Goal: Task Accomplishment & Management: Manage account settings

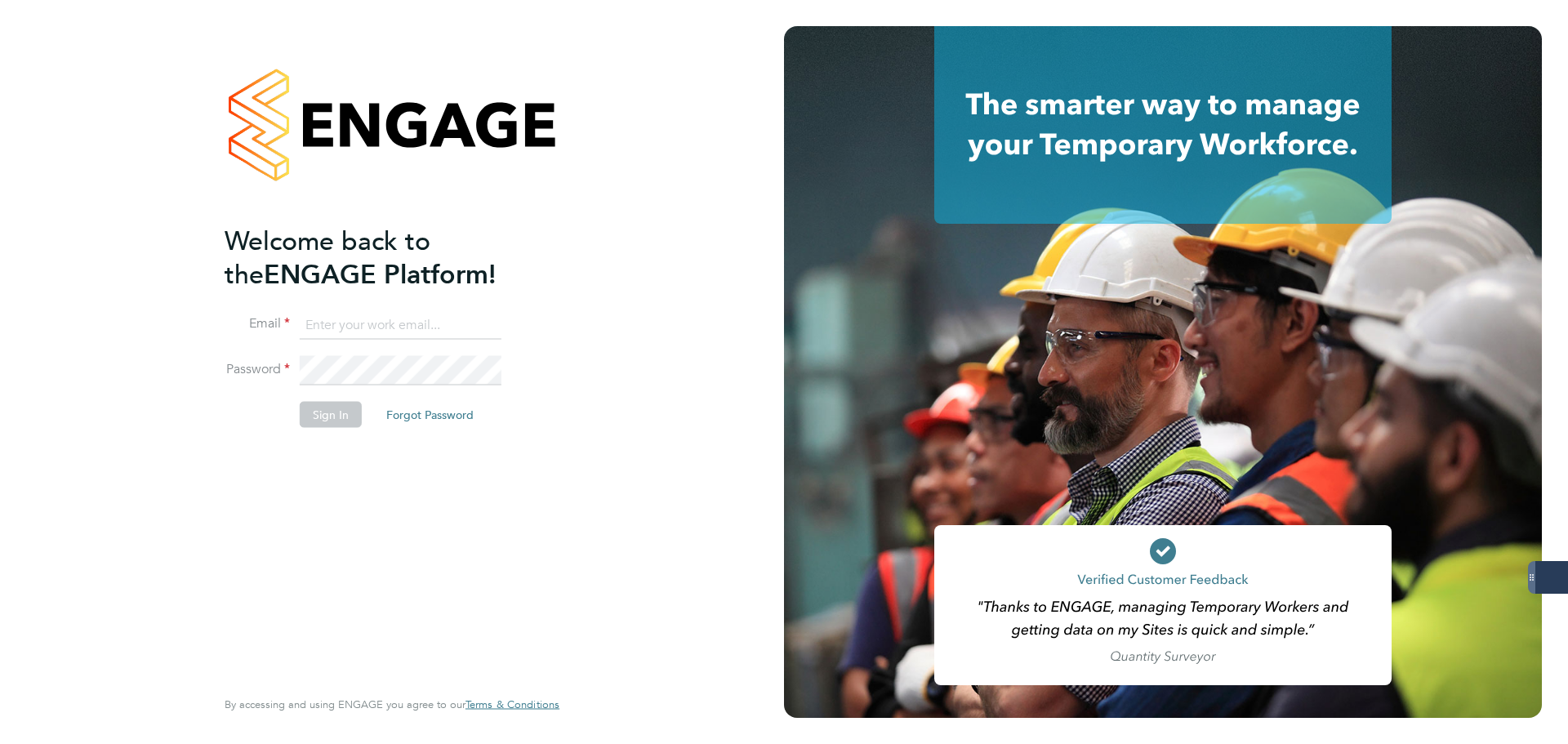
click at [439, 325] on input at bounding box center [401, 325] width 201 height 29
click at [481, 324] on keeper-lock "Open Keeper Popup" at bounding box center [485, 325] width 20 height 20
type input "oliver.jefferson@servicecare.org.uk"
click at [344, 412] on button "Sign In" at bounding box center [331, 415] width 62 height 26
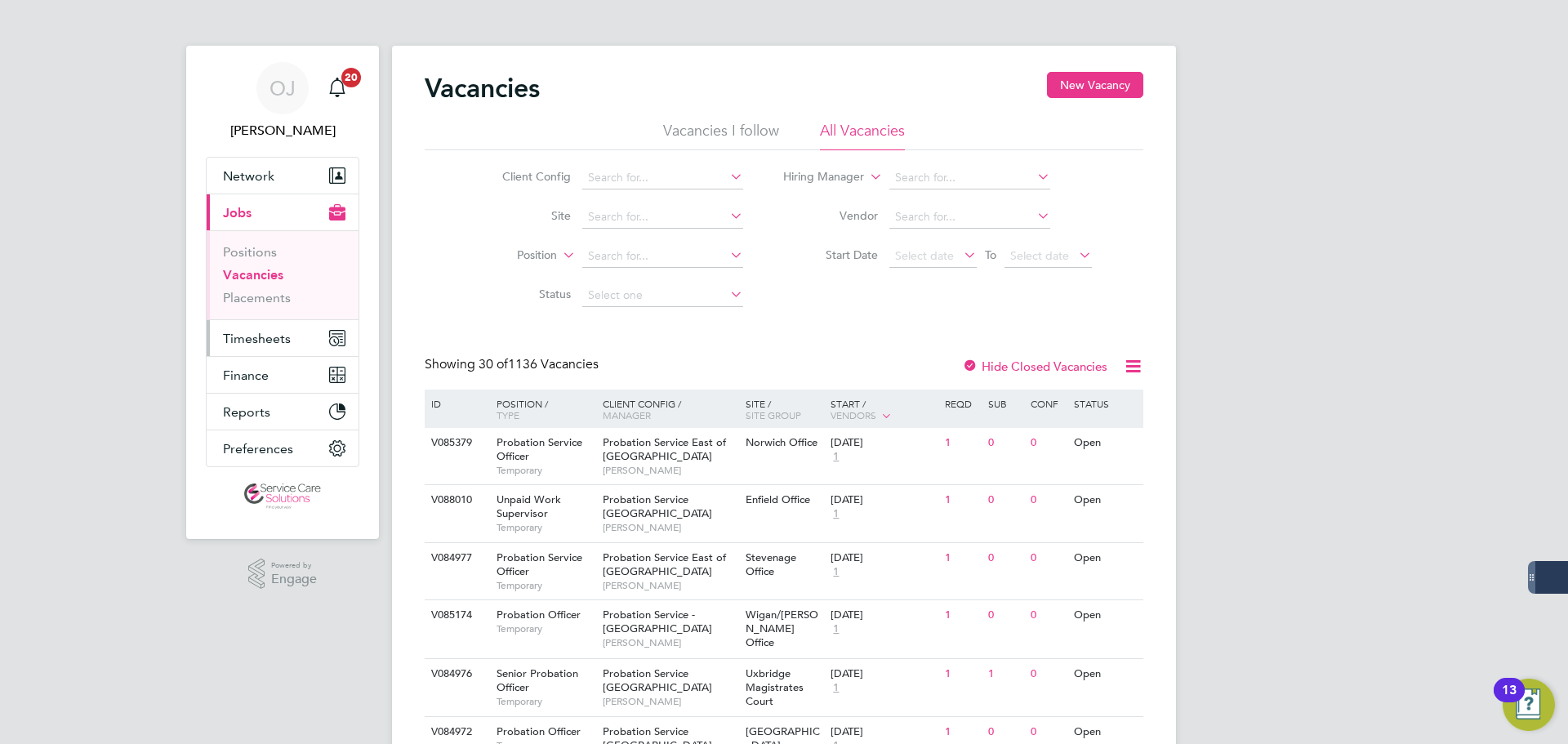
click at [276, 333] on span "Timesheets" at bounding box center [257, 339] width 68 height 15
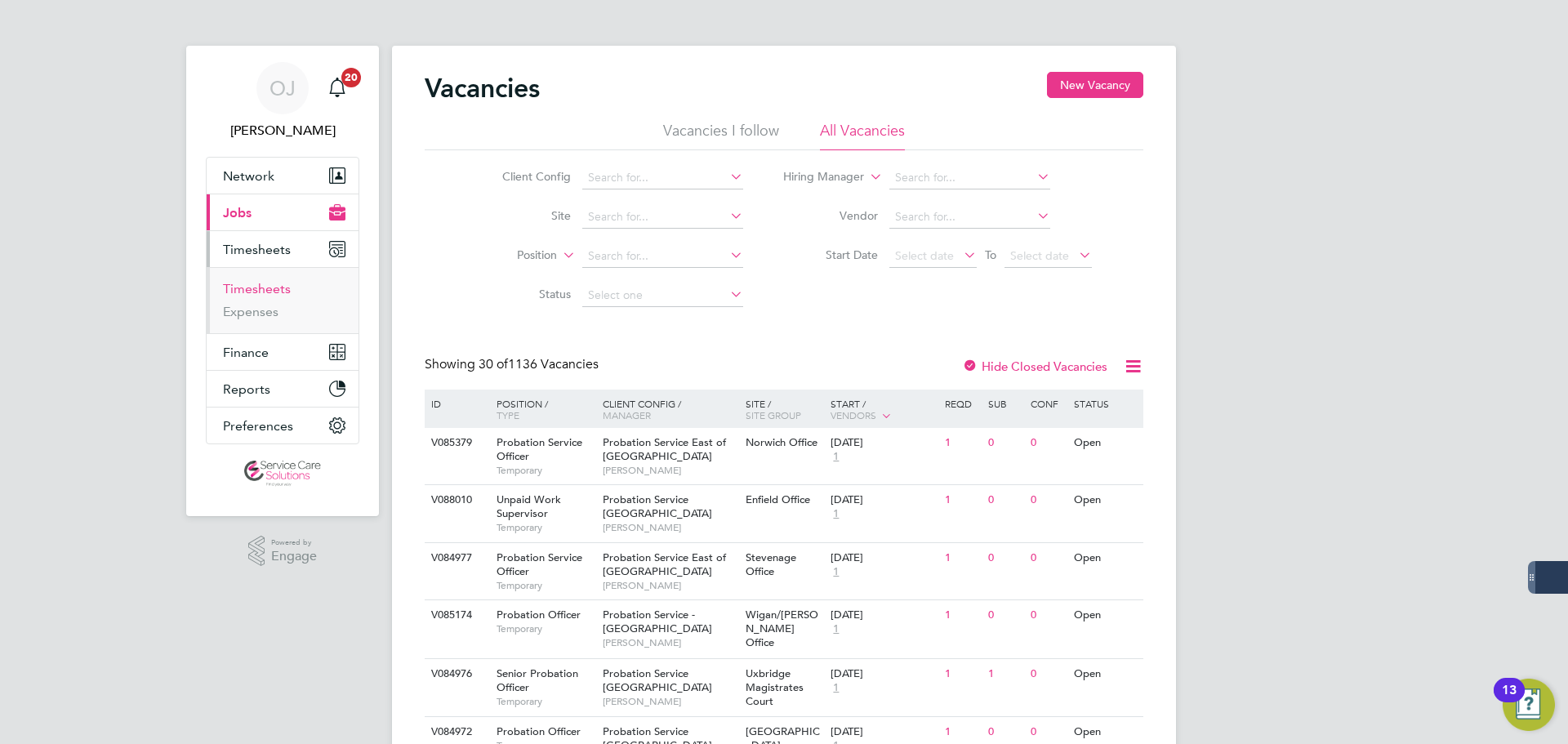
click at [286, 294] on link "Timesheets" at bounding box center [257, 289] width 68 height 15
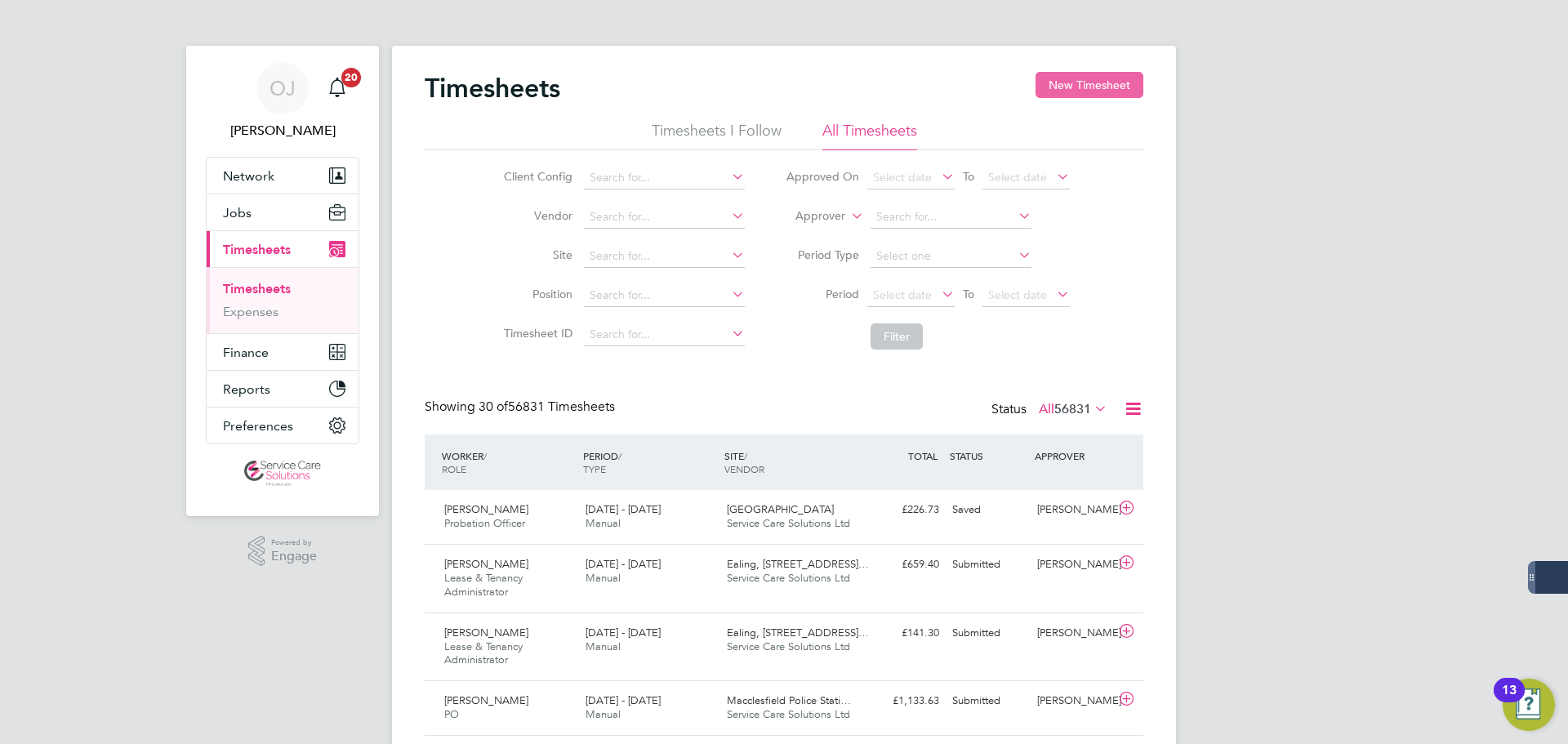
click at [1069, 89] on button "New Timesheet" at bounding box center [1089, 85] width 108 height 26
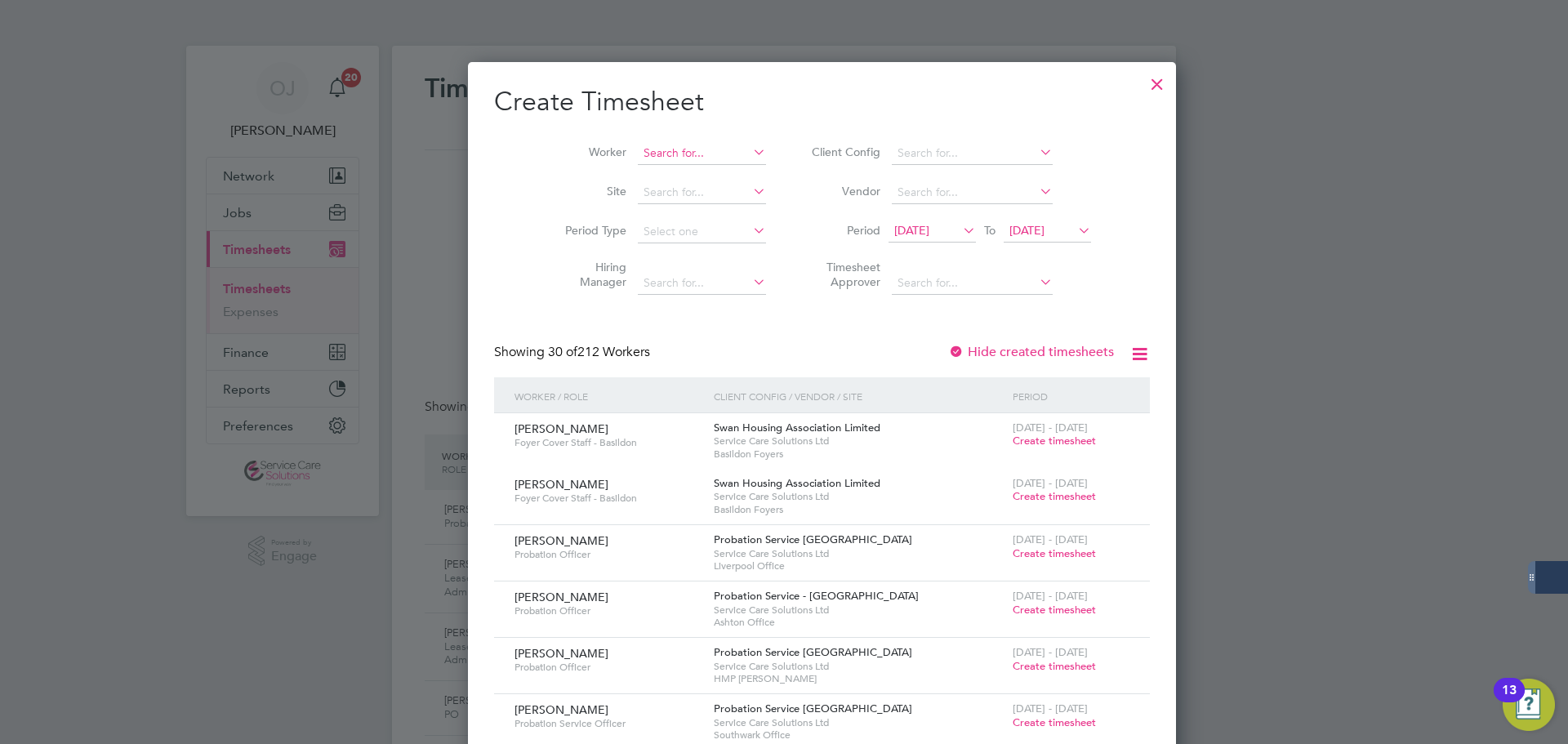
click at [639, 151] on input at bounding box center [702, 153] width 128 height 23
click at [675, 191] on li "Geoff rey Smith" at bounding box center [746, 197] width 295 height 22
type input "Geoffrey Smith"
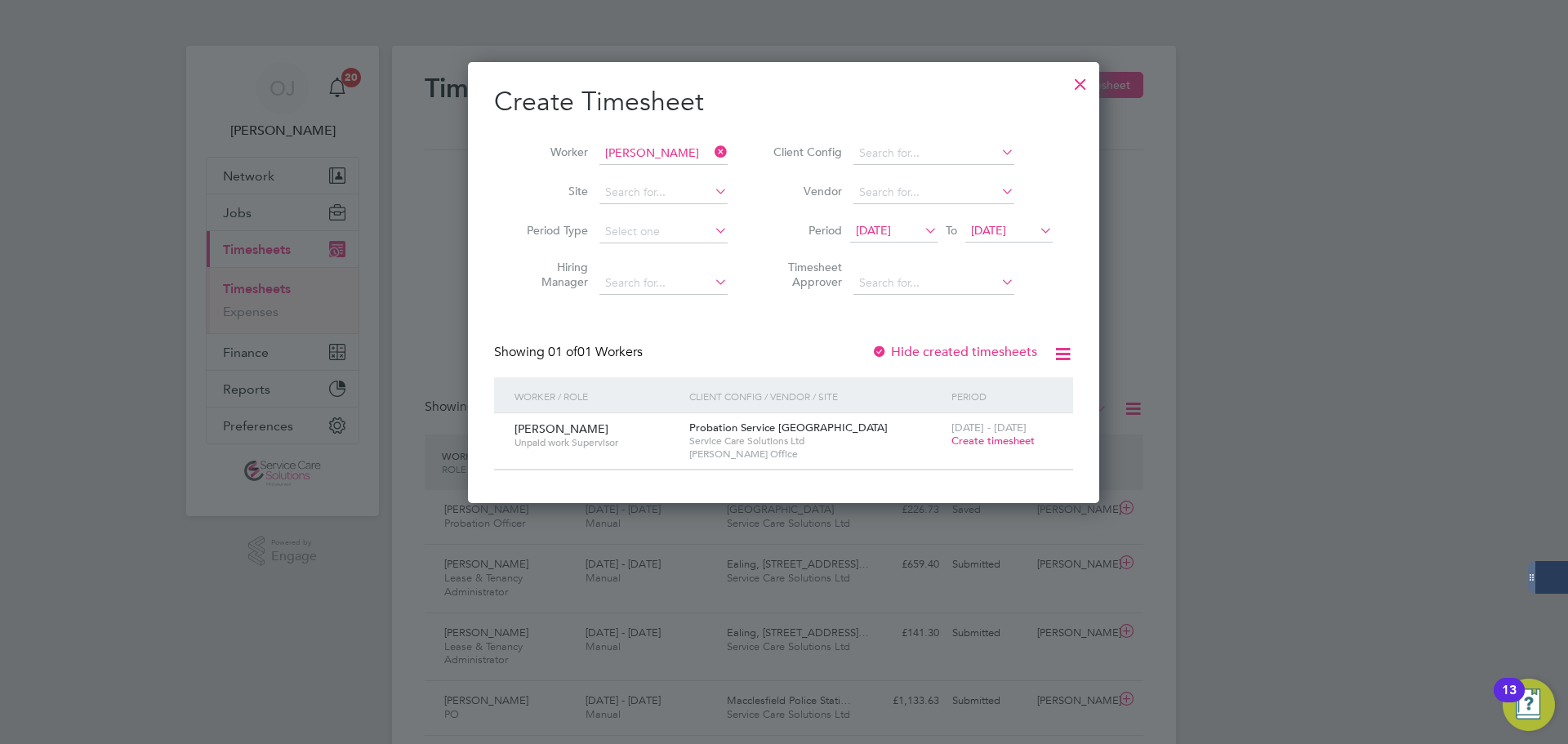
click at [1006, 442] on span "Create timesheet" at bounding box center [992, 440] width 84 height 14
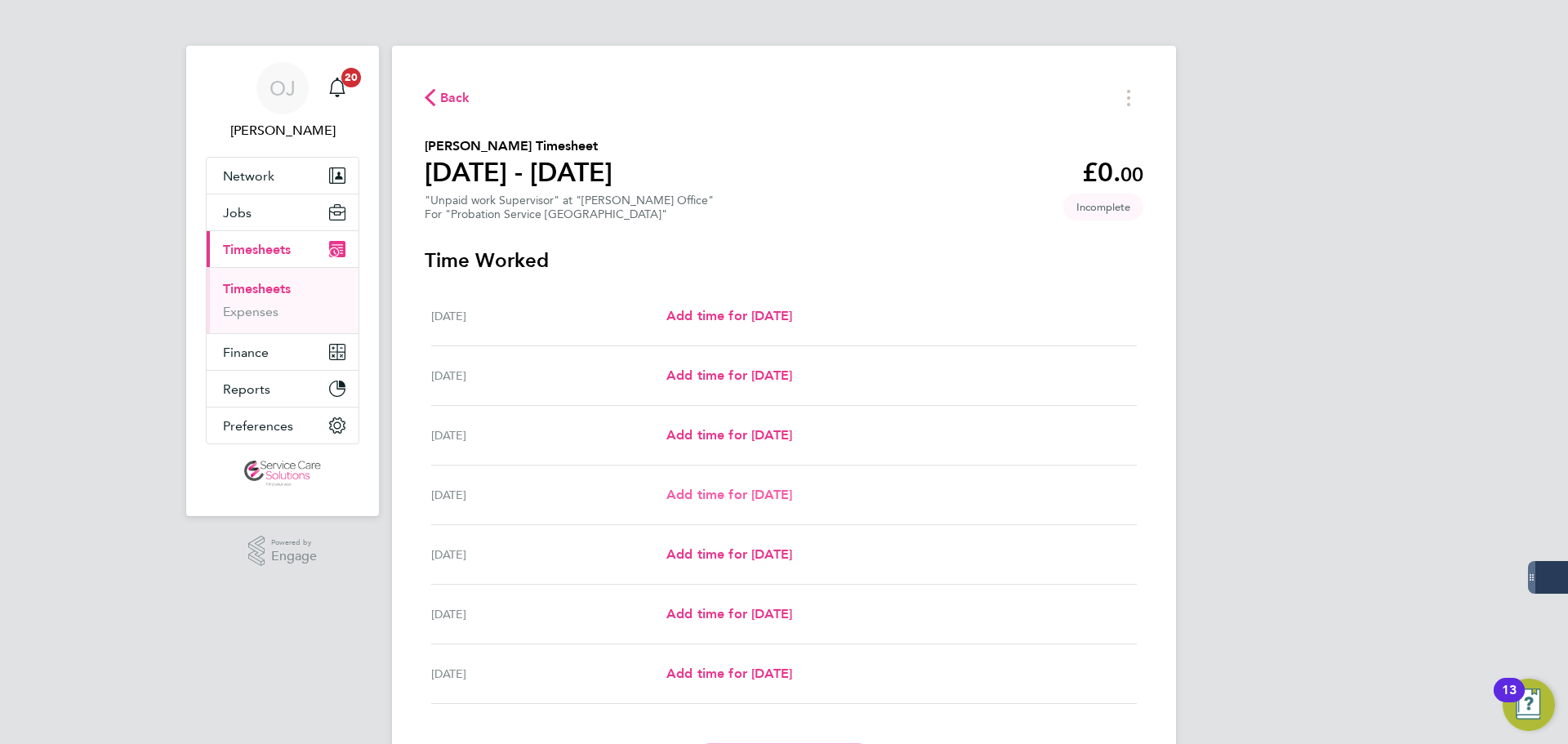
click at [735, 491] on span "Add time for Thu 28 Aug" at bounding box center [729, 494] width 126 height 15
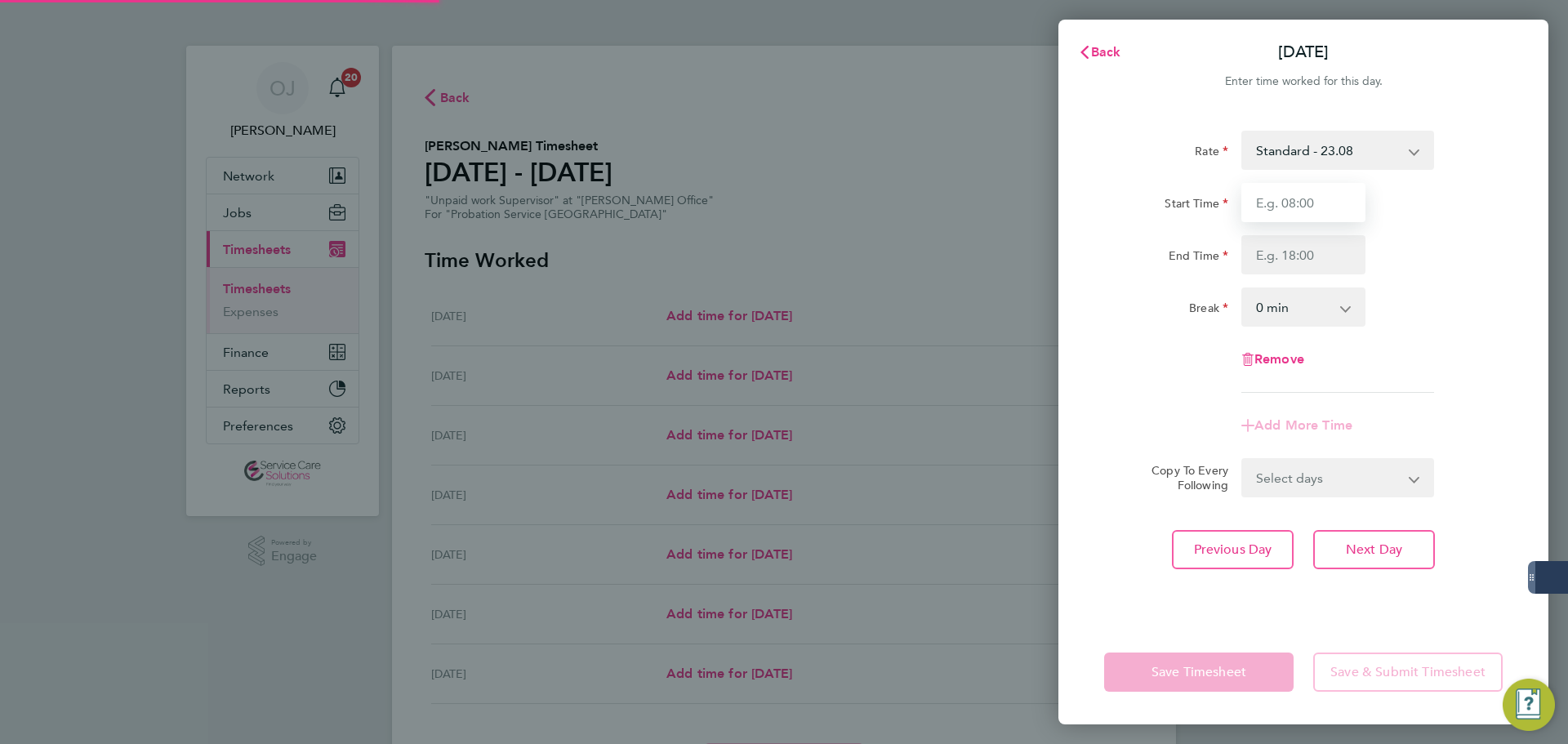
click at [1298, 201] on input "Start Time" at bounding box center [1304, 202] width 124 height 40
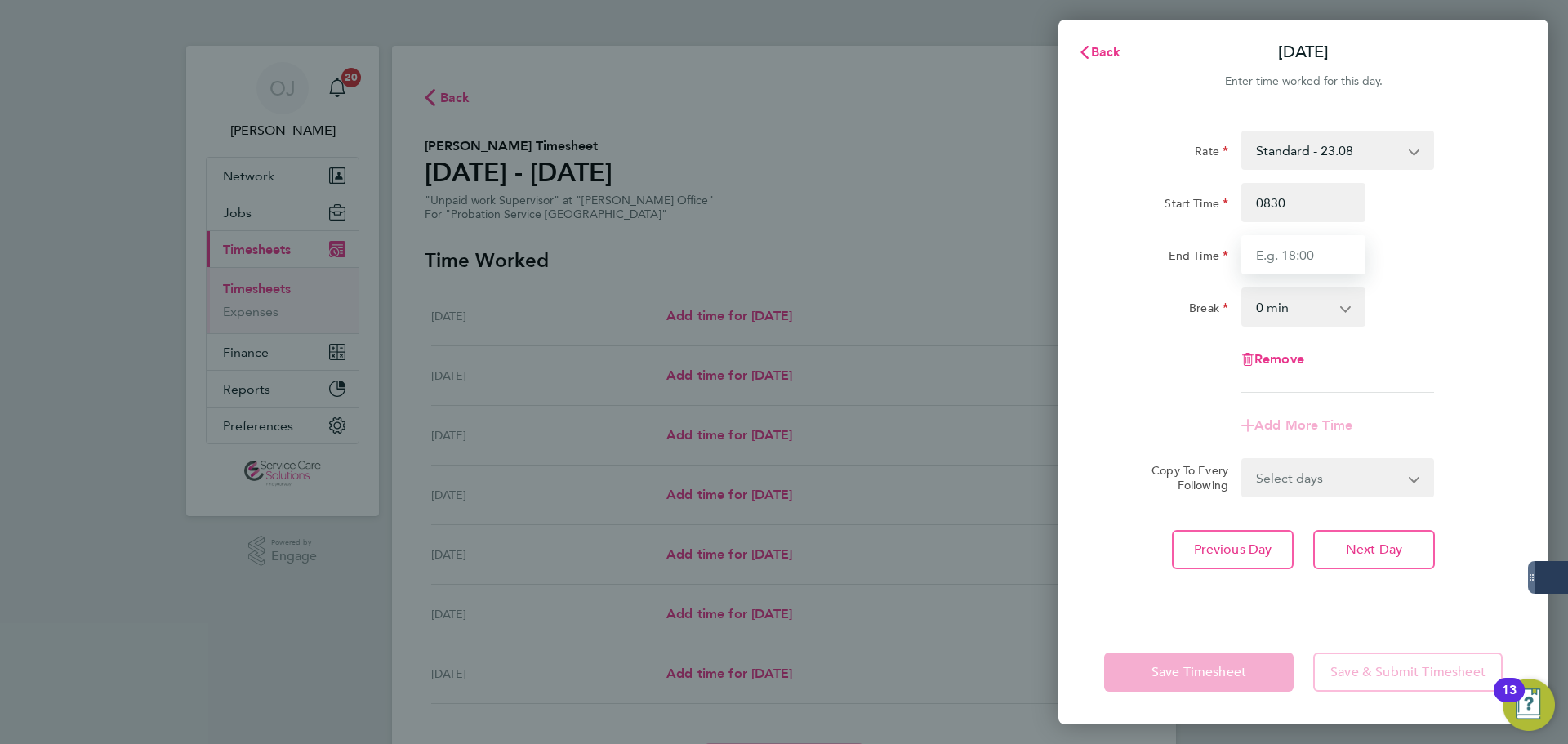
type input "08:30"
type input "16:00"
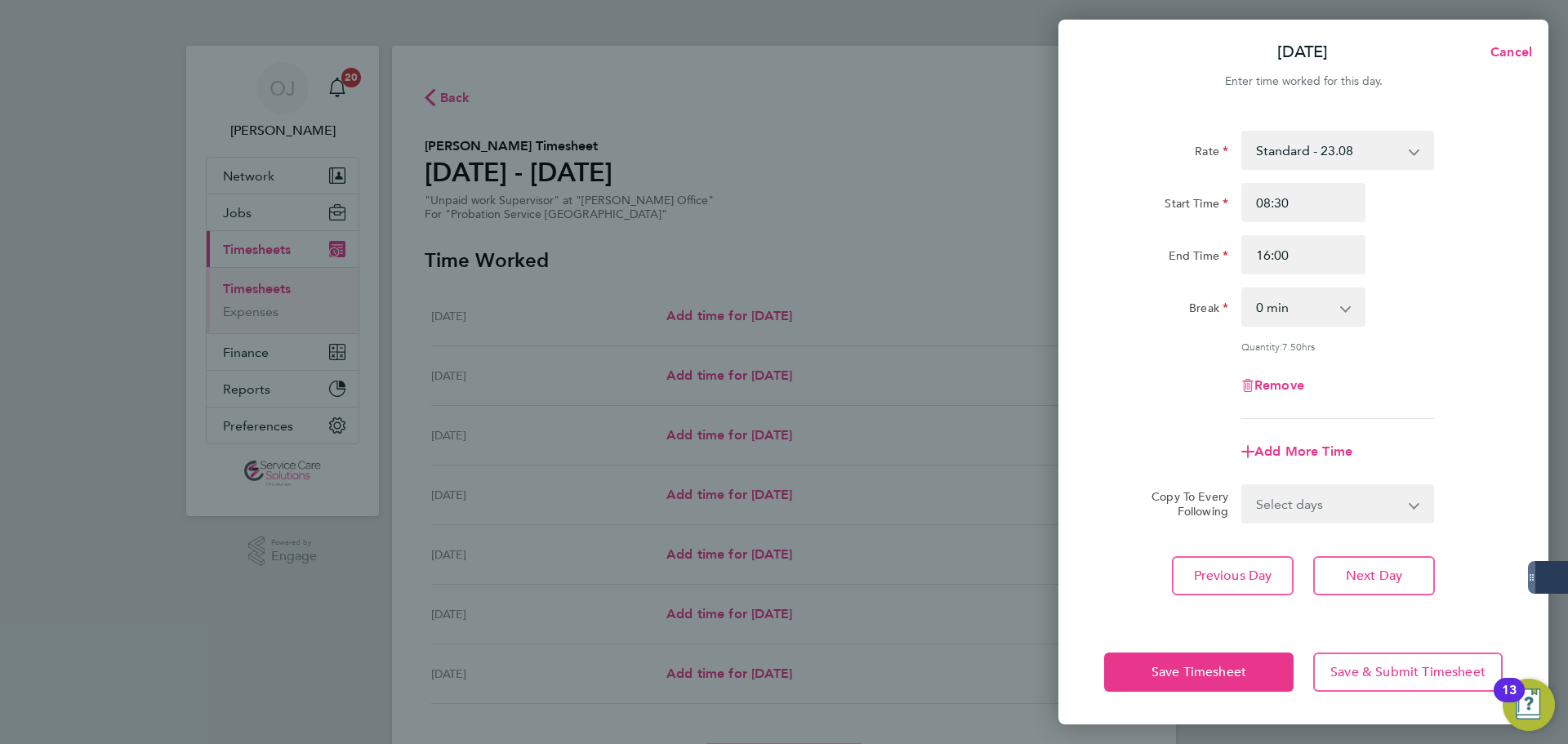
click at [1393, 285] on div "Rate Standard - 23.08 Weekend - 33.21 Start Time 08:30 End Time 16:00 Break 0 m…" at bounding box center [1304, 275] width 399 height 288
click at [1234, 671] on span "Save Timesheet" at bounding box center [1198, 672] width 95 height 16
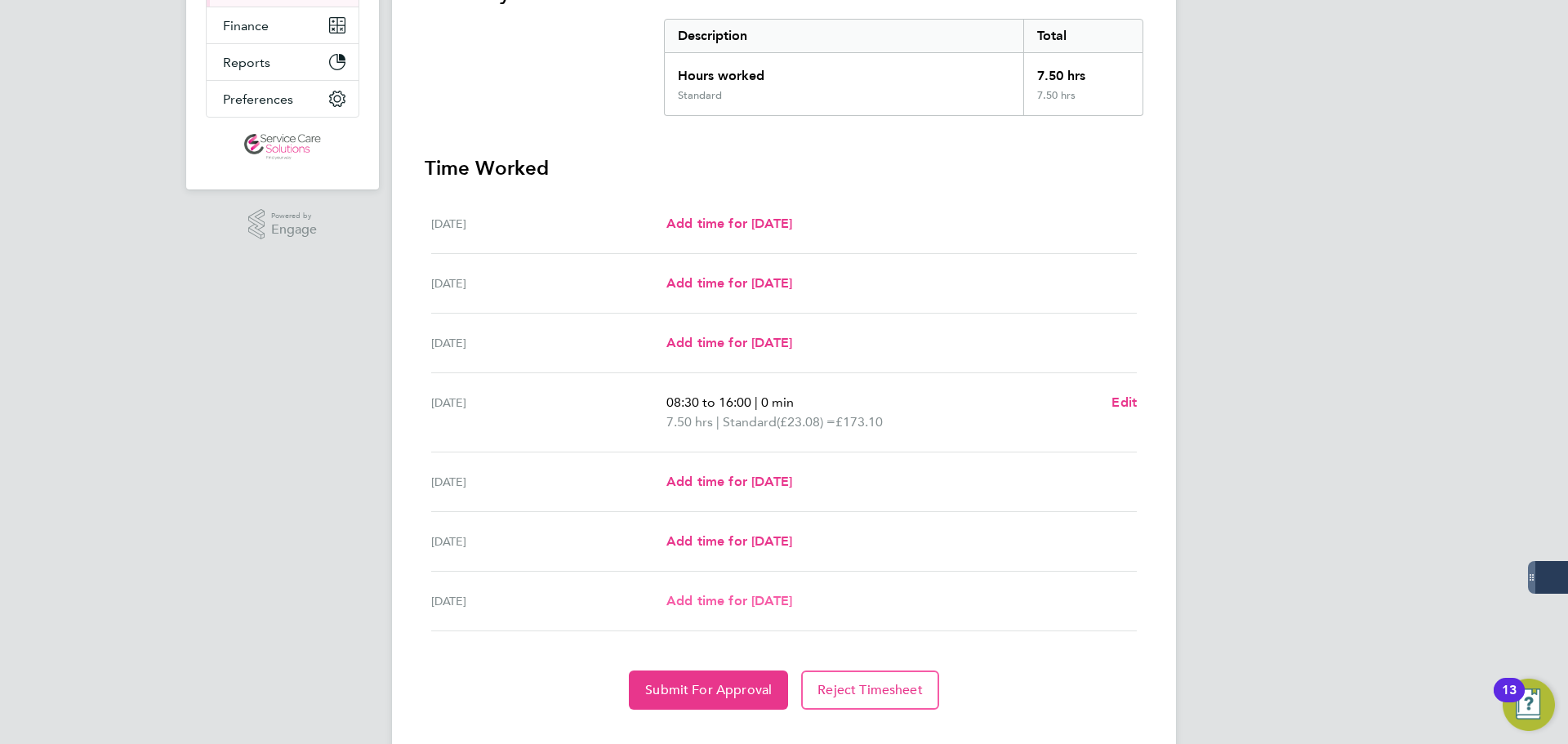
click at [752, 600] on span "Add time for Sun 31 Aug" at bounding box center [729, 600] width 126 height 15
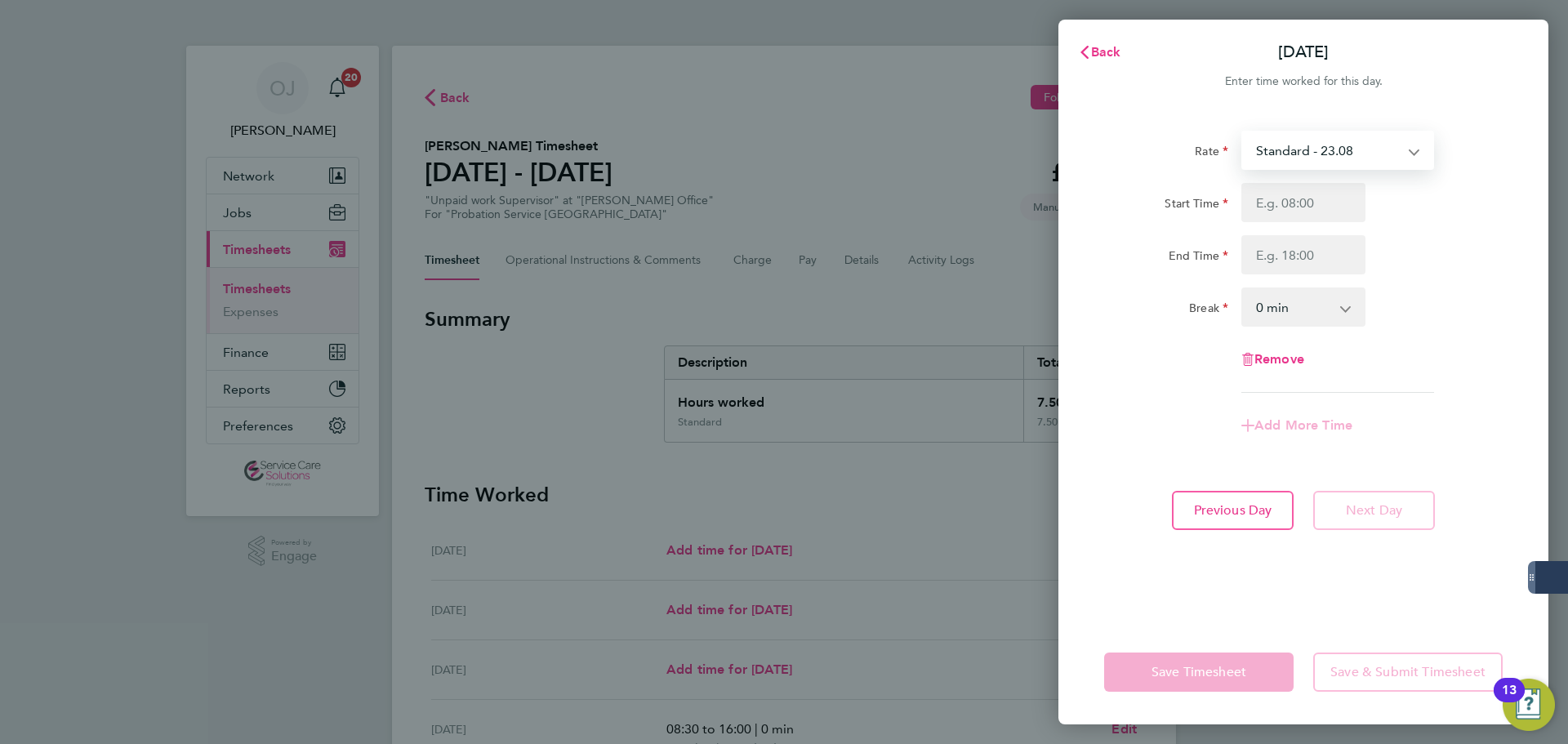
click at [1307, 147] on select "Standard - 23.08 Weekend - 33.21" at bounding box center [1327, 150] width 170 height 36
drag, startPoint x: 1307, startPoint y: 166, endPoint x: 1304, endPoint y: 198, distance: 32.1
click at [1304, 198] on input "Start Time" at bounding box center [1304, 202] width 124 height 40
type input "08:30"
type input "16:00"
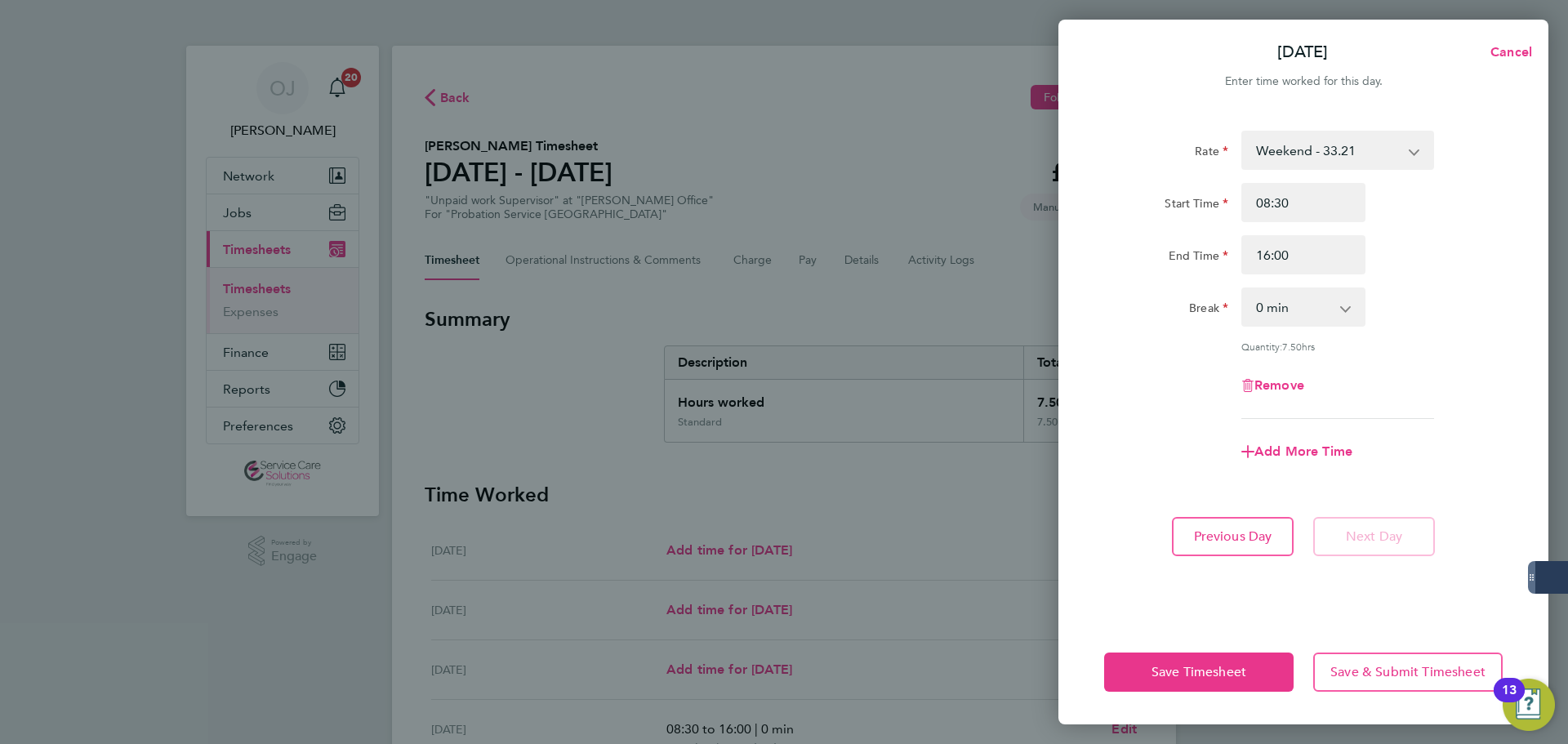
click at [1468, 245] on div "End Time 16:00" at bounding box center [1304, 255] width 412 height 40
click at [1187, 667] on span "Save Timesheet" at bounding box center [1198, 672] width 95 height 16
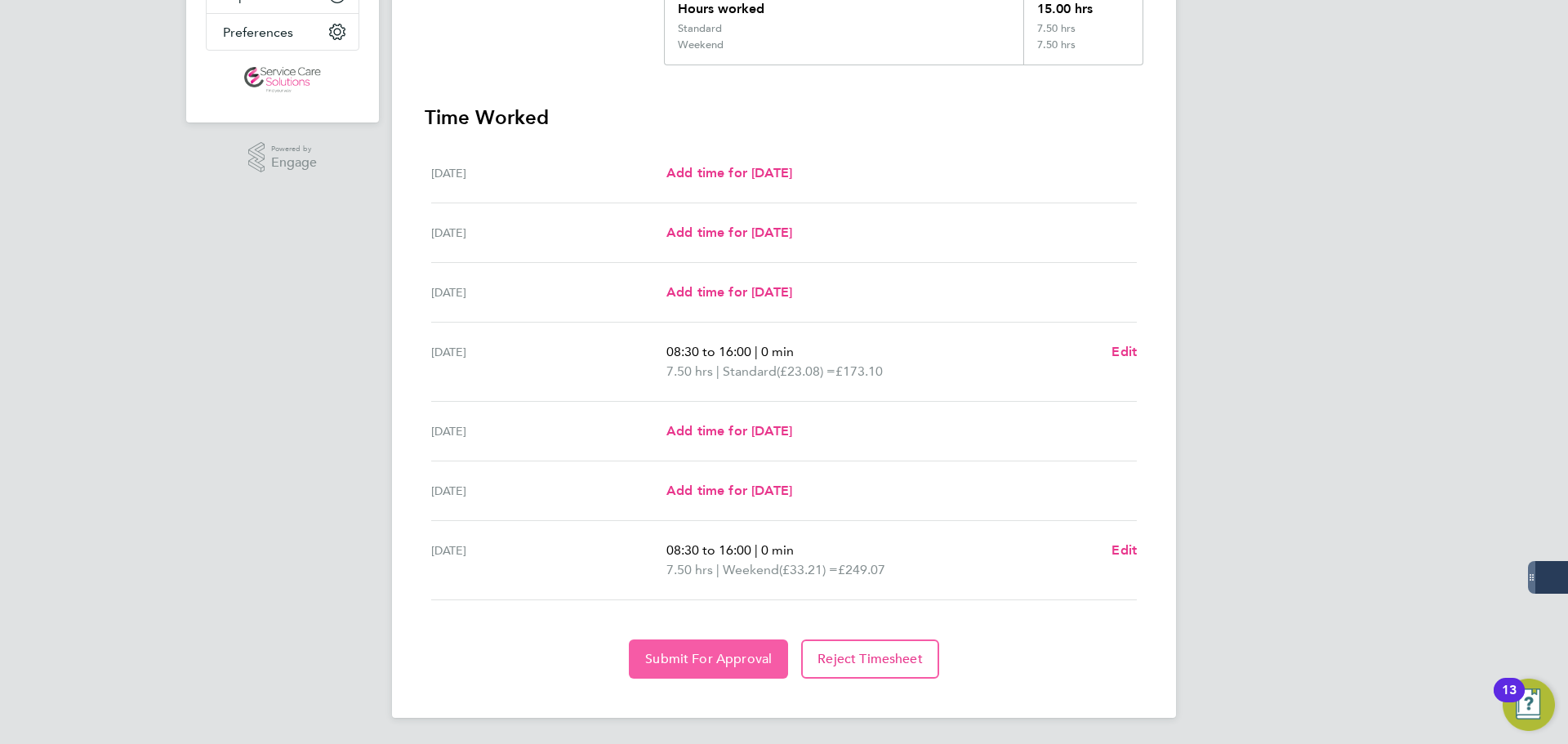
click at [687, 655] on span "Submit For Approval" at bounding box center [708, 658] width 127 height 16
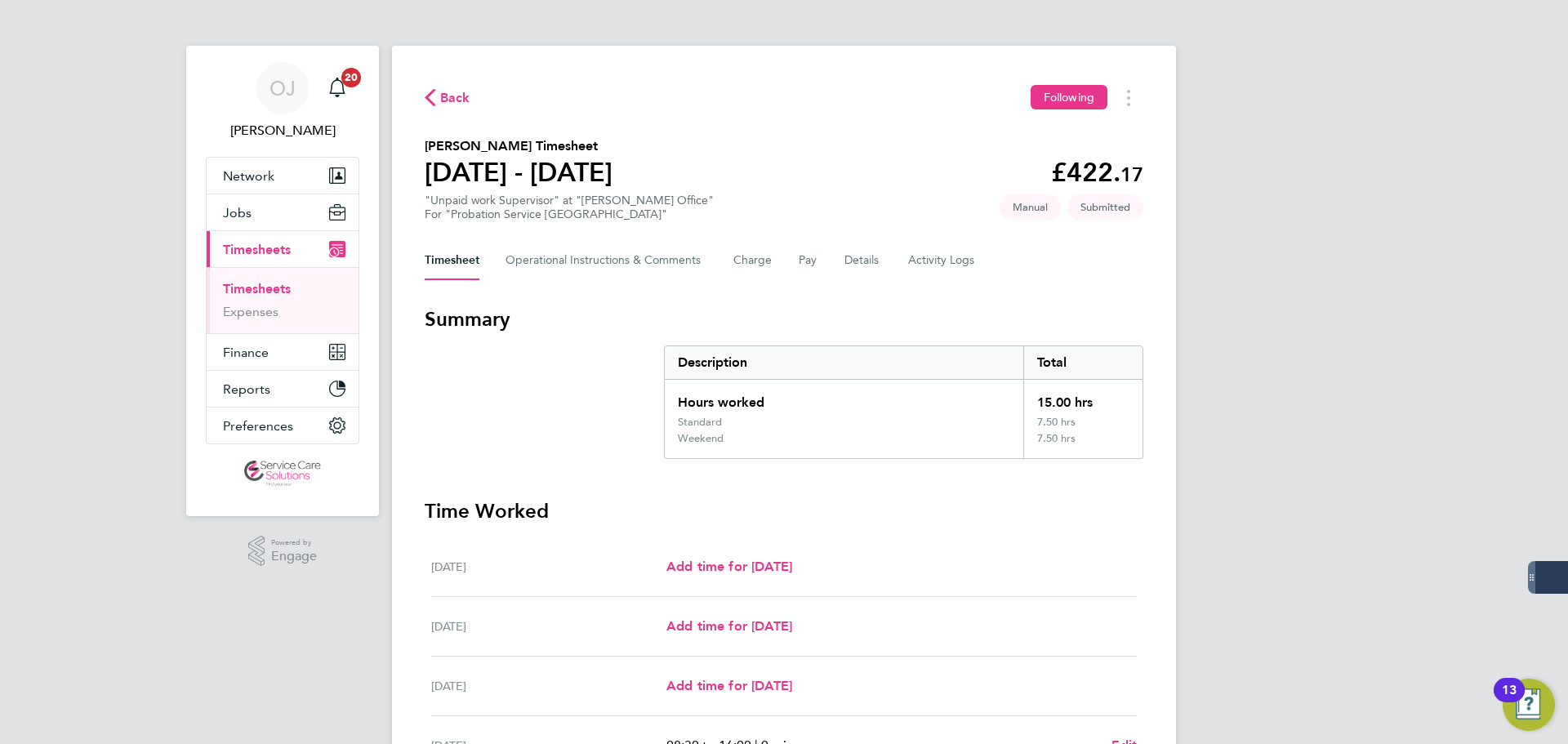
click at [276, 289] on link "Timesheets" at bounding box center [257, 289] width 68 height 15
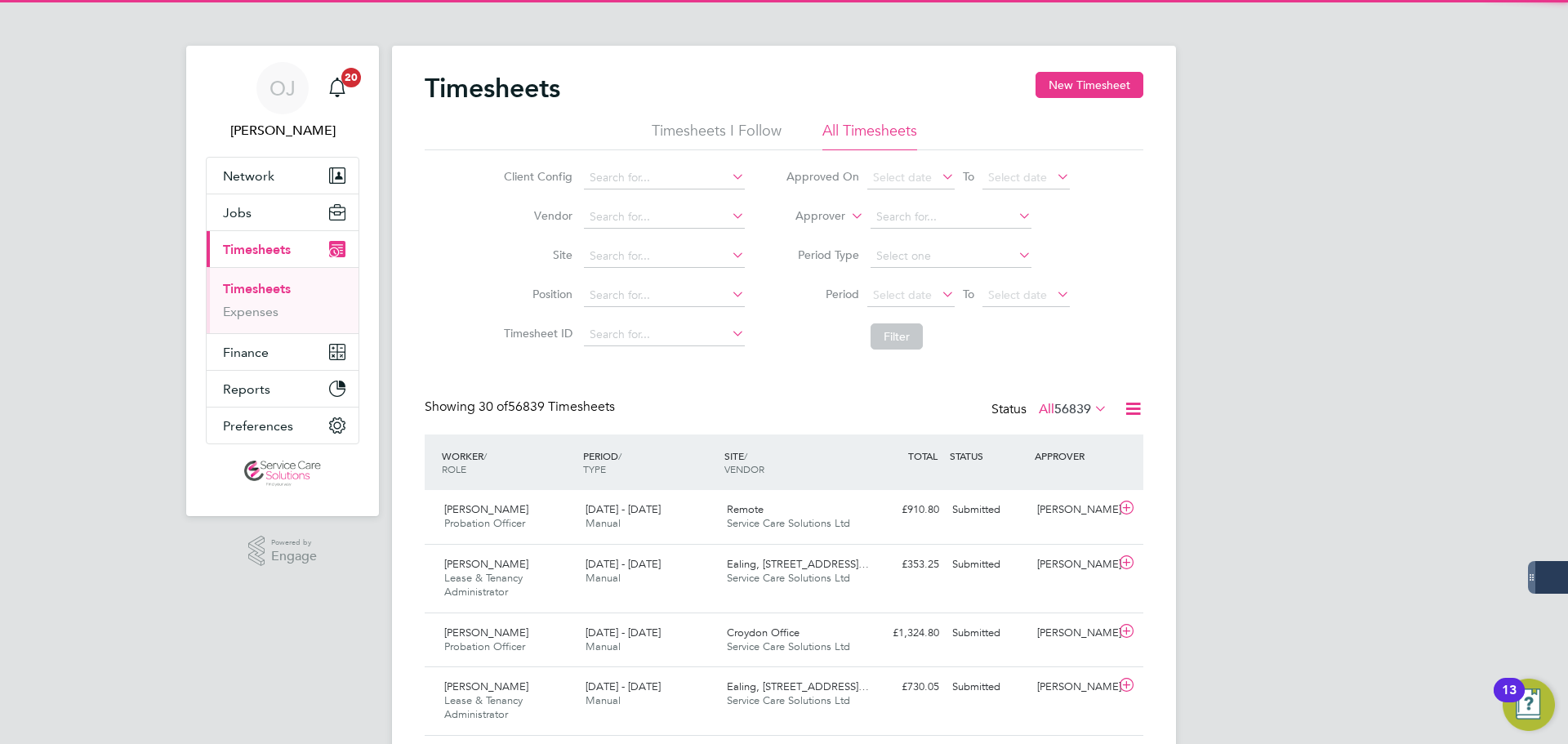
scroll to position [41, 142]
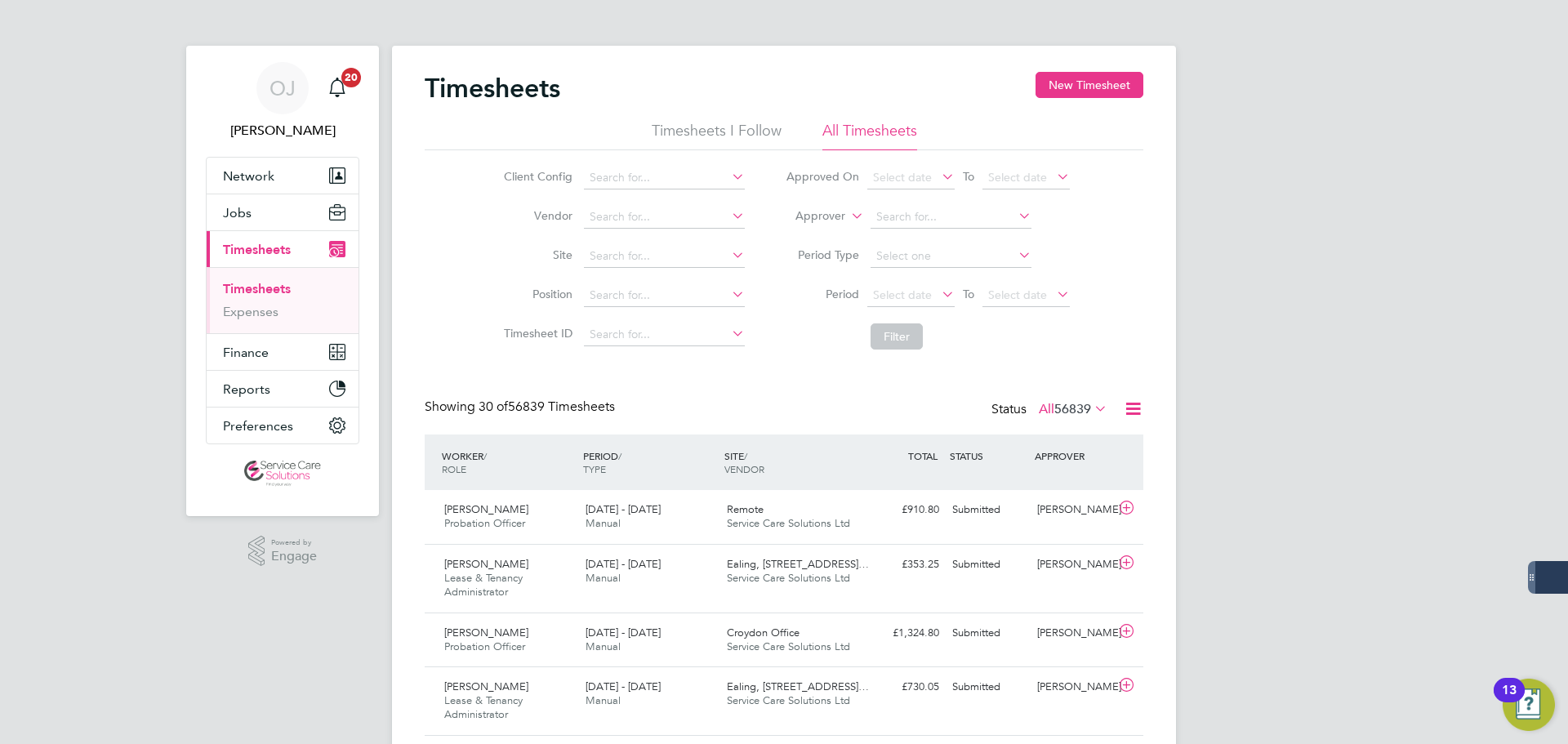
click at [1050, 411] on label "All 56839" at bounding box center [1072, 408] width 69 height 16
click at [1051, 480] on li "Submitted" at bounding box center [1045, 484] width 75 height 23
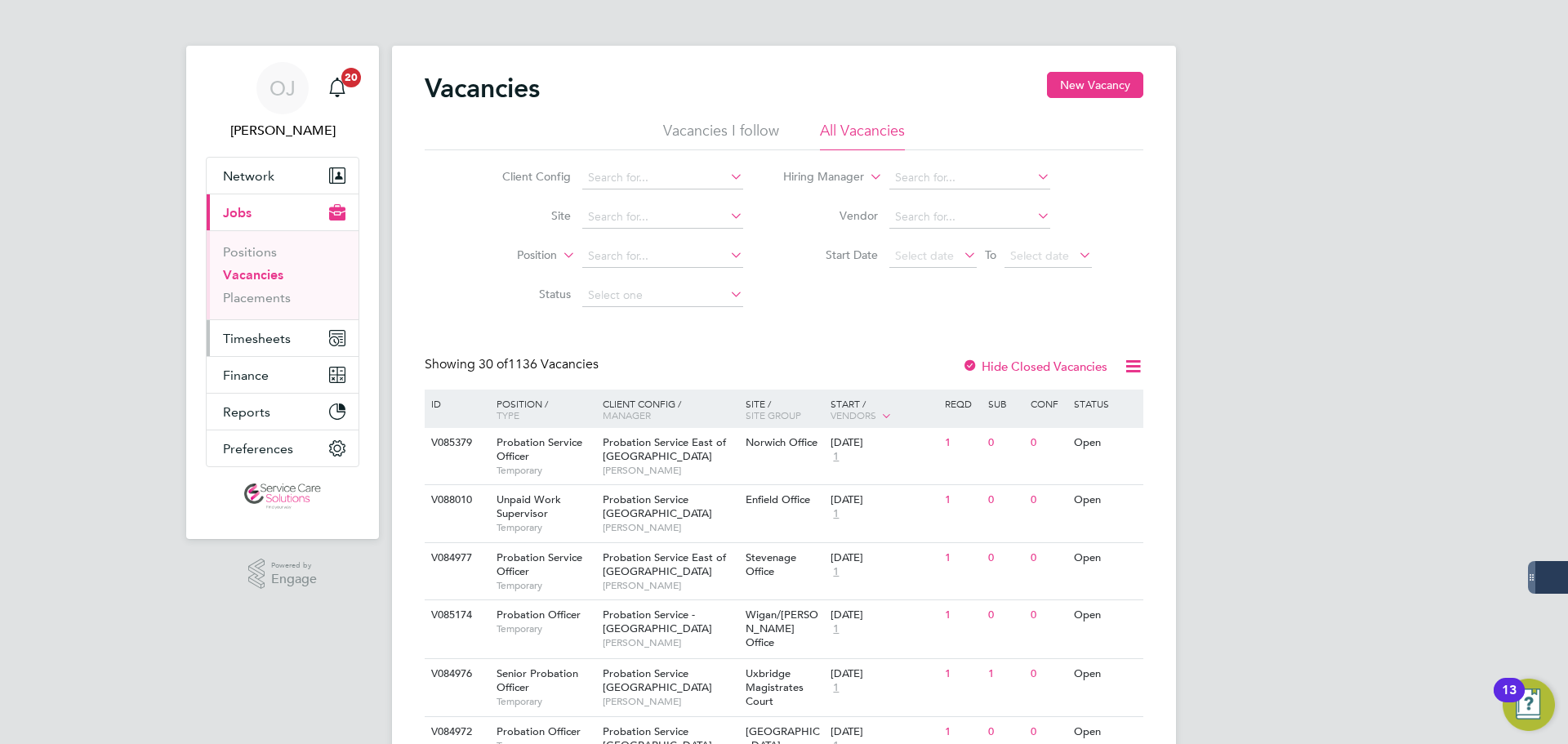
click at [269, 340] on span "Timesheets" at bounding box center [257, 339] width 68 height 15
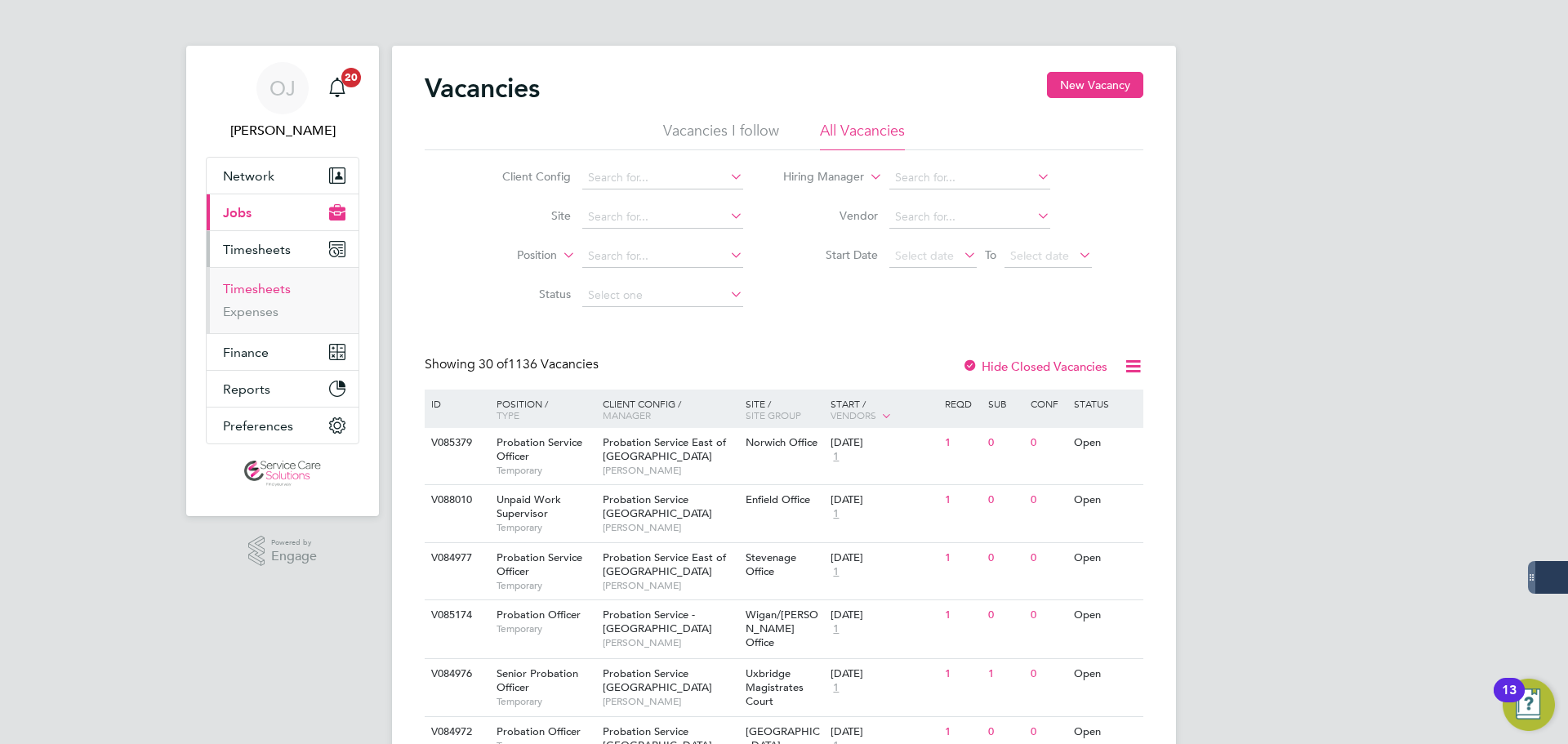
click at [263, 288] on link "Timesheets" at bounding box center [257, 289] width 68 height 15
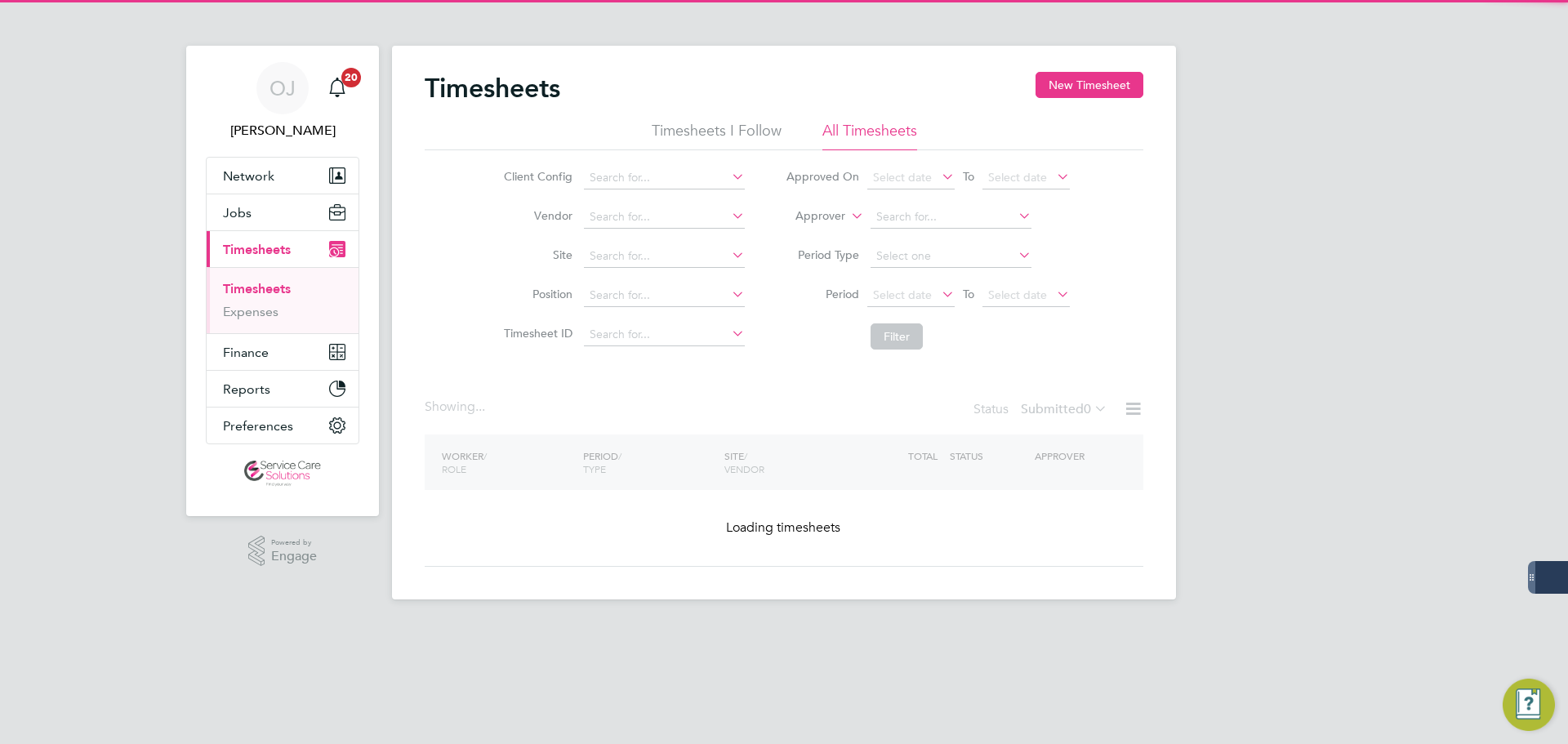
click at [841, 219] on label "Approver" at bounding box center [808, 215] width 73 height 16
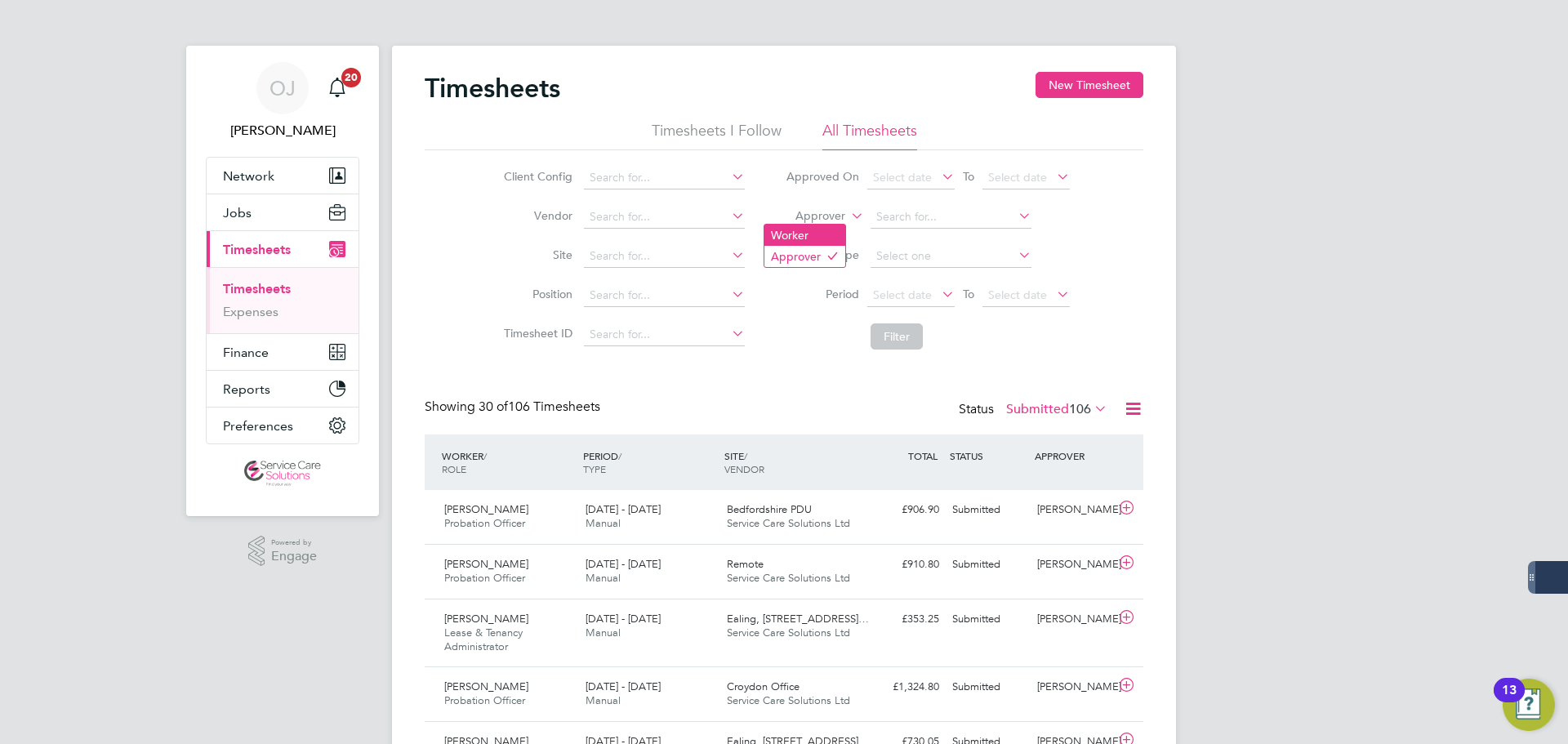
click at [815, 231] on li "Worker" at bounding box center [805, 235] width 81 height 22
click at [880, 211] on input at bounding box center [950, 217] width 161 height 23
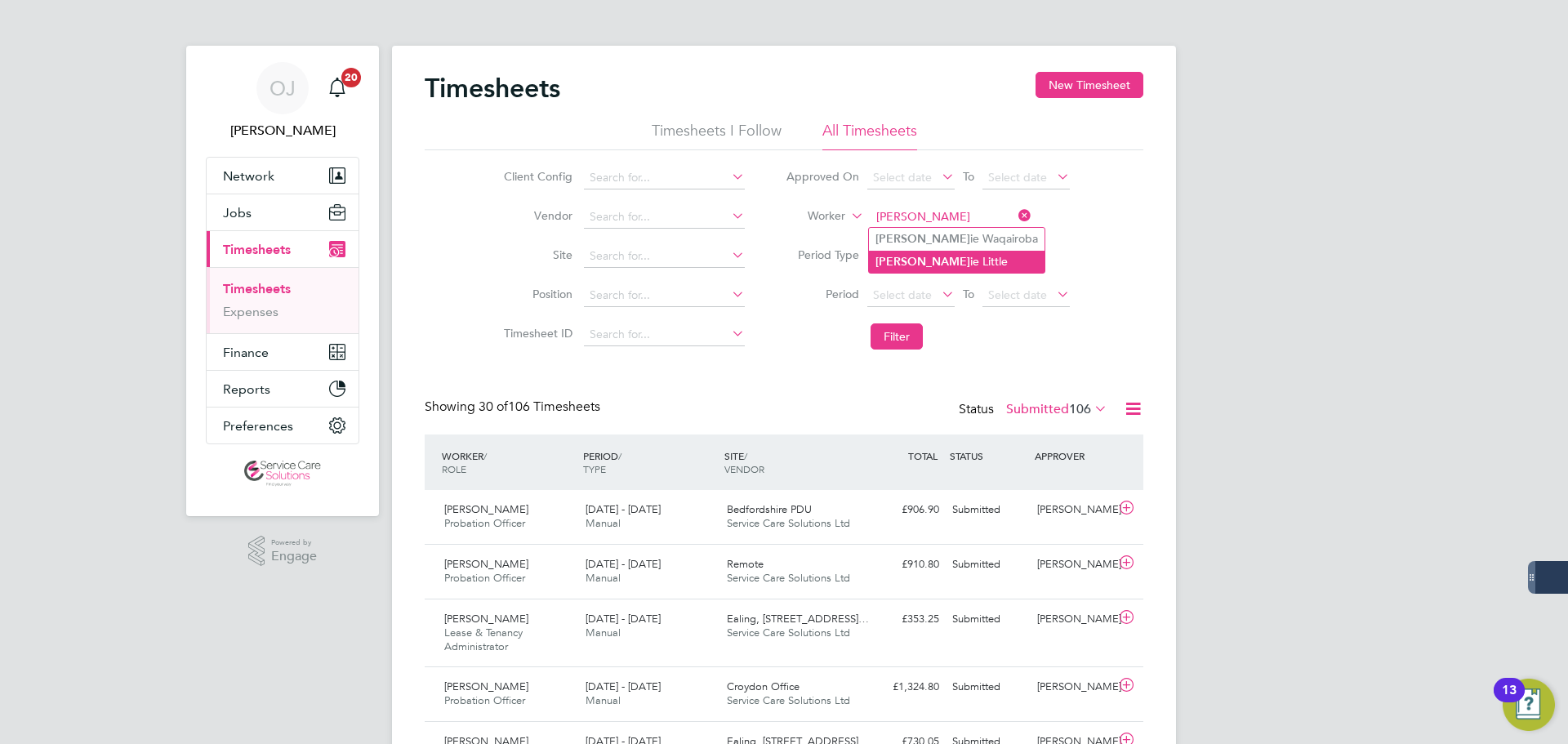
click at [902, 251] on li "Stephan ie Little" at bounding box center [957, 261] width 176 height 22
type input "Stephanie Little"
click at [892, 337] on button "Filter" at bounding box center [896, 337] width 53 height 26
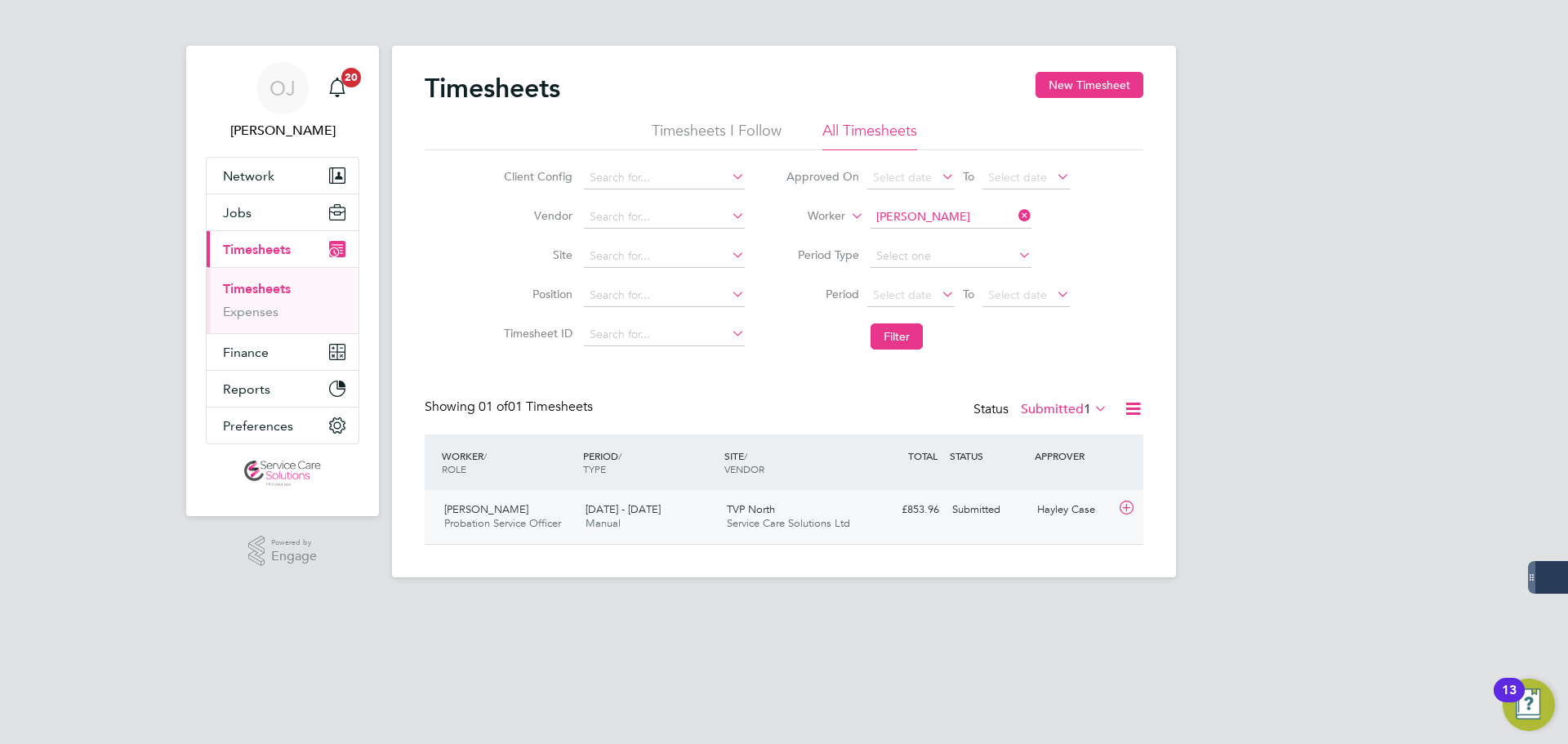
click at [670, 529] on div "25 - 31 Aug 2025 Manual" at bounding box center [650, 516] width 141 height 40
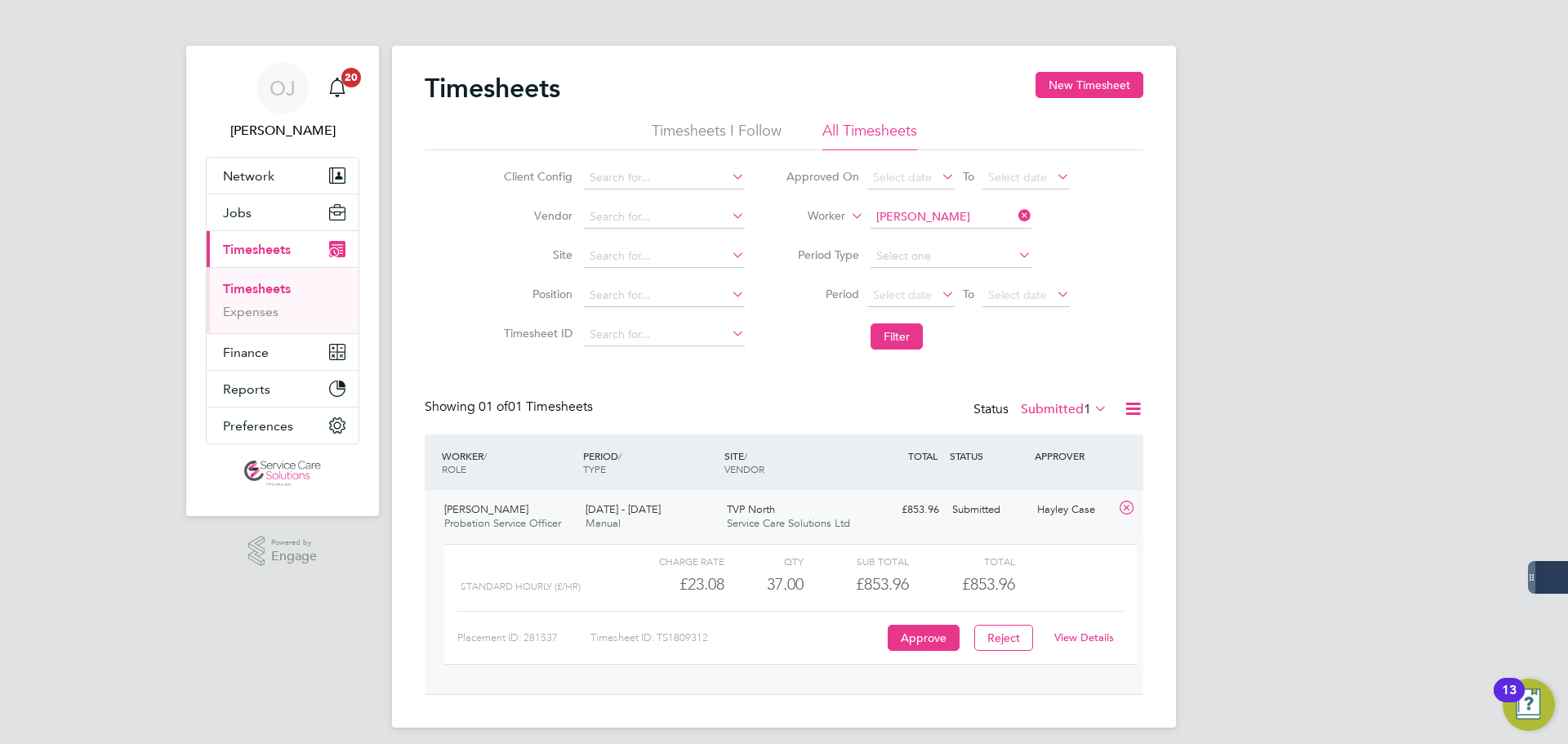
click at [1087, 643] on link "View Details" at bounding box center [1084, 637] width 59 height 14
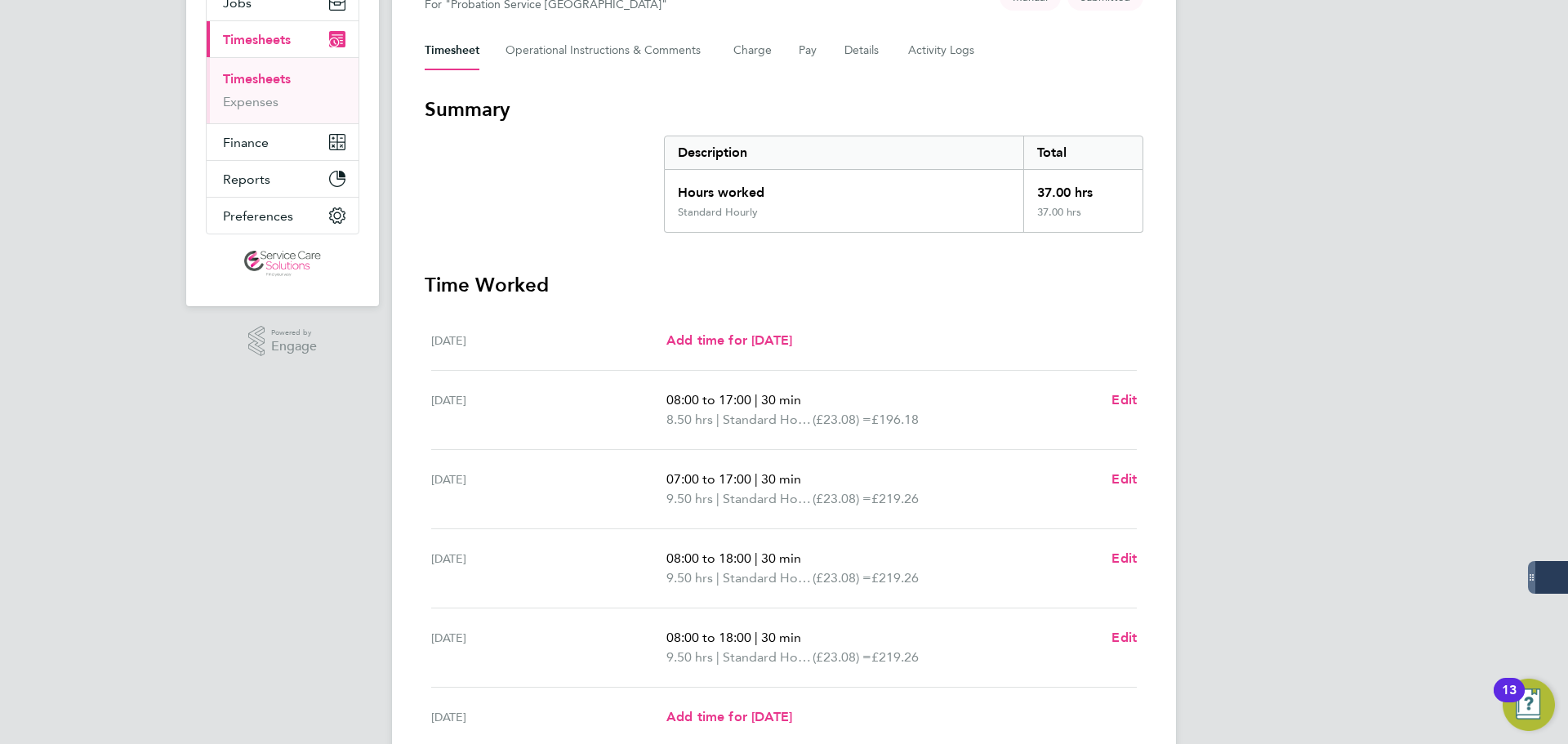
scroll to position [171, 0]
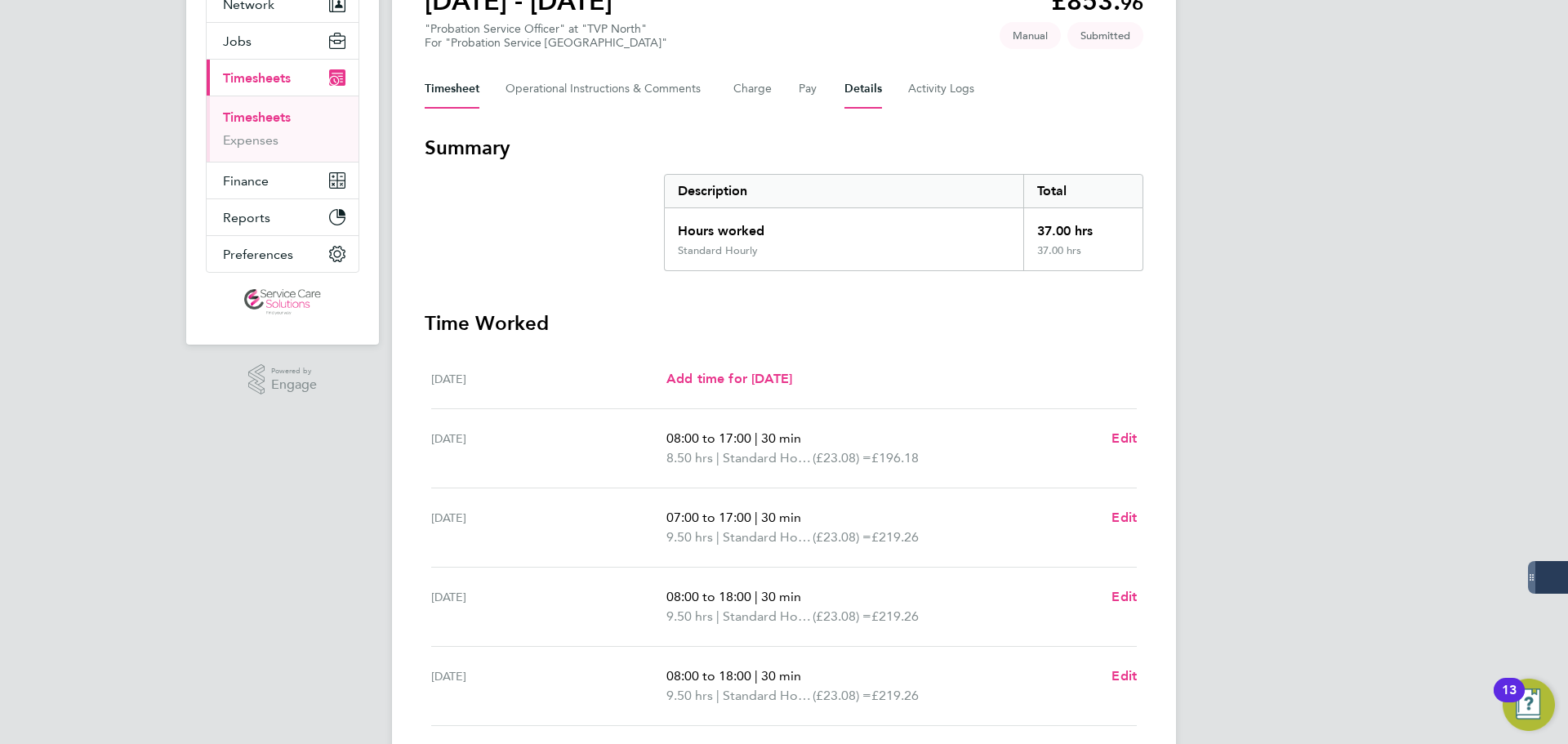
click at [850, 108] on button "Details" at bounding box center [863, 89] width 38 height 40
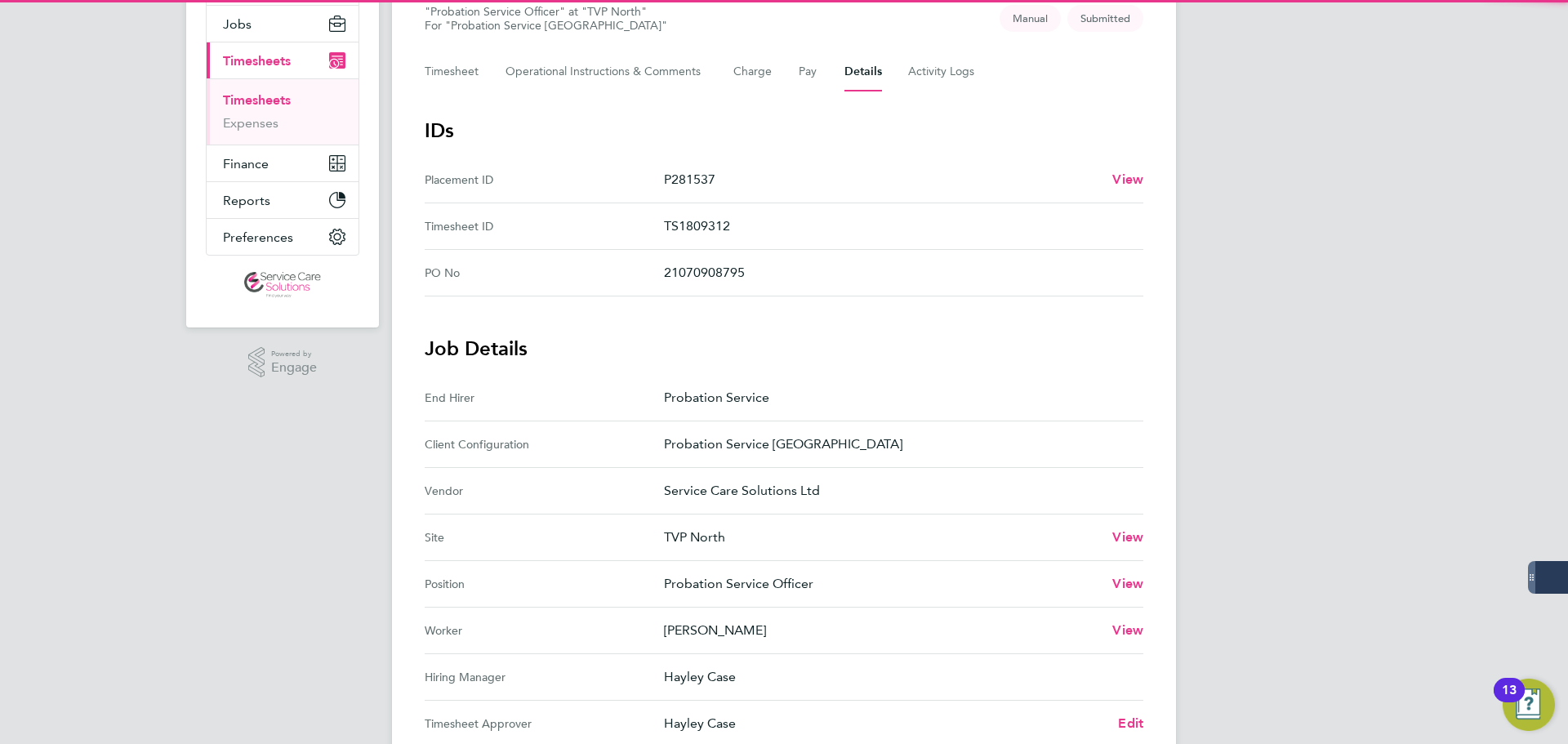
scroll to position [326, 0]
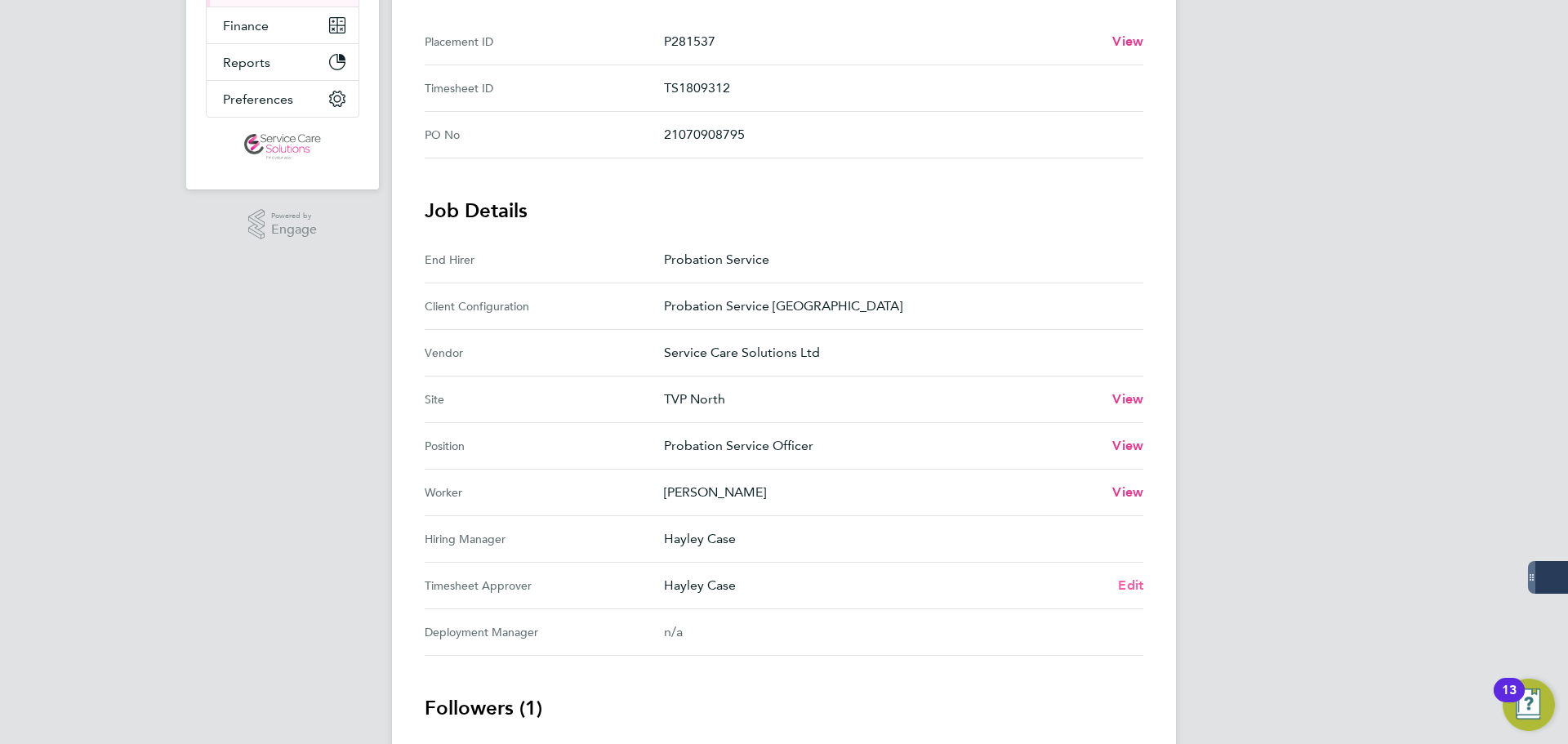
click at [1118, 584] on span "Edit" at bounding box center [1131, 585] width 25 height 15
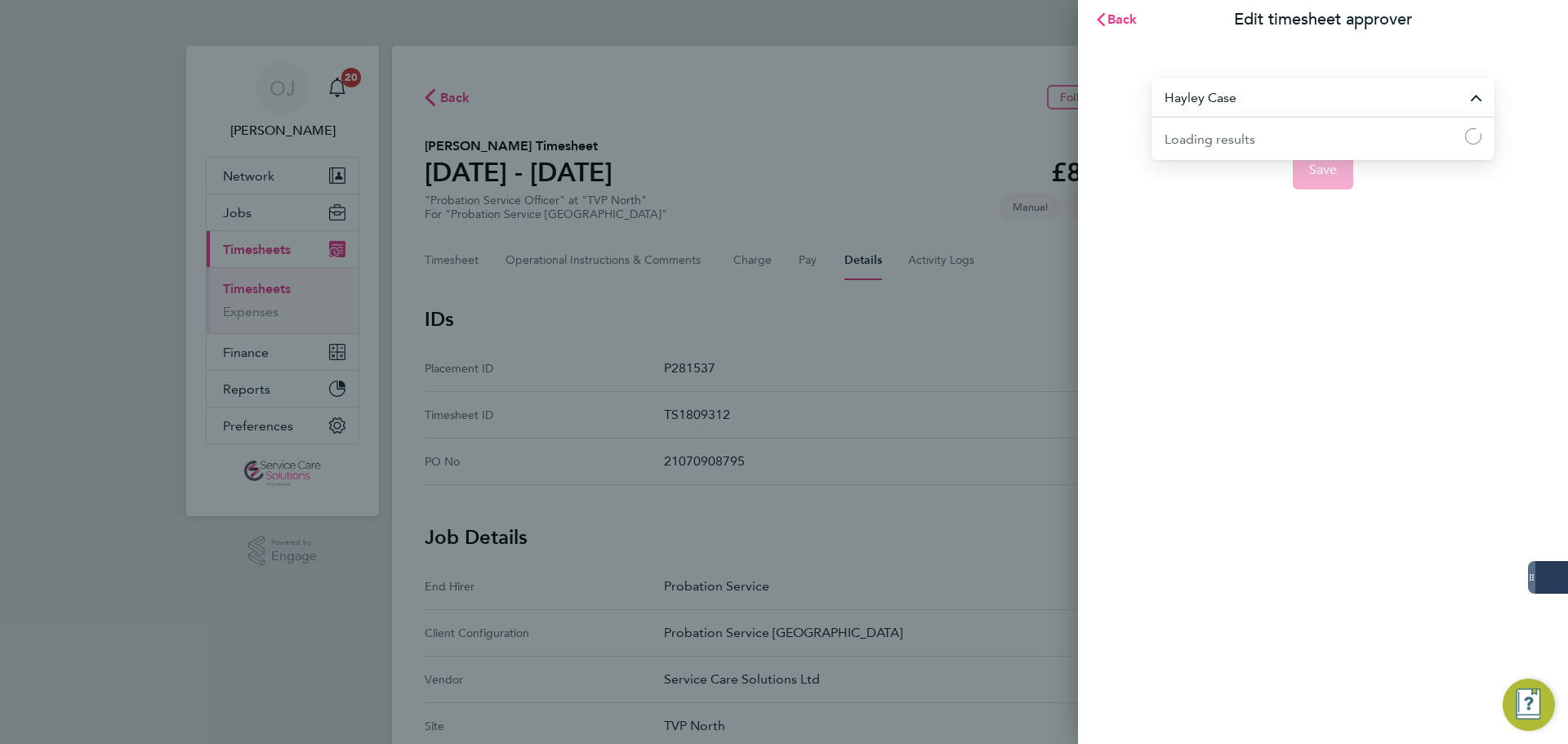
click at [1248, 79] on input "Hayley Case" at bounding box center [1323, 97] width 343 height 39
type input "s"
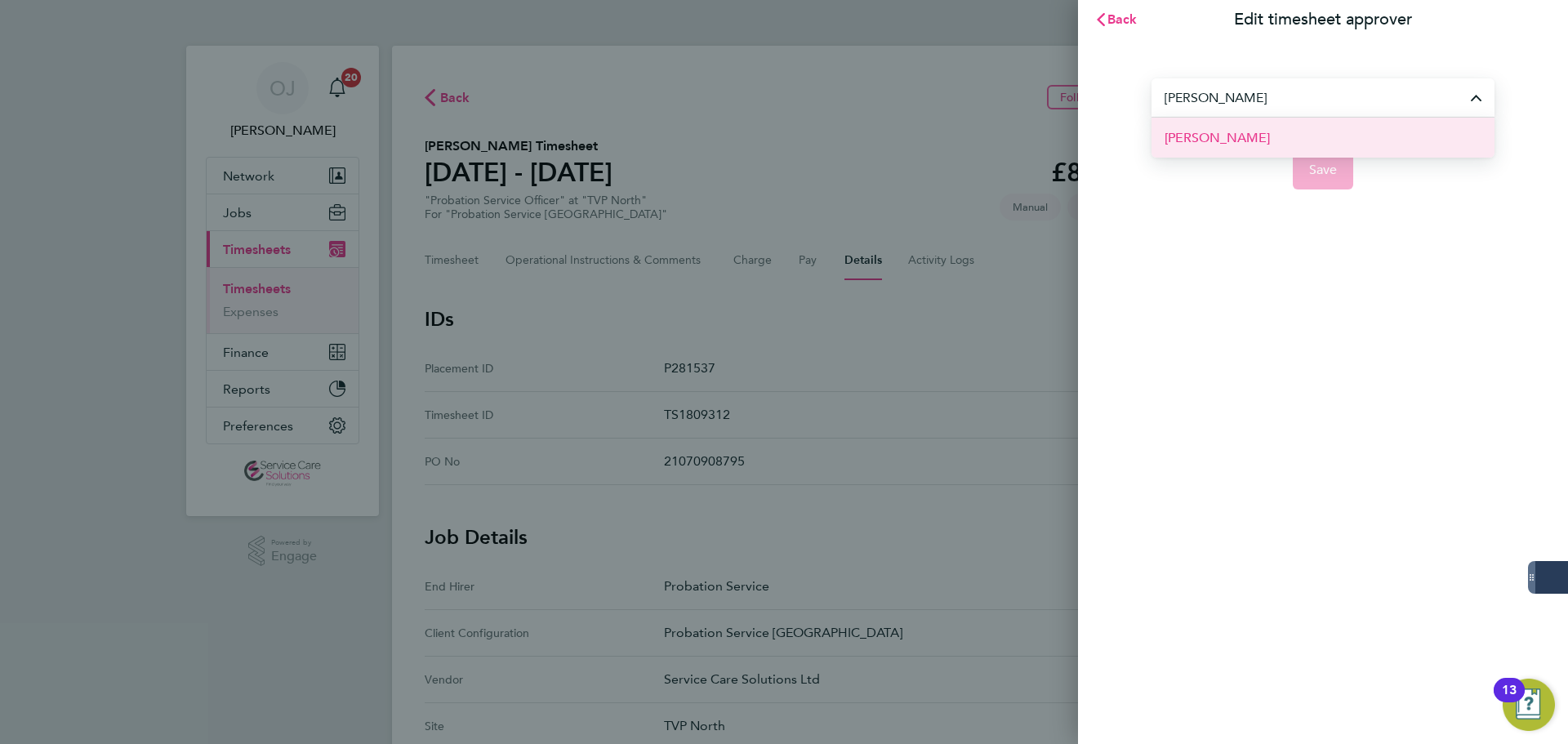
click at [1289, 131] on li "Timothy Weston" at bounding box center [1323, 137] width 343 height 40
type input "Timothy Weston"
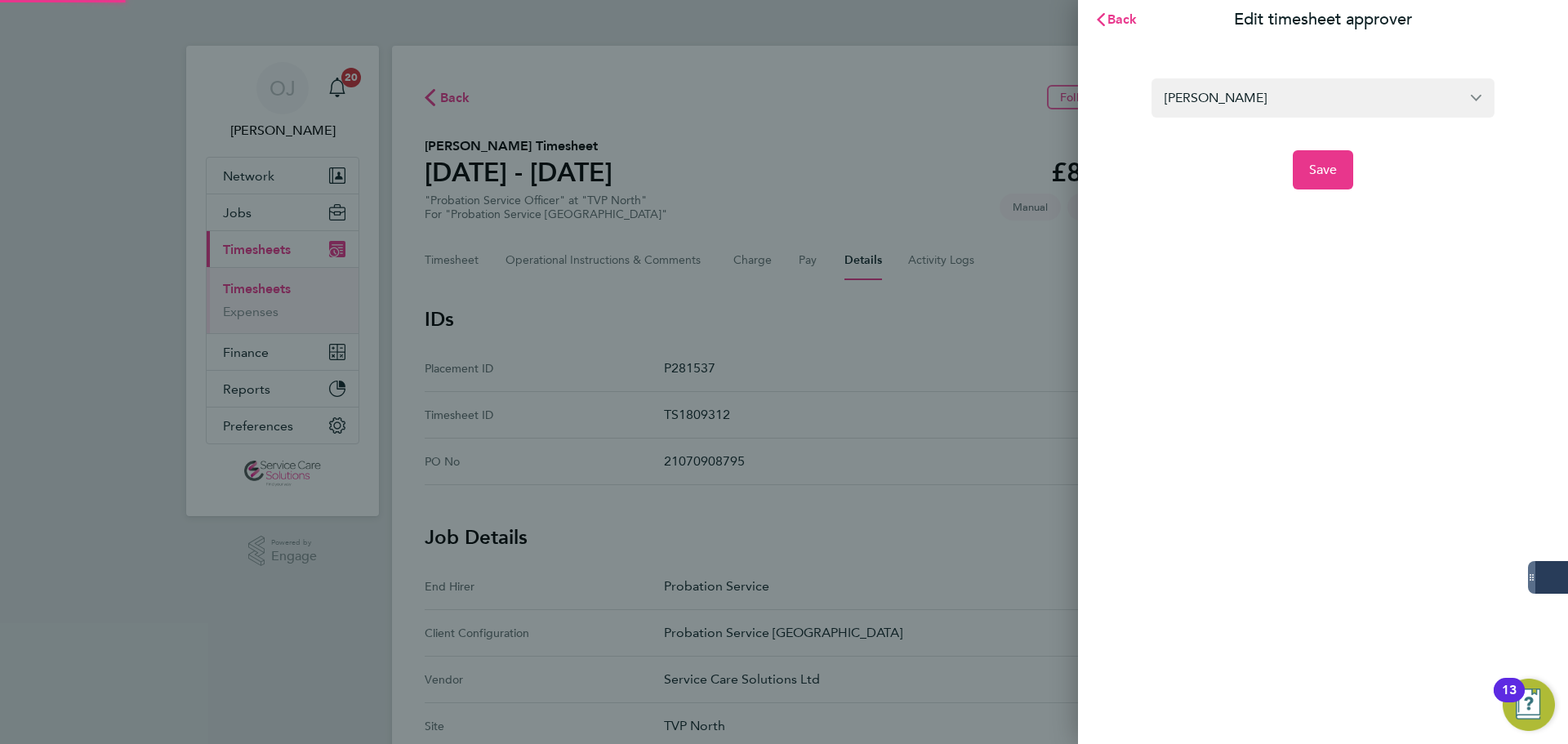
click at [1291, 180] on app-form-button "Save" at bounding box center [1323, 170] width 343 height 40
click at [1334, 185] on button "Save" at bounding box center [1323, 170] width 61 height 40
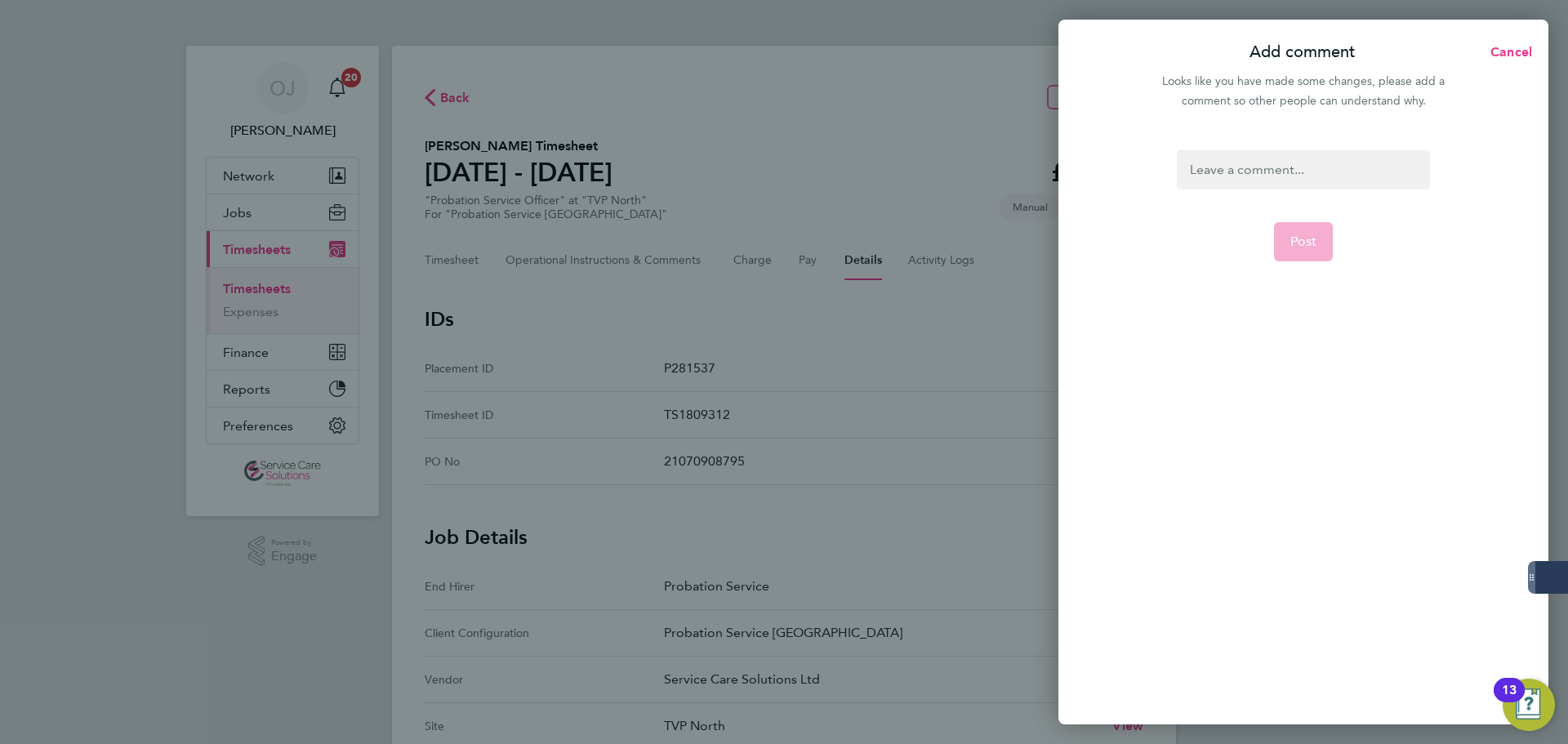
click at [1243, 175] on div at bounding box center [1303, 170] width 252 height 40
click at [1223, 180] on div at bounding box center [1303, 170] width 252 height 40
click at [1281, 259] on button "Post" at bounding box center [1303, 242] width 59 height 40
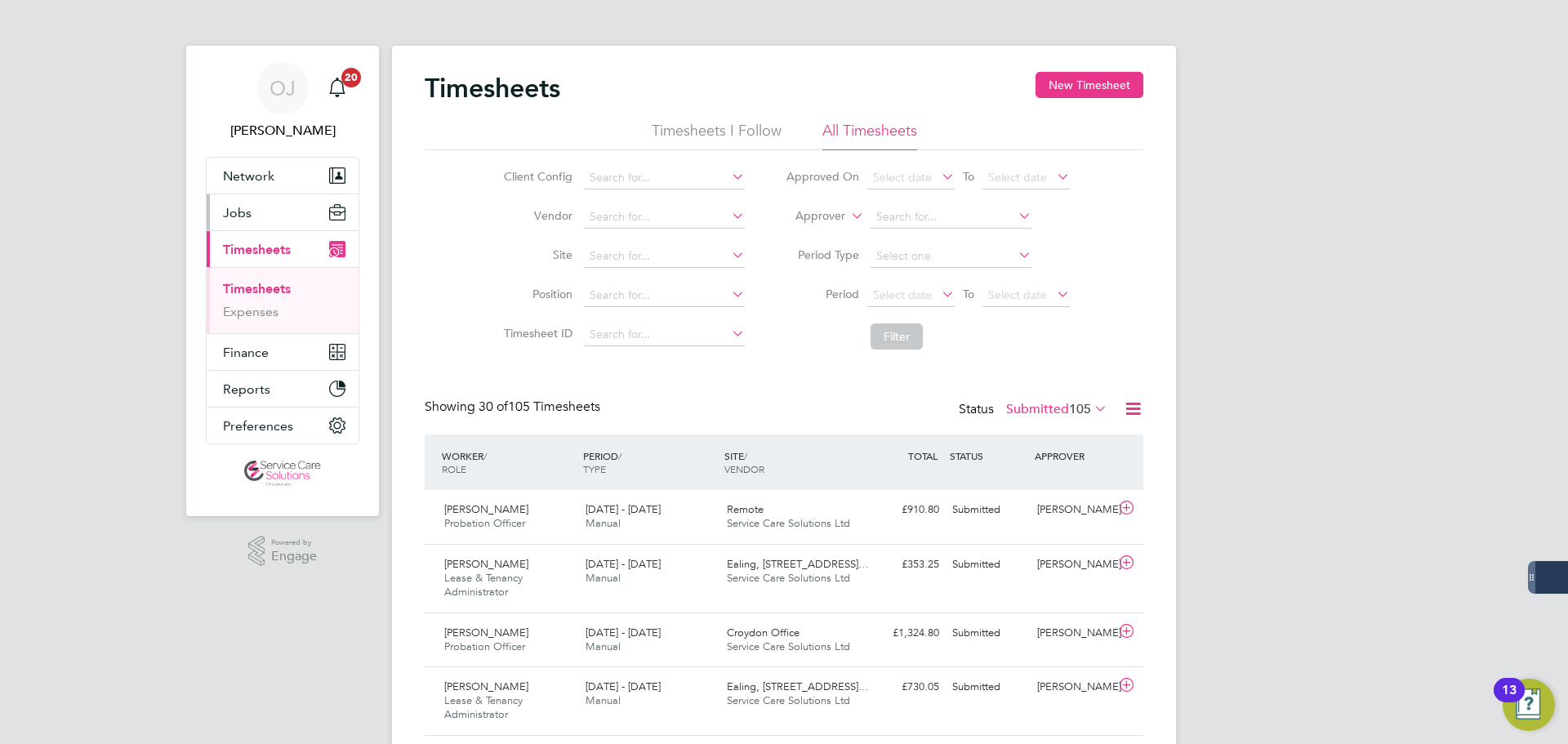
click at [288, 211] on button "Jobs" at bounding box center [282, 213] width 151 height 36
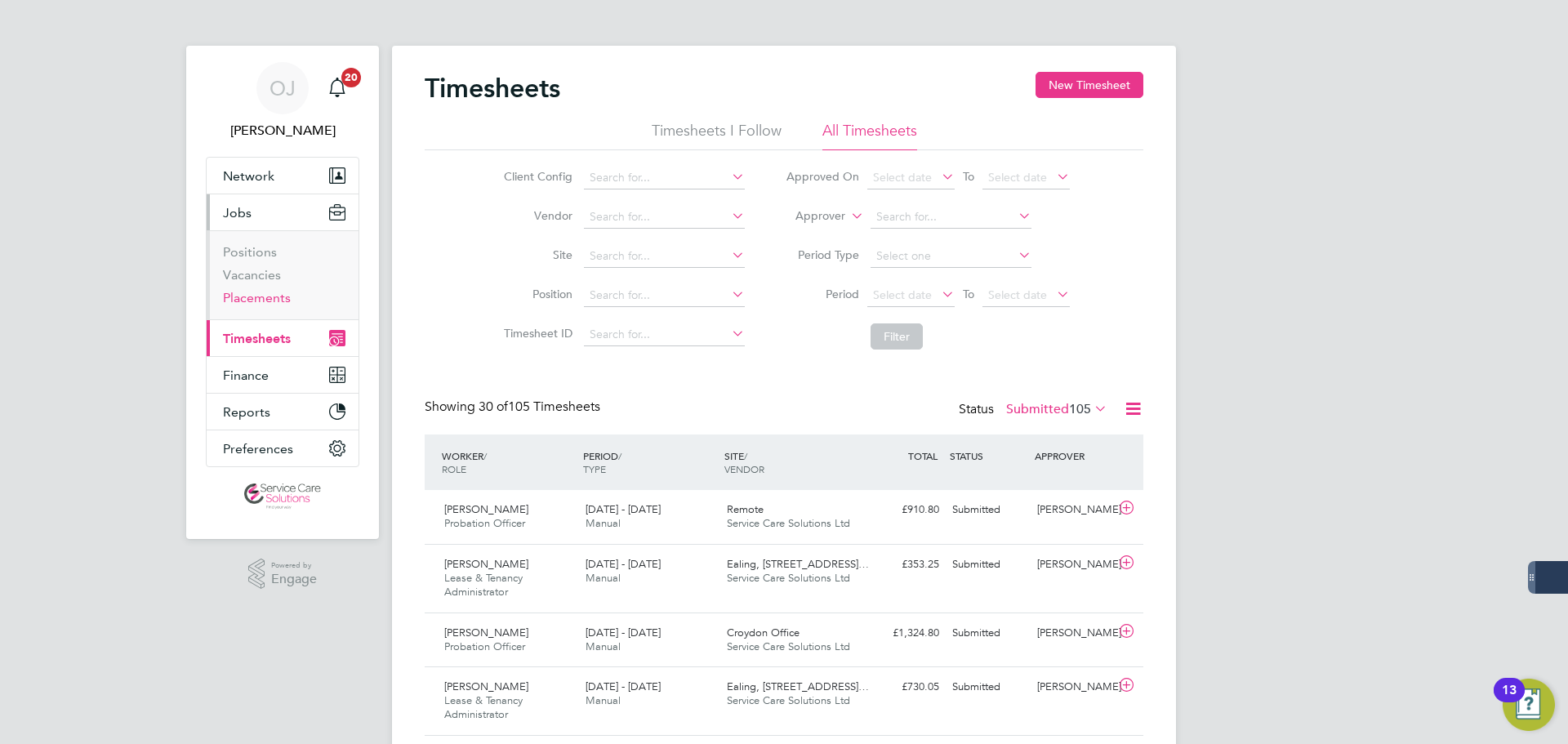
click at [265, 301] on link "Placements" at bounding box center [257, 297] width 68 height 15
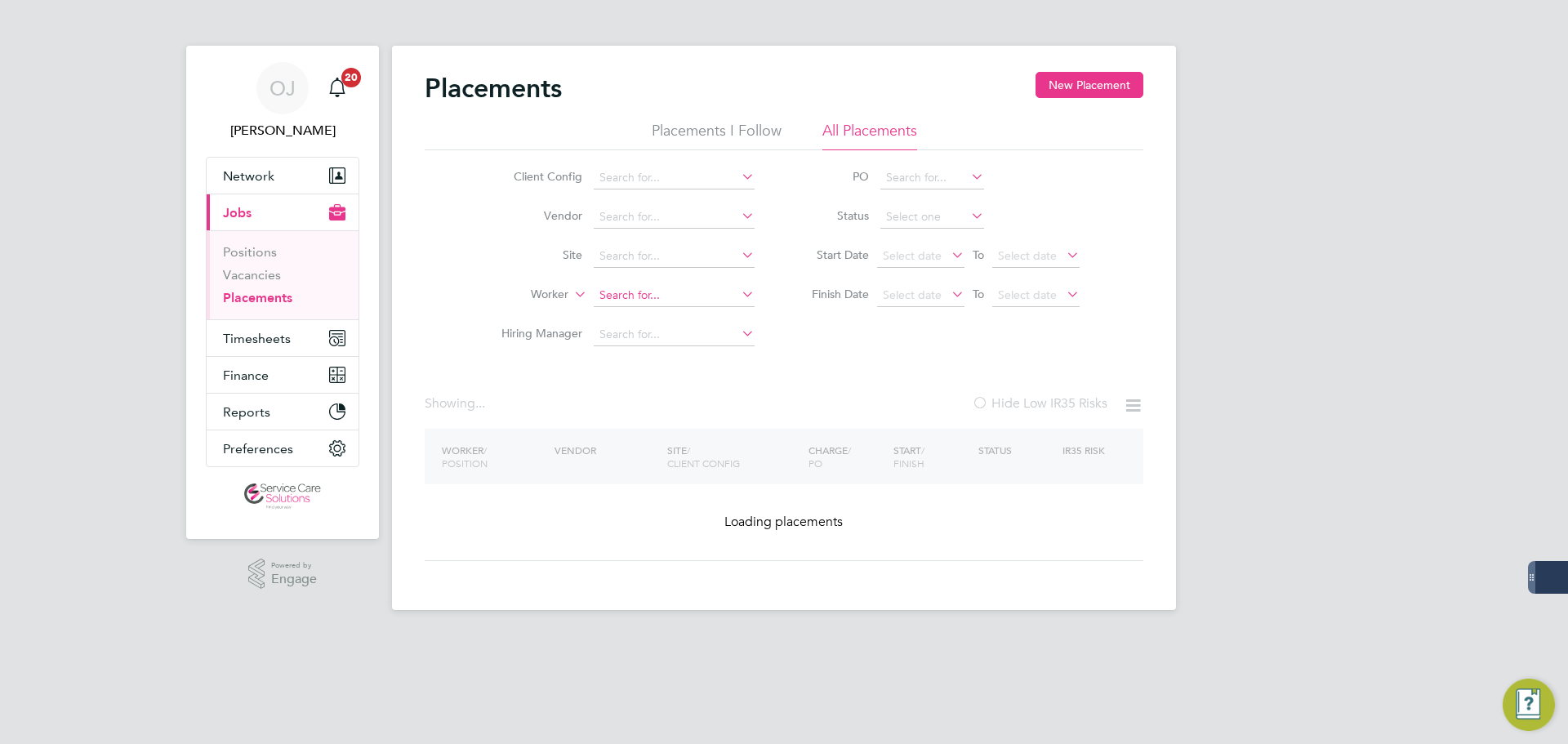
click at [630, 294] on input at bounding box center [673, 295] width 161 height 23
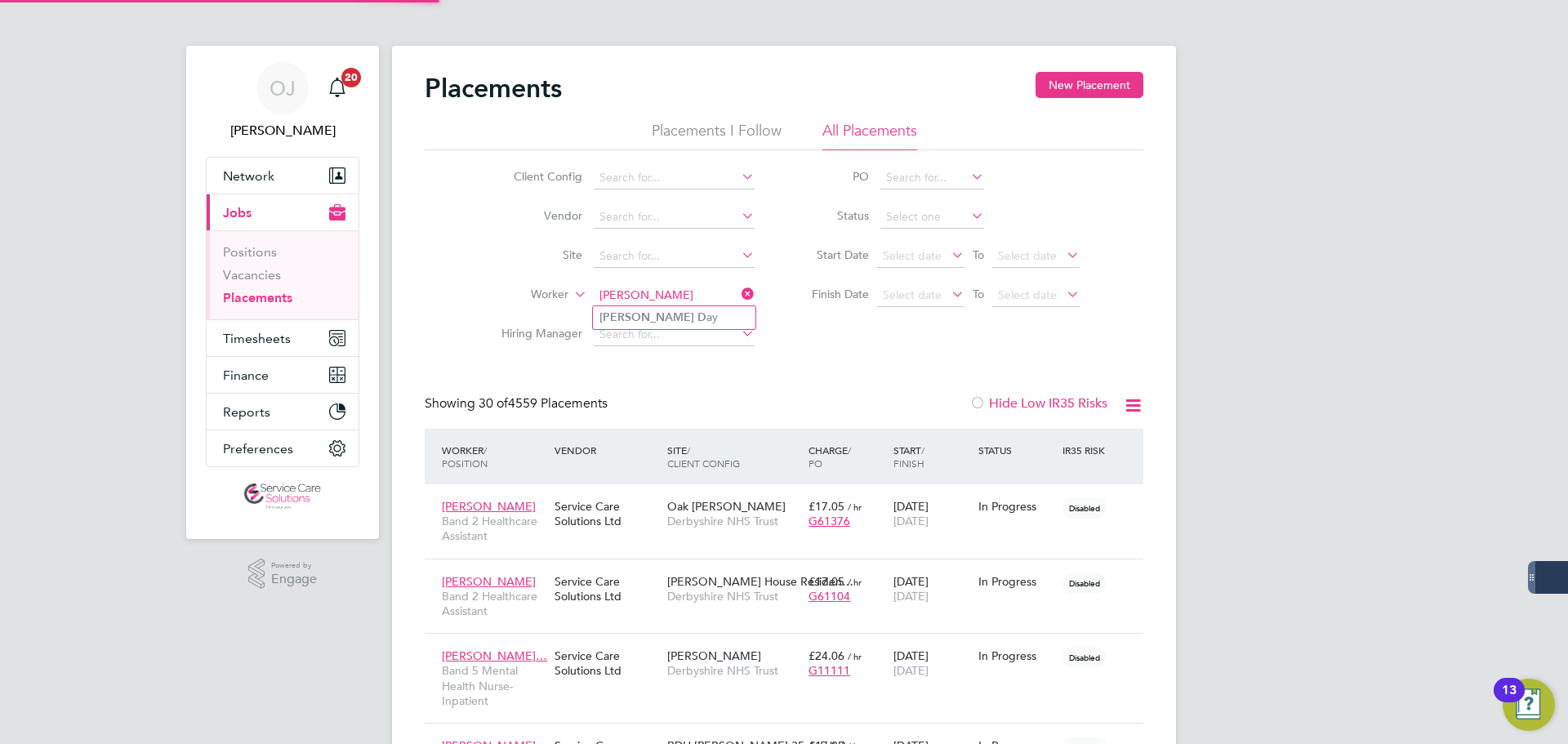
click at [652, 316] on li "Kim D ay" at bounding box center [673, 317] width 163 height 22
type input "Kim Day"
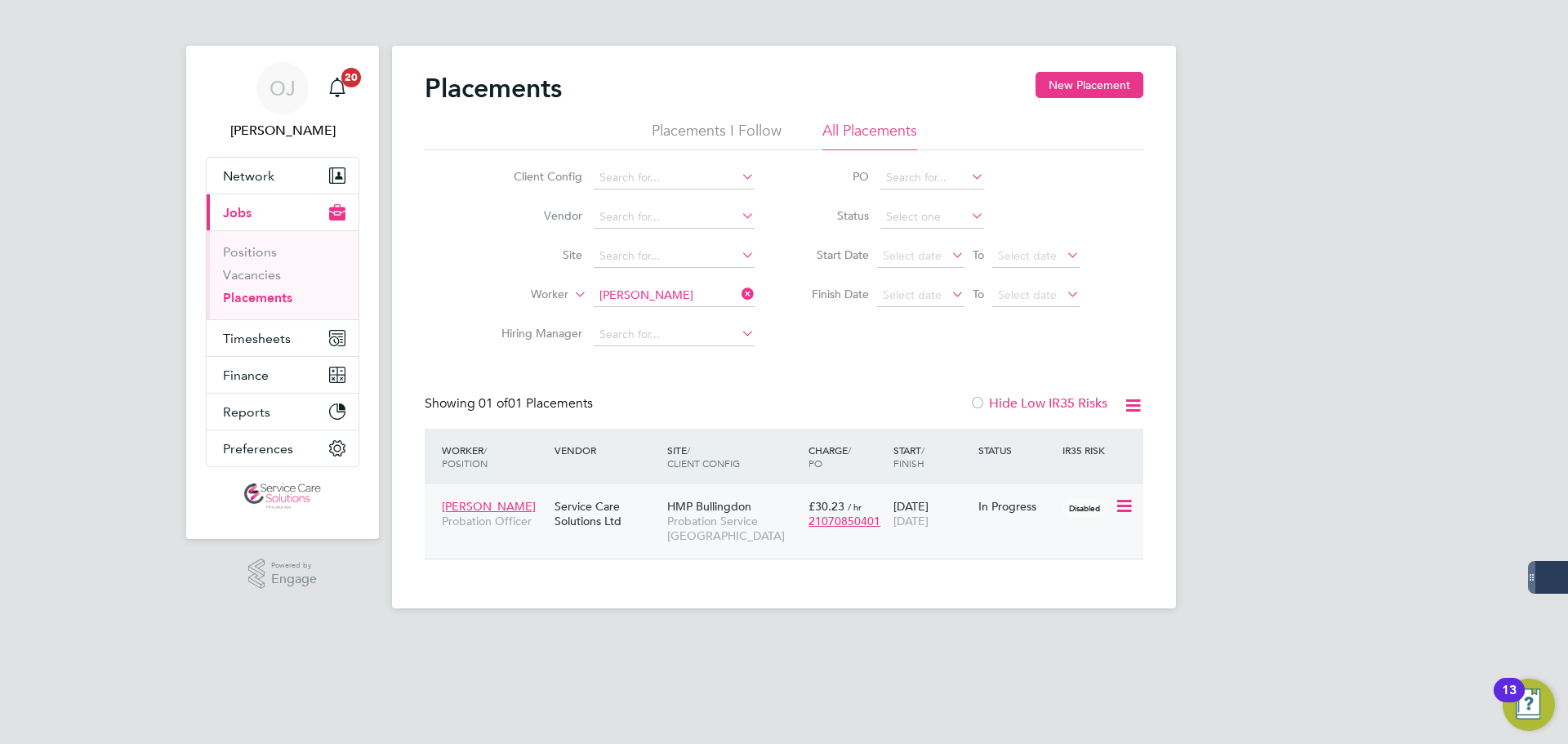
click at [992, 519] on div "In Progress" at bounding box center [1017, 506] width 85 height 31
drag, startPoint x: 1141, startPoint y: 349, endPoint x: 1067, endPoint y: 338, distance: 74.8
click at [1141, 350] on div "Client Config Vendor Site Worker Kim Day Hiring Manager PO Status Start Date Se…" at bounding box center [784, 252] width 719 height 204
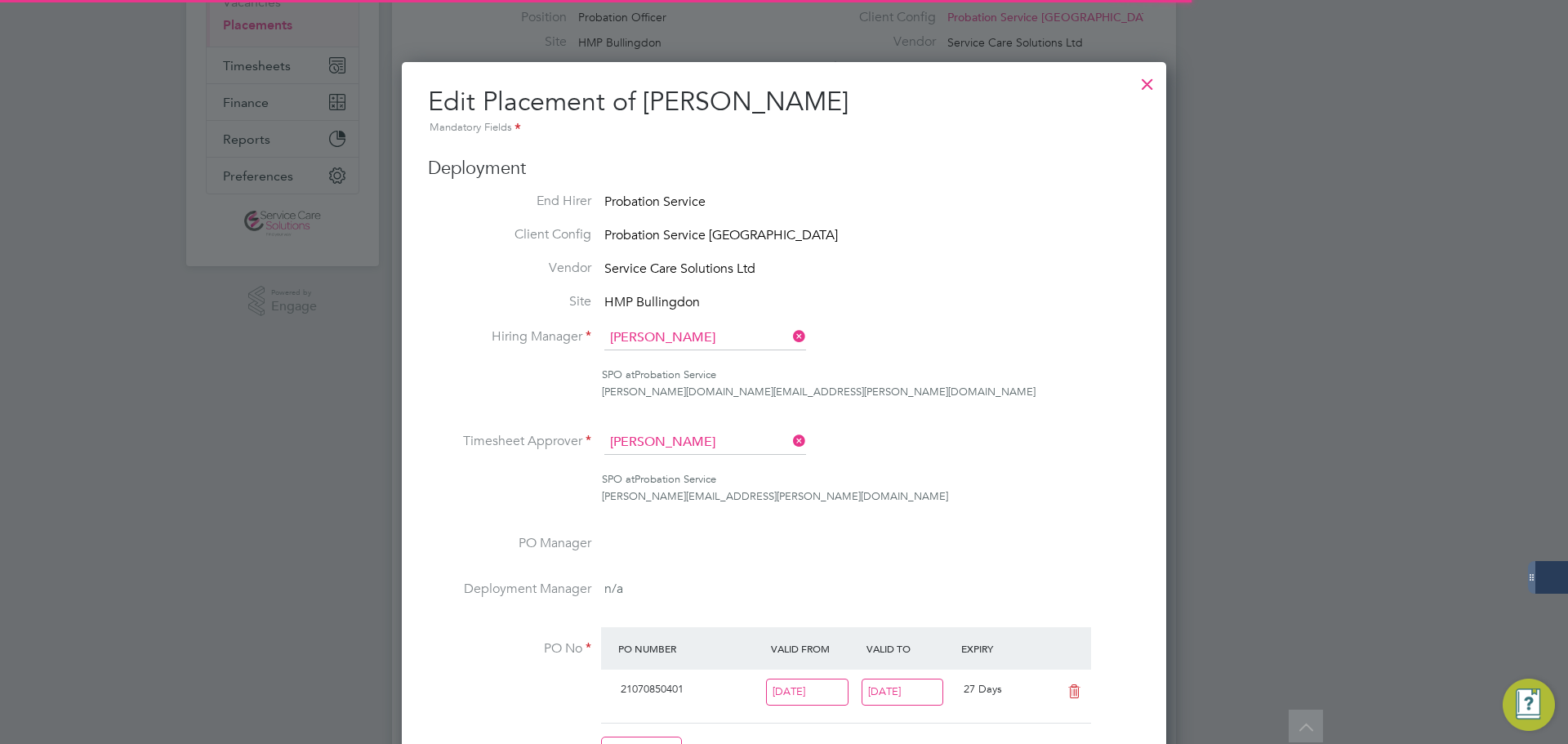
scroll to position [8, 8]
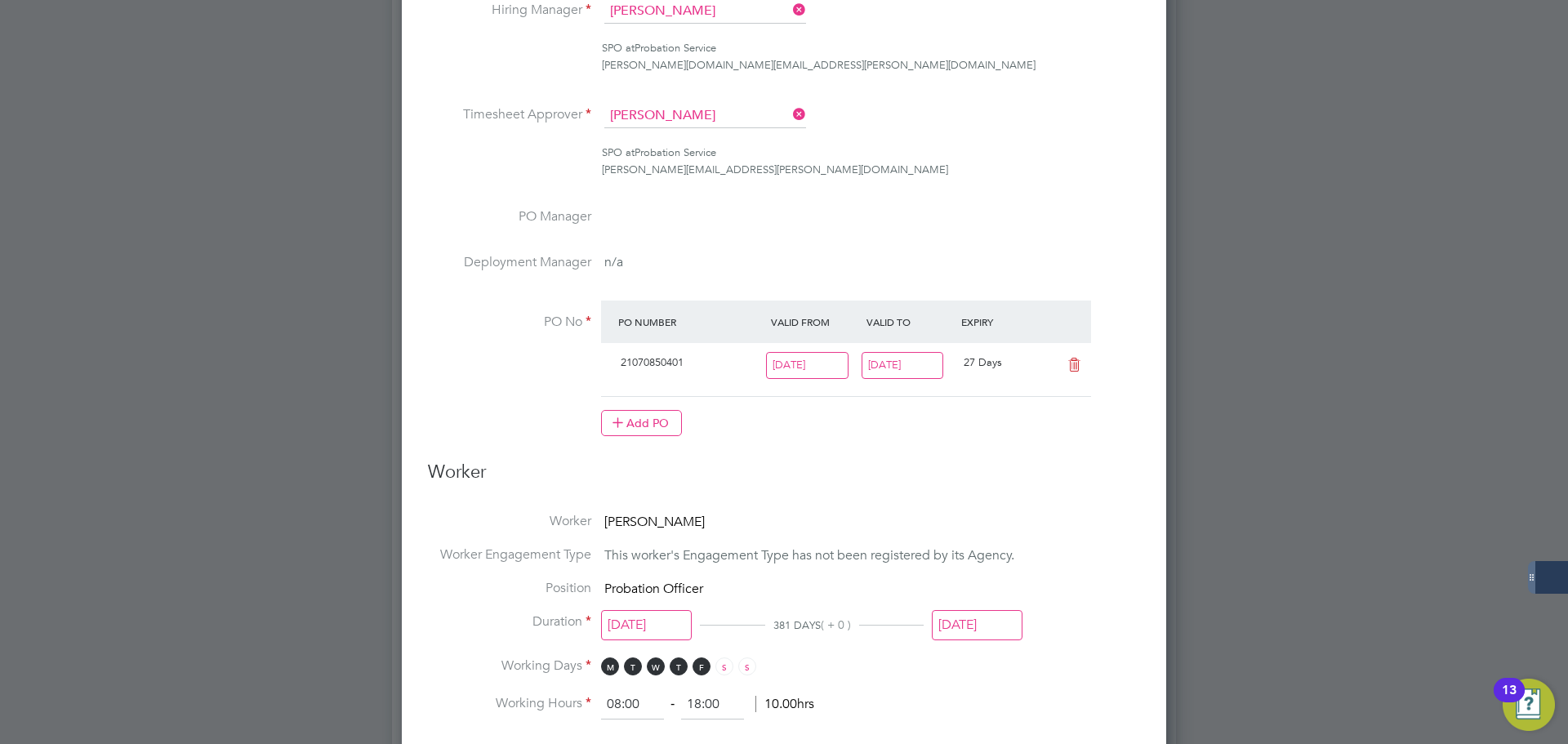
click at [896, 372] on input "28 Sep 2025" at bounding box center [903, 365] width 83 height 27
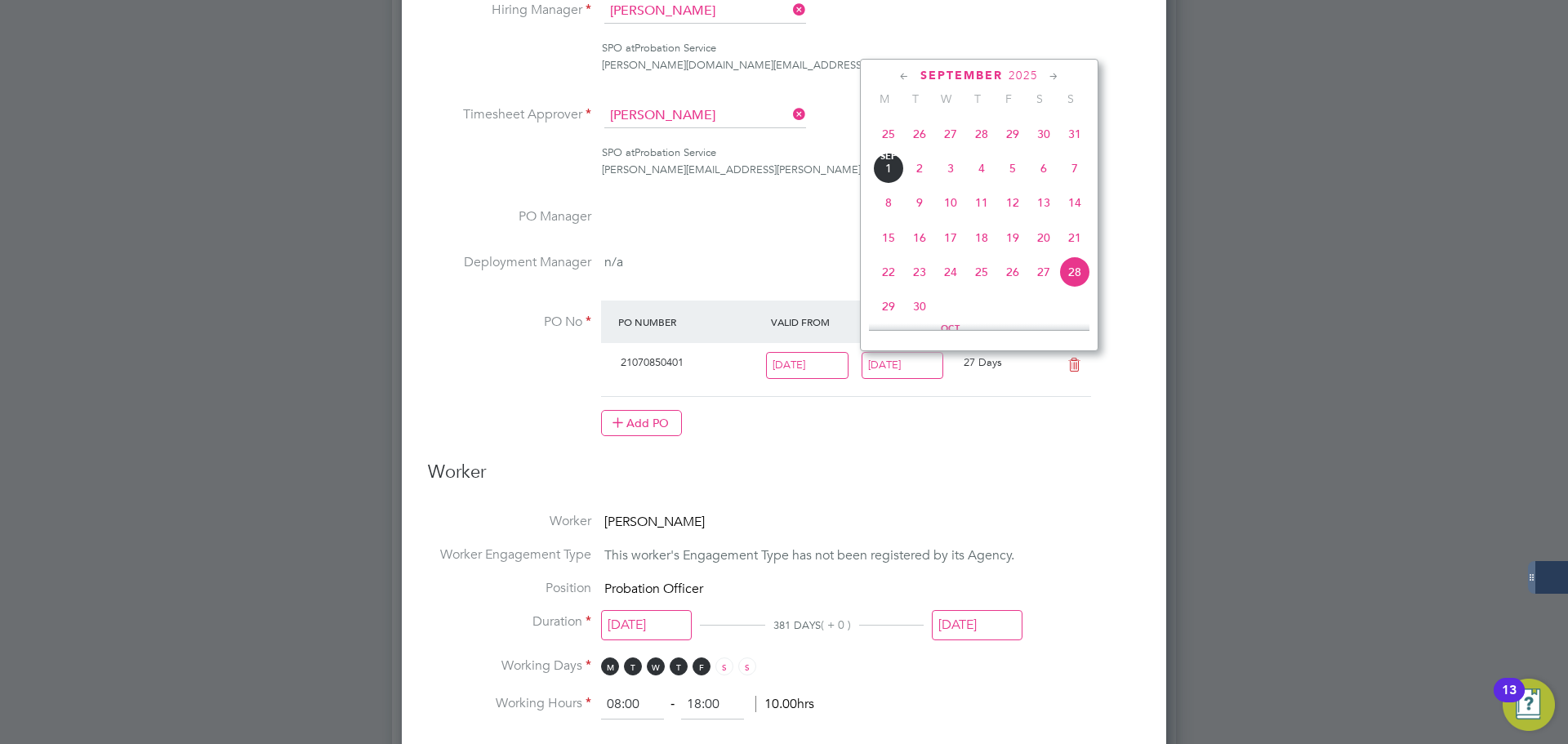
click at [1079, 147] on span "31" at bounding box center [1074, 134] width 31 height 31
type input "31 Aug 2025"
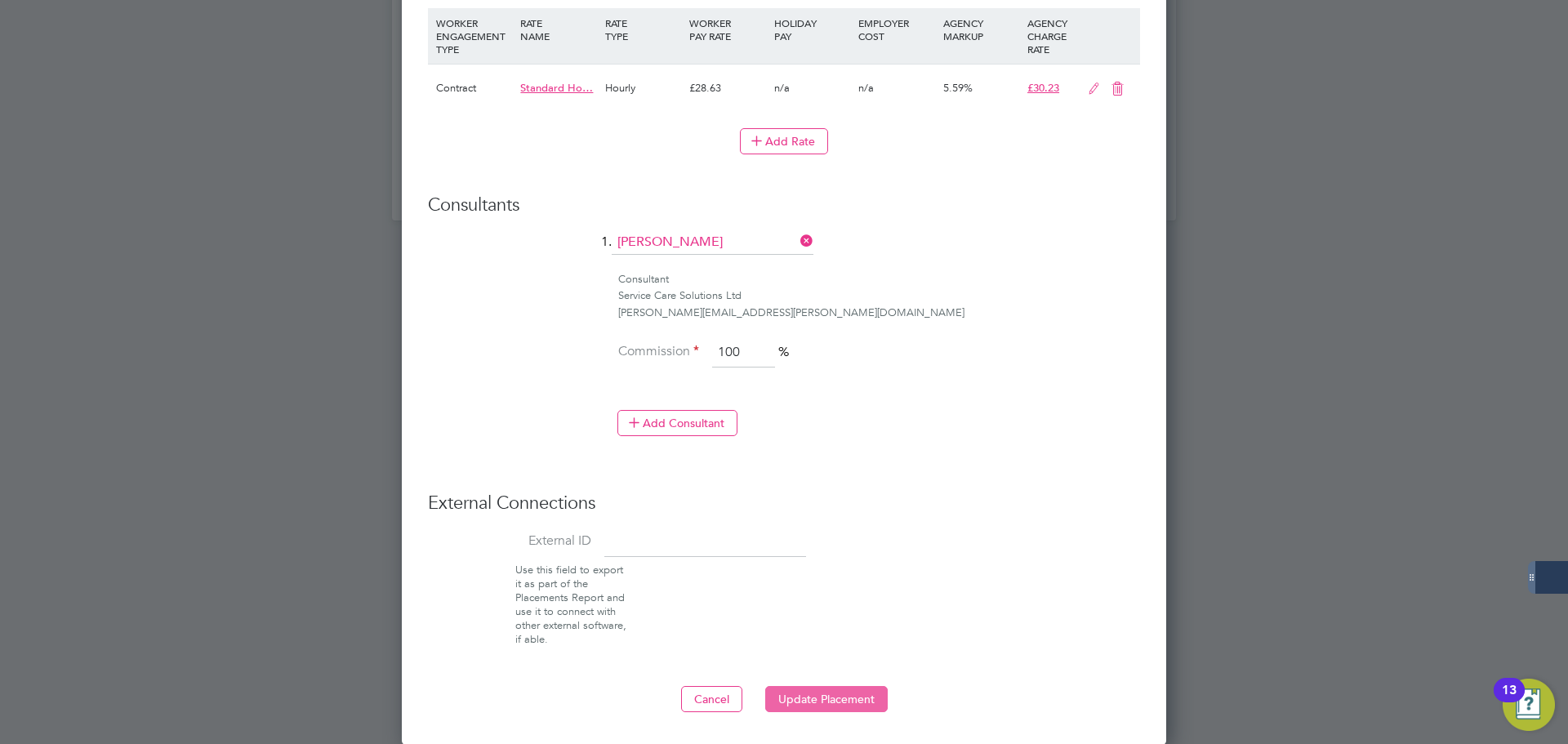
click at [835, 700] on button "Update Placement" at bounding box center [826, 699] width 122 height 26
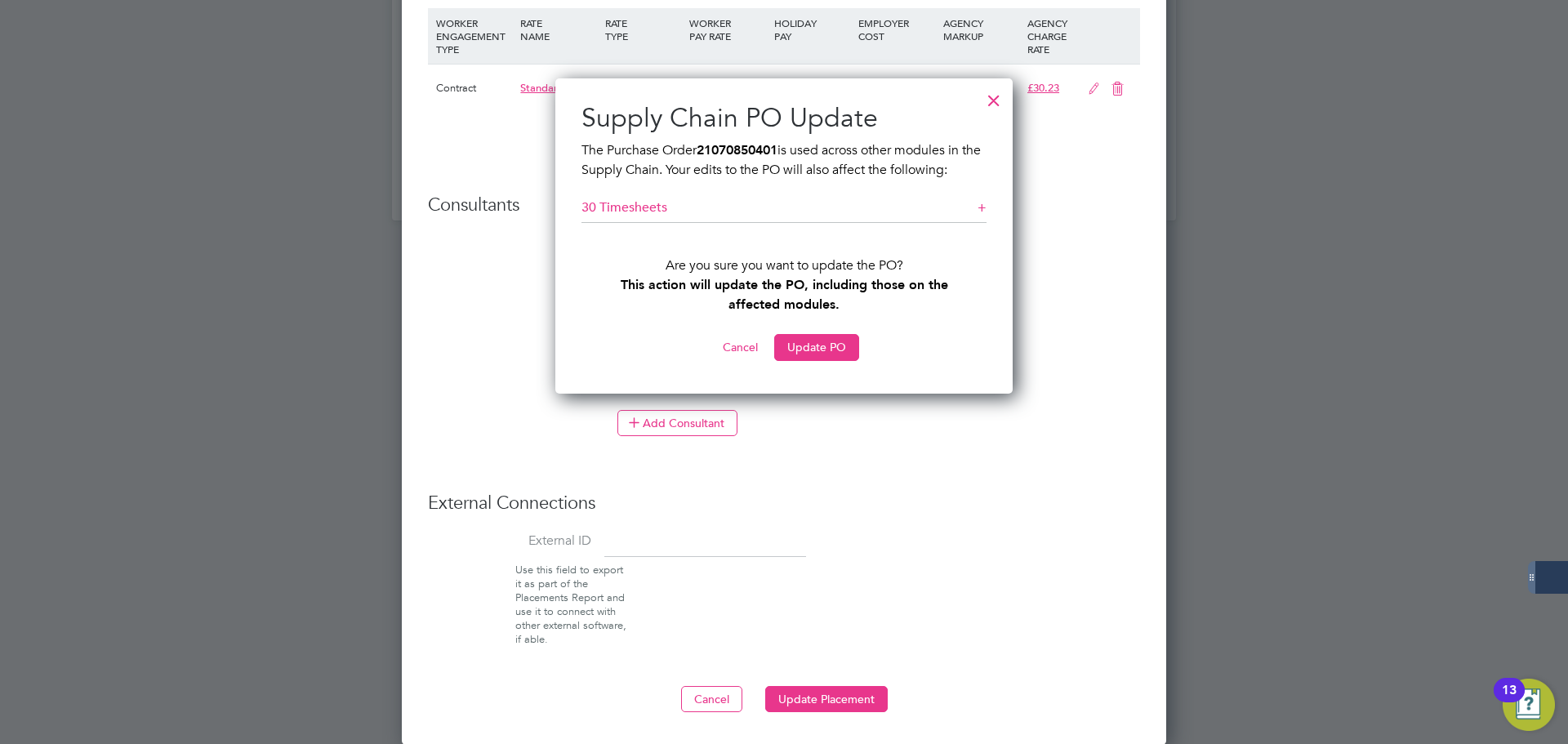
click at [987, 208] on div "Supply Chain PO Update The Purchase Order 21070850401 is used across other modu…" at bounding box center [784, 235] width 457 height 315
click at [983, 207] on div "+" at bounding box center [982, 208] width 9 height 17
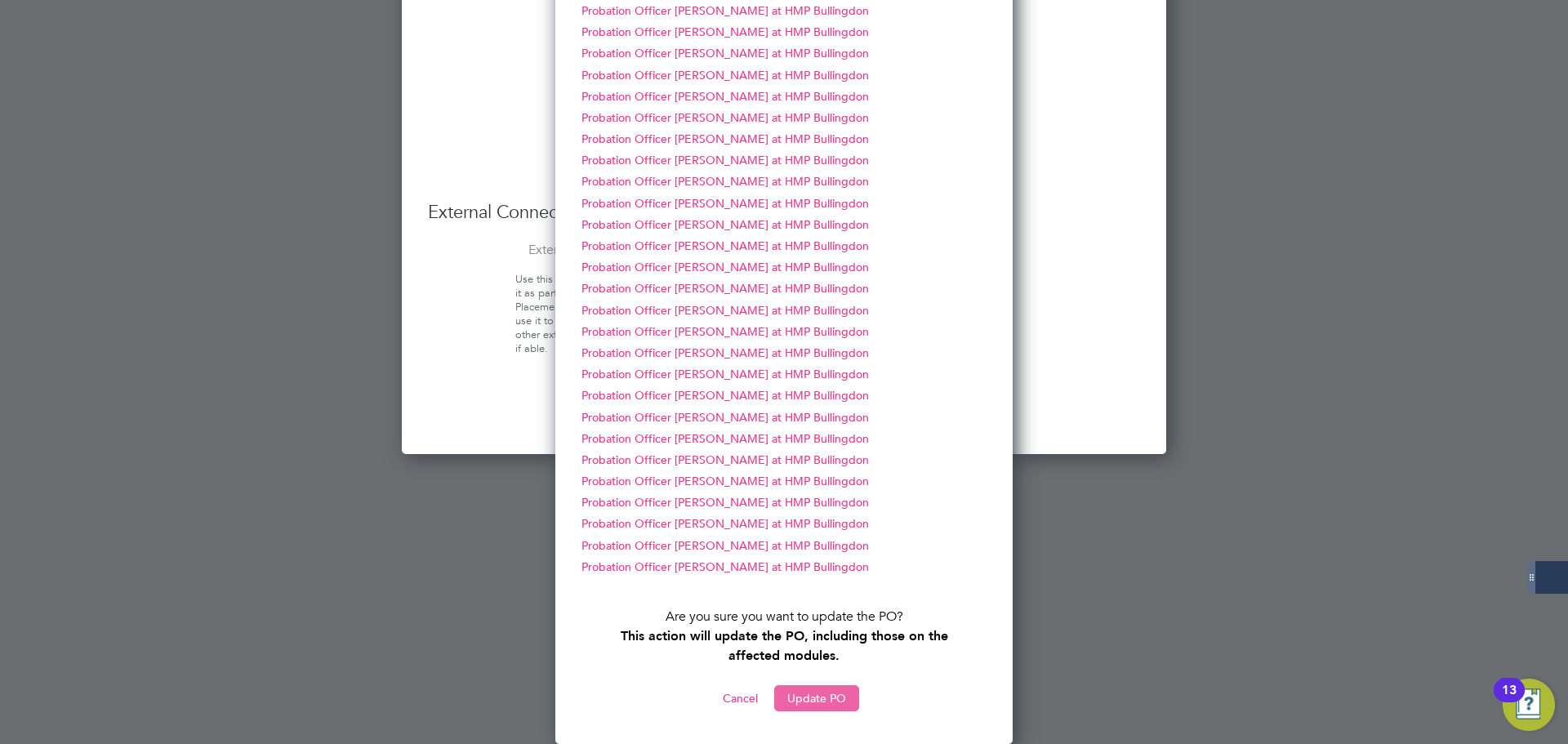
click at [839, 694] on button "Update PO" at bounding box center [816, 698] width 85 height 26
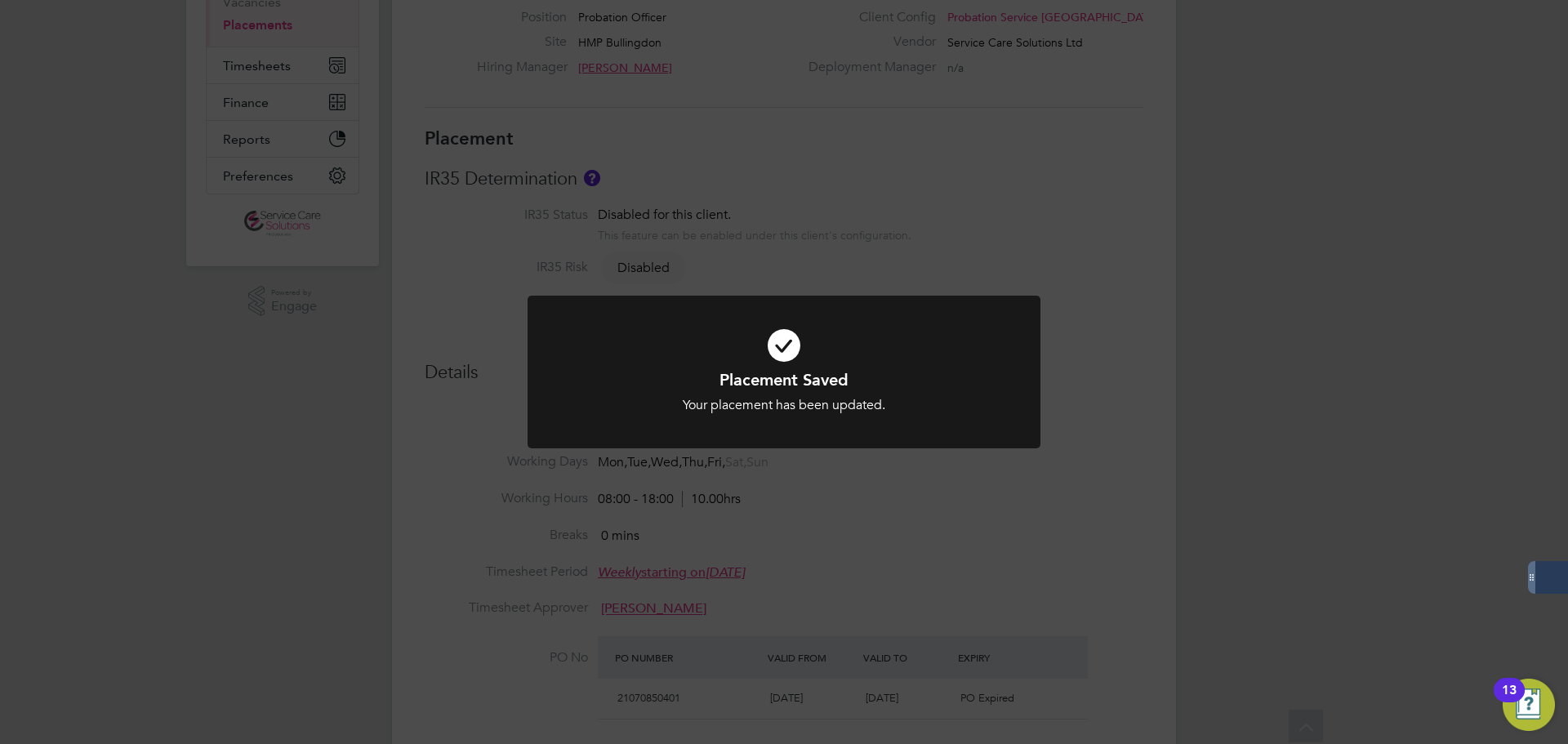
click at [1042, 490] on div "Placement Saved Your placement has been updated. Cancel Okay" at bounding box center [784, 372] width 1568 height 744
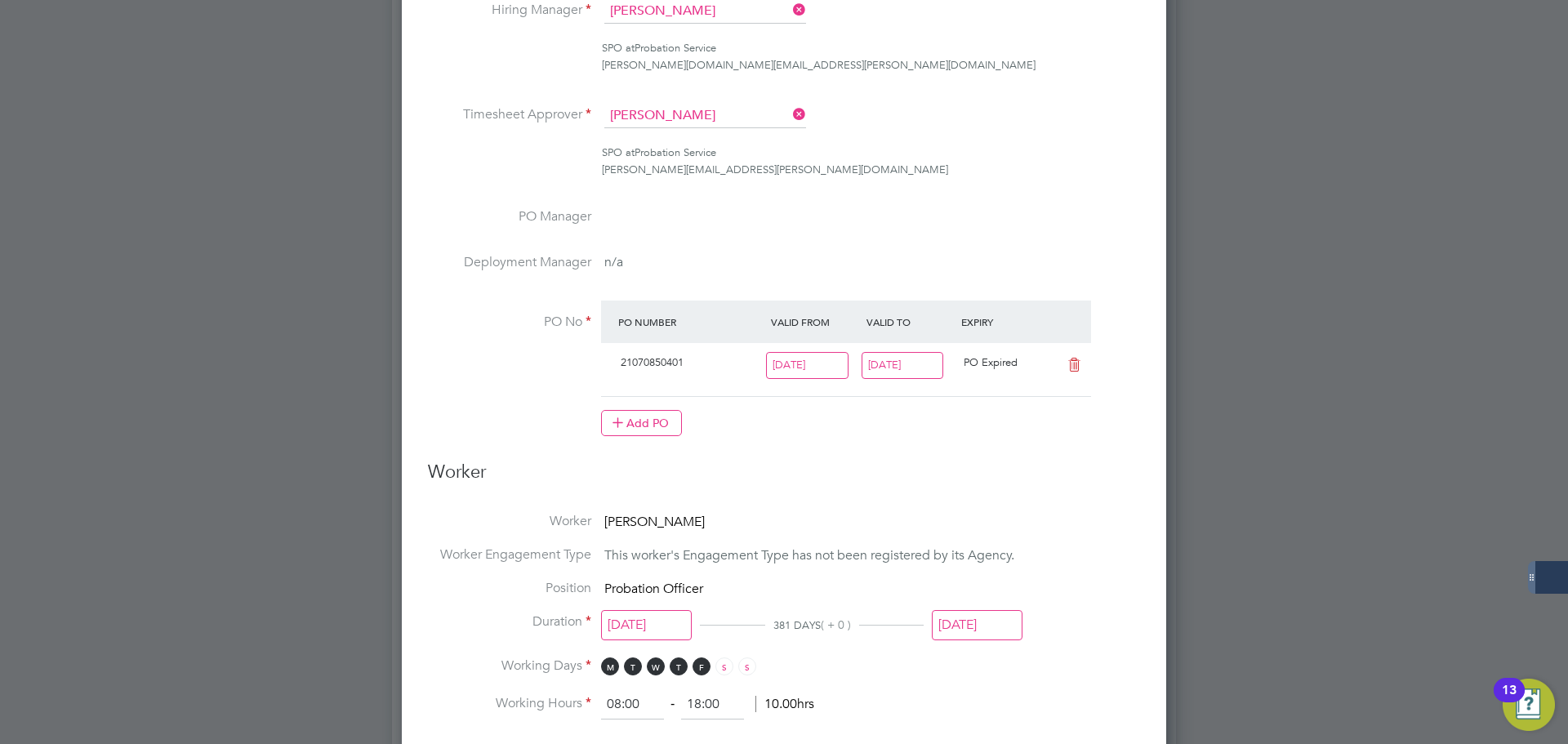
click at [1000, 625] on input "28 Sep 2025" at bounding box center [977, 625] width 90 height 30
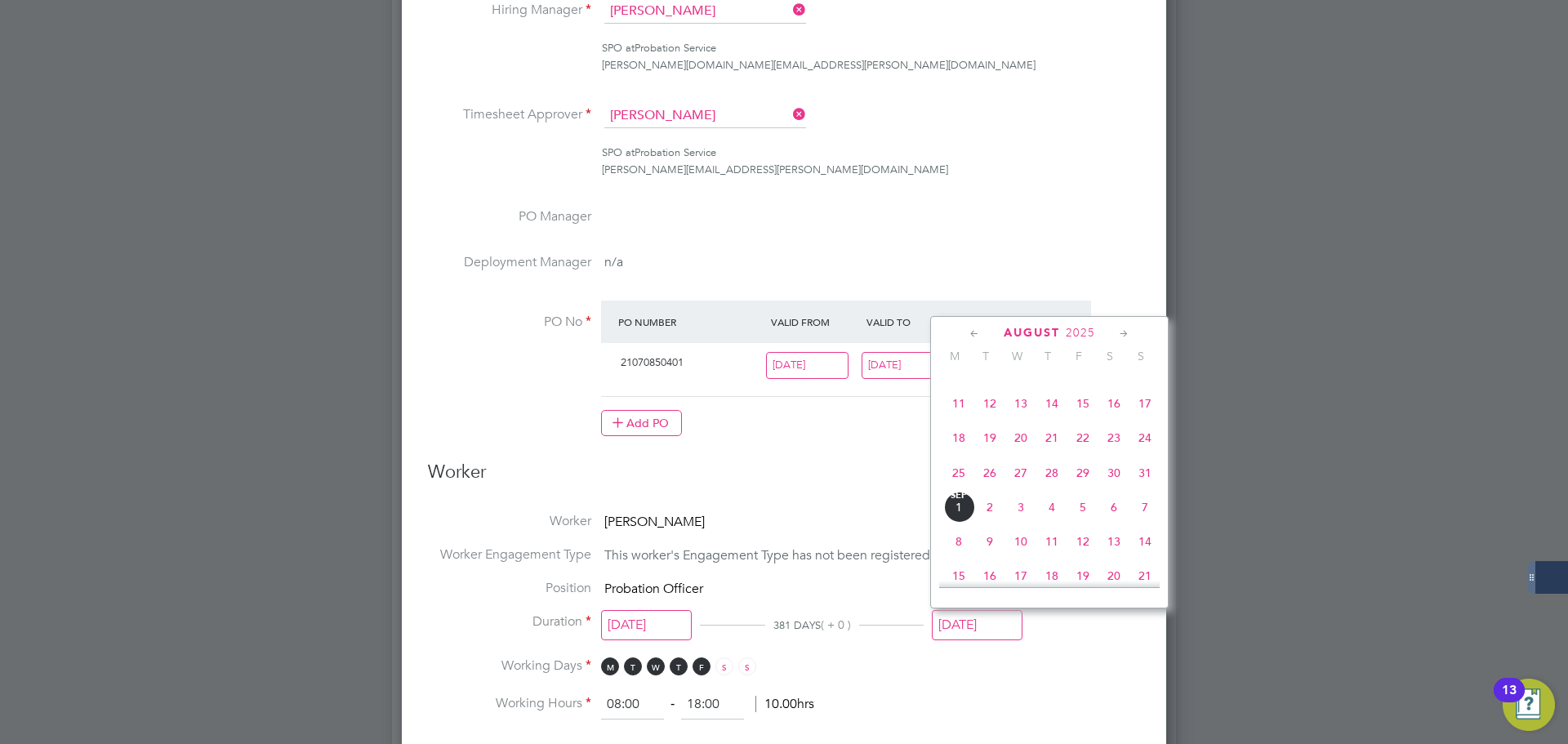
click at [1142, 480] on span "31" at bounding box center [1145, 472] width 31 height 31
type input "[DATE]"
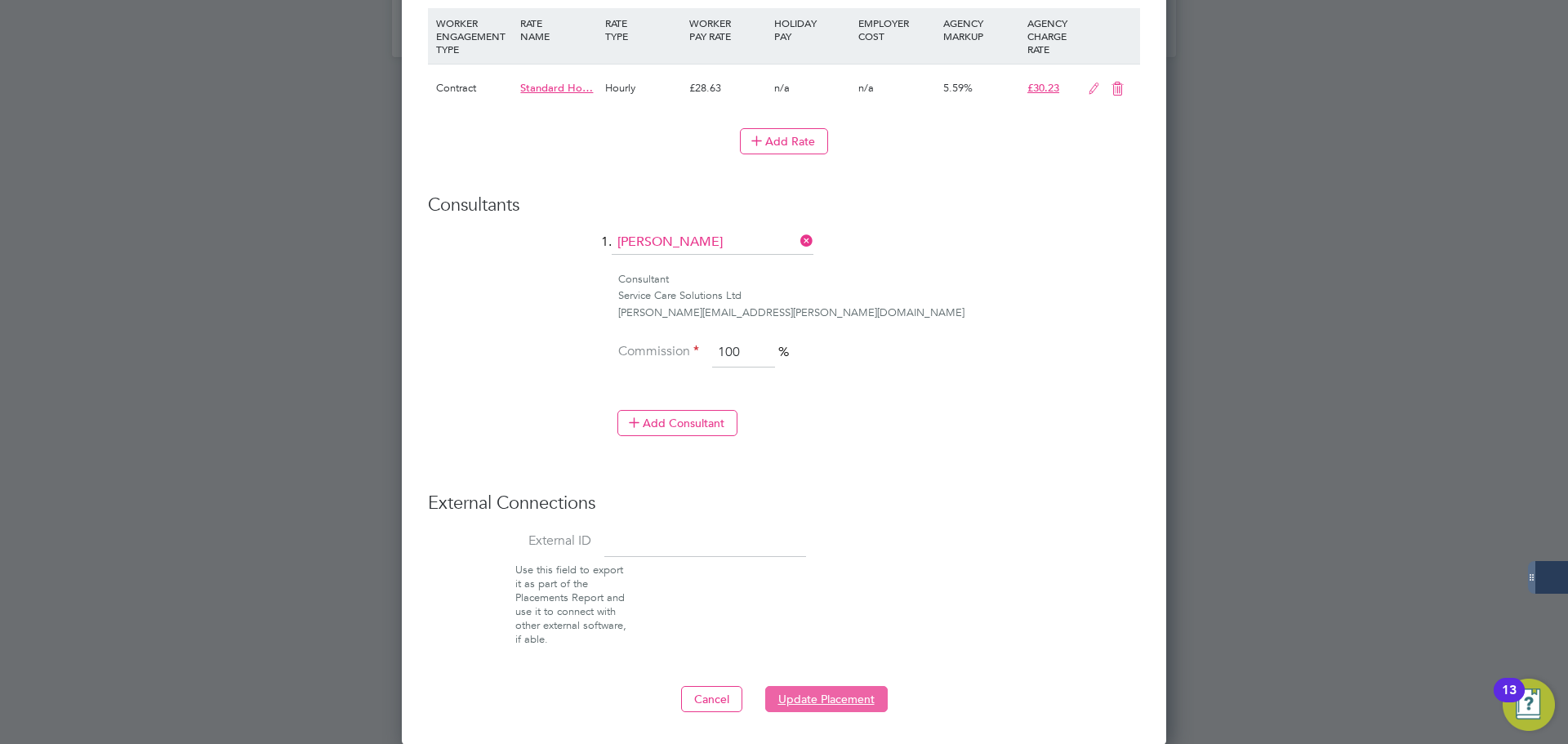
click at [832, 697] on button "Update Placement" at bounding box center [826, 699] width 122 height 26
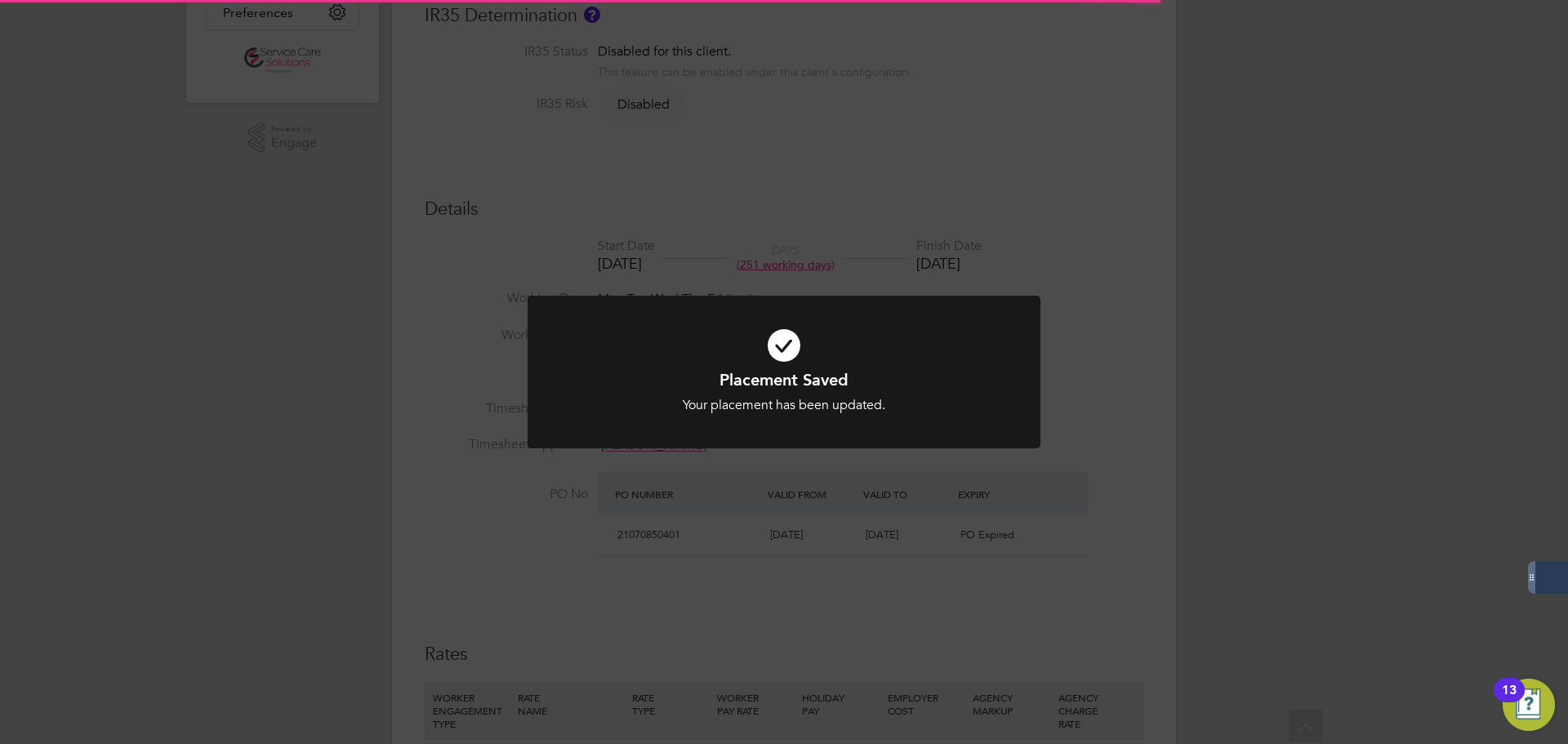
click at [1104, 495] on div "Placement Saved Your placement has been updated. Cancel Okay" at bounding box center [784, 372] width 1568 height 744
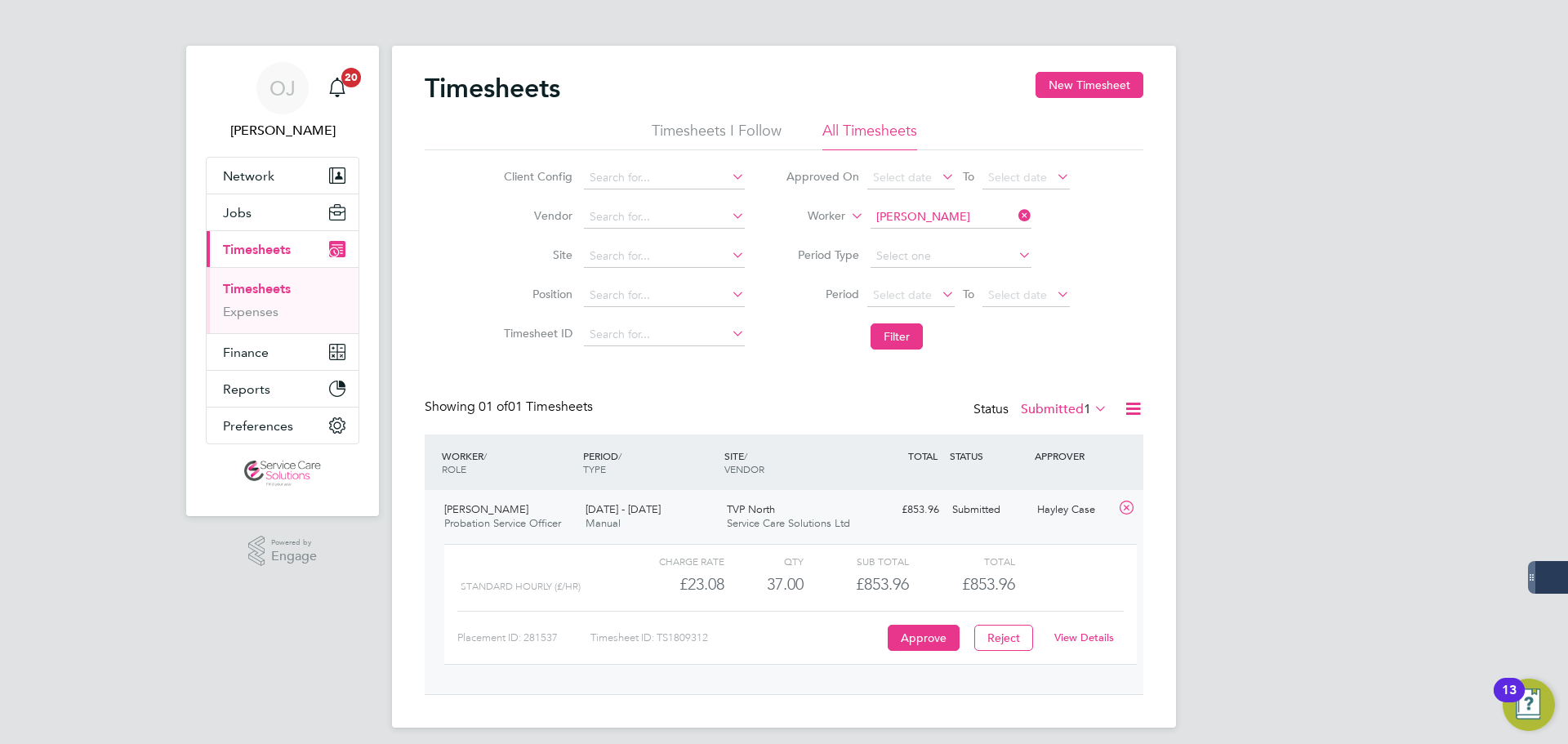
scroll to position [28, 159]
click at [994, 343] on li "Filter" at bounding box center [927, 336] width 325 height 42
drag, startPoint x: 102, startPoint y: 139, endPoint x: 130, endPoint y: 139, distance: 28.0
click at [102, 139] on div "OJ [PERSON_NAME] Notifications 20 Applications: Network Team Members Businesses…" at bounding box center [784, 376] width 1568 height 753
click at [1137, 346] on div "Client Config Vendor Site Position Timesheet ID Approved On Select date To Sele…" at bounding box center [784, 254] width 719 height 208
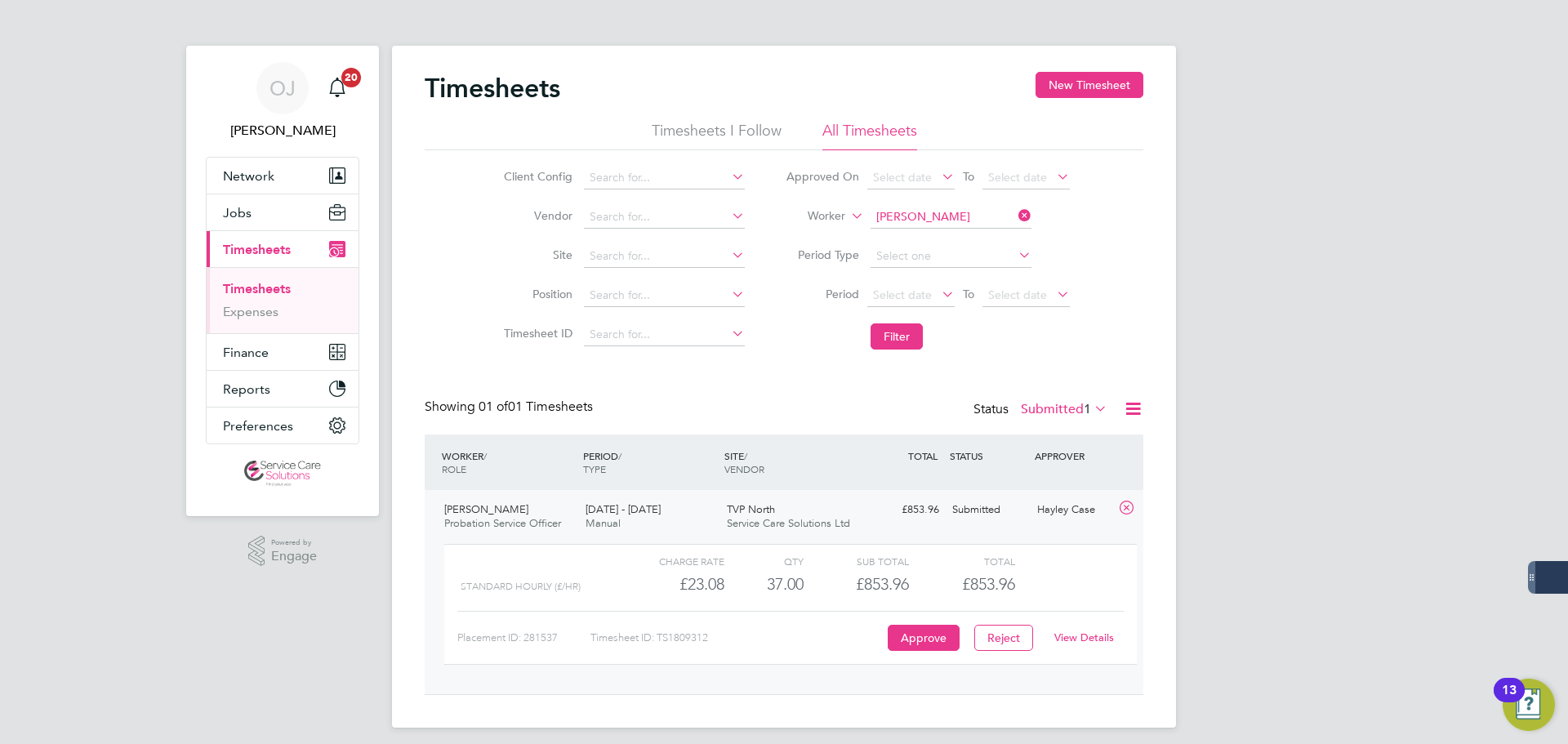
click at [1069, 409] on label "Submitted 1" at bounding box center [1064, 408] width 87 height 16
click at [1047, 433] on li "All" at bounding box center [1049, 437] width 75 height 23
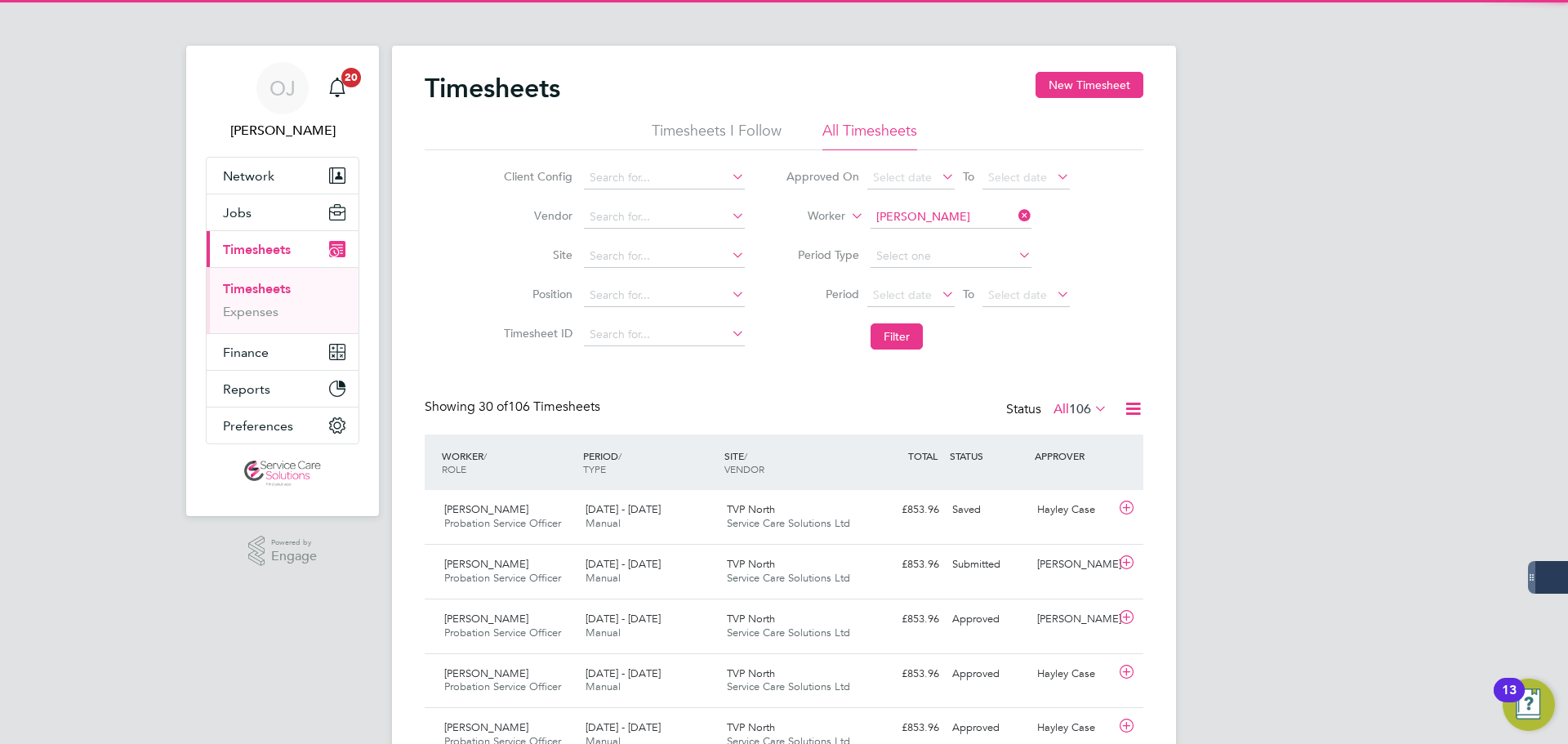
scroll to position [0, 0]
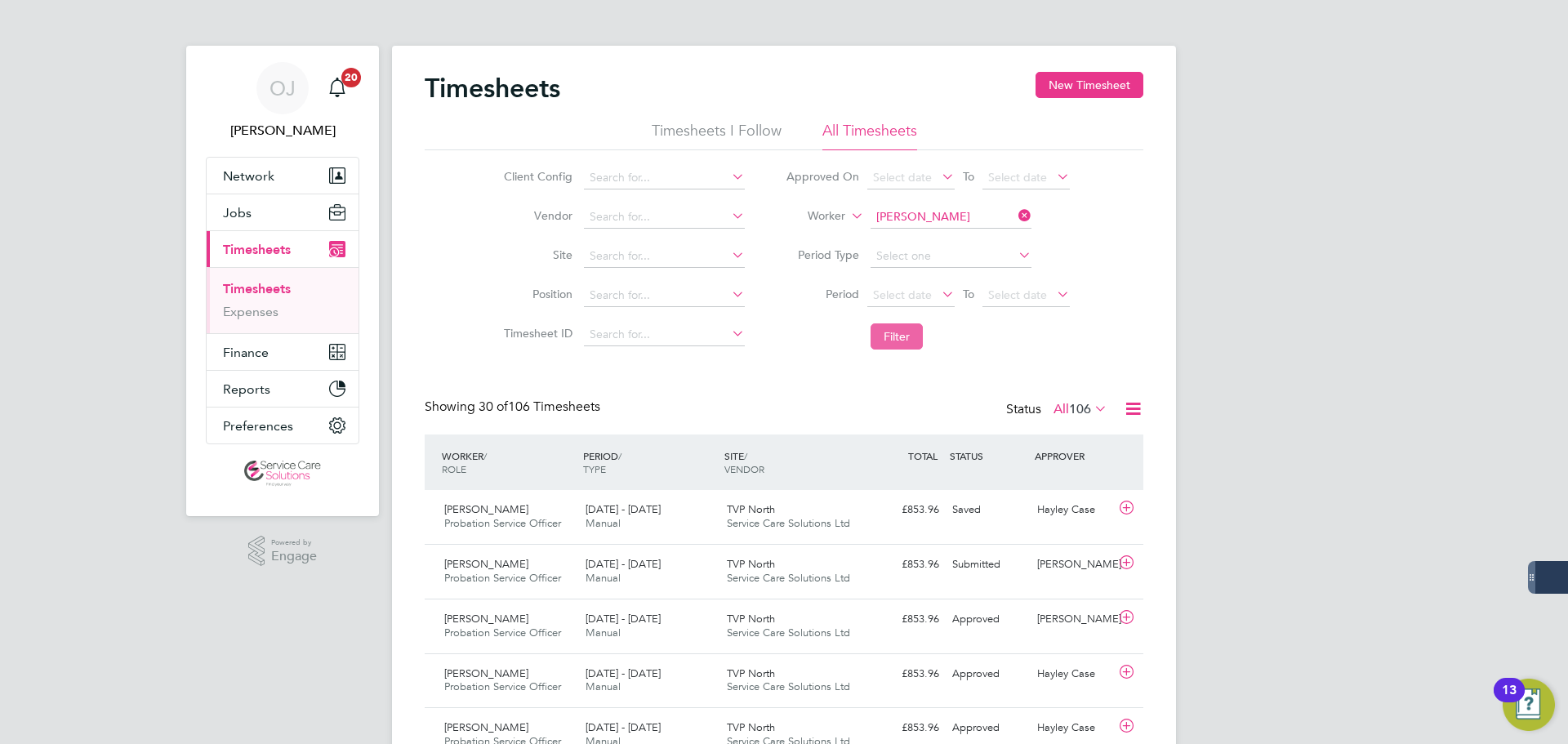
click at [901, 325] on button "Filter" at bounding box center [896, 337] width 53 height 26
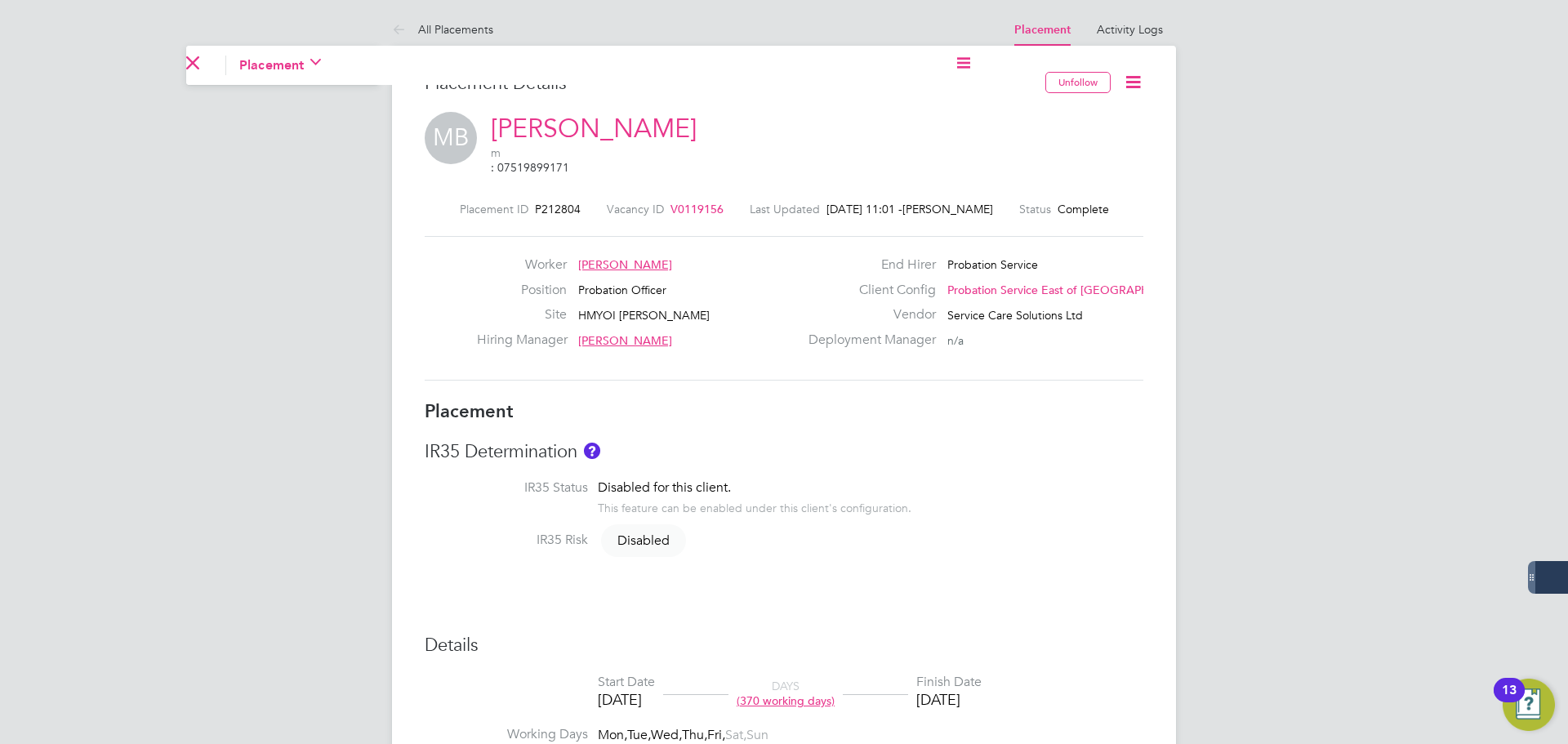
click at [960, 480] on li "IR35 Status Disabled for this client. This feature can be enabled under this cl…" at bounding box center [784, 506] width 719 height 53
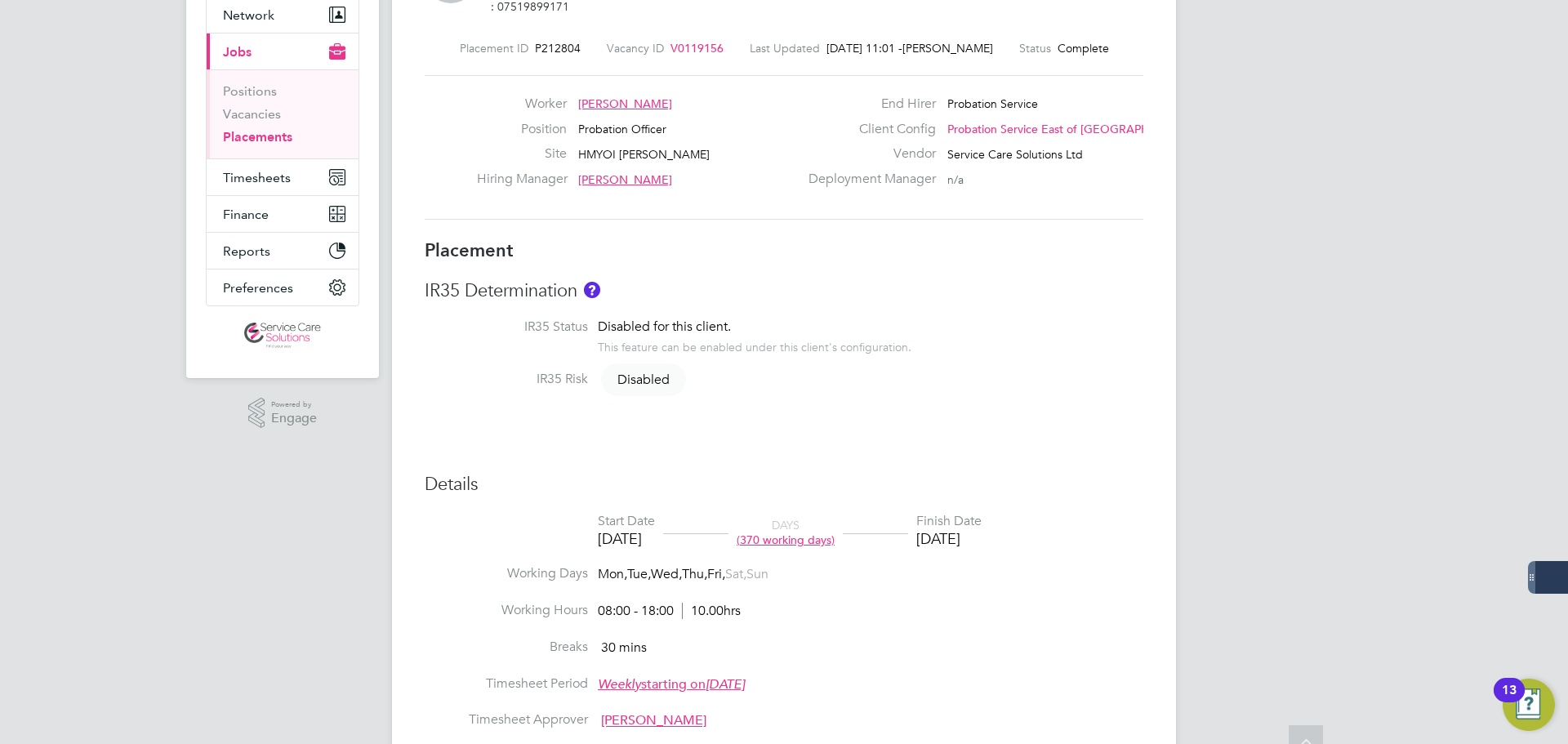
scroll to position [326, 0]
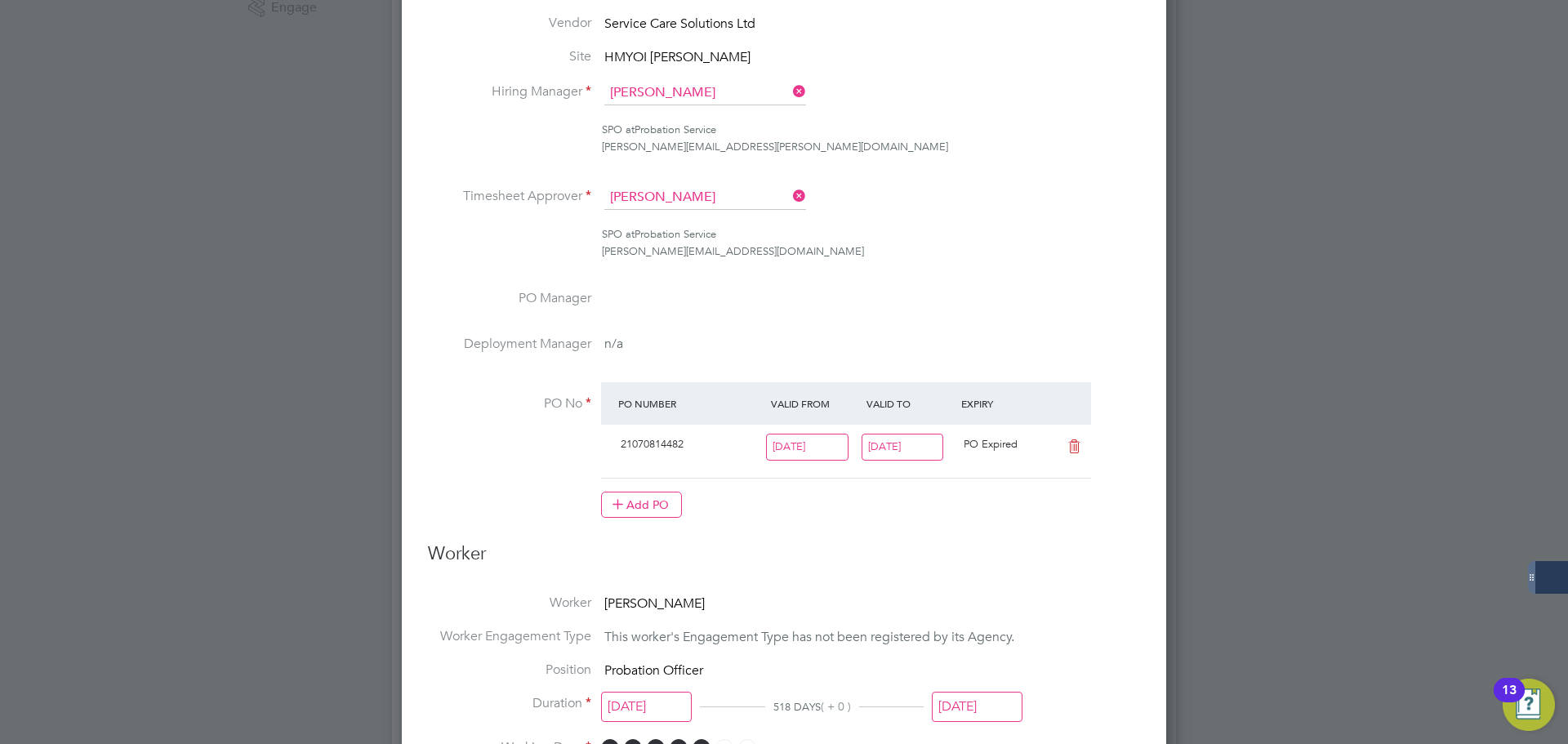
click at [927, 456] on input "[DATE]" at bounding box center [903, 447] width 83 height 27
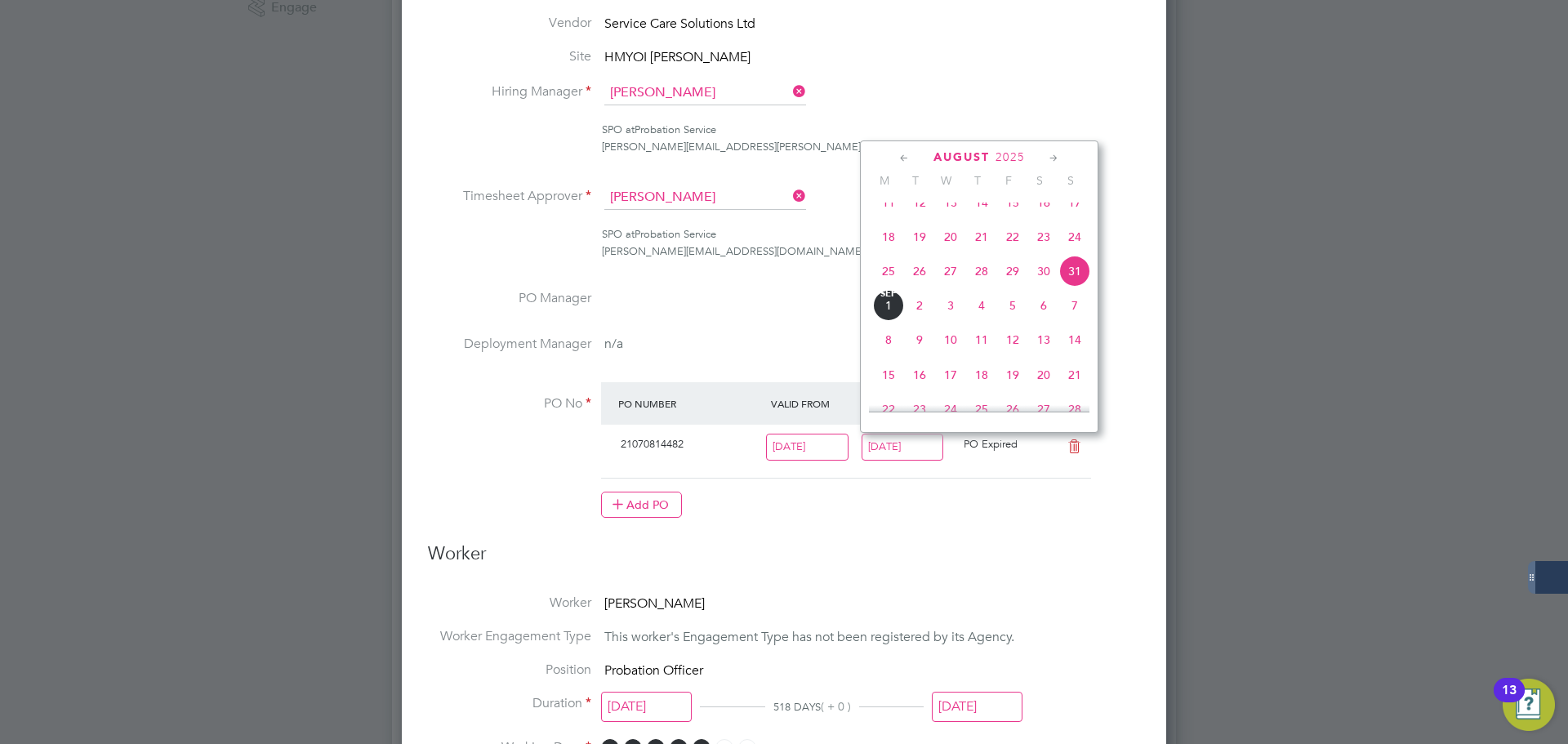
click at [1052, 161] on icon at bounding box center [1053, 158] width 15 height 18
click at [1075, 320] on span "28" at bounding box center [1074, 304] width 31 height 31
type input "28 Sep 2025"
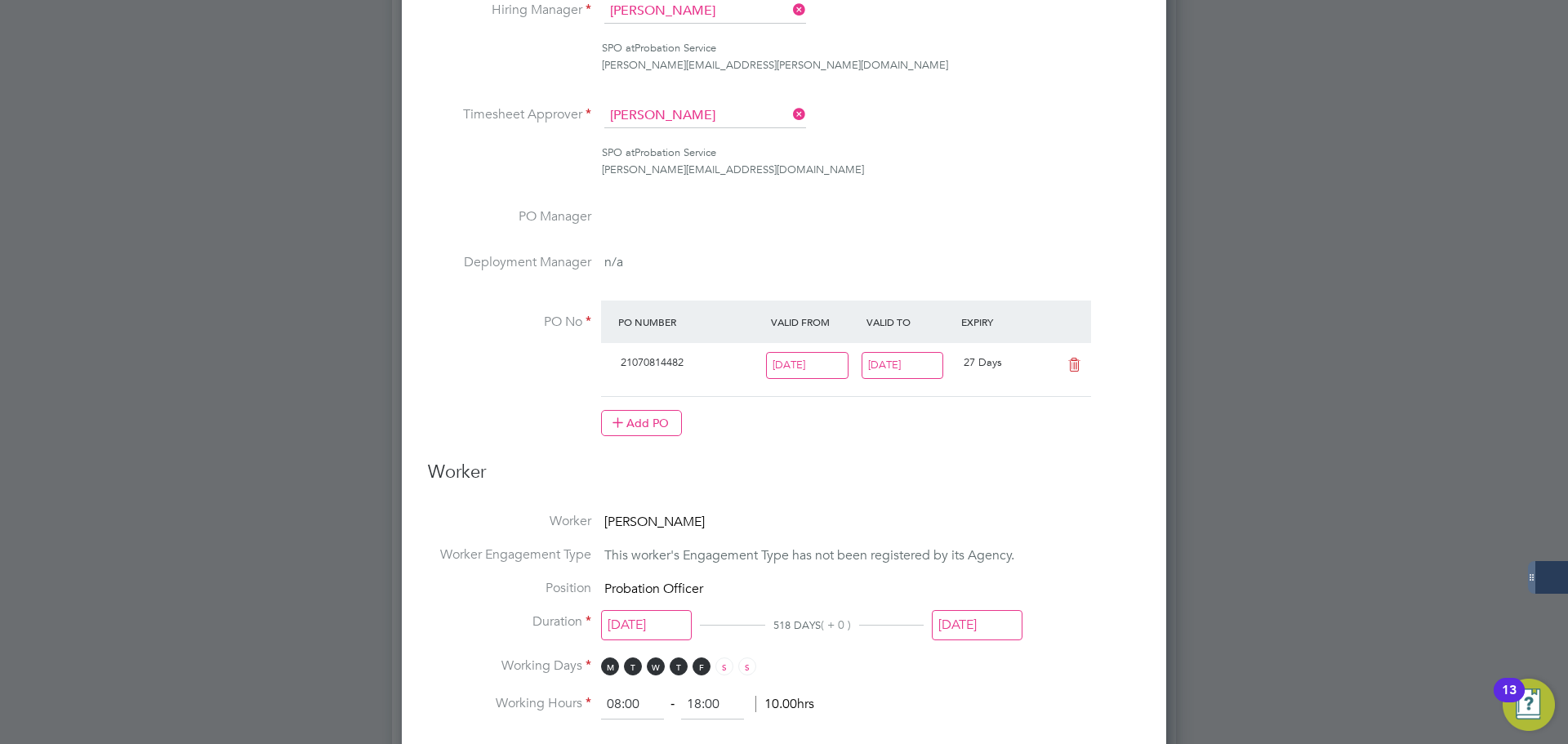
click at [971, 635] on input "[DATE]" at bounding box center [977, 625] width 90 height 30
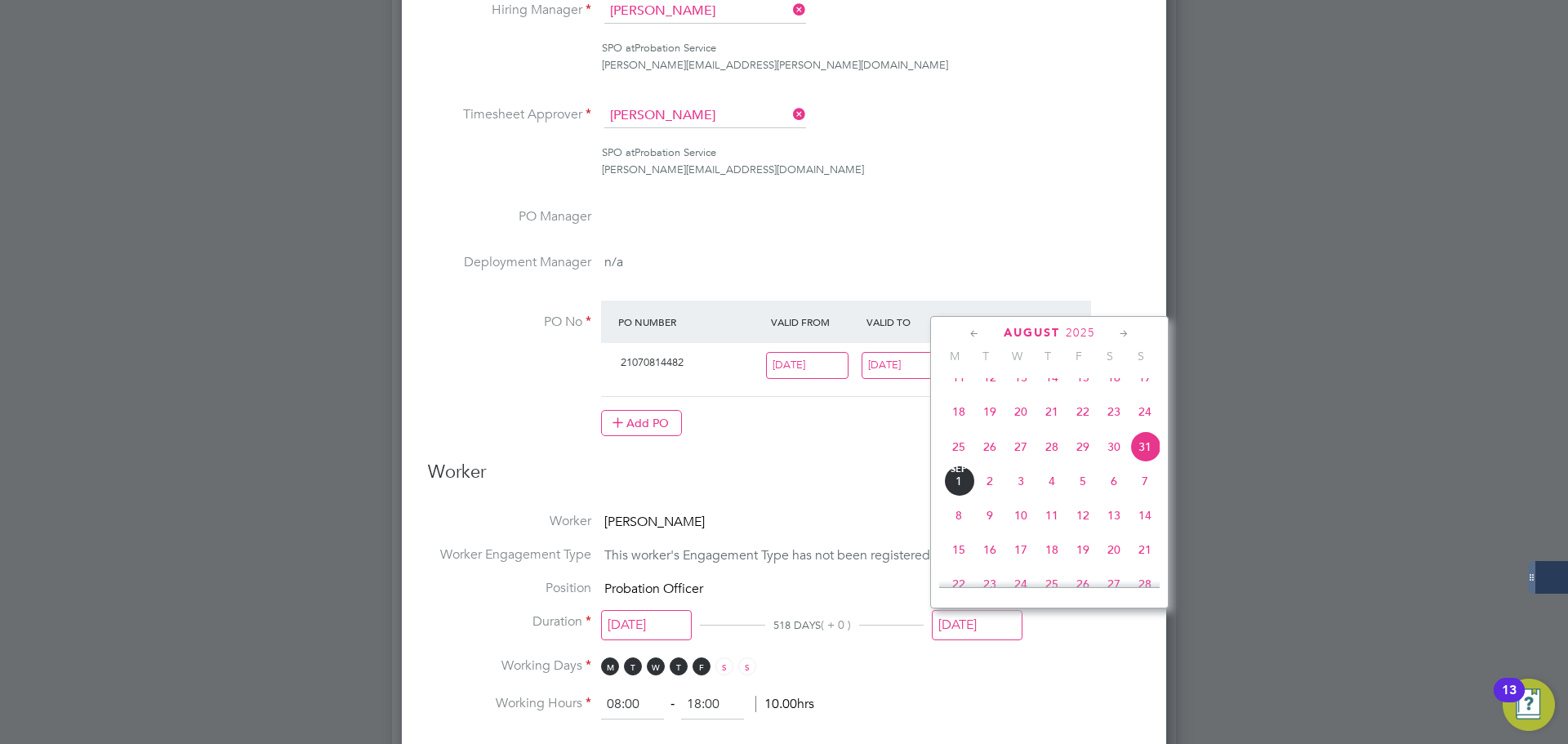
click at [1121, 336] on icon at bounding box center [1124, 334] width 15 height 18
click at [1144, 495] on span "28" at bounding box center [1145, 479] width 31 height 31
type input "28 Sep 2025"
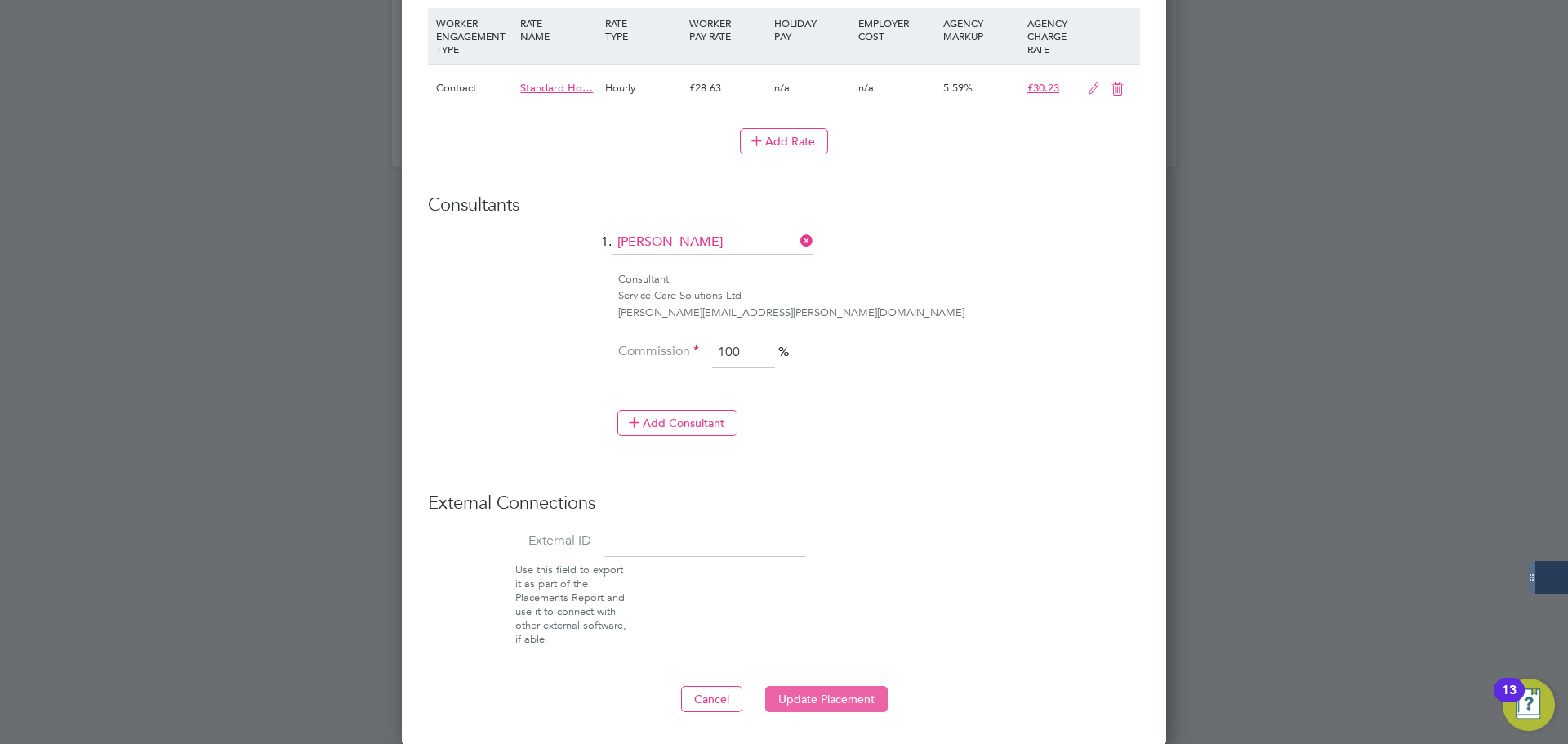
click at [825, 704] on button "Update Placement" at bounding box center [826, 699] width 122 height 26
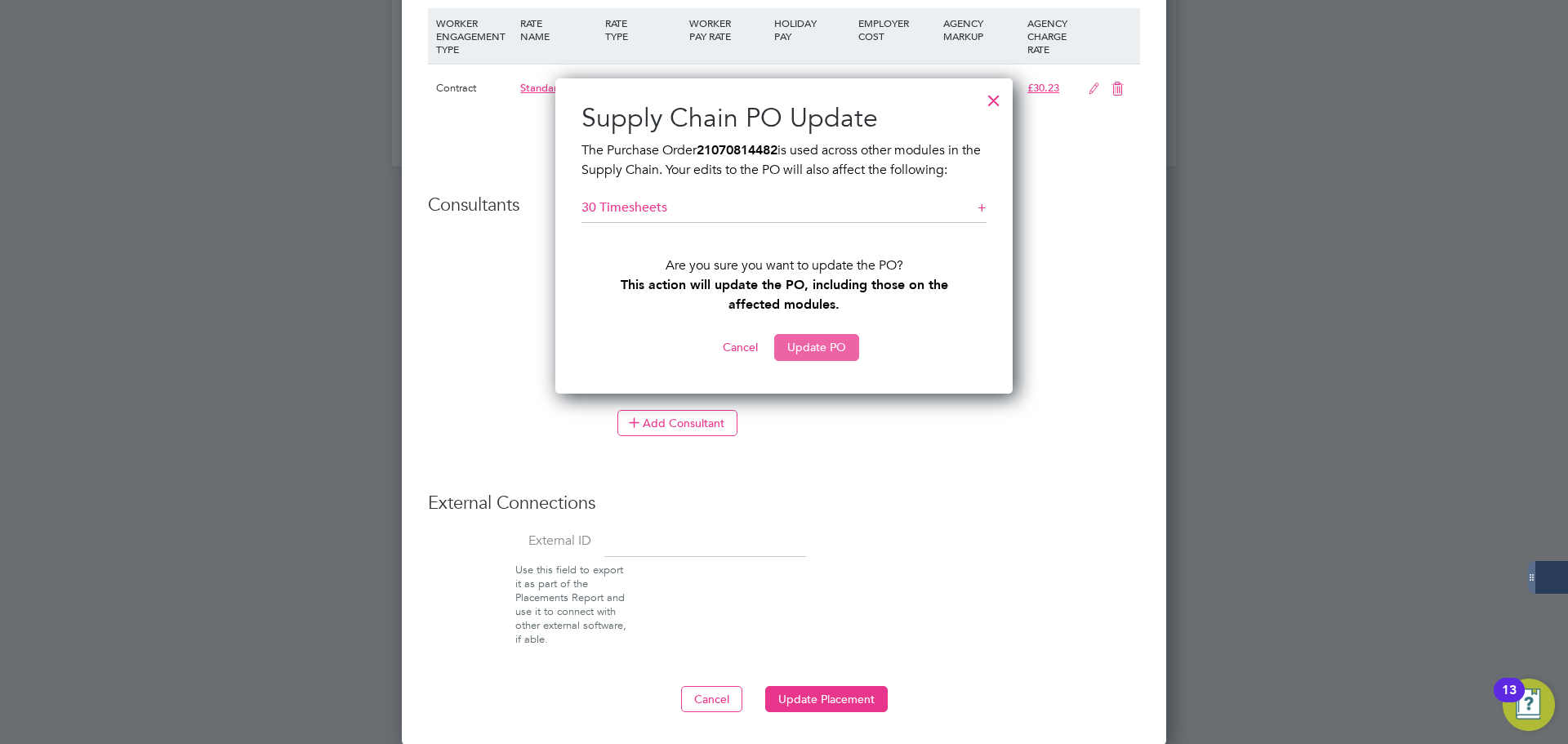
drag, startPoint x: 870, startPoint y: 325, endPoint x: 836, endPoint y: 342, distance: 38.0
click at [870, 325] on div "Supply Chain PO Update The Purchase Order 21070814482 is used across other modu…" at bounding box center [784, 231] width 405 height 260
click at [836, 342] on button "Update PO" at bounding box center [816, 347] width 85 height 26
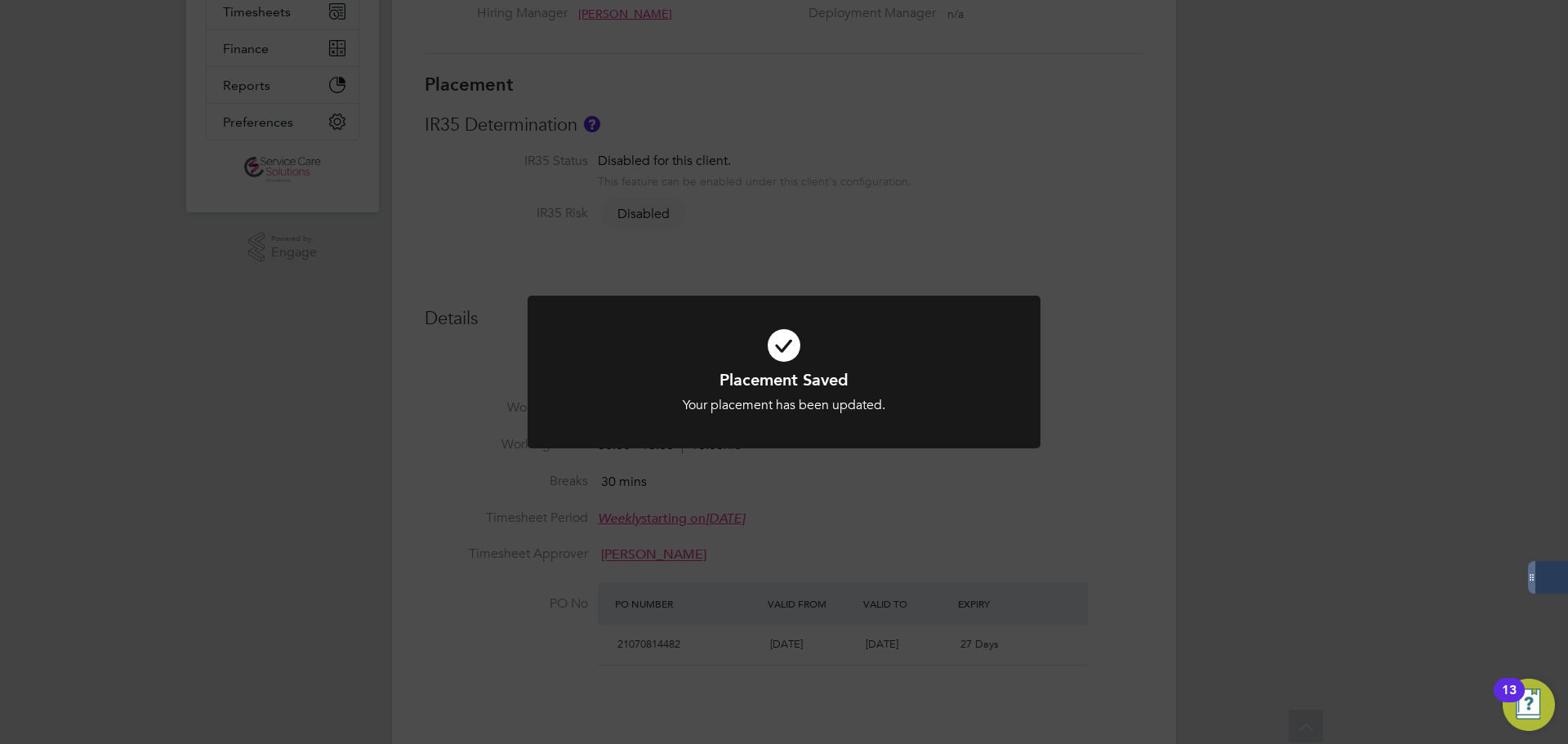
click at [1107, 483] on div "Placement Saved Your placement has been updated. Cancel Okay" at bounding box center [784, 372] width 1568 height 744
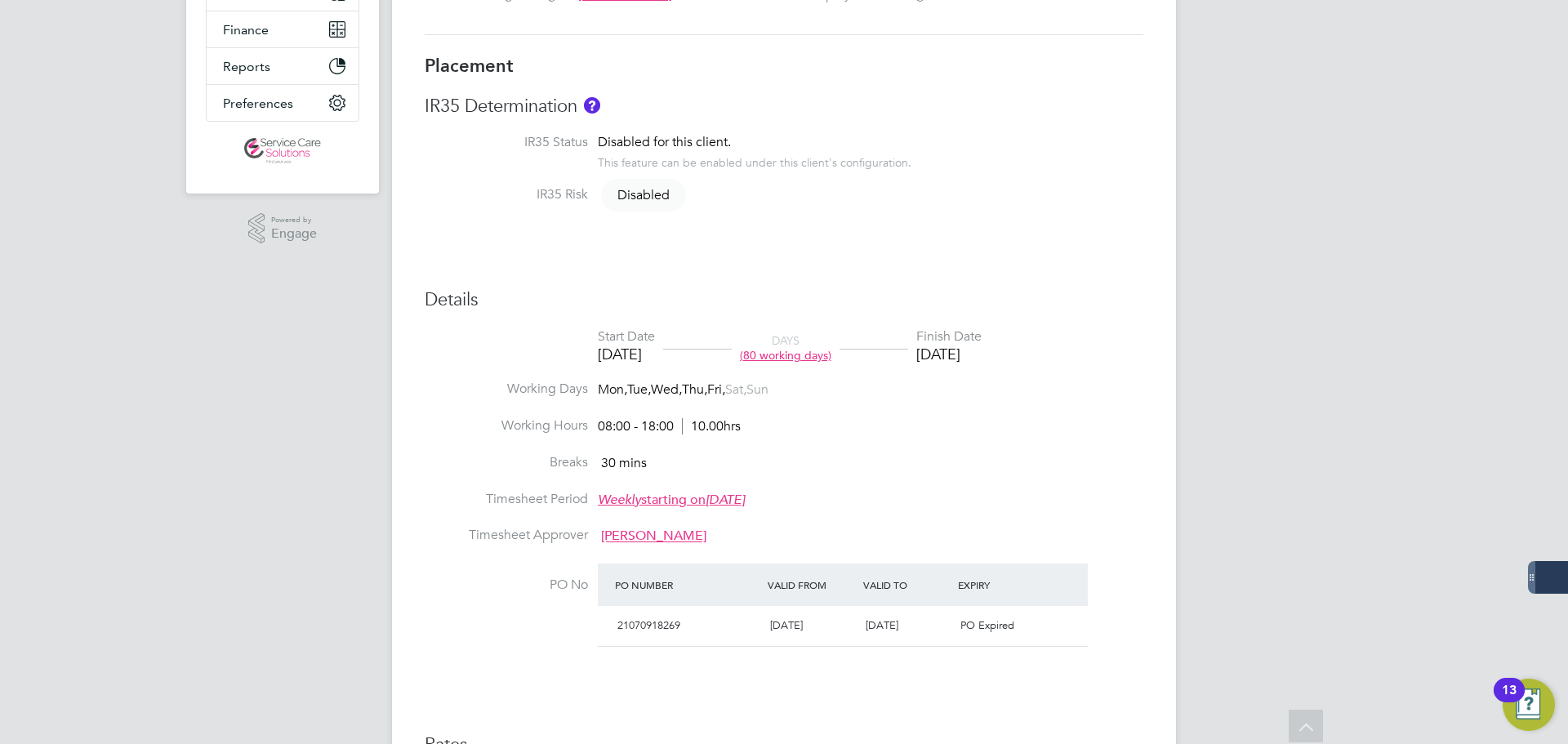
scroll to position [490, 0]
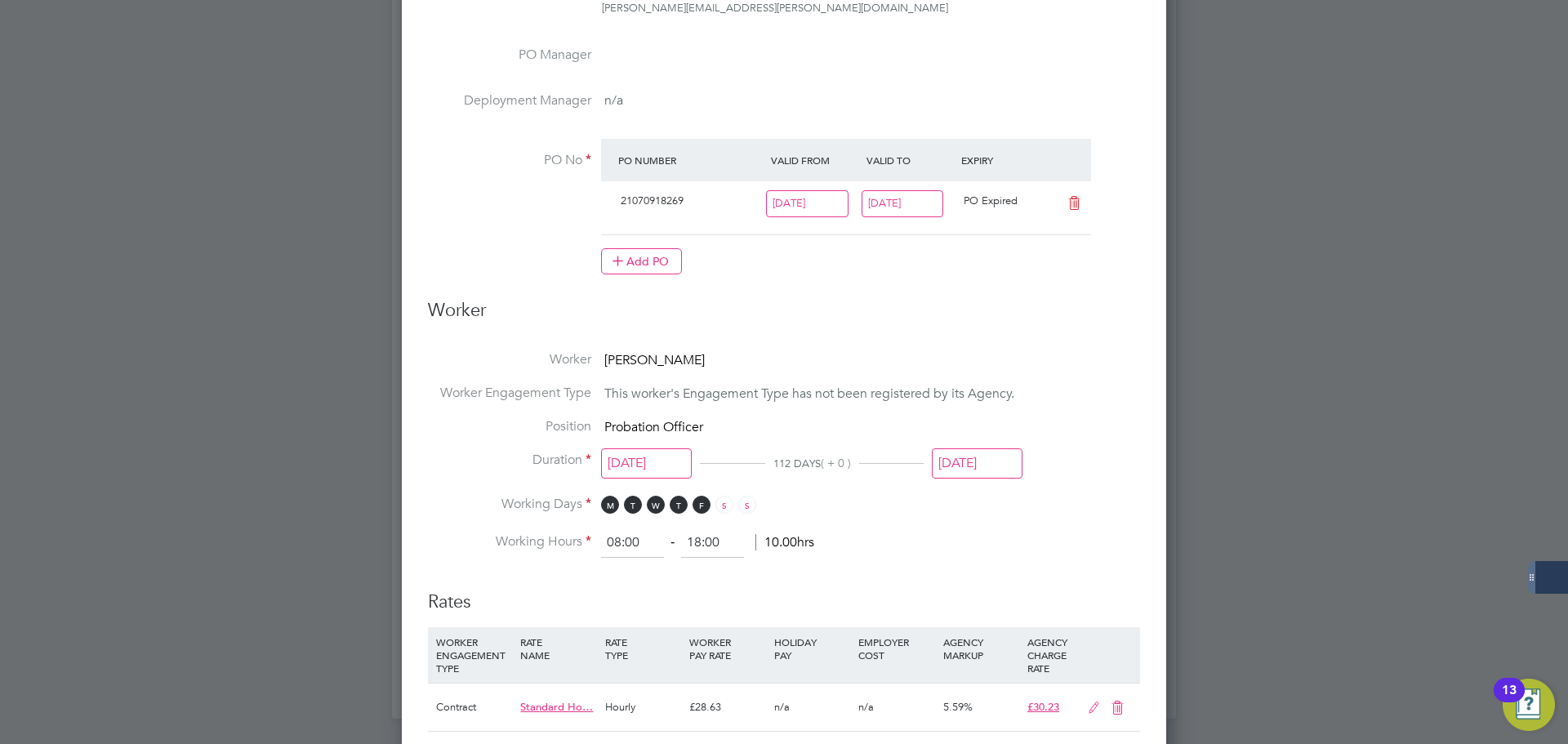
scroll to position [980, 0]
click at [991, 460] on input "[DATE]" at bounding box center [977, 462] width 90 height 30
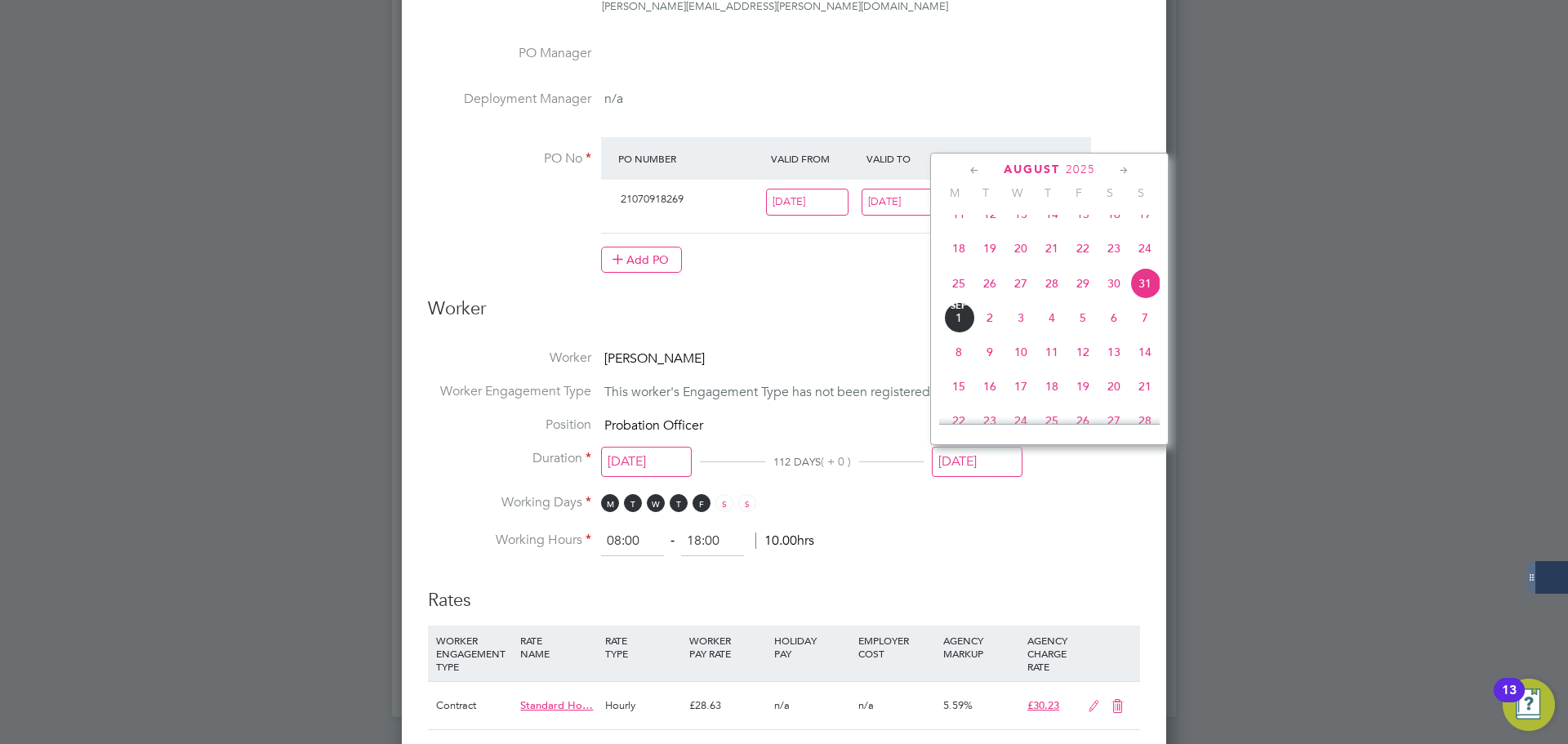
click at [1126, 171] on icon at bounding box center [1124, 170] width 15 height 18
click at [1143, 357] on span "30" at bounding box center [1145, 341] width 31 height 31
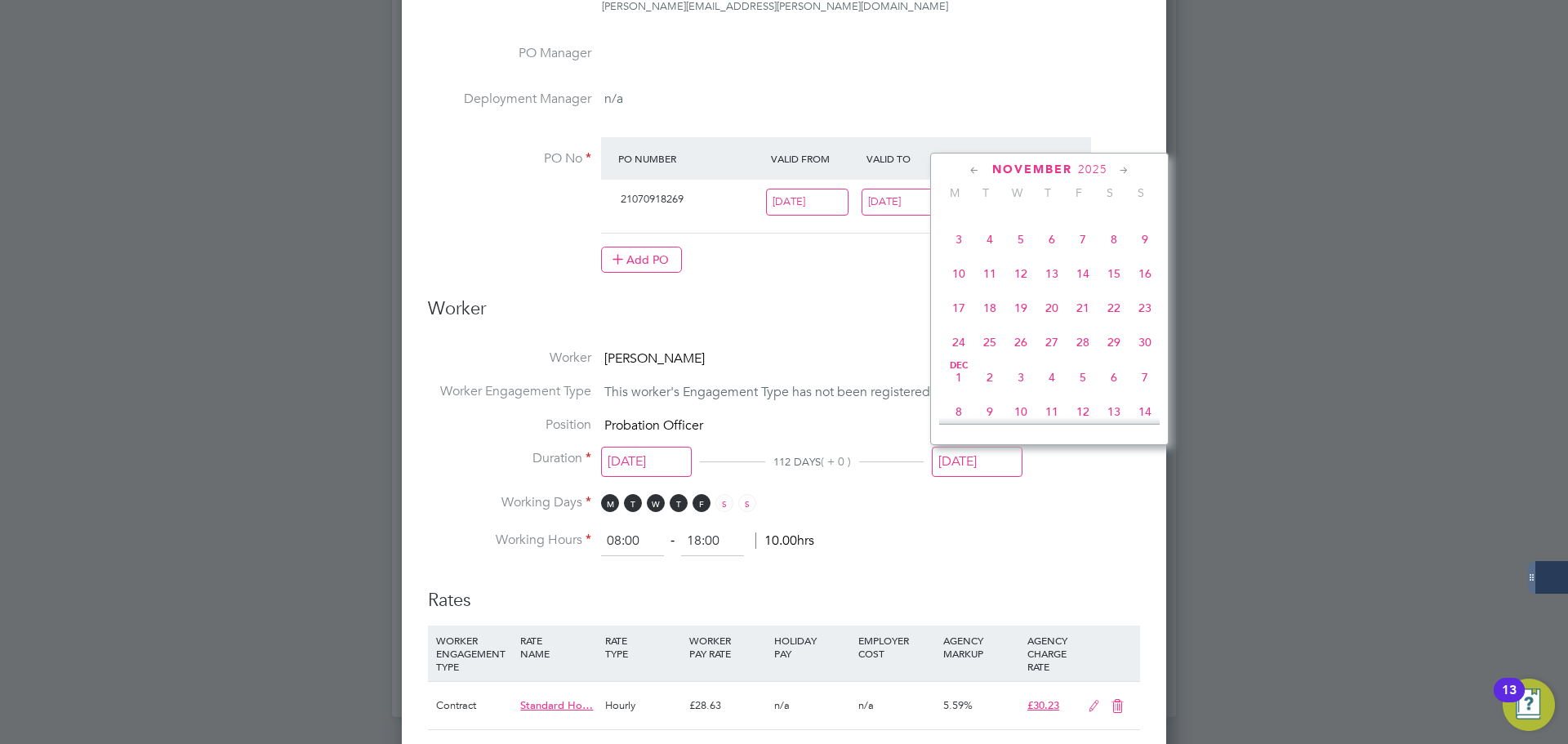
type input "[DATE]"
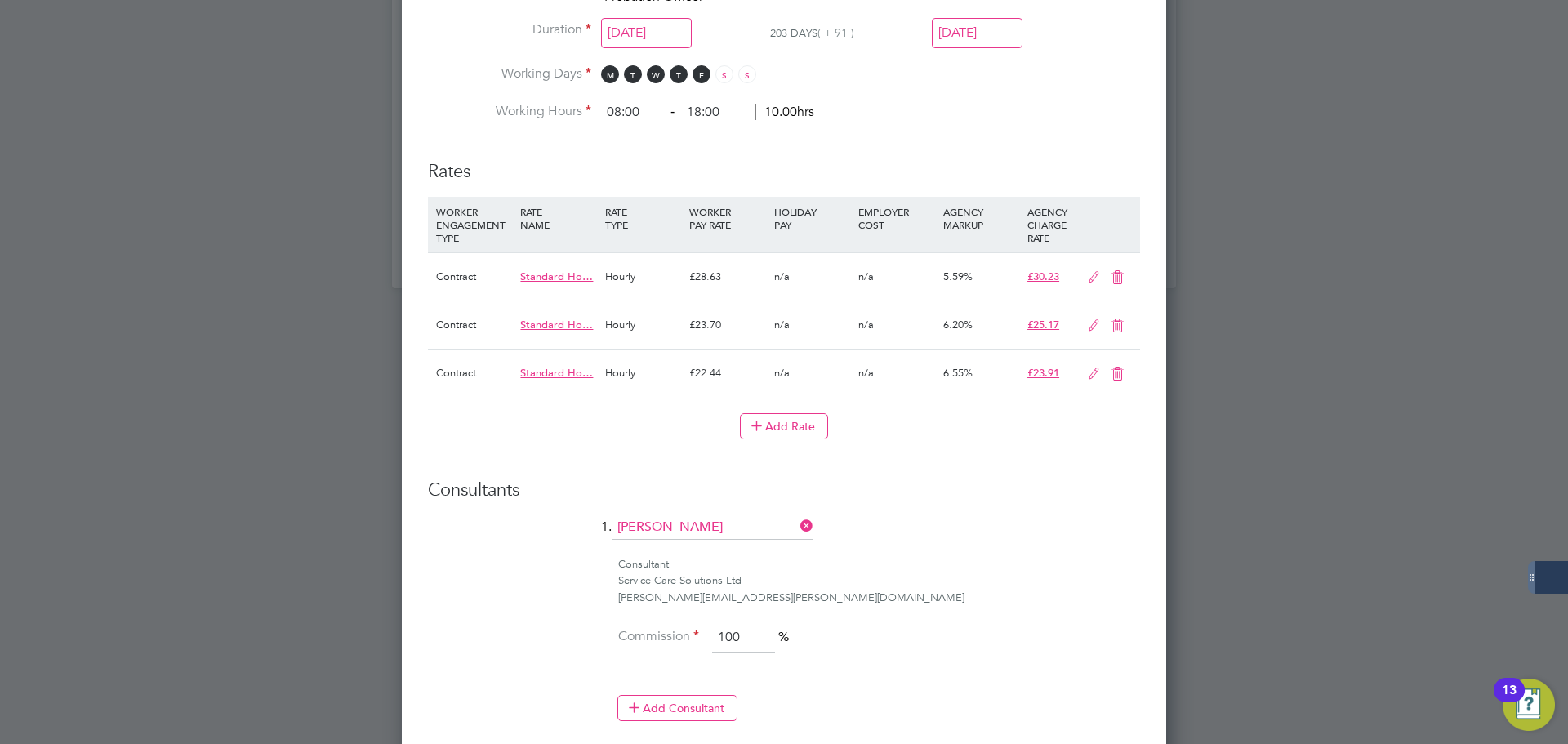
scroll to position [1694, 0]
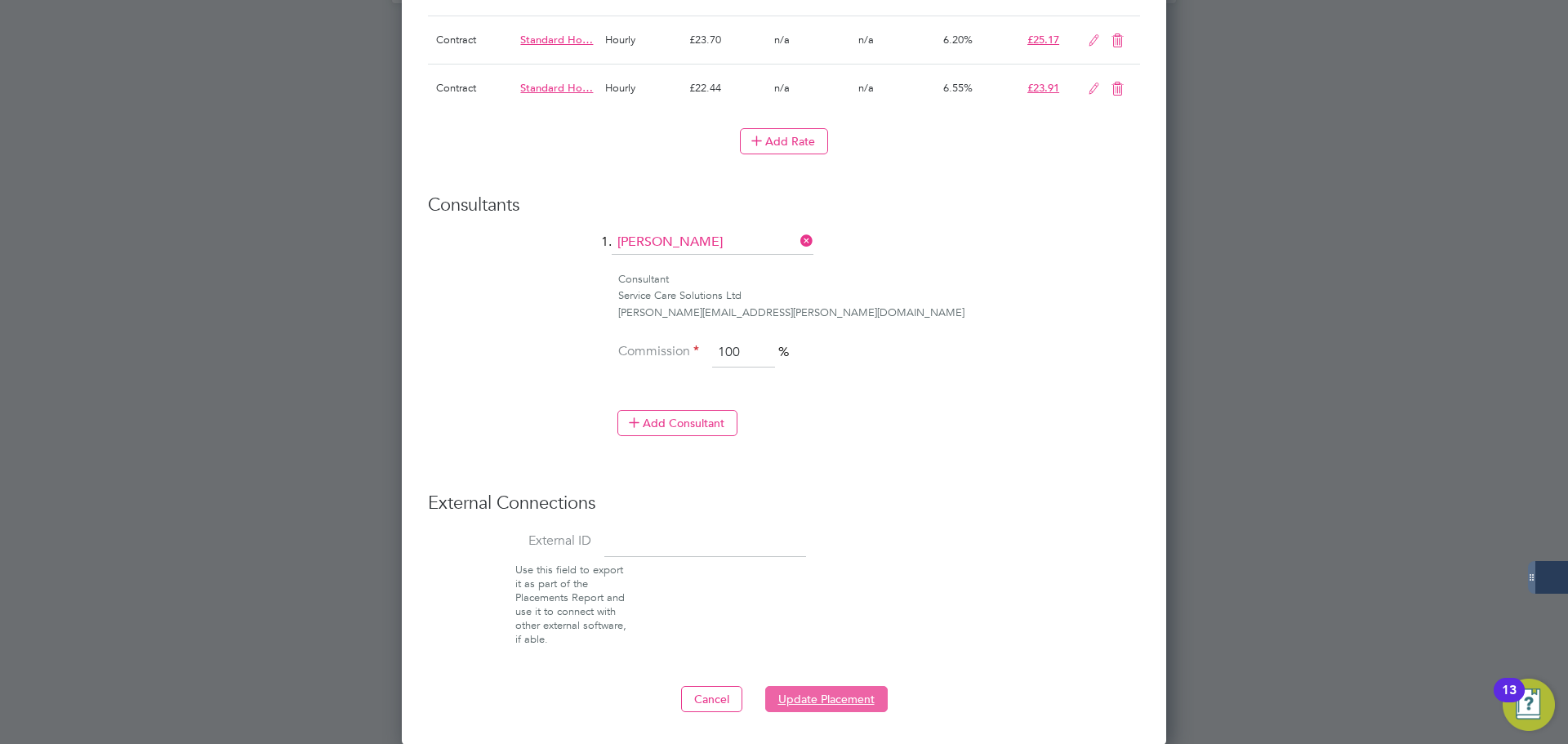
click at [853, 700] on button "Update Placement" at bounding box center [826, 699] width 122 height 26
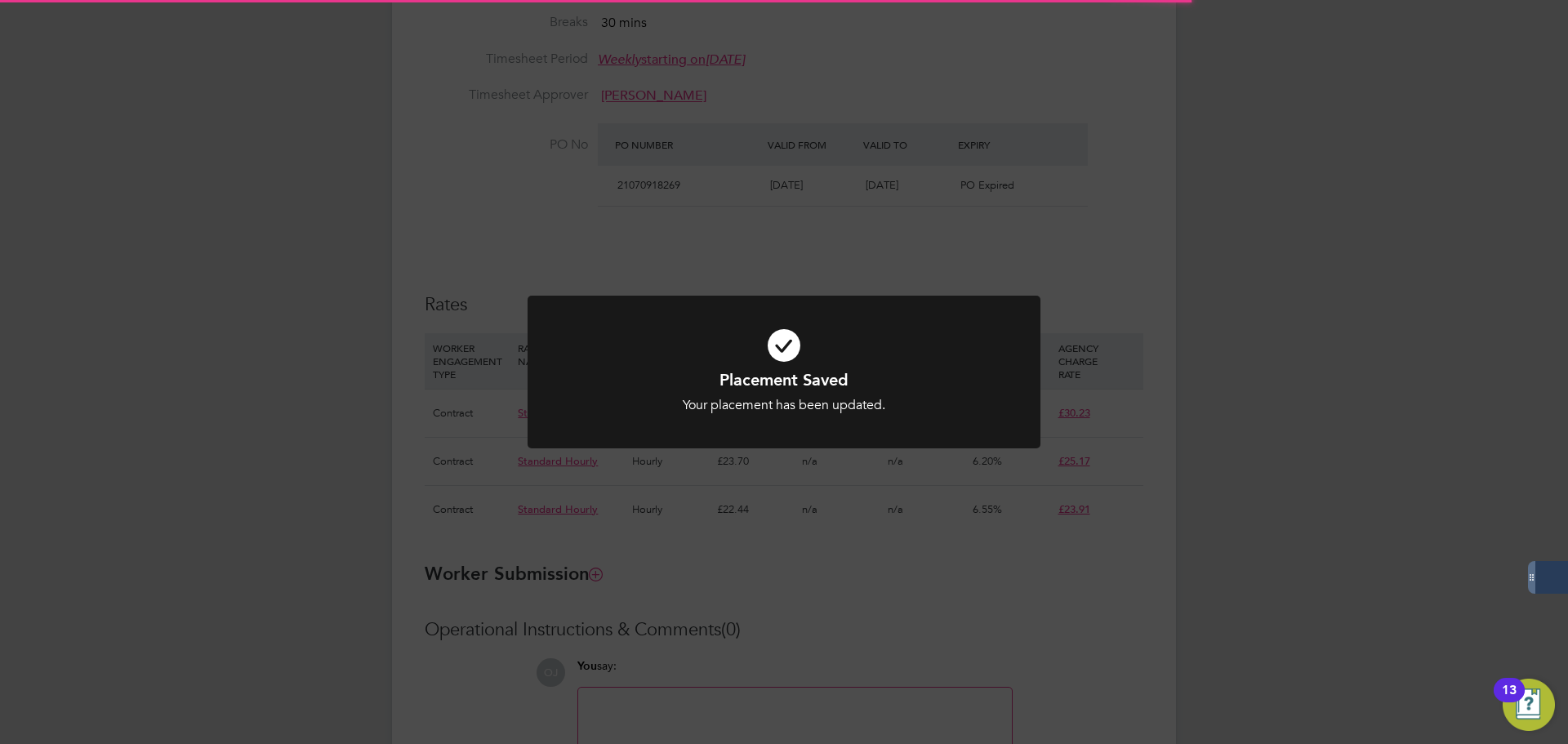
scroll to position [492, 0]
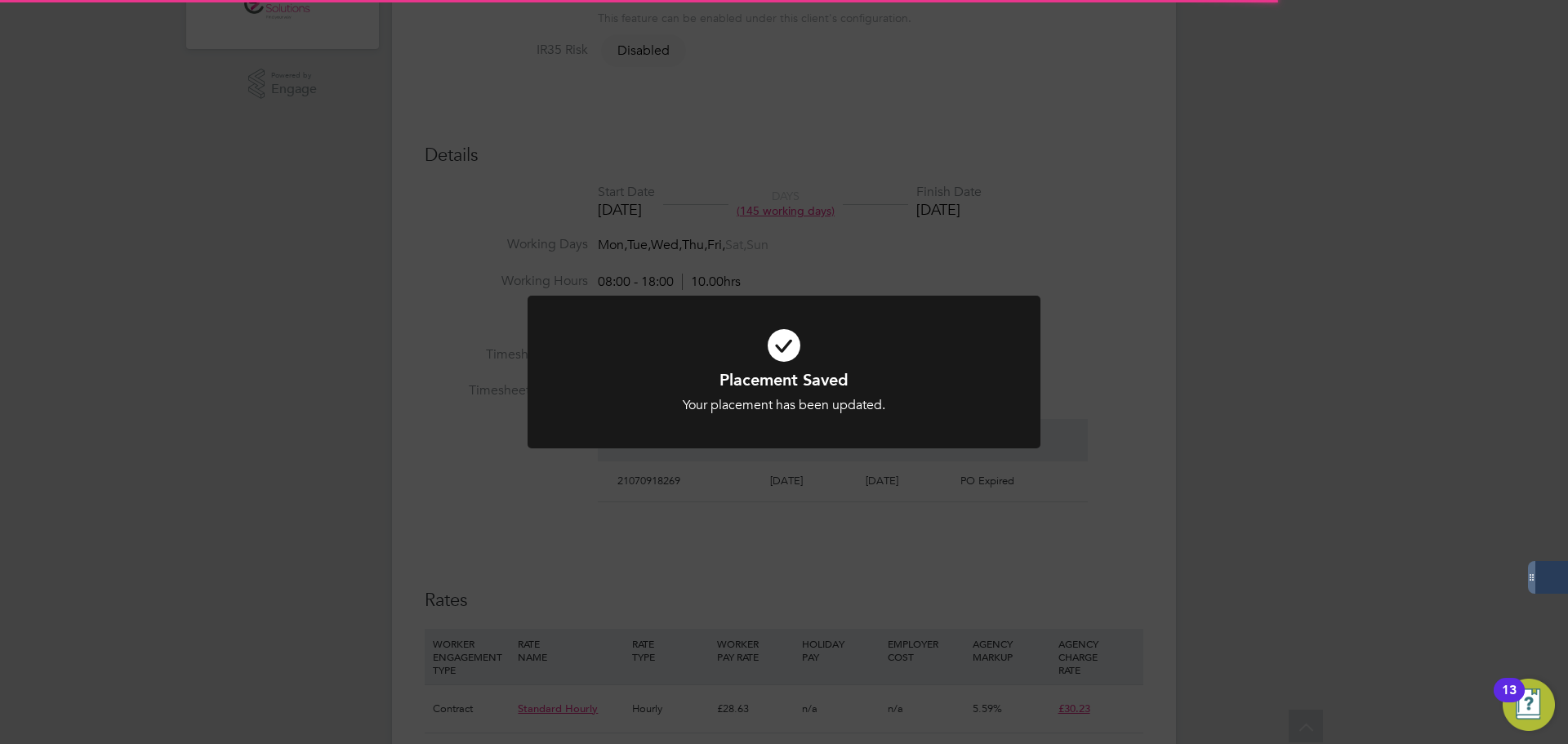
click at [1062, 493] on div "Placement Saved Your placement has been updated. Cancel Okay" at bounding box center [784, 372] width 1568 height 744
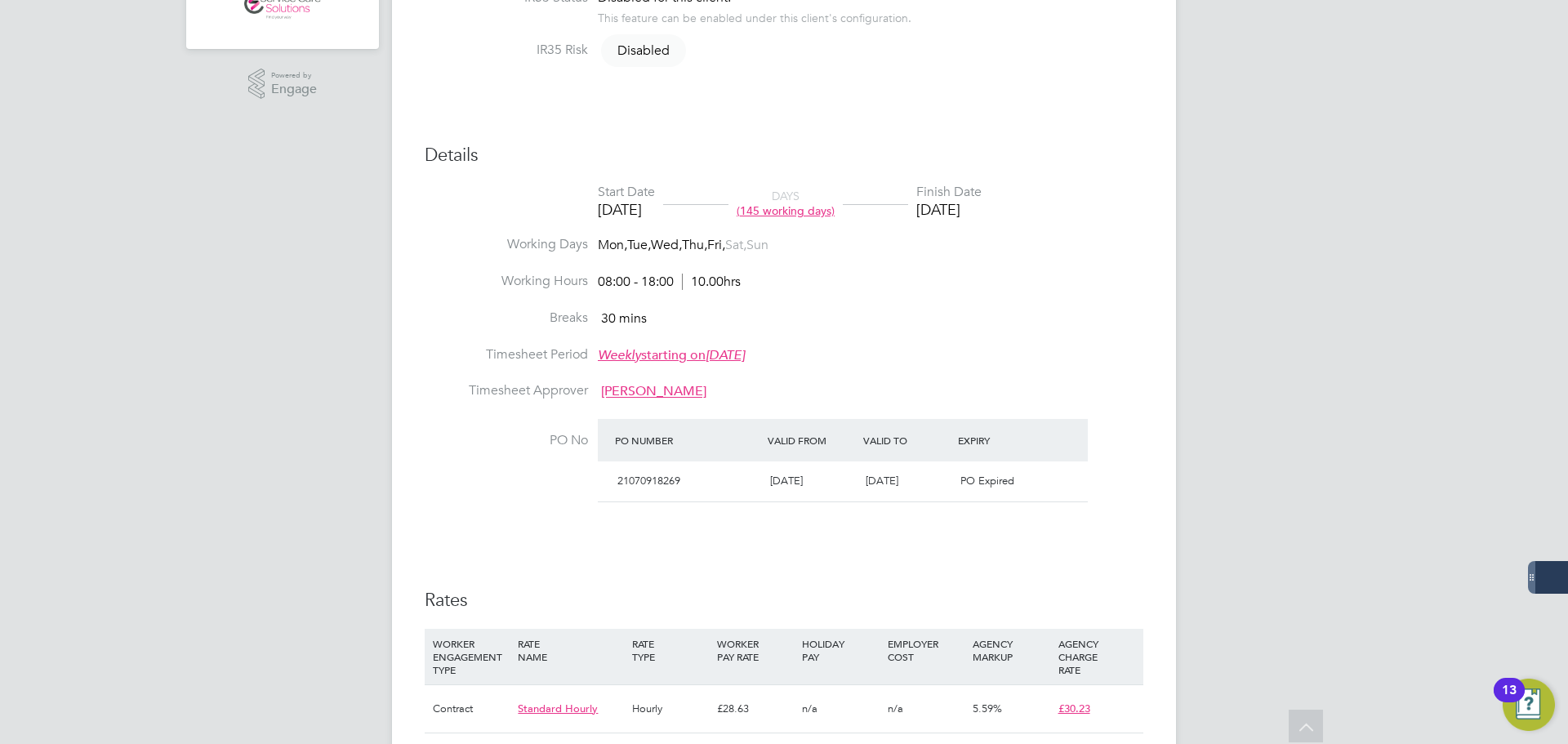
click at [1011, 346] on li "Timesheet Period Weekly starting on Monday, 05 Feb 2018" at bounding box center [784, 364] width 719 height 37
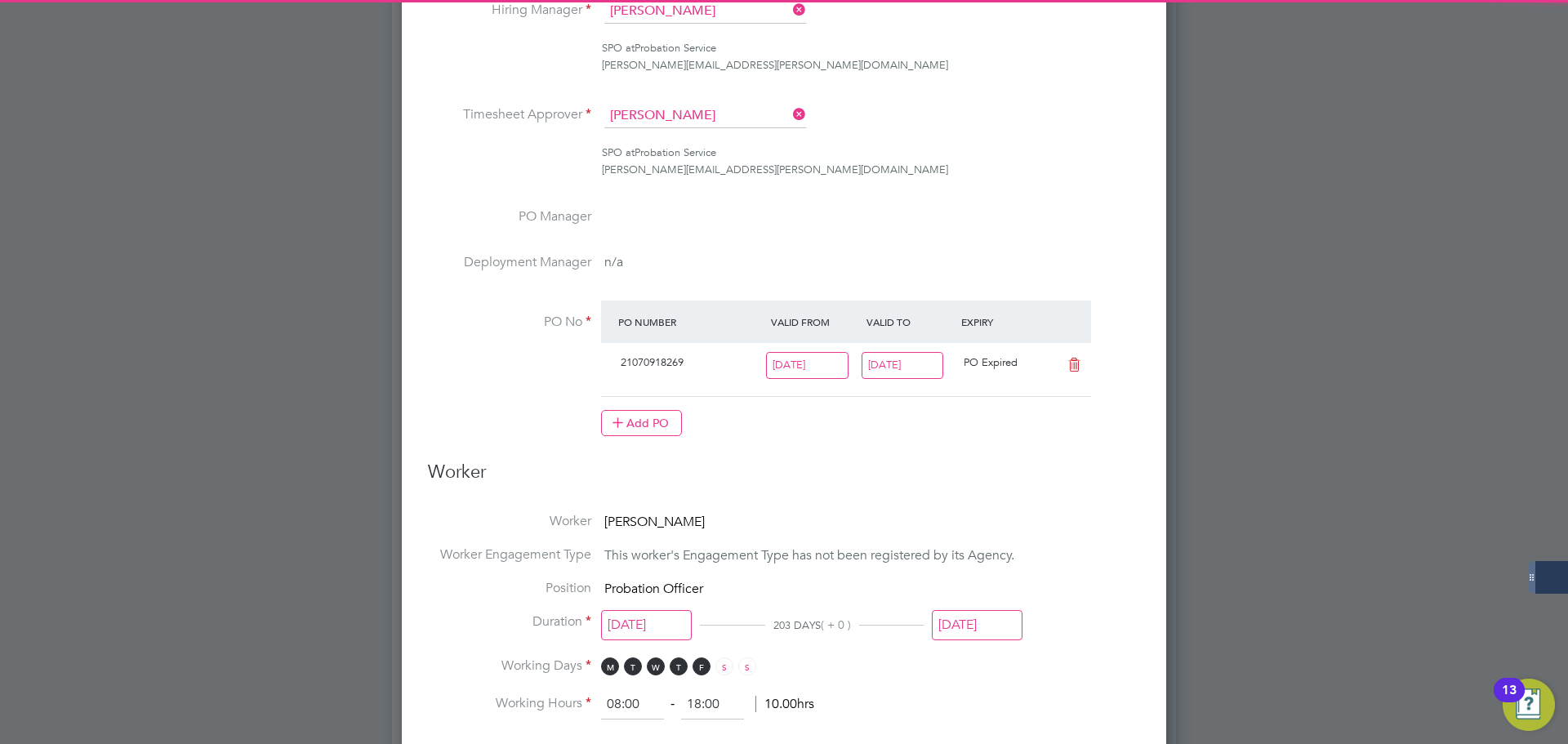
click at [939, 361] on input "24 Aug 2025" at bounding box center [903, 365] width 83 height 27
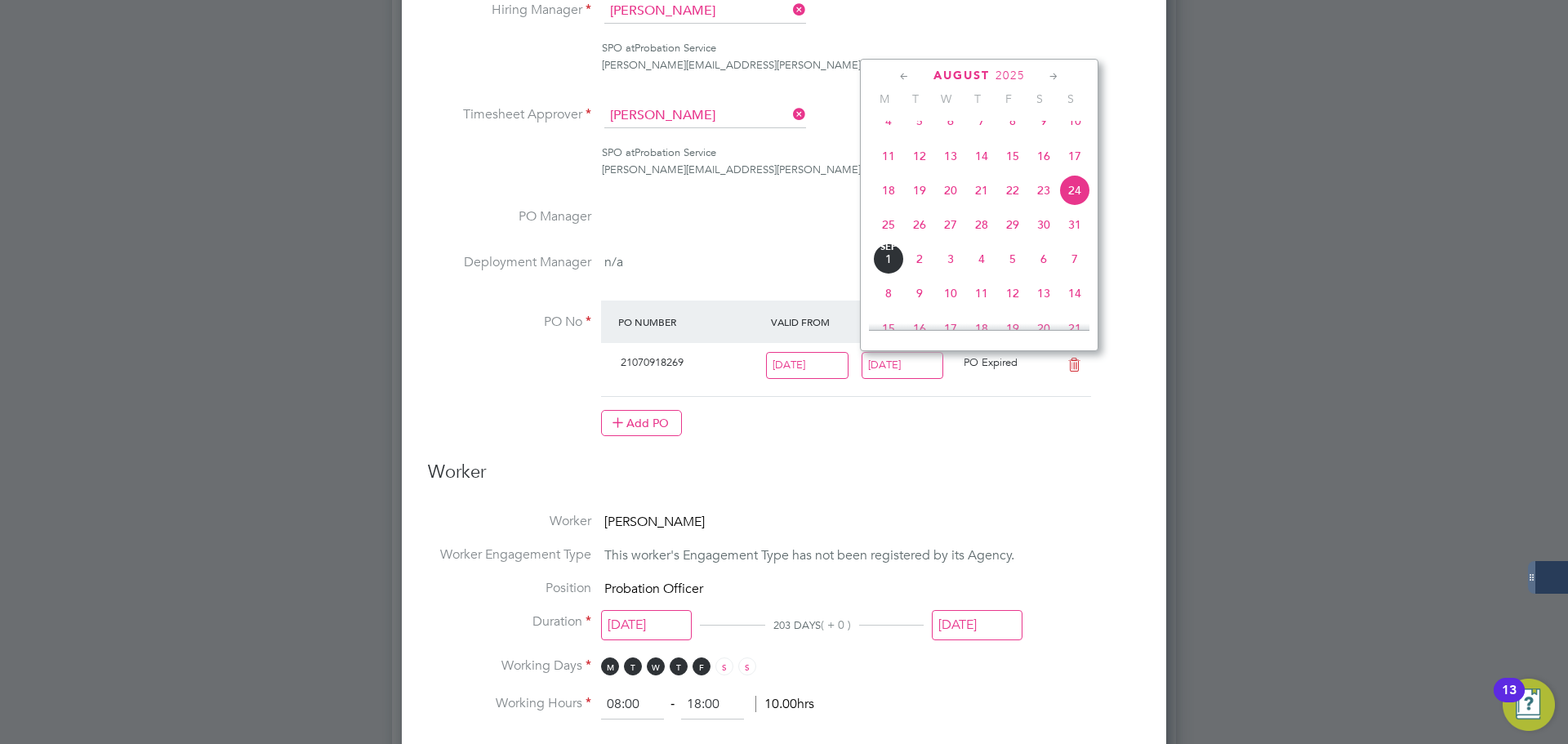
click at [1053, 76] on icon at bounding box center [1053, 76] width 15 height 18
click at [1078, 264] on span "30" at bounding box center [1074, 248] width 31 height 31
type input "[DATE]"
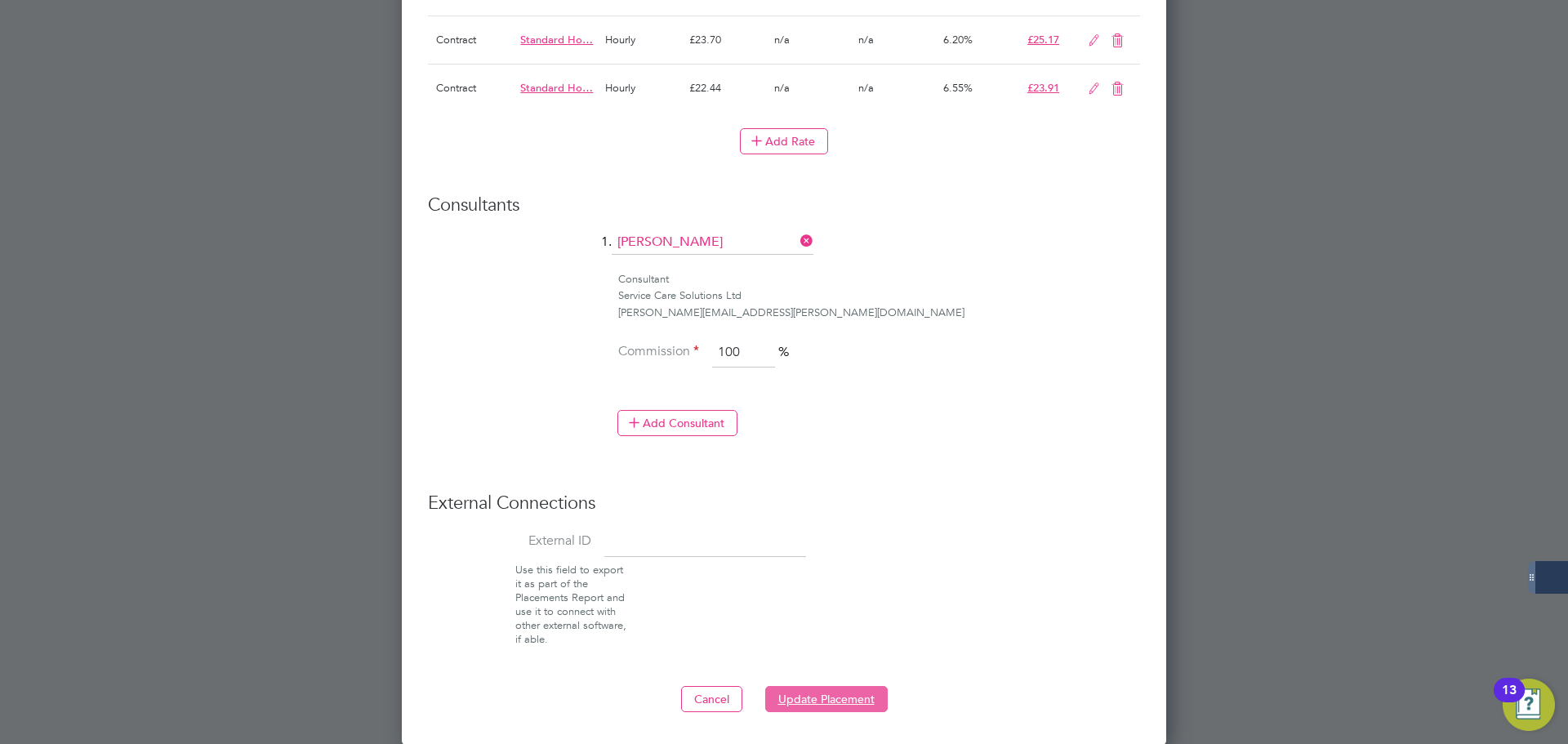
click at [842, 697] on button "Update Placement" at bounding box center [826, 699] width 122 height 26
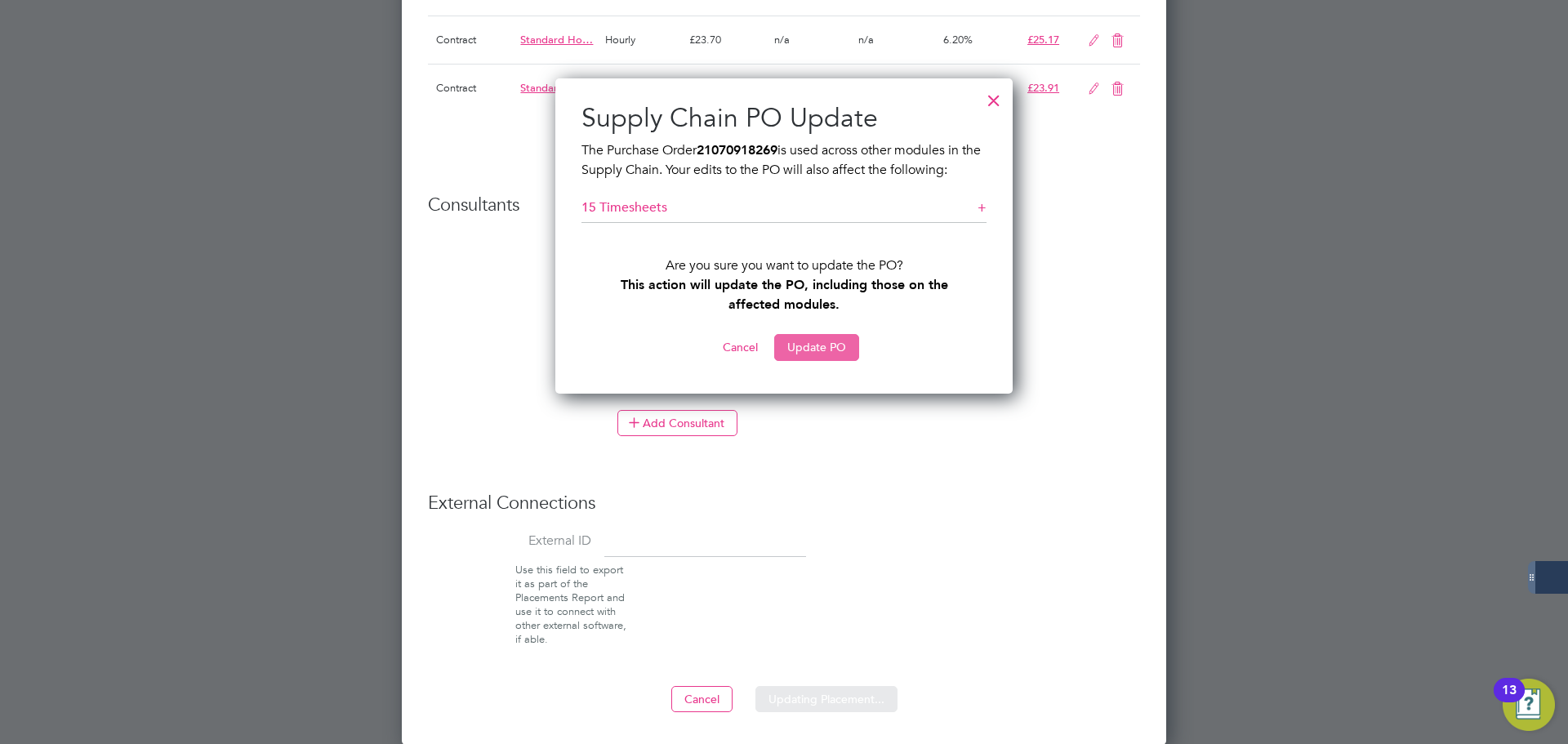
click at [827, 340] on button "Update PO" at bounding box center [816, 347] width 85 height 26
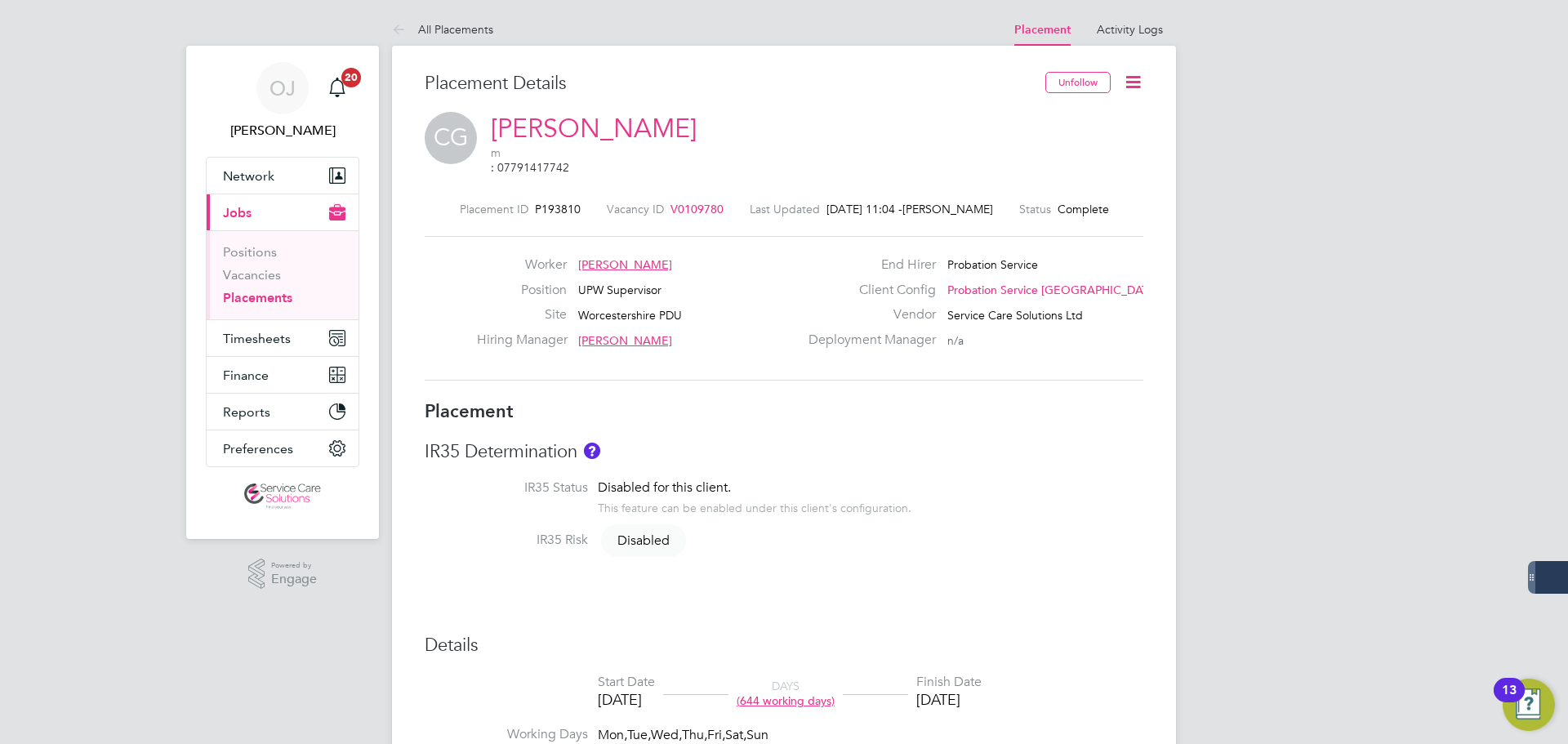
drag, startPoint x: 1017, startPoint y: 369, endPoint x: 1003, endPoint y: 372, distance: 14.3
click at [1013, 369] on div "Placement ID P193810 Vacancy ID V0109780 Last Updated [DATE] 11:04 - [PERSON_NA…" at bounding box center [784, 292] width 719 height 219
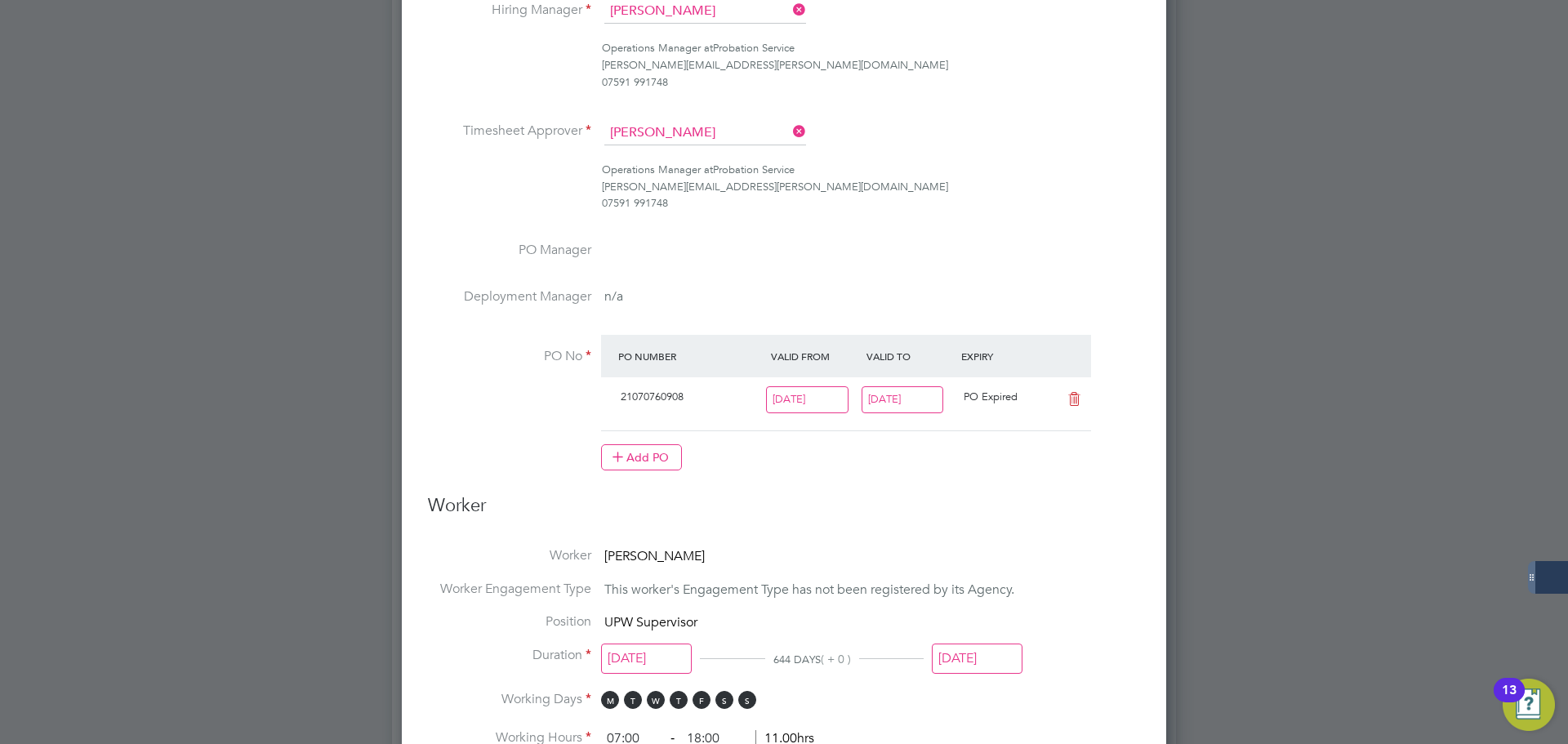
click at [895, 396] on input "[DATE]" at bounding box center [903, 400] width 83 height 27
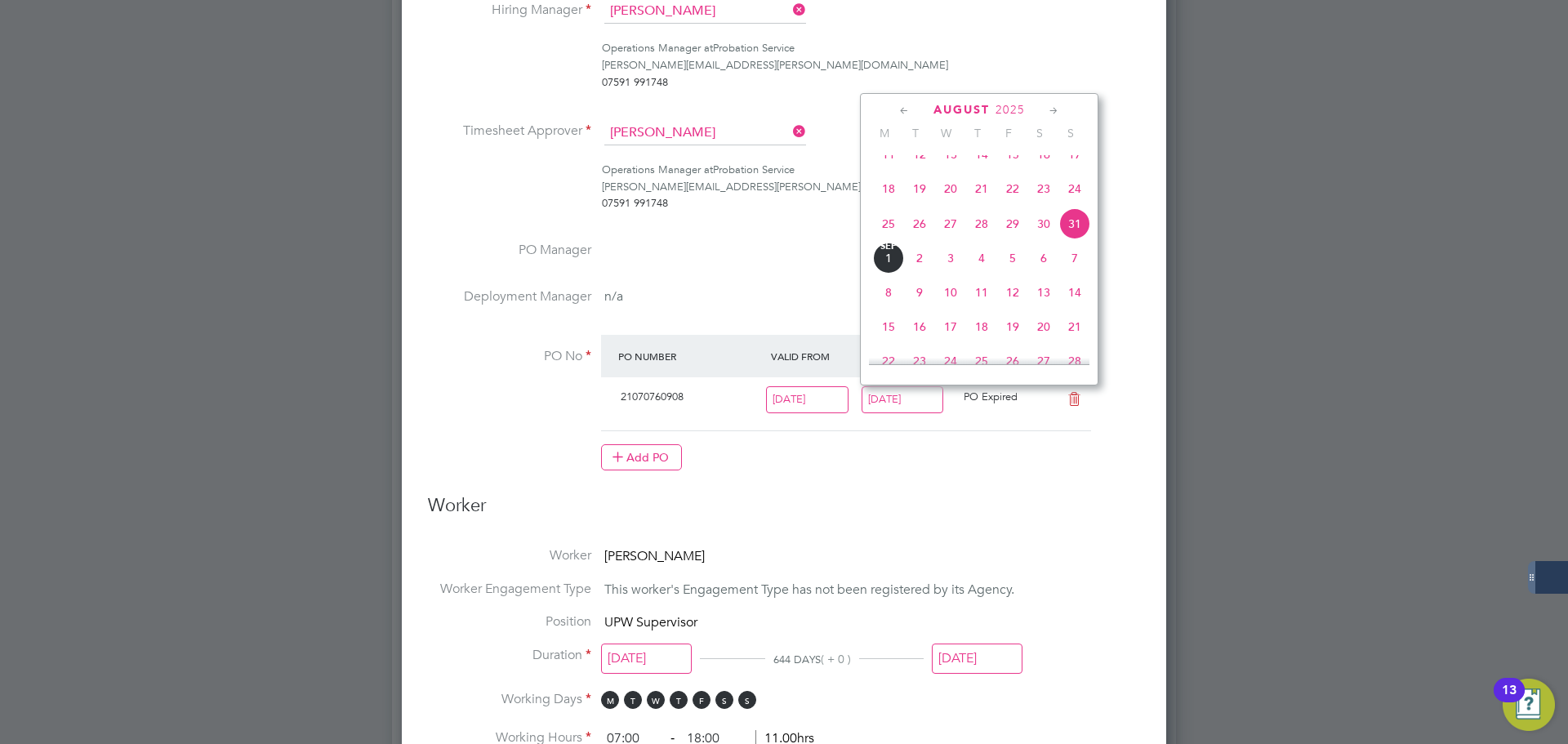
click at [1046, 106] on icon at bounding box center [1053, 111] width 15 height 18
click at [1078, 216] on span "30" at bounding box center [1074, 200] width 31 height 31
type input "[DATE]"
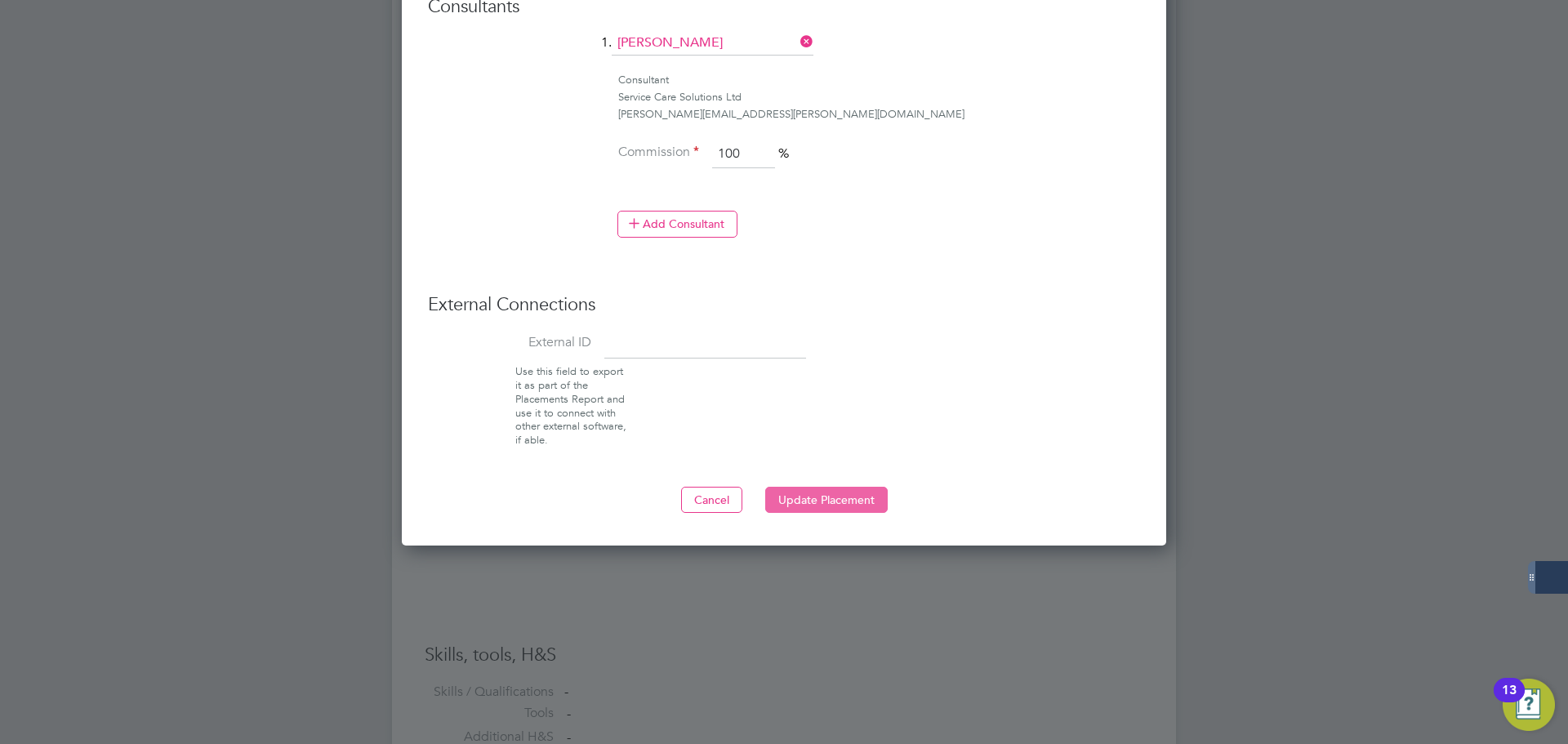
click at [834, 494] on button "Update Placement" at bounding box center [826, 499] width 122 height 26
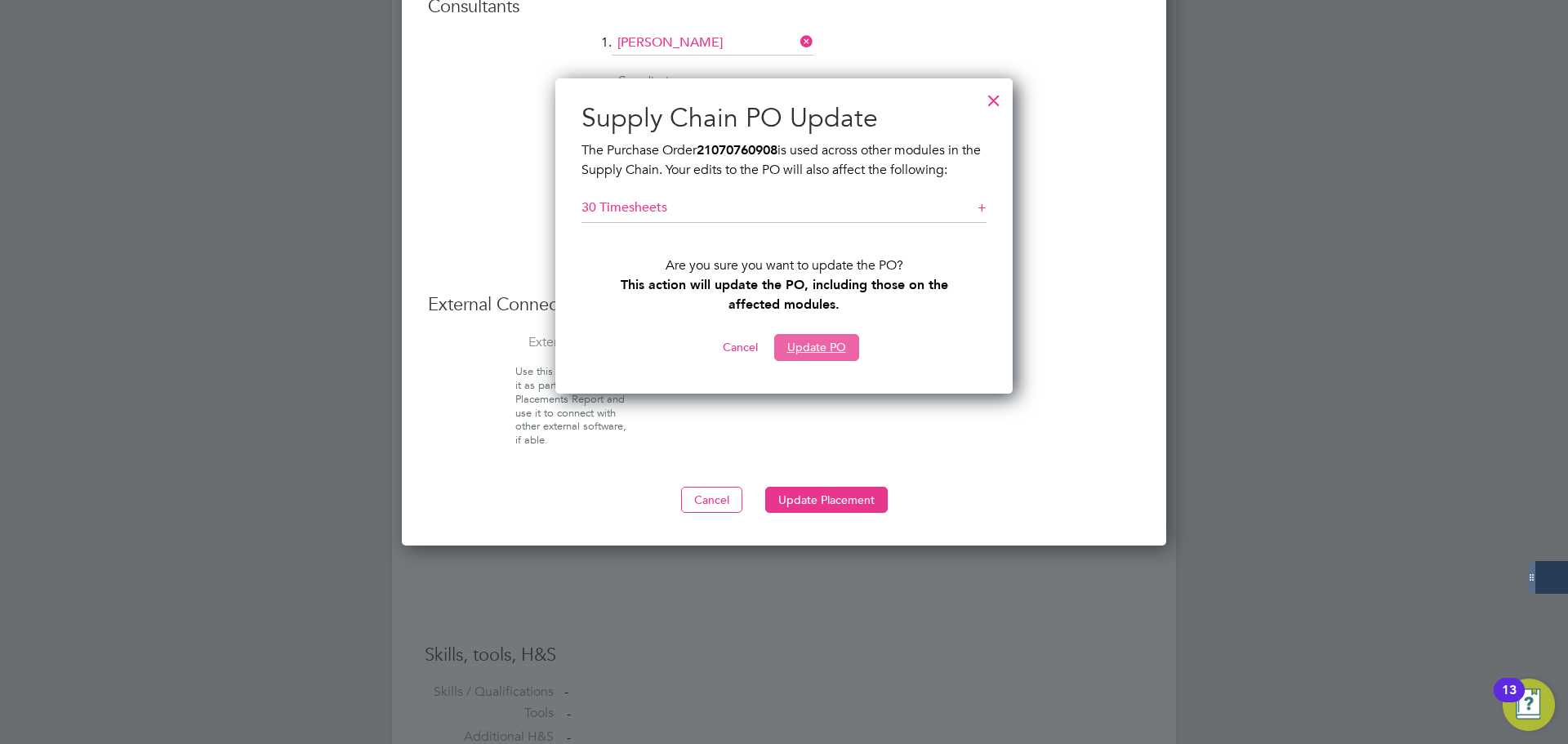
click at [834, 349] on button "Update PO" at bounding box center [816, 347] width 85 height 26
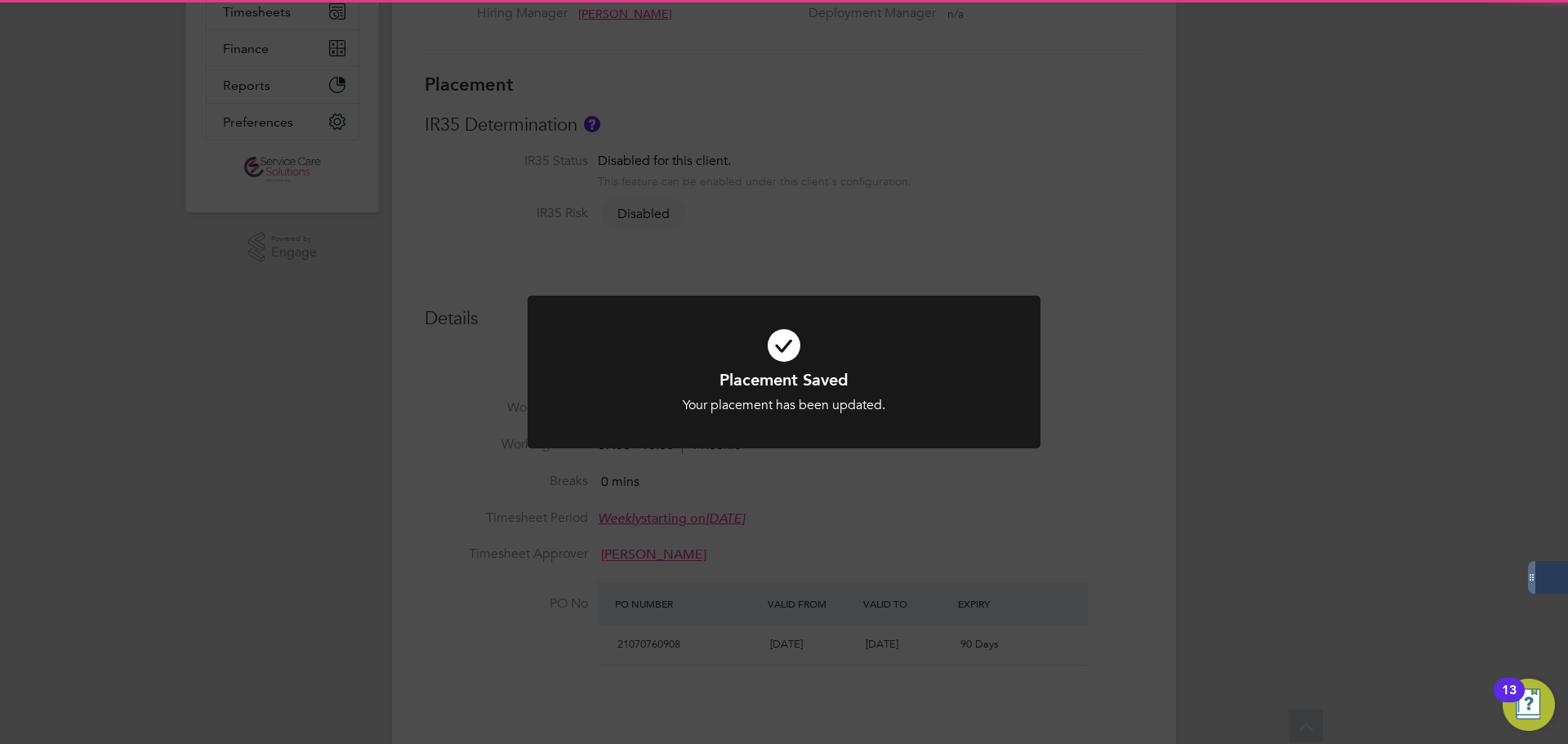
click at [1125, 388] on div "Placement Saved Your placement has been updated. Cancel Okay" at bounding box center [784, 372] width 1568 height 744
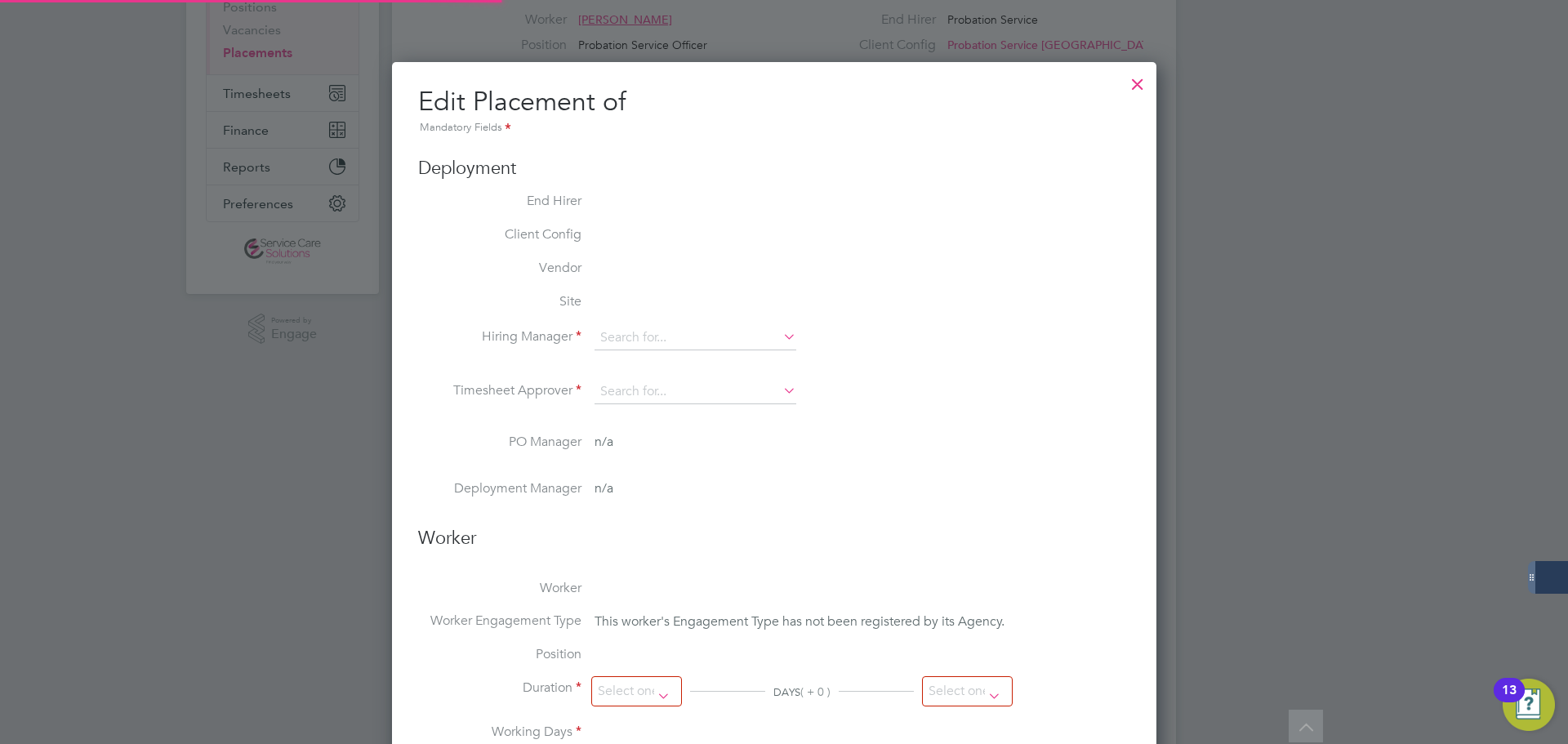
type input "Babatise Adenipekun"
type input "[PERSON_NAME]"
type input "[DATE]"
type input "08:00"
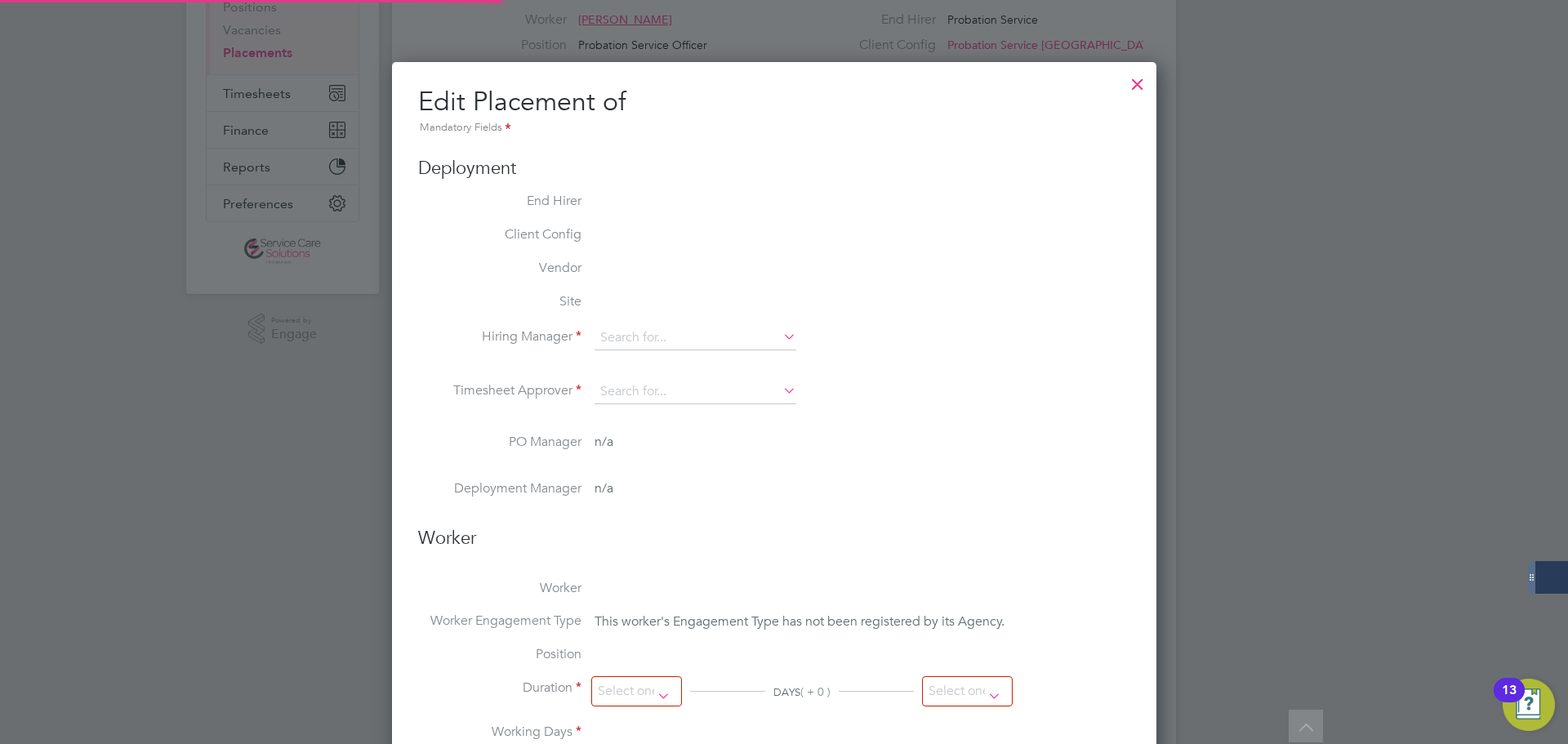
type input "18:00"
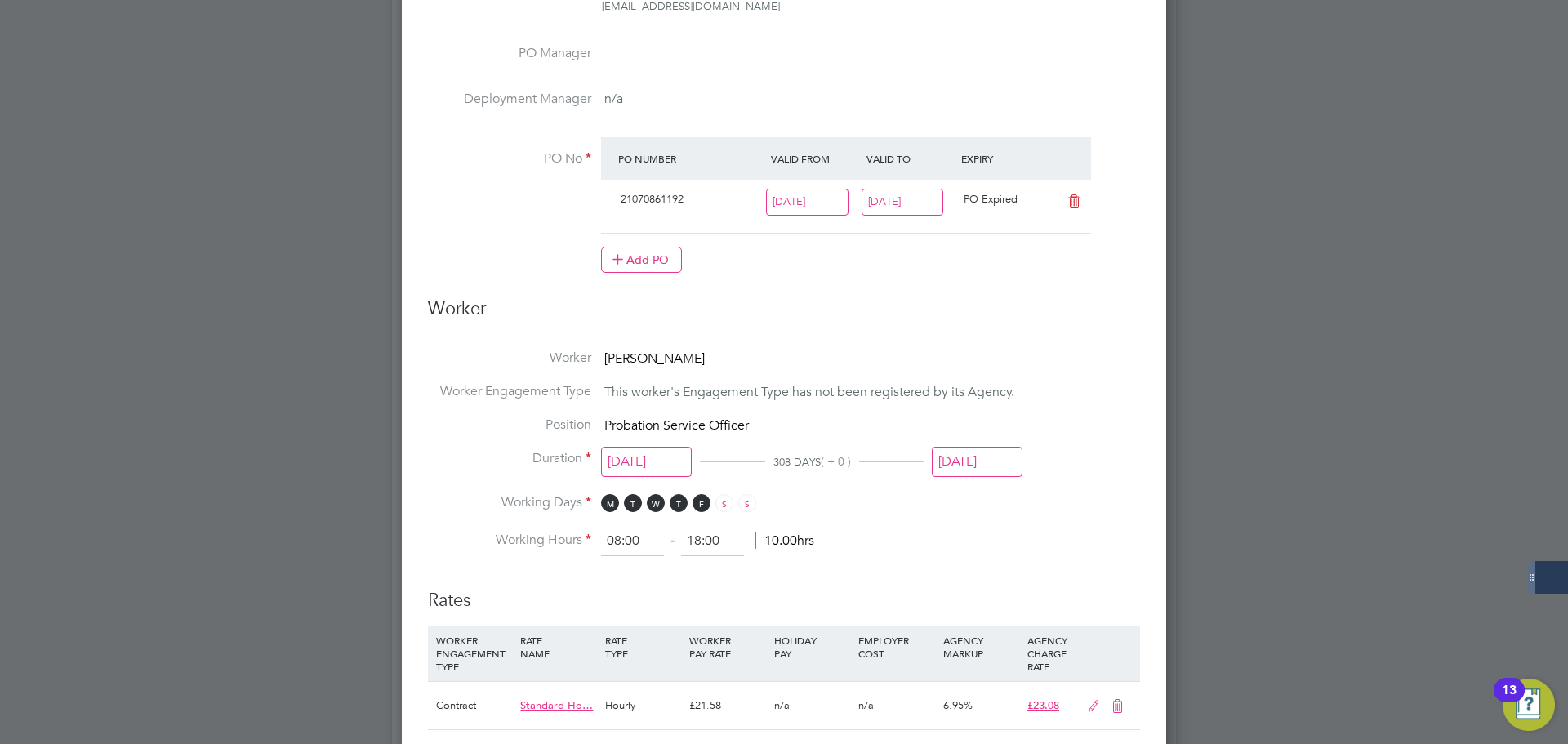
click at [975, 455] on input "[DATE]" at bounding box center [977, 462] width 90 height 30
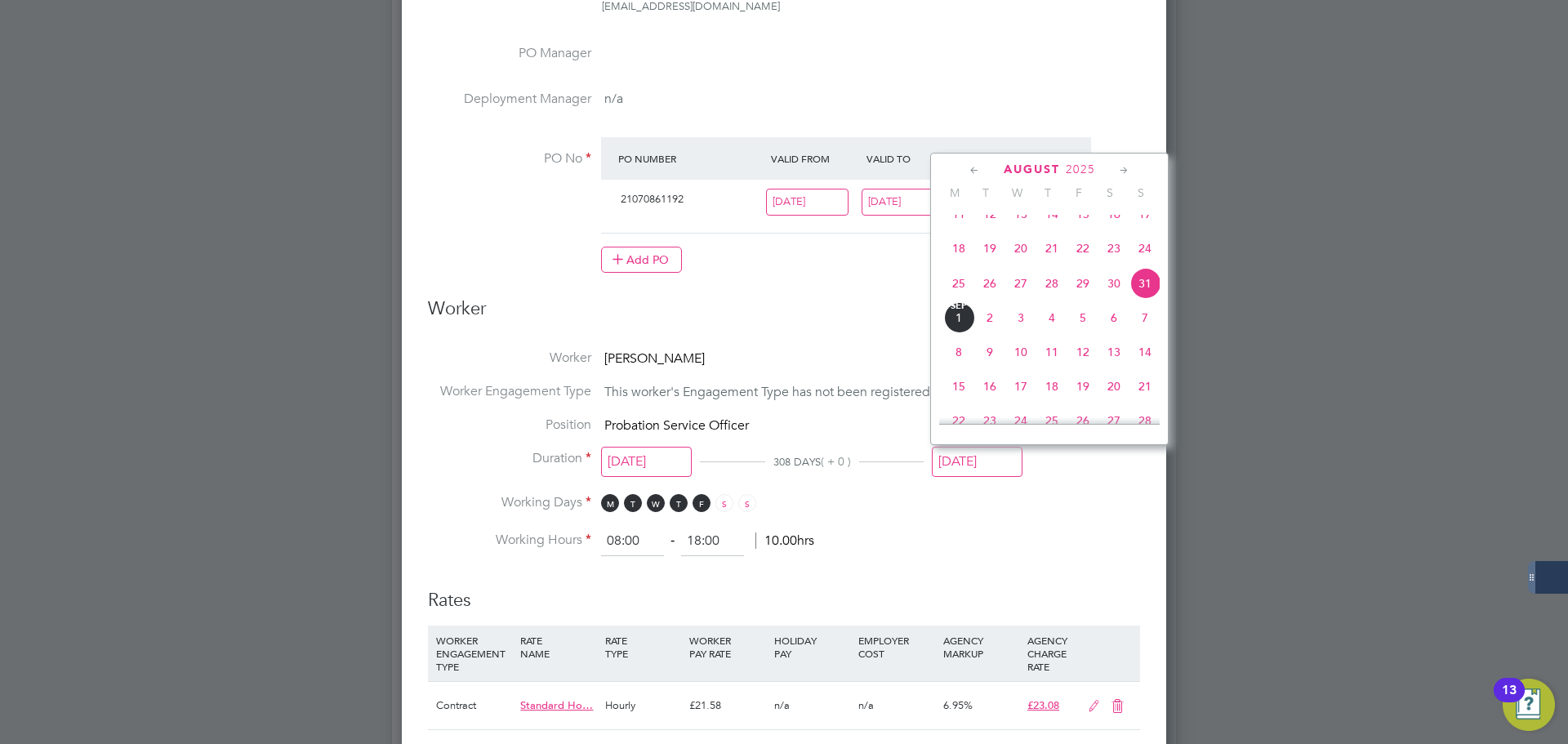
click at [1123, 167] on icon at bounding box center [1124, 170] width 15 height 18
click at [1148, 357] on span "30" at bounding box center [1145, 341] width 31 height 31
type input "[DATE]"
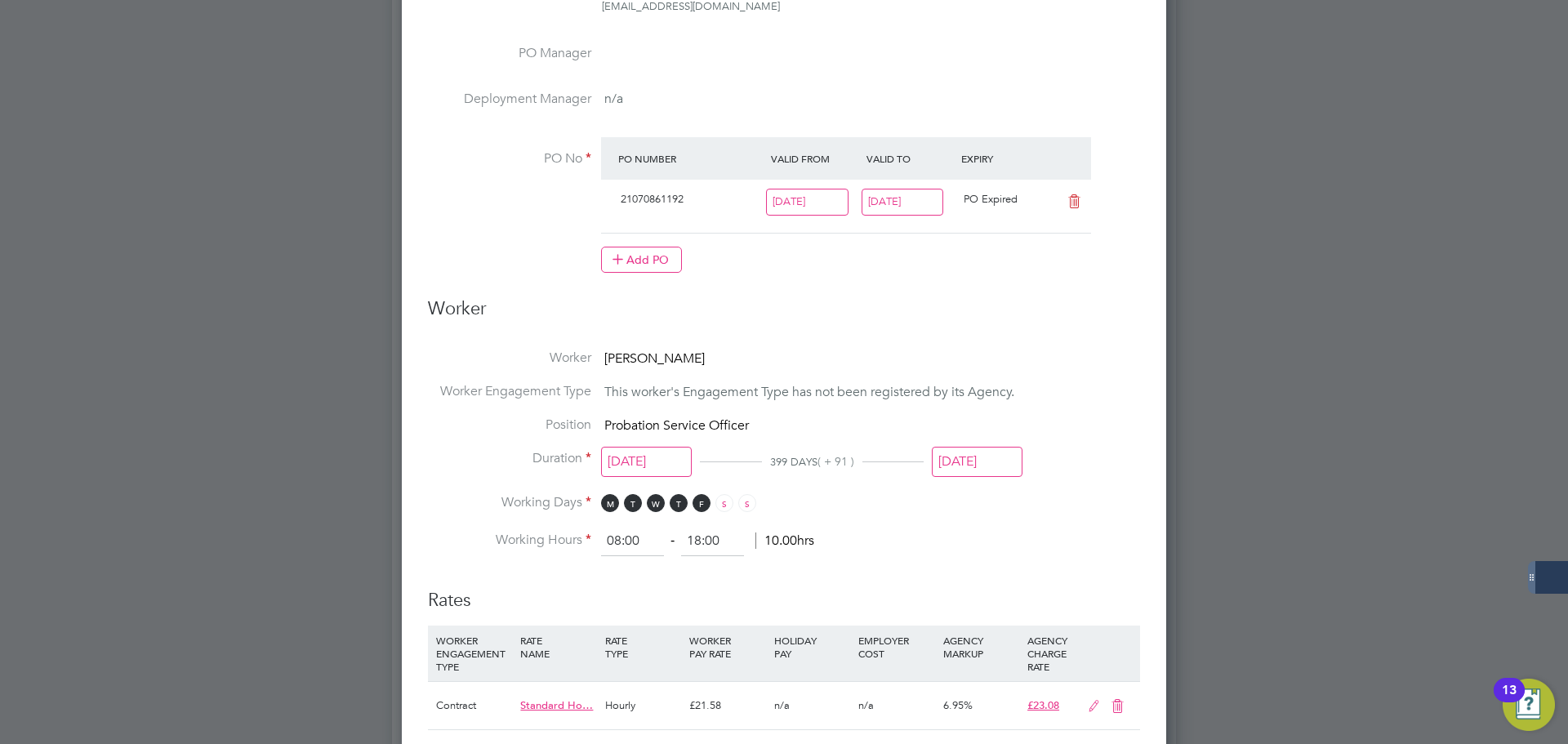
click at [1138, 531] on li "Working Hours 08:00 ‐ 18:00 10.00hrs" at bounding box center [784, 541] width 712 height 29
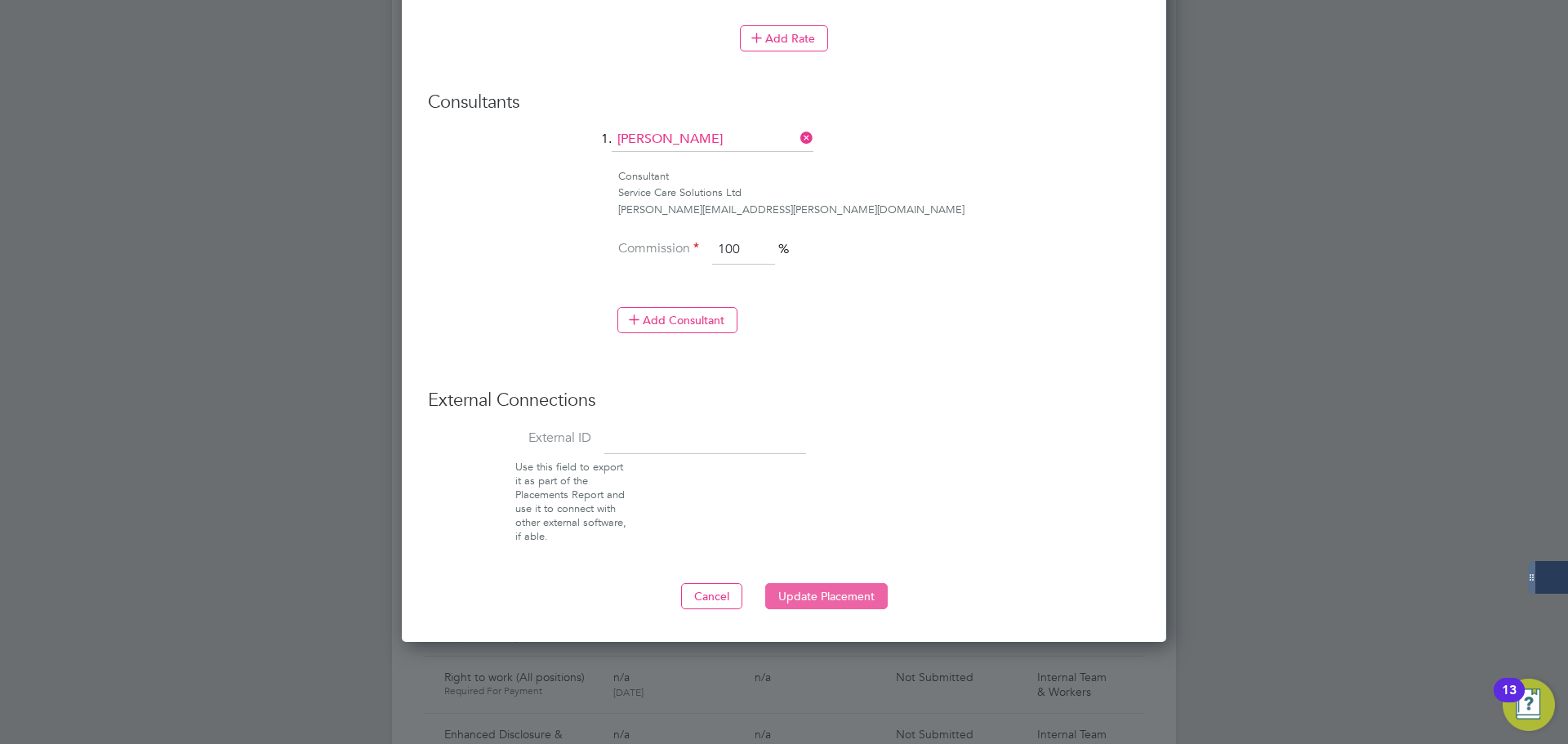
click at [804, 593] on button "Update Placement" at bounding box center [826, 596] width 122 height 26
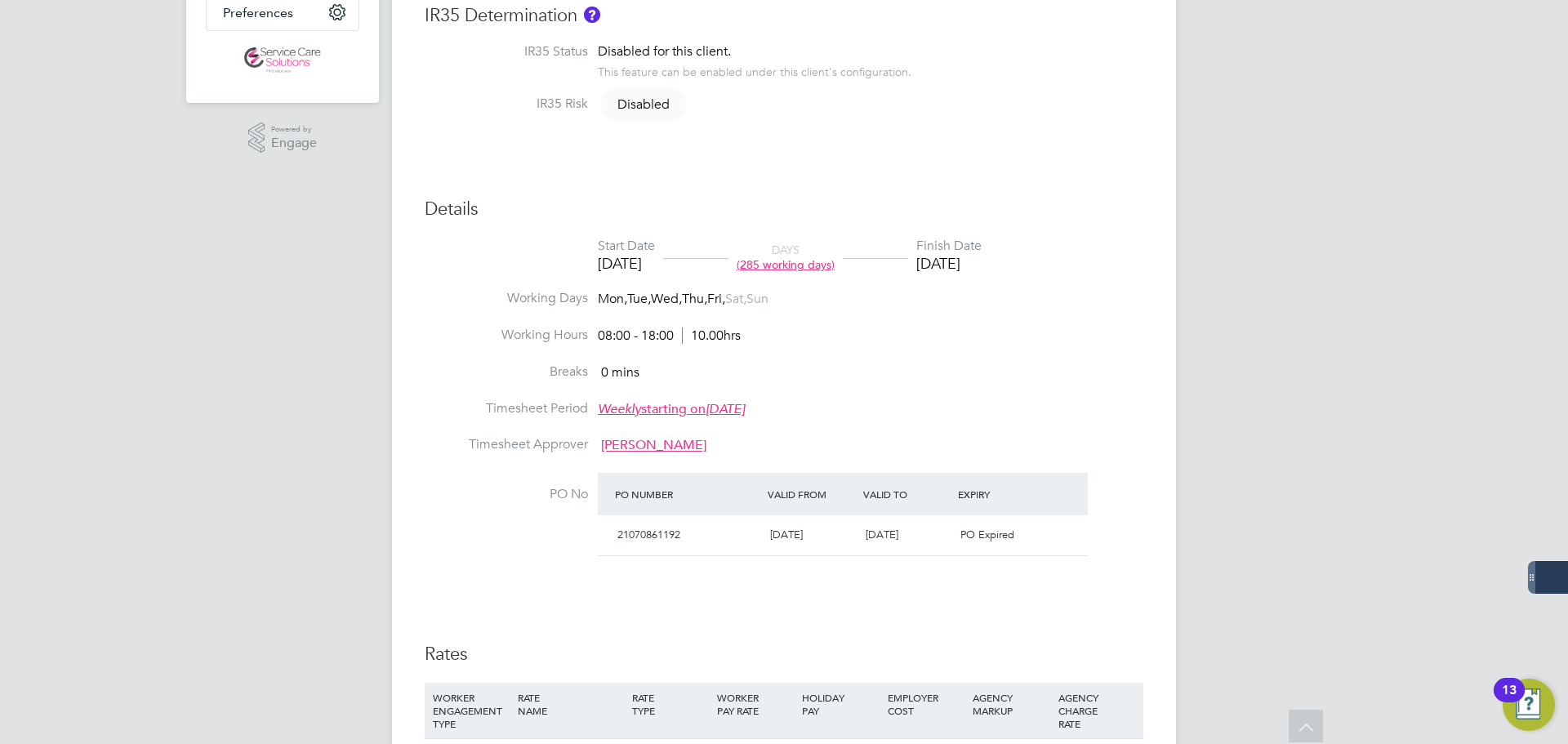
scroll to position [490, 0]
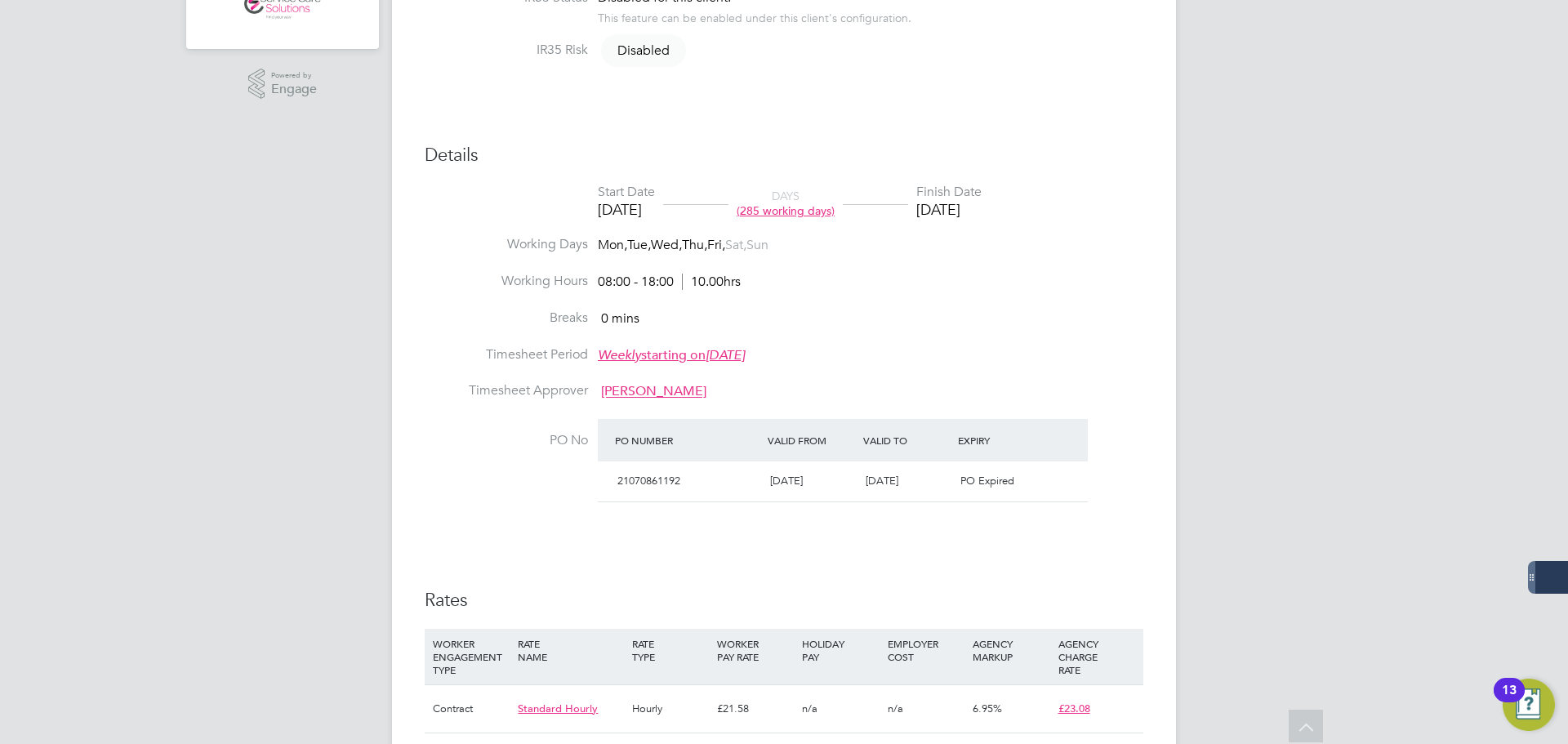
click at [1035, 273] on li "Working Hours 08:00 - 18:00 10.00hrs" at bounding box center [784, 291] width 719 height 37
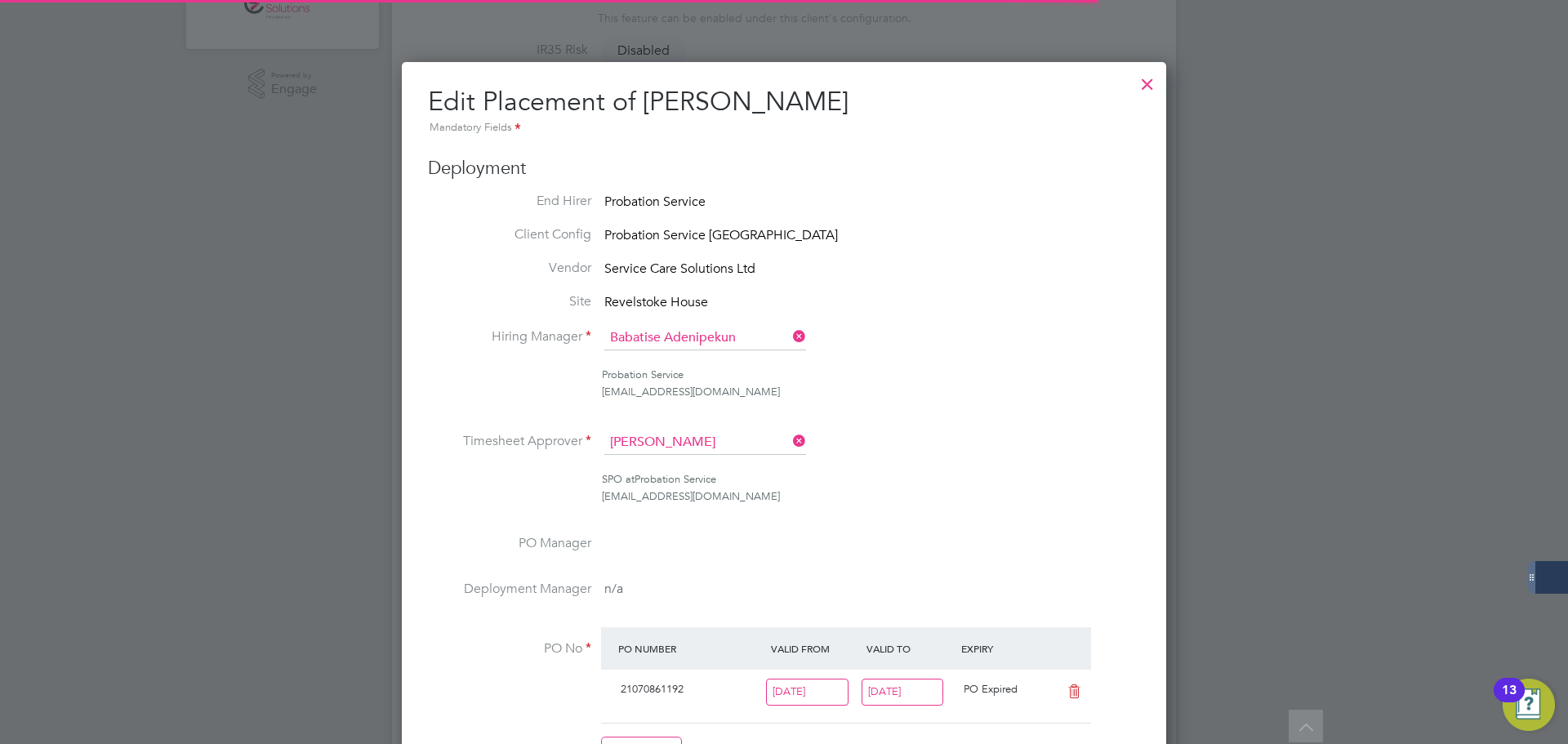
scroll to position [34, 713]
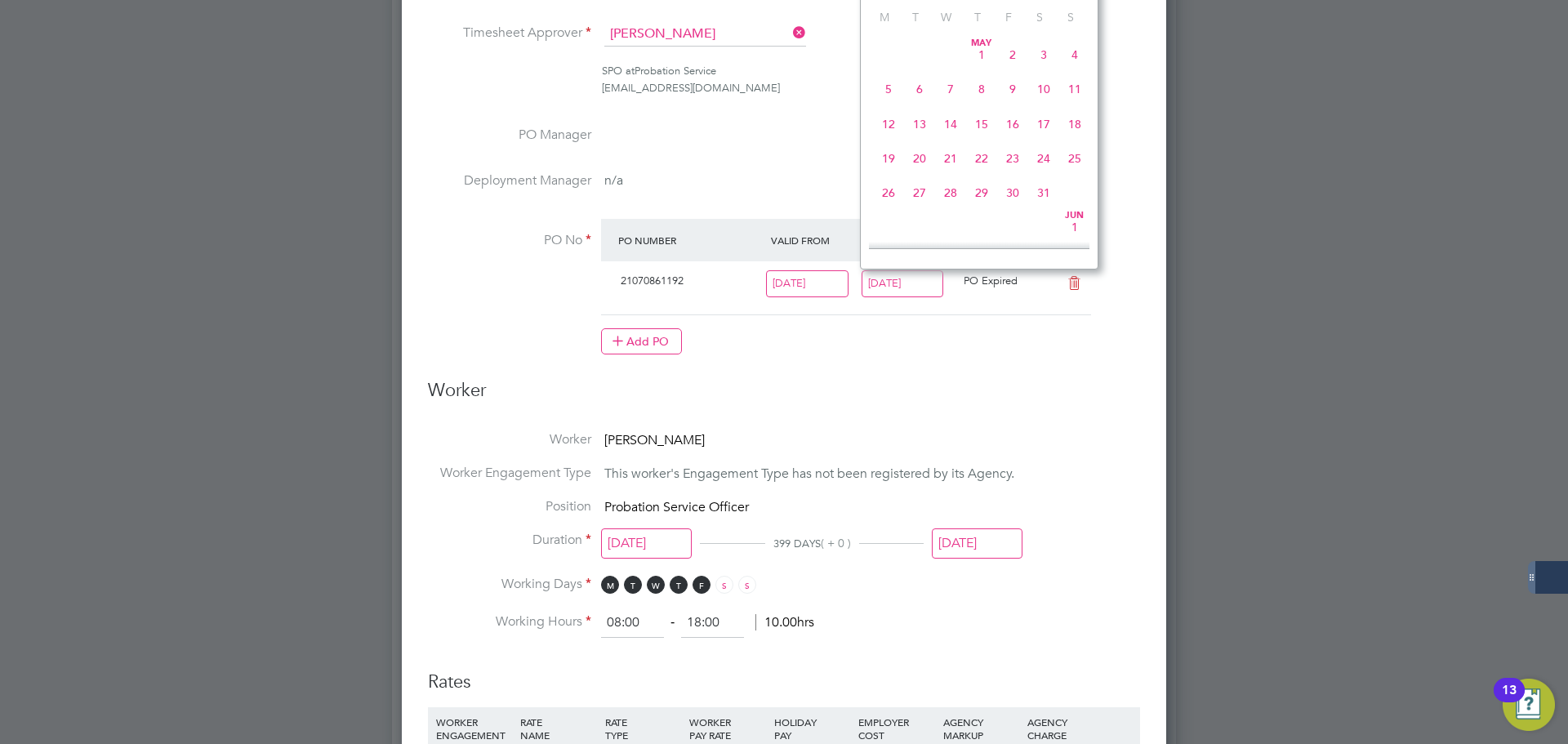
click at [904, 277] on input "[DATE]" at bounding box center [903, 283] width 83 height 27
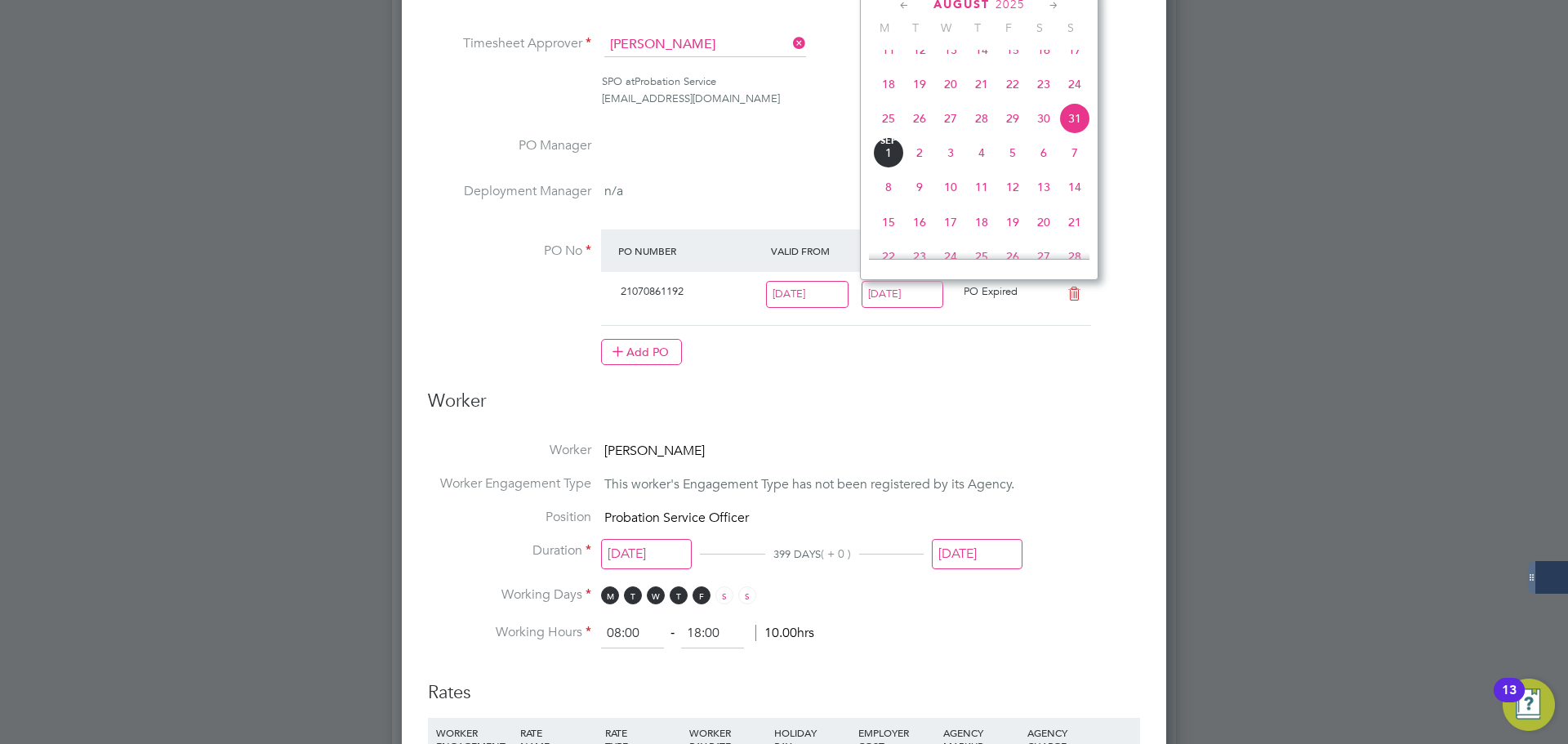
scroll to position [816, 0]
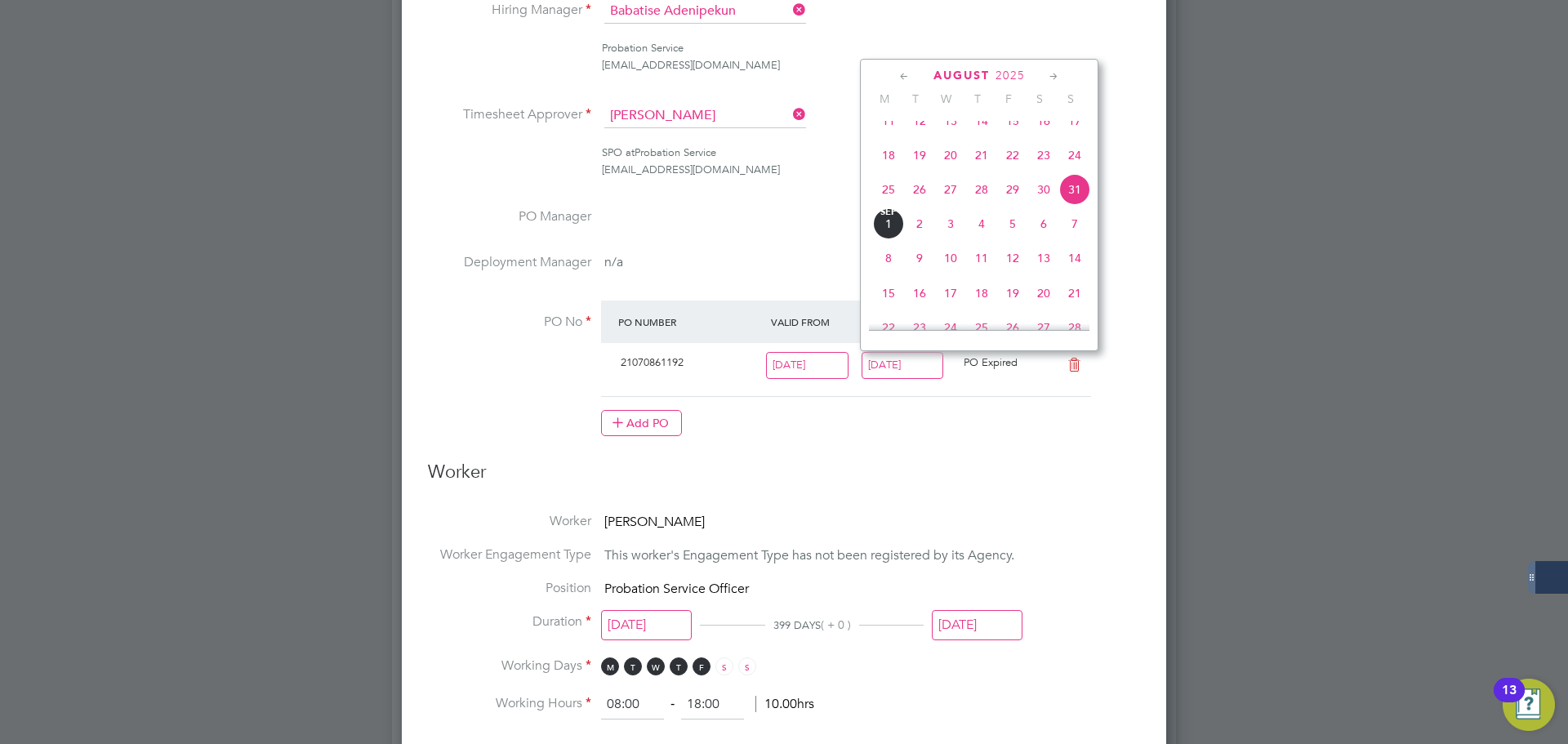
click at [1056, 71] on icon at bounding box center [1053, 76] width 15 height 18
click at [1053, 81] on icon at bounding box center [1053, 76] width 15 height 18
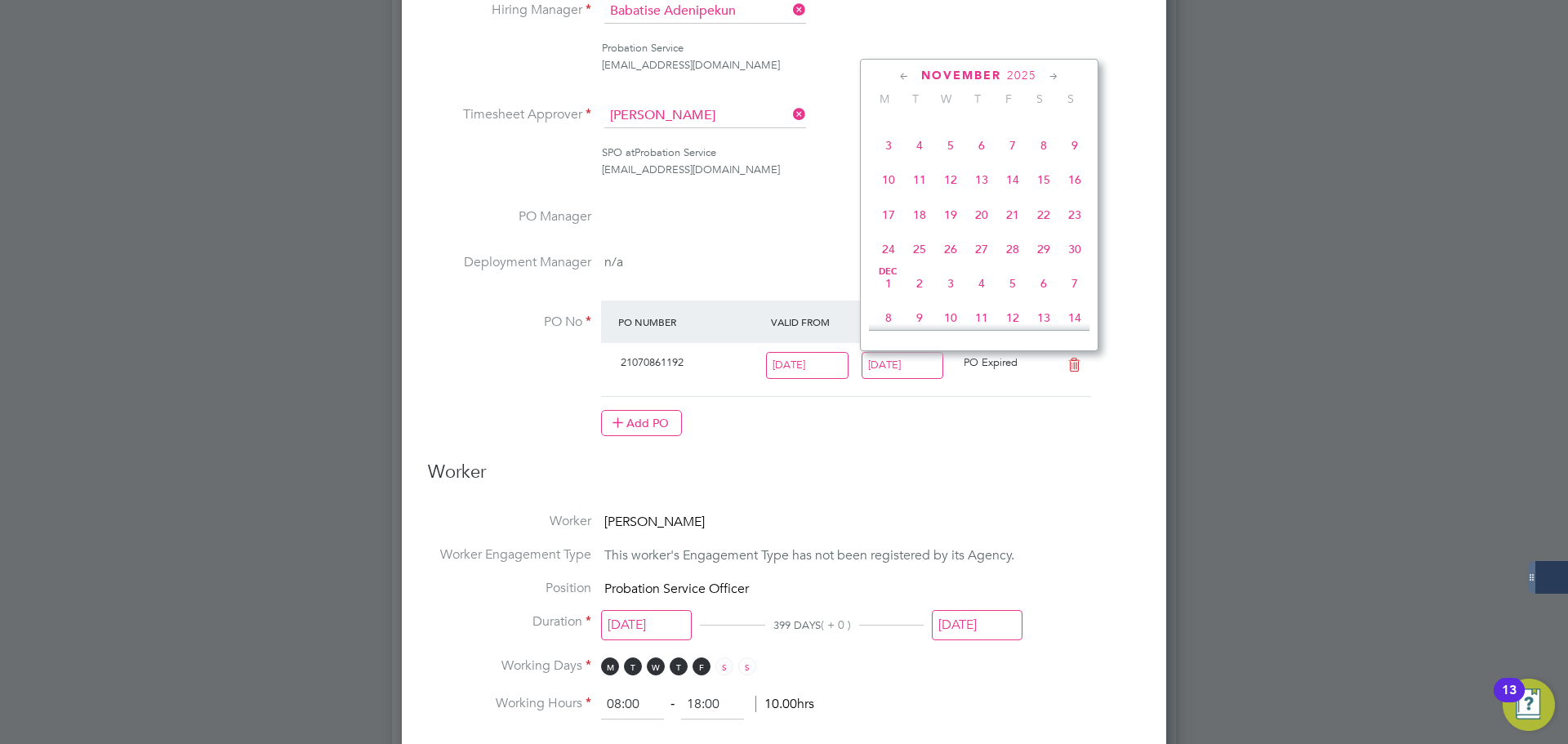
click at [1082, 264] on span "30" at bounding box center [1074, 248] width 31 height 31
type input "30 Nov 2025"
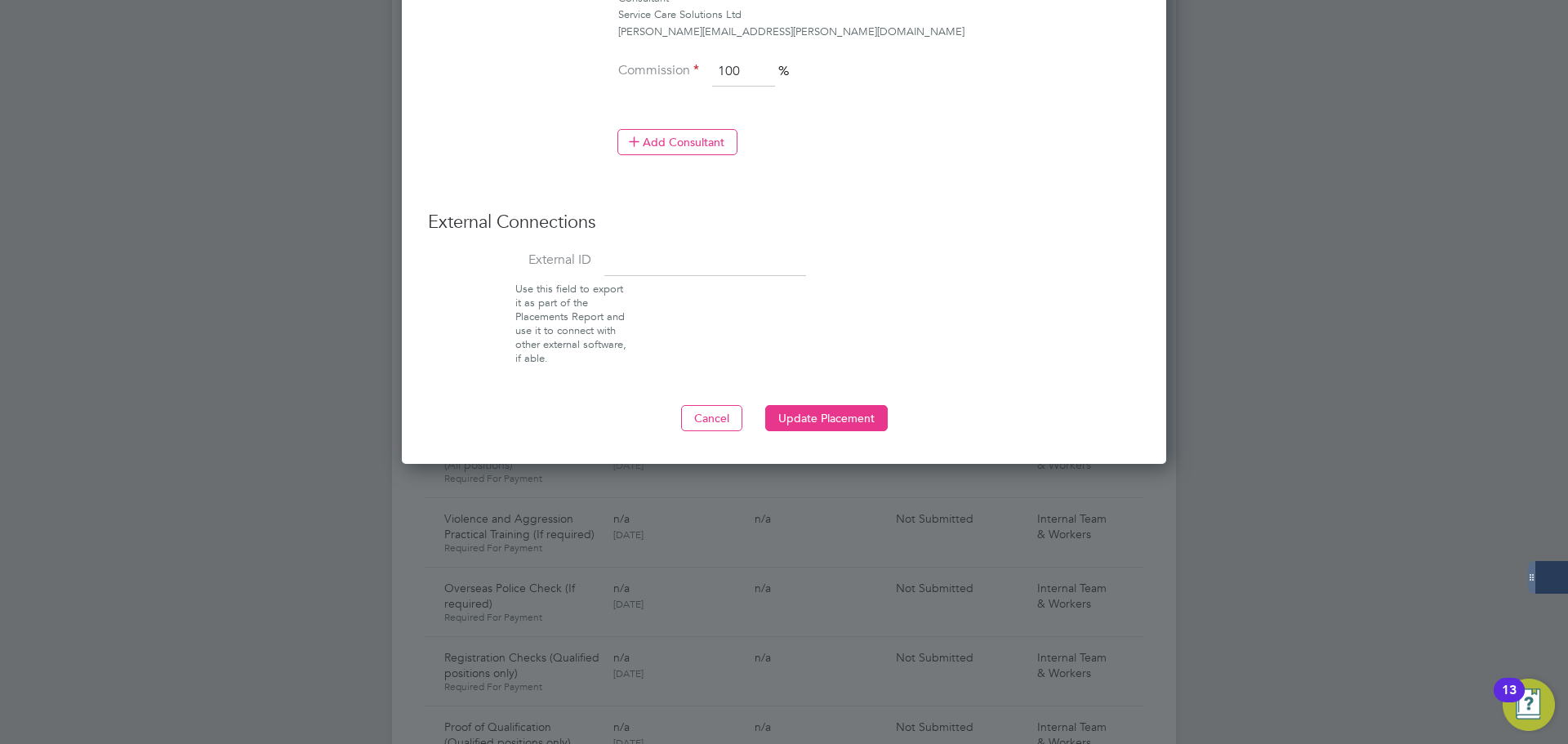
scroll to position [2123, 0]
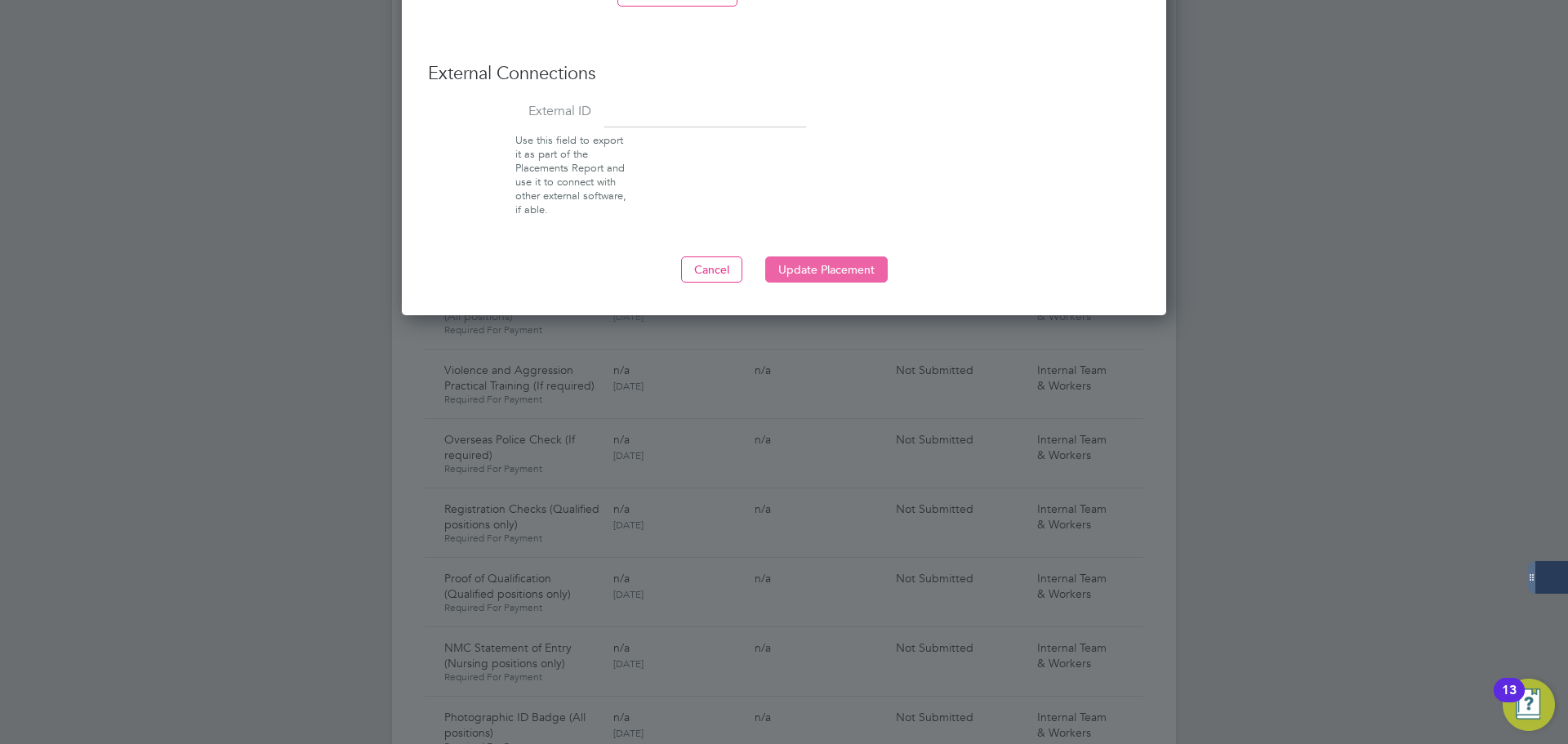
click at [852, 270] on button "Update Placement" at bounding box center [826, 270] width 122 height 26
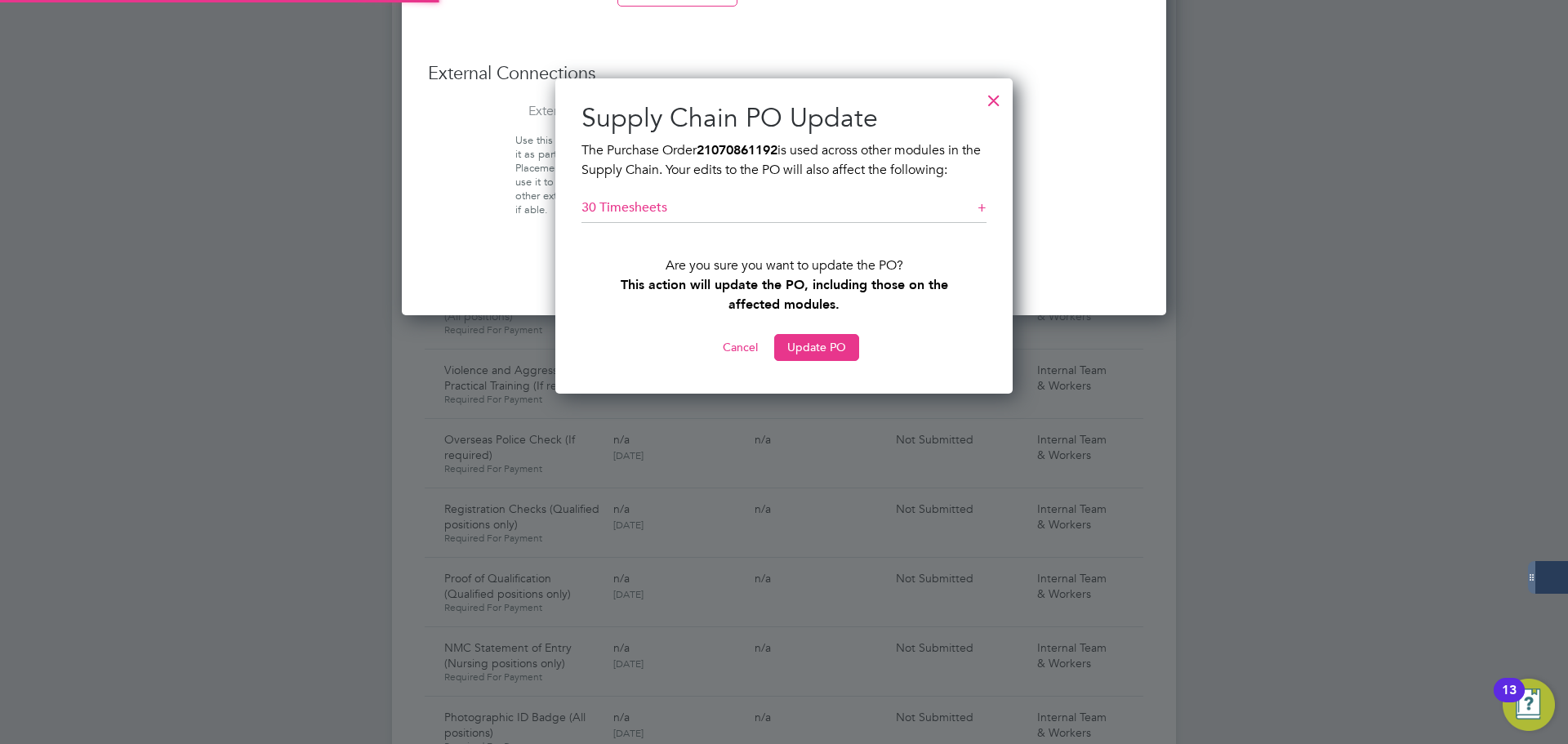
scroll to position [8, 8]
click at [827, 354] on button "Update PO" at bounding box center [816, 347] width 85 height 26
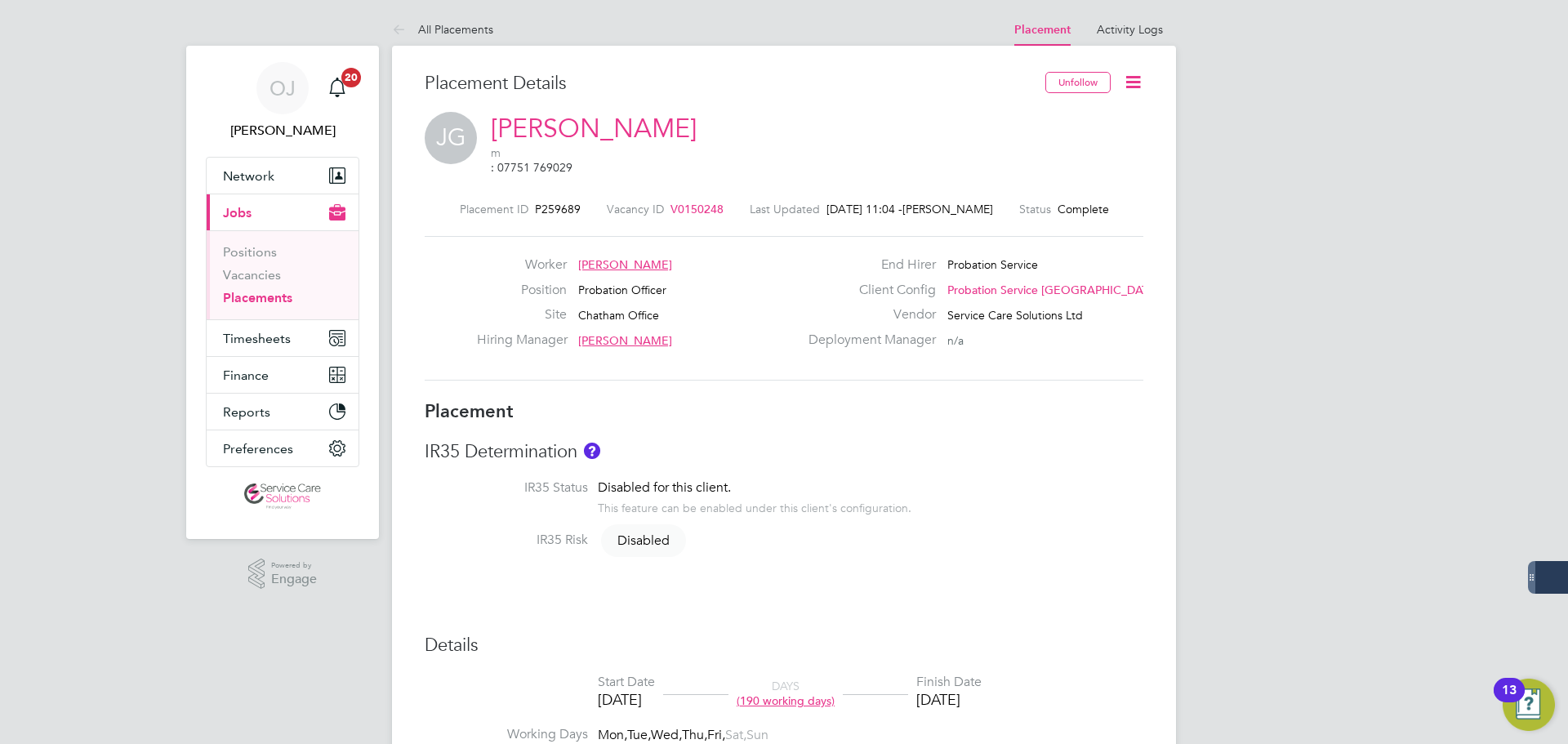
click at [1002, 480] on li "IR35 Status Disabled for this client. This feature can be enabled under this cl…" at bounding box center [784, 506] width 719 height 53
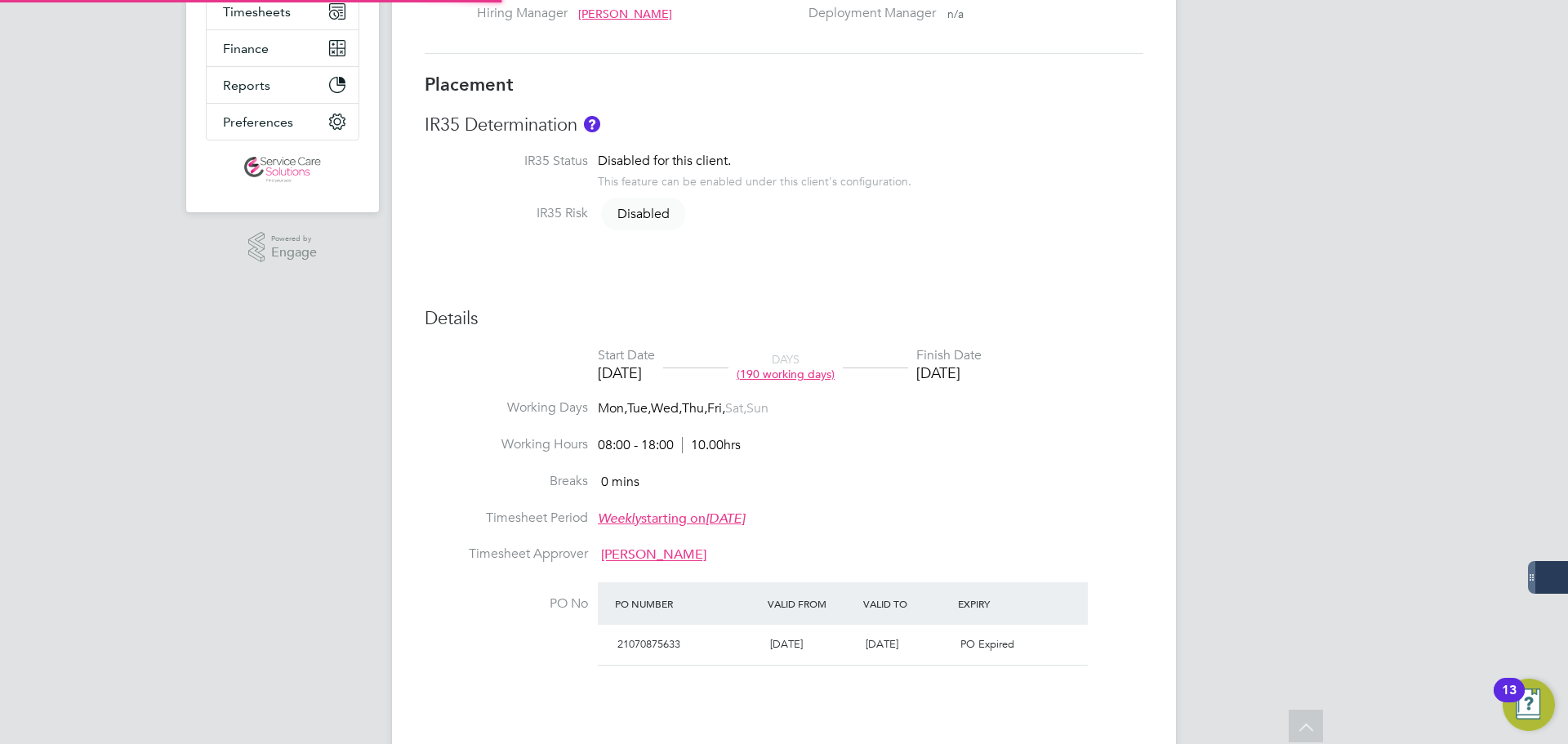
type input "[PERSON_NAME]"
type input "[DATE]"
type input "08:00"
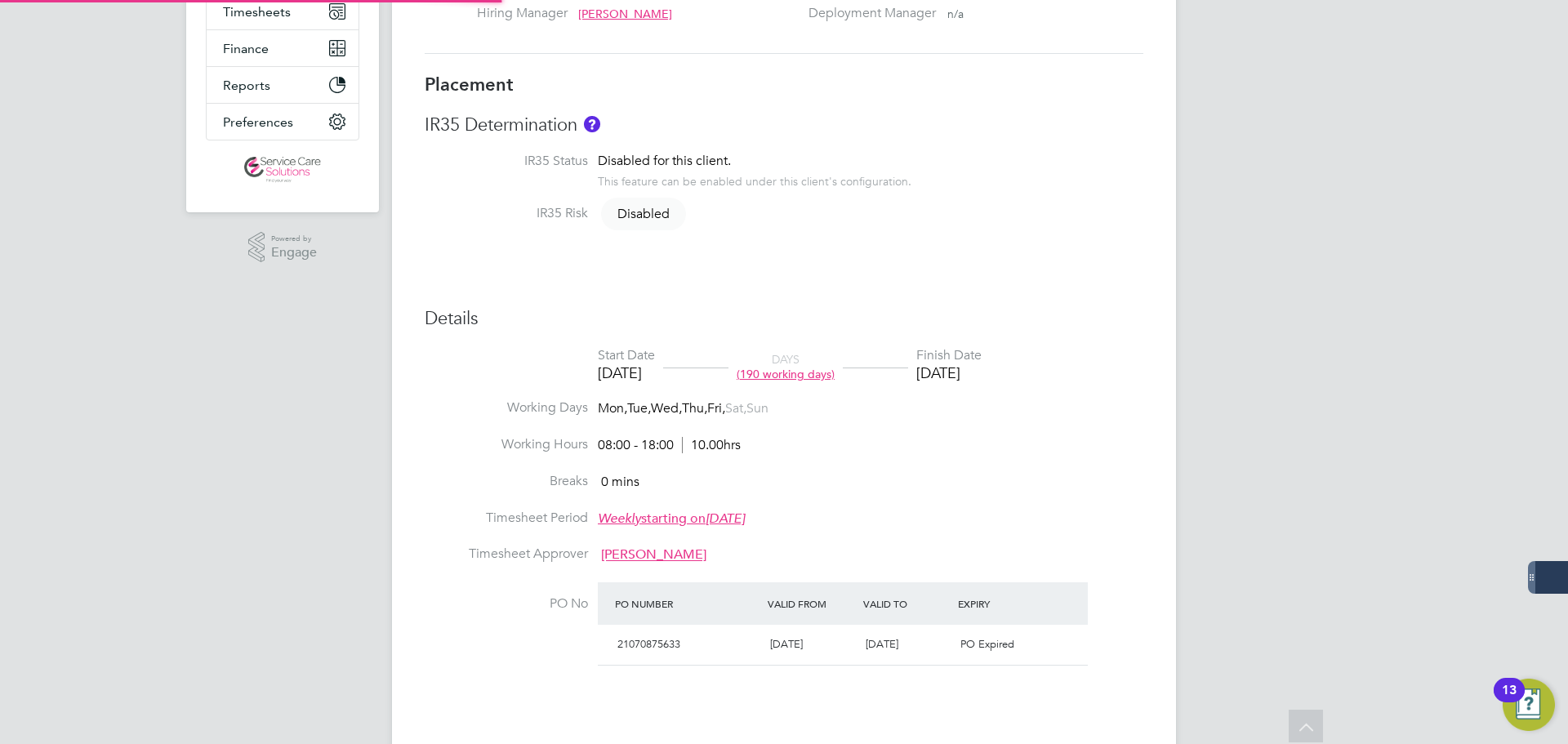
type input "18:00"
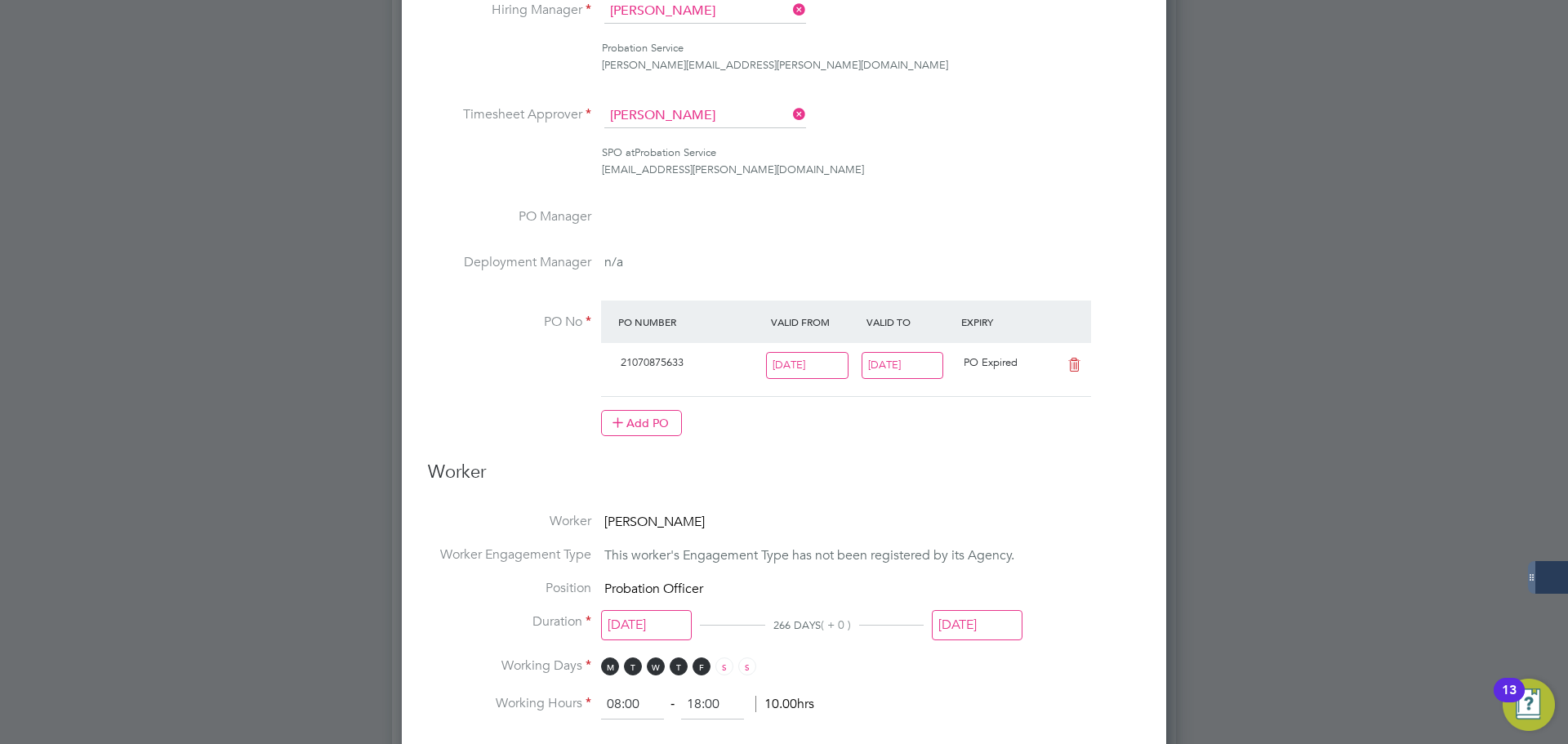
click at [917, 372] on input "[DATE]" at bounding box center [903, 365] width 83 height 27
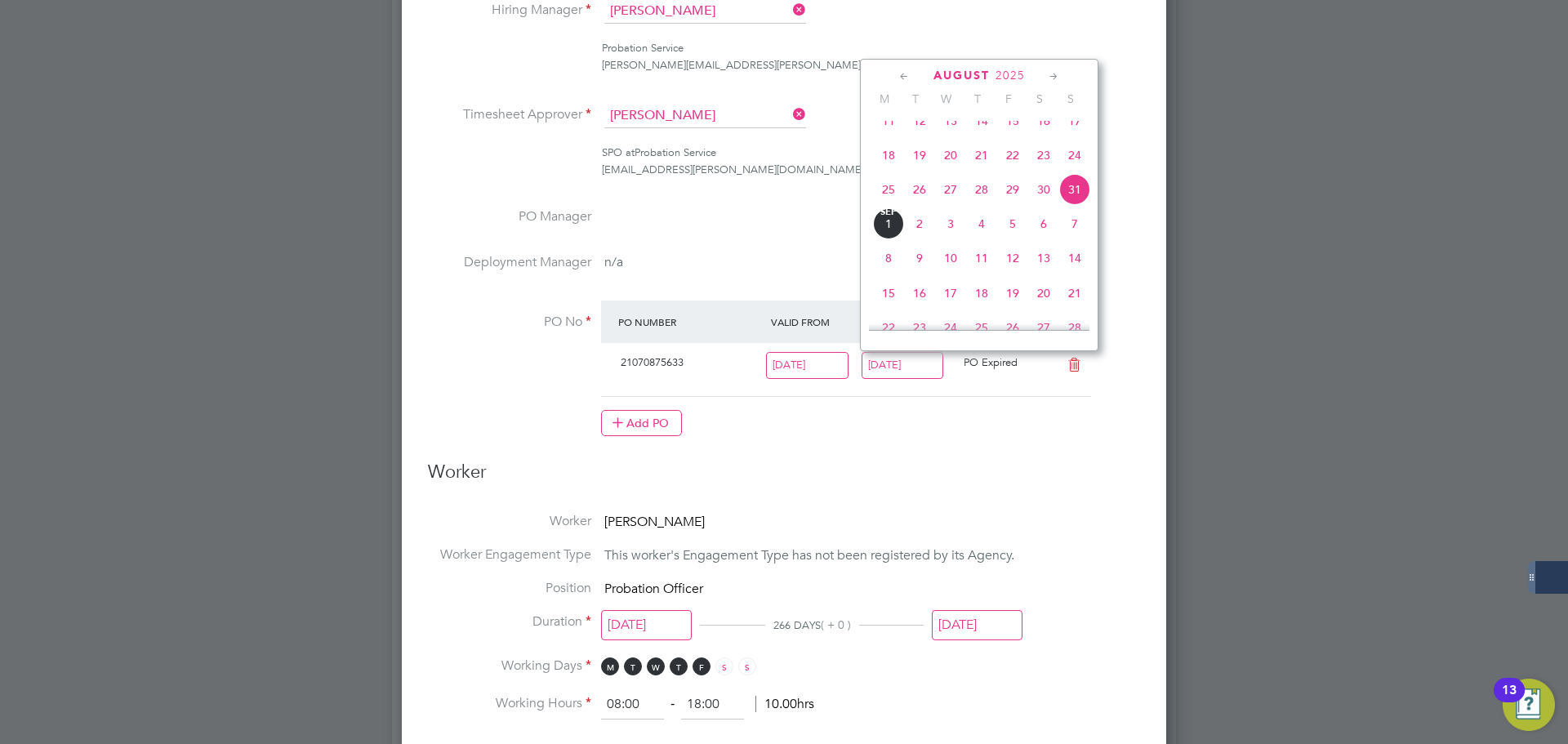
click at [1051, 76] on icon at bounding box center [1053, 76] width 15 height 18
click at [1073, 264] on span "30" at bounding box center [1074, 248] width 31 height 31
type input "[DATE]"
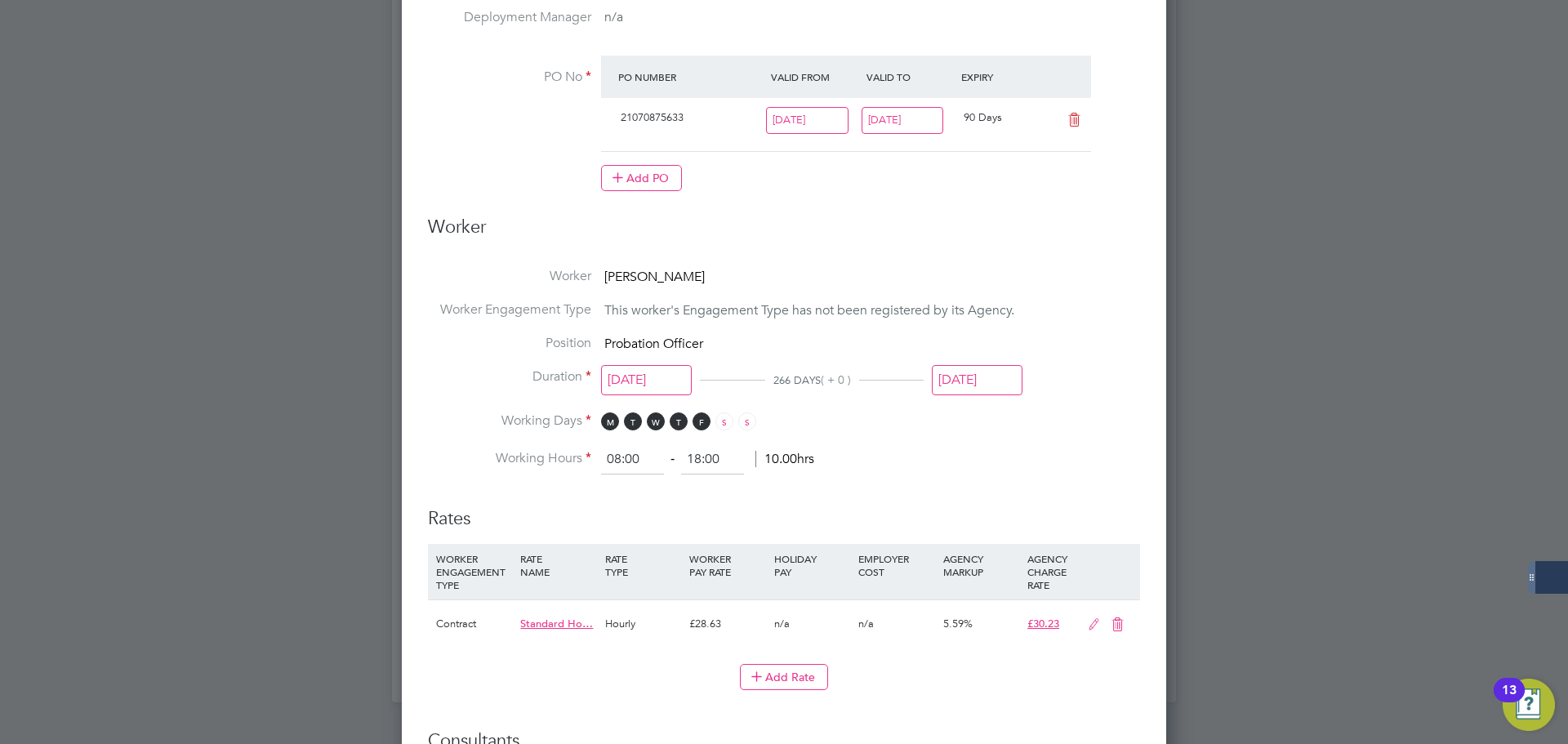
click at [978, 376] on input "[DATE]" at bounding box center [977, 380] width 90 height 30
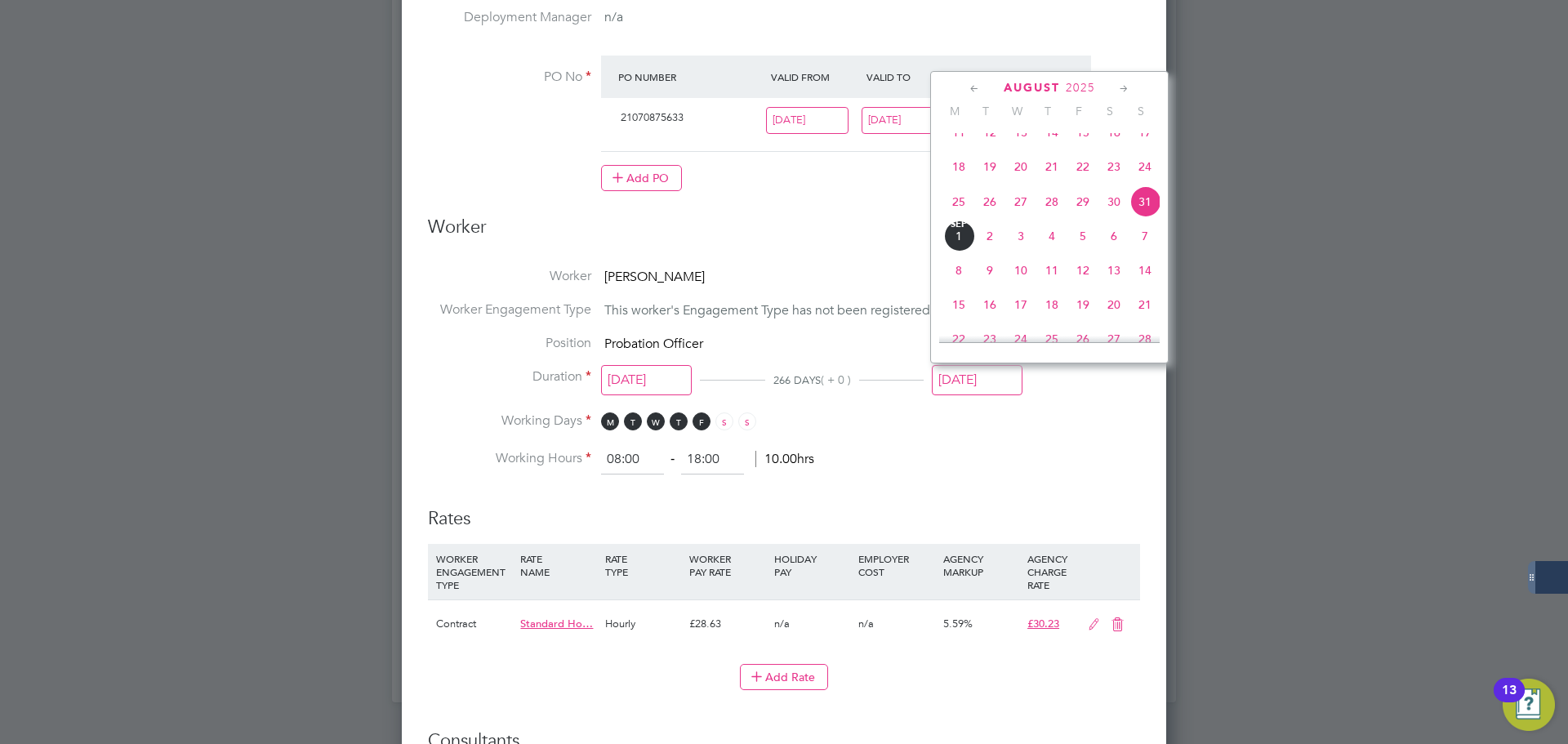
click at [1131, 533] on li "Rates WORKER ENGAGEMENT TYPE RATE NAME RATE TYPE WORKER PAY RATE HOLIDAY PAY EM…" at bounding box center [784, 607] width 712 height 232
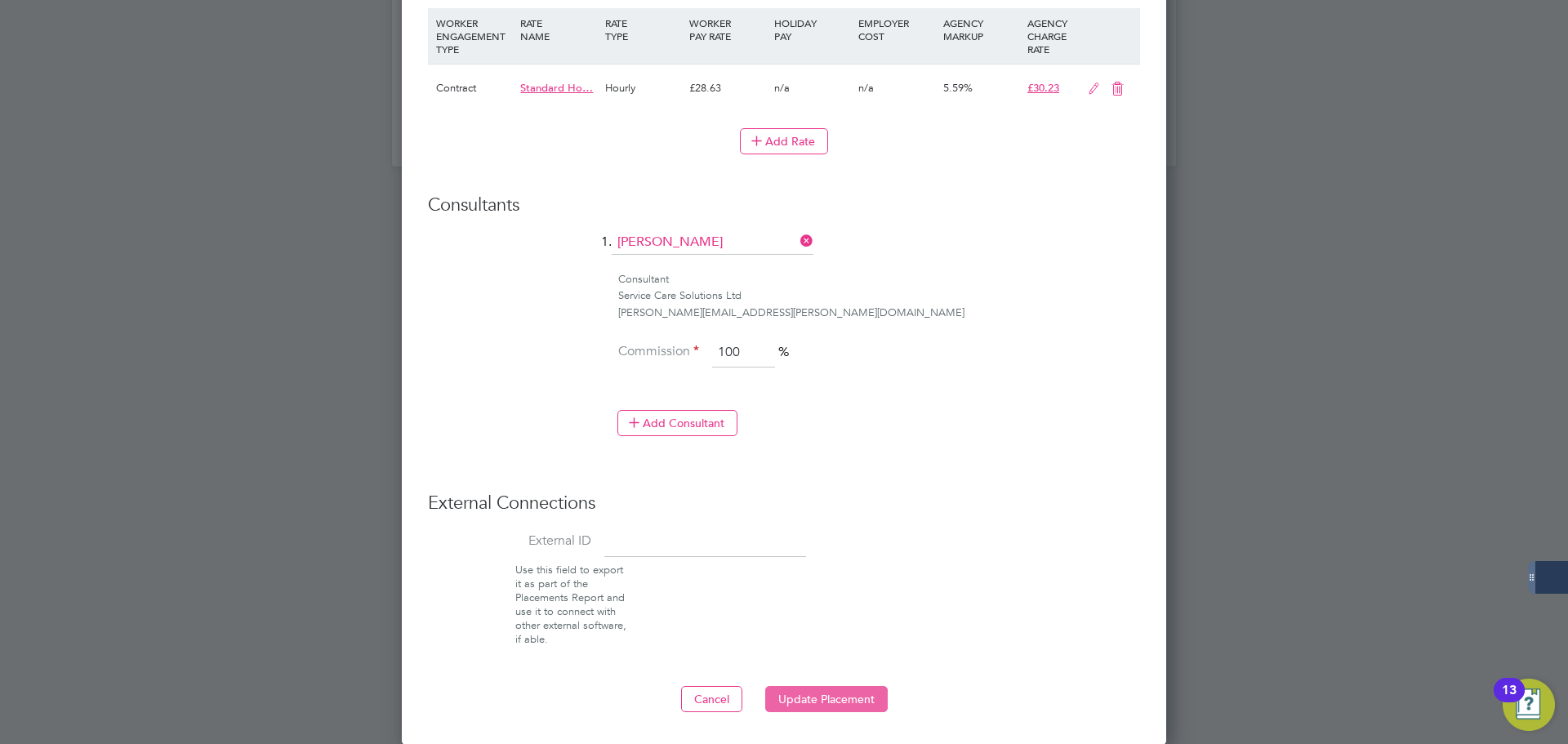
click at [827, 704] on button "Update Placement" at bounding box center [826, 699] width 122 height 26
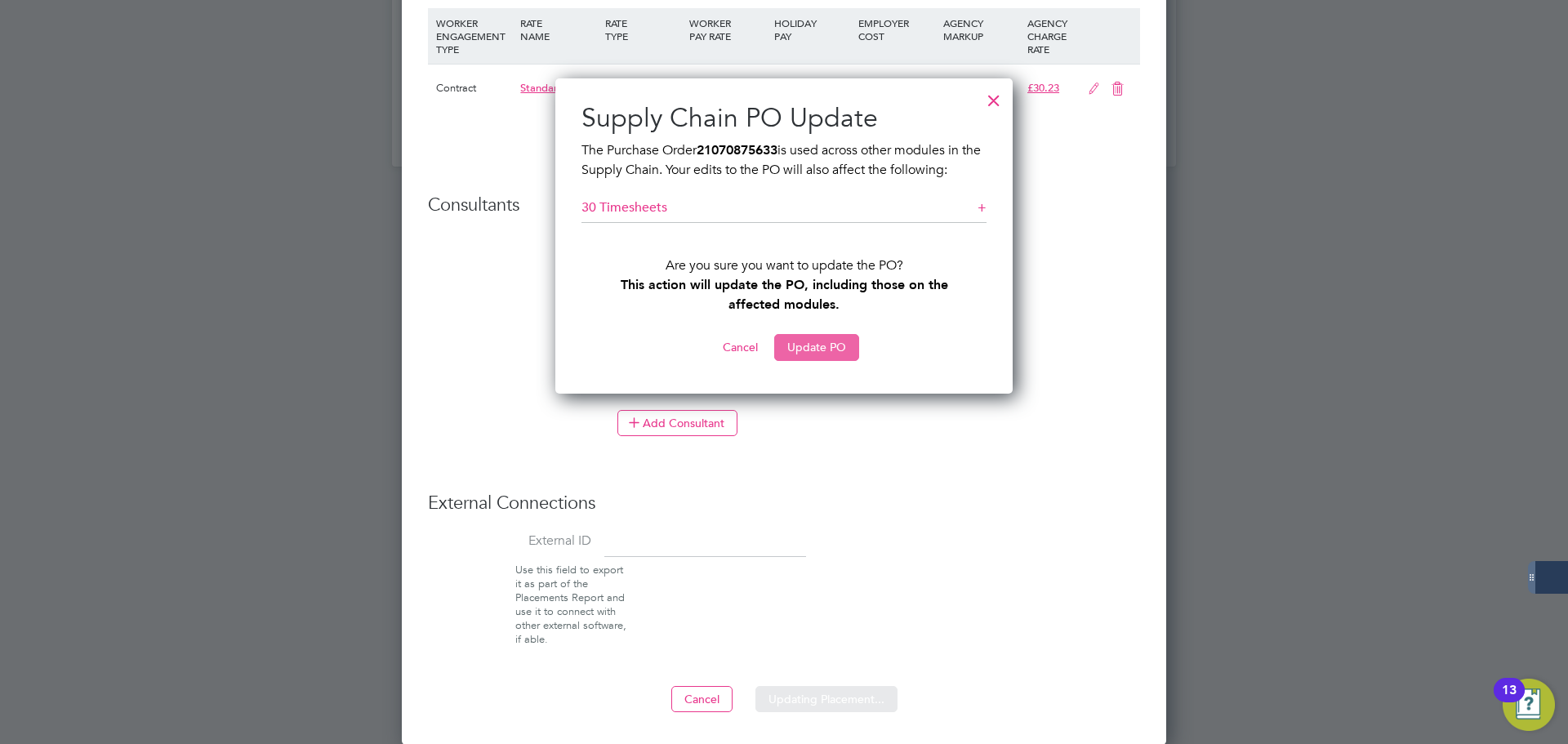
click at [849, 343] on button "Update PO" at bounding box center [816, 347] width 85 height 26
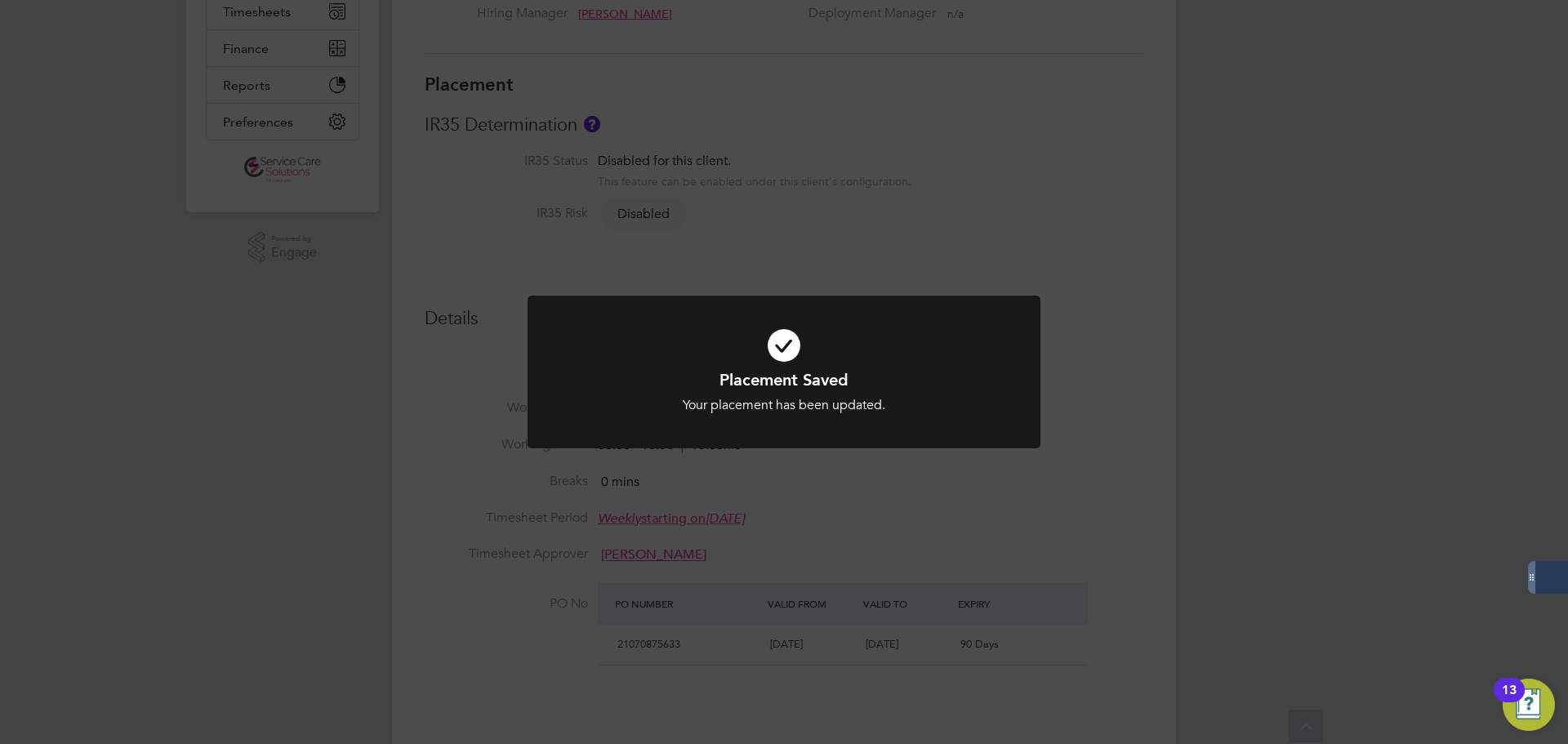
click at [1055, 497] on div "Placement Saved Your placement has been updated. Cancel Okay" at bounding box center [784, 372] width 1568 height 744
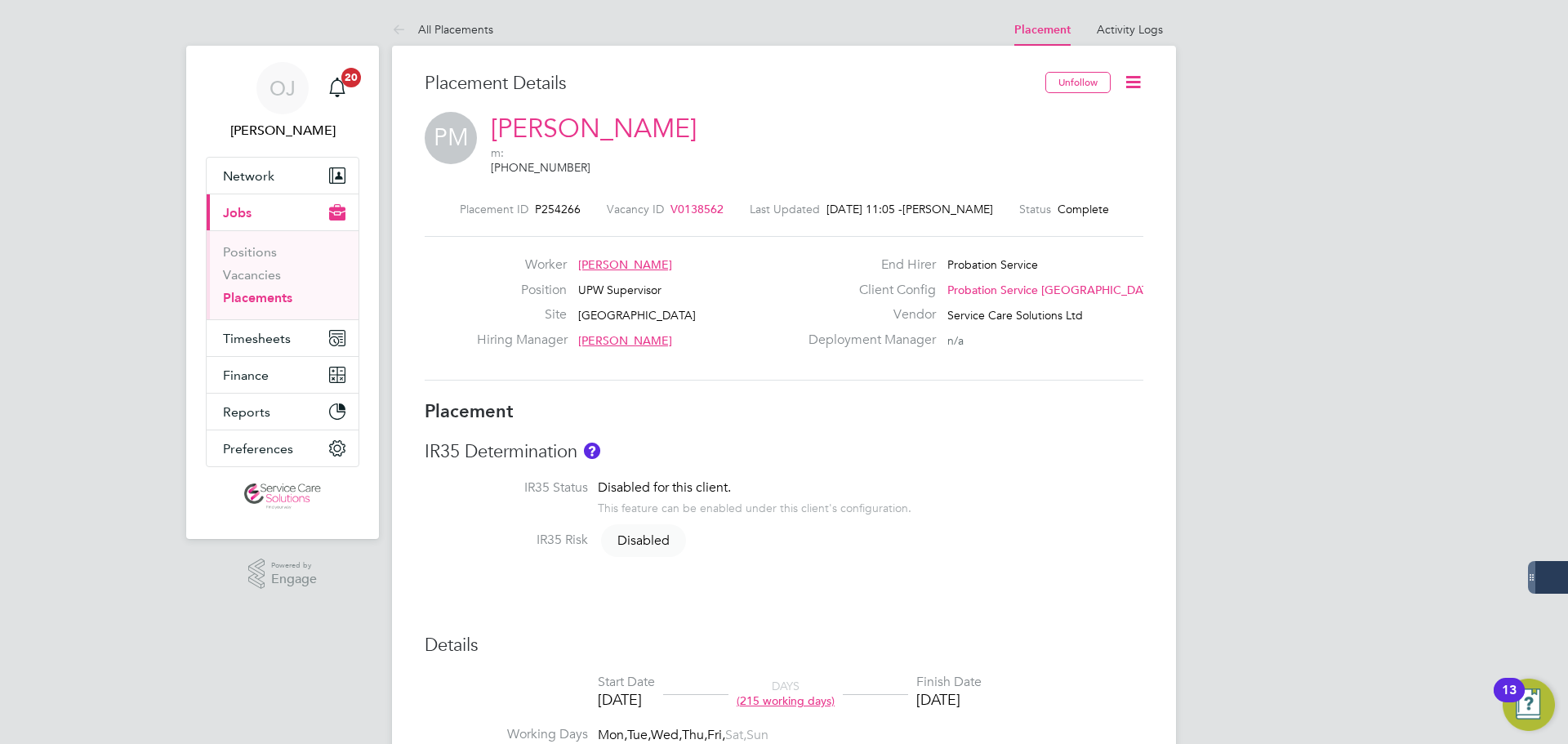
click at [972, 365] on div "Worker [PERSON_NAME] Position UPW Supervisor Site Whitechapel House Hiring Mana…" at bounding box center [784, 309] width 719 height 145
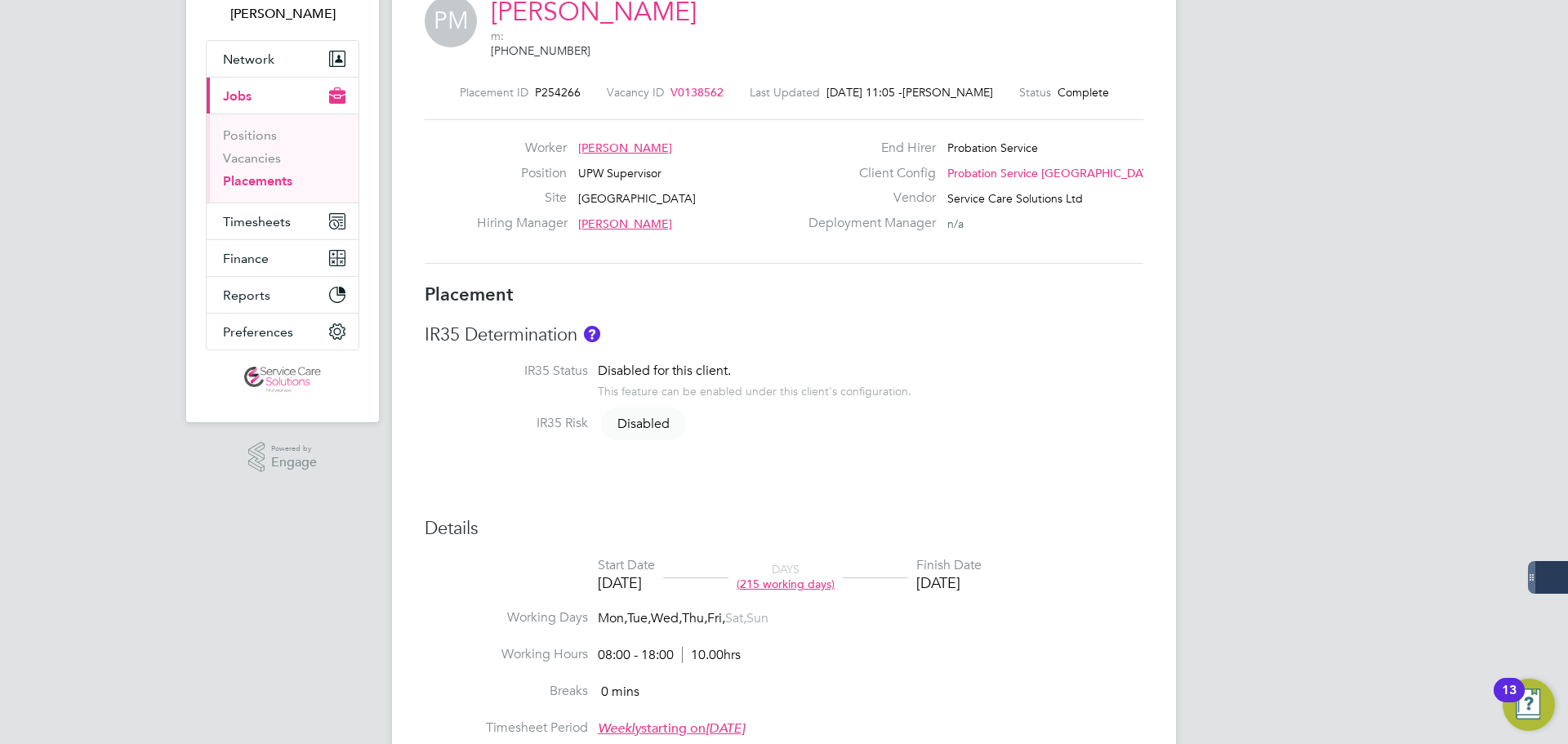
scroll to position [245, 0]
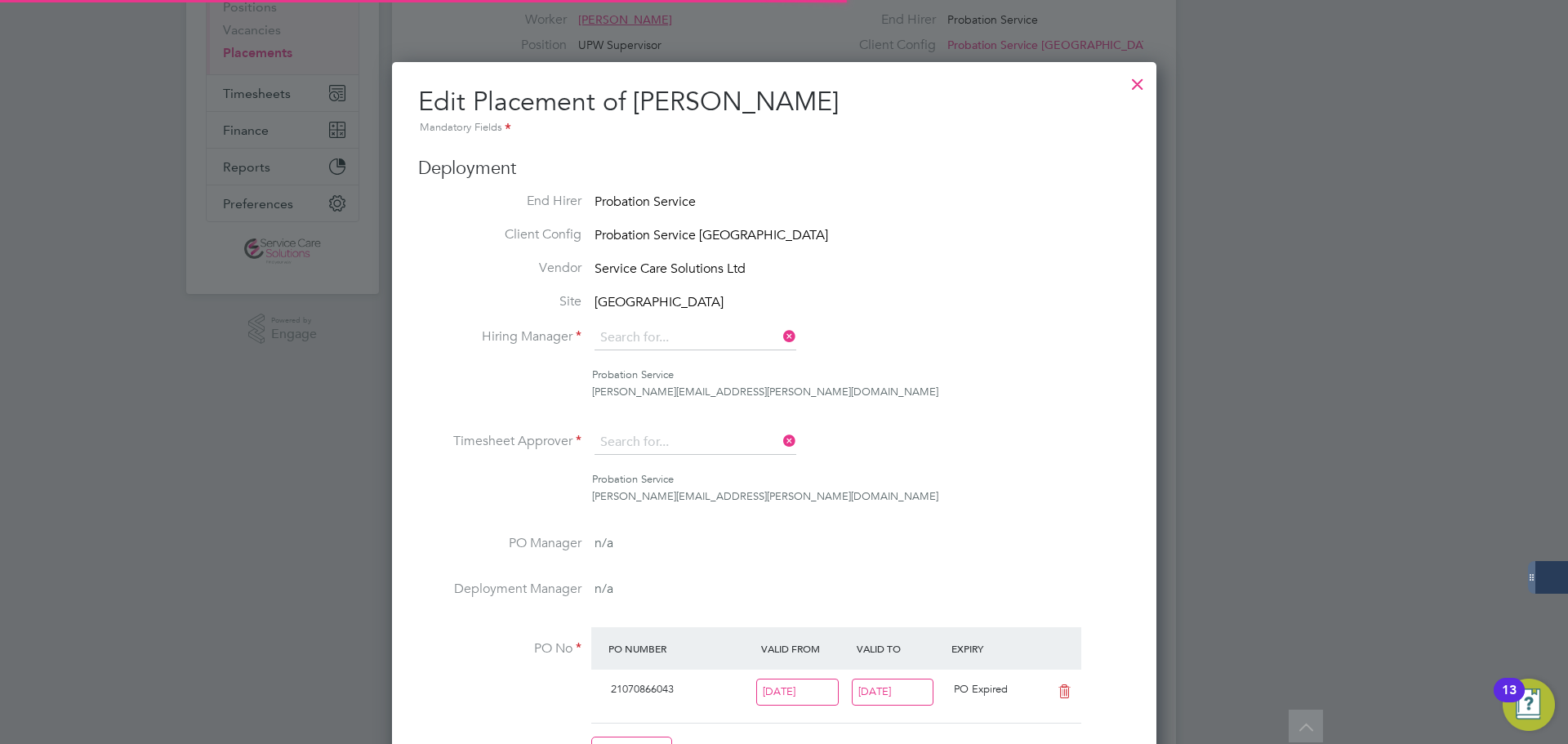
type input "[PERSON_NAME]"
type input "[DATE]"
type input "08:00"
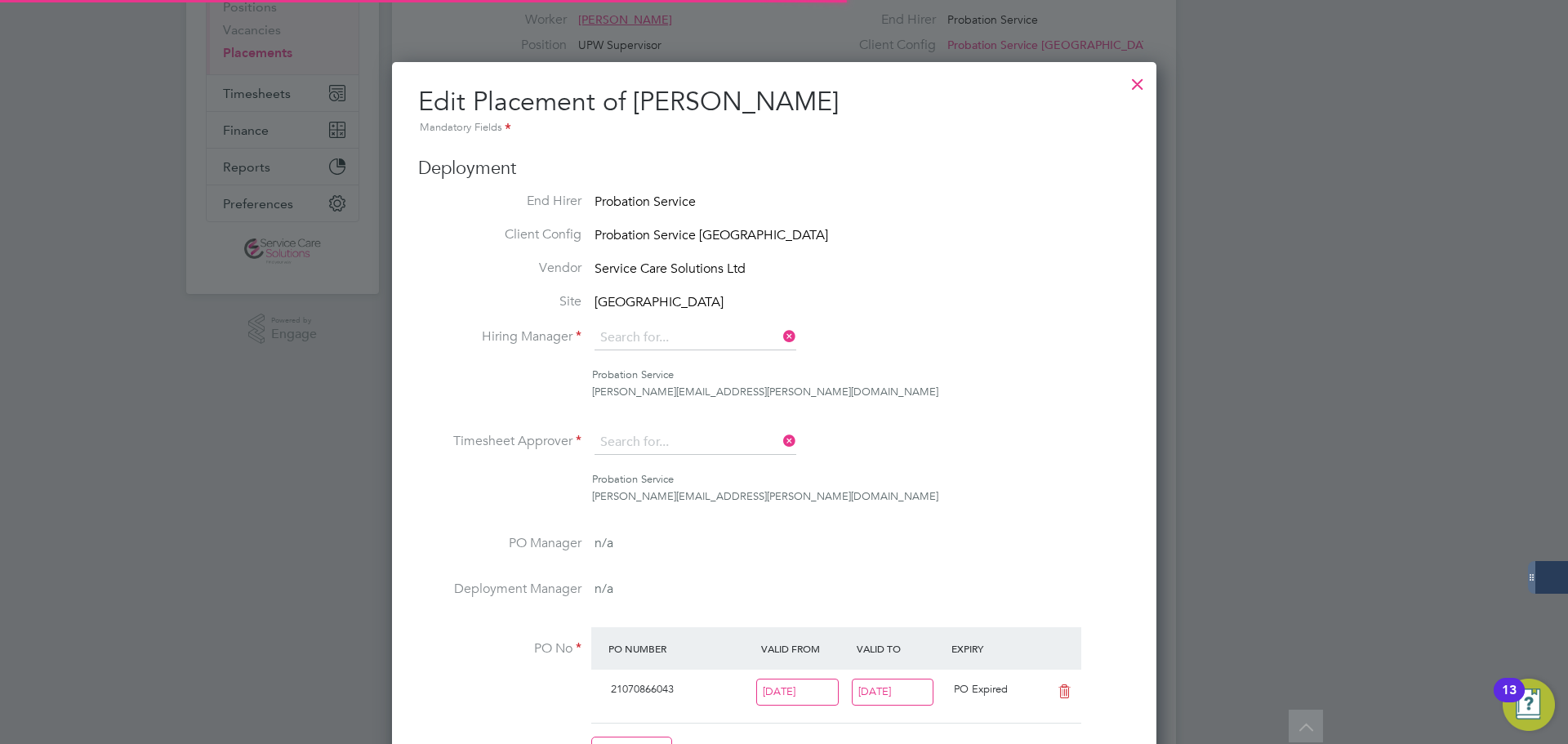
type input "18:00"
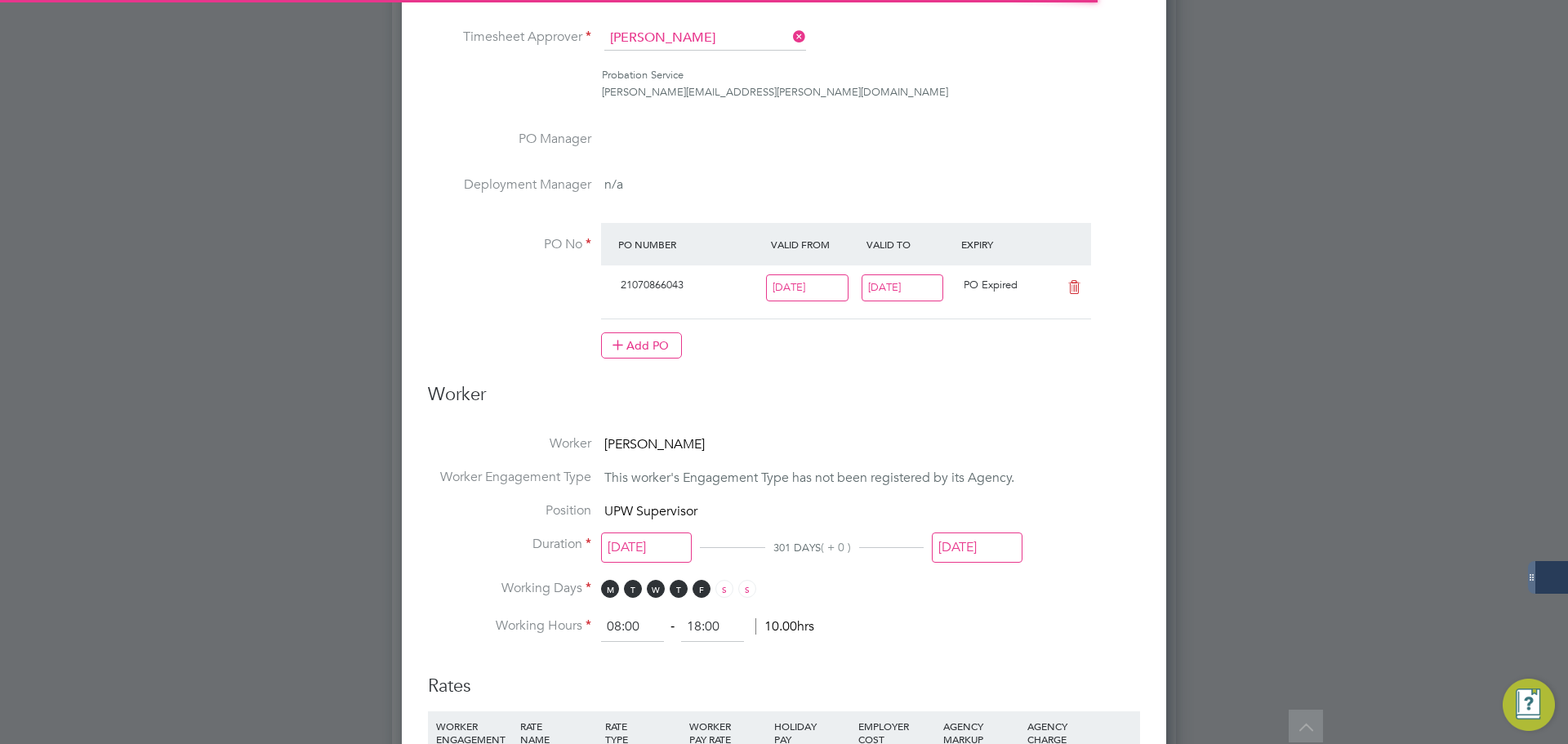
scroll to position [8, 8]
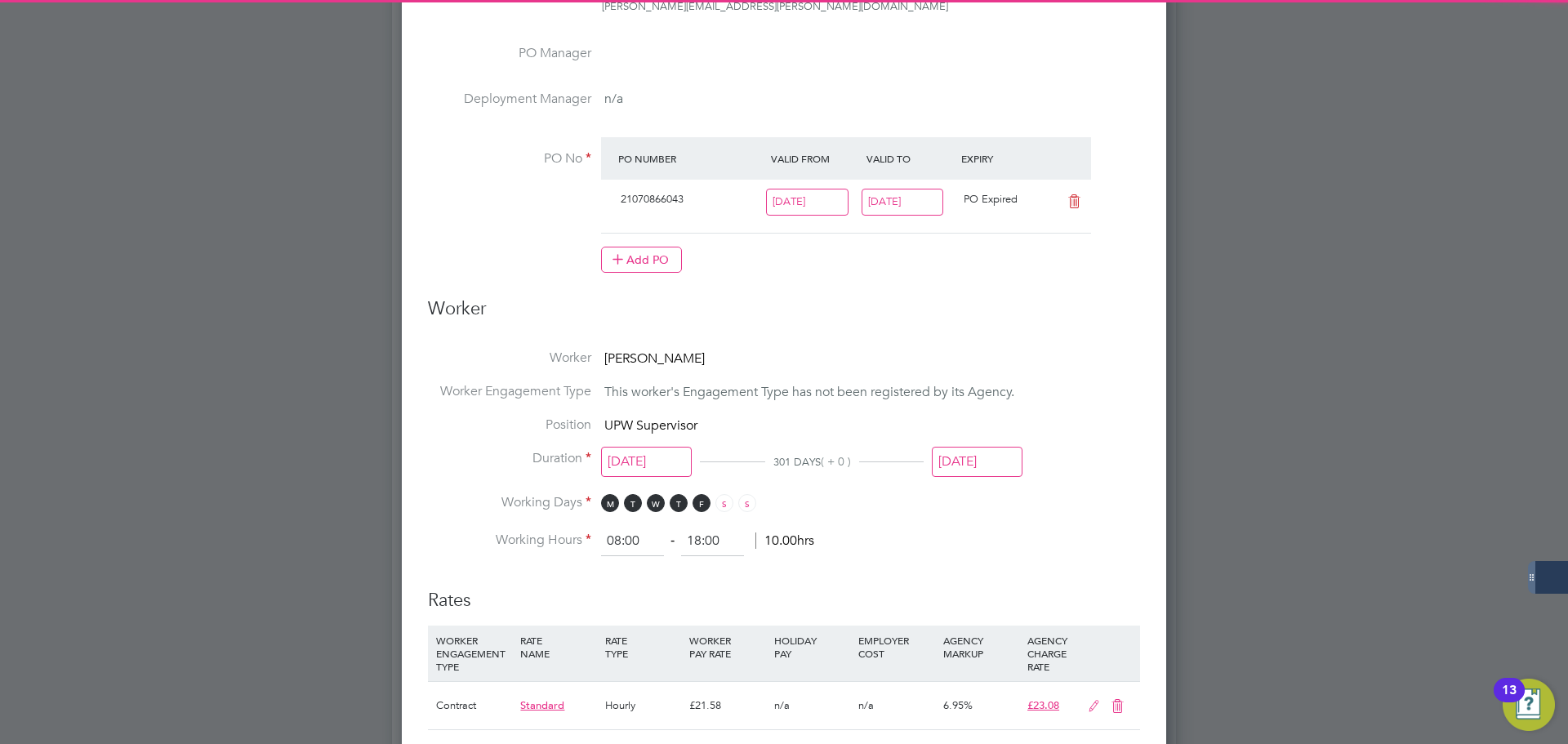
click at [985, 458] on input "[DATE]" at bounding box center [977, 462] width 90 height 30
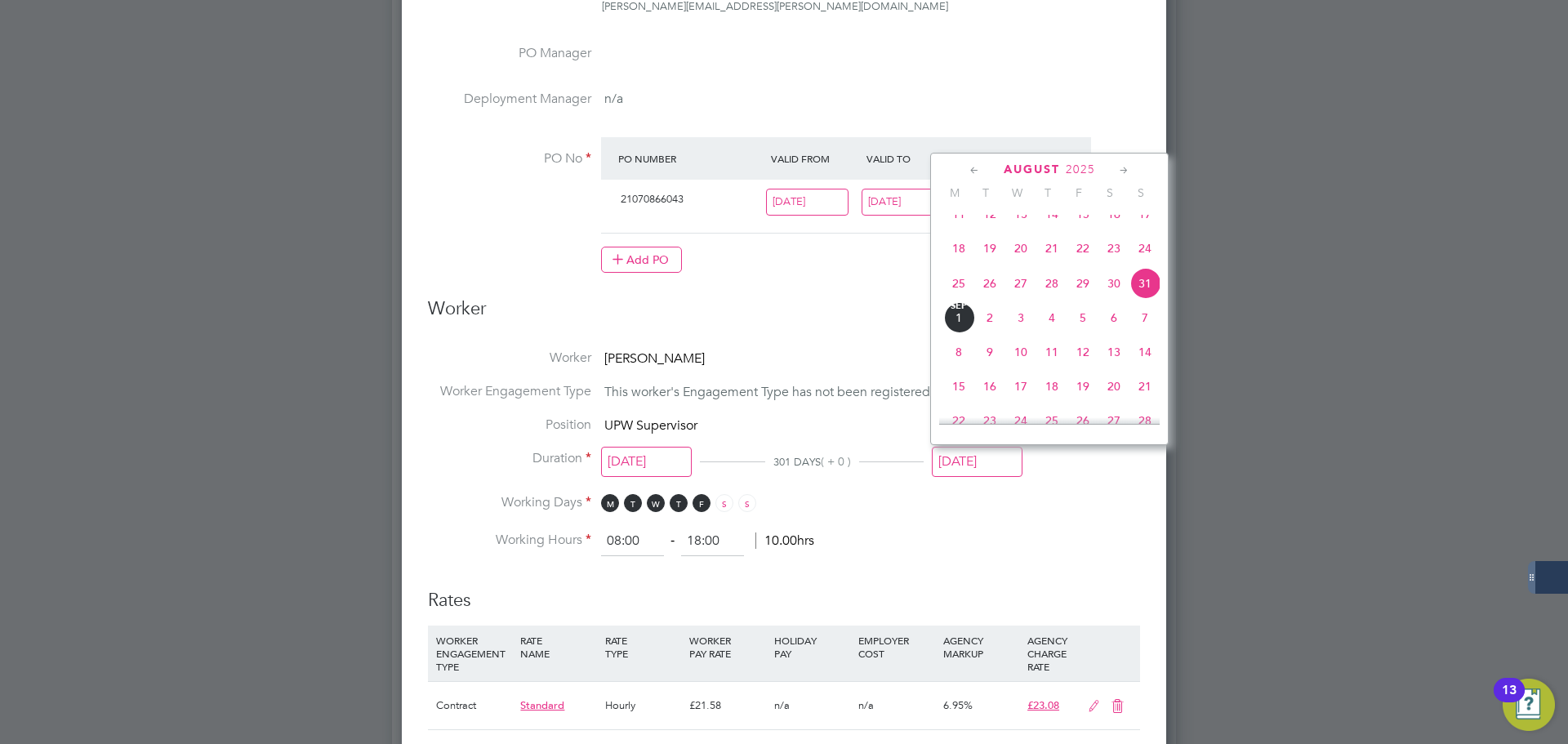
click at [1127, 169] on icon at bounding box center [1124, 170] width 15 height 18
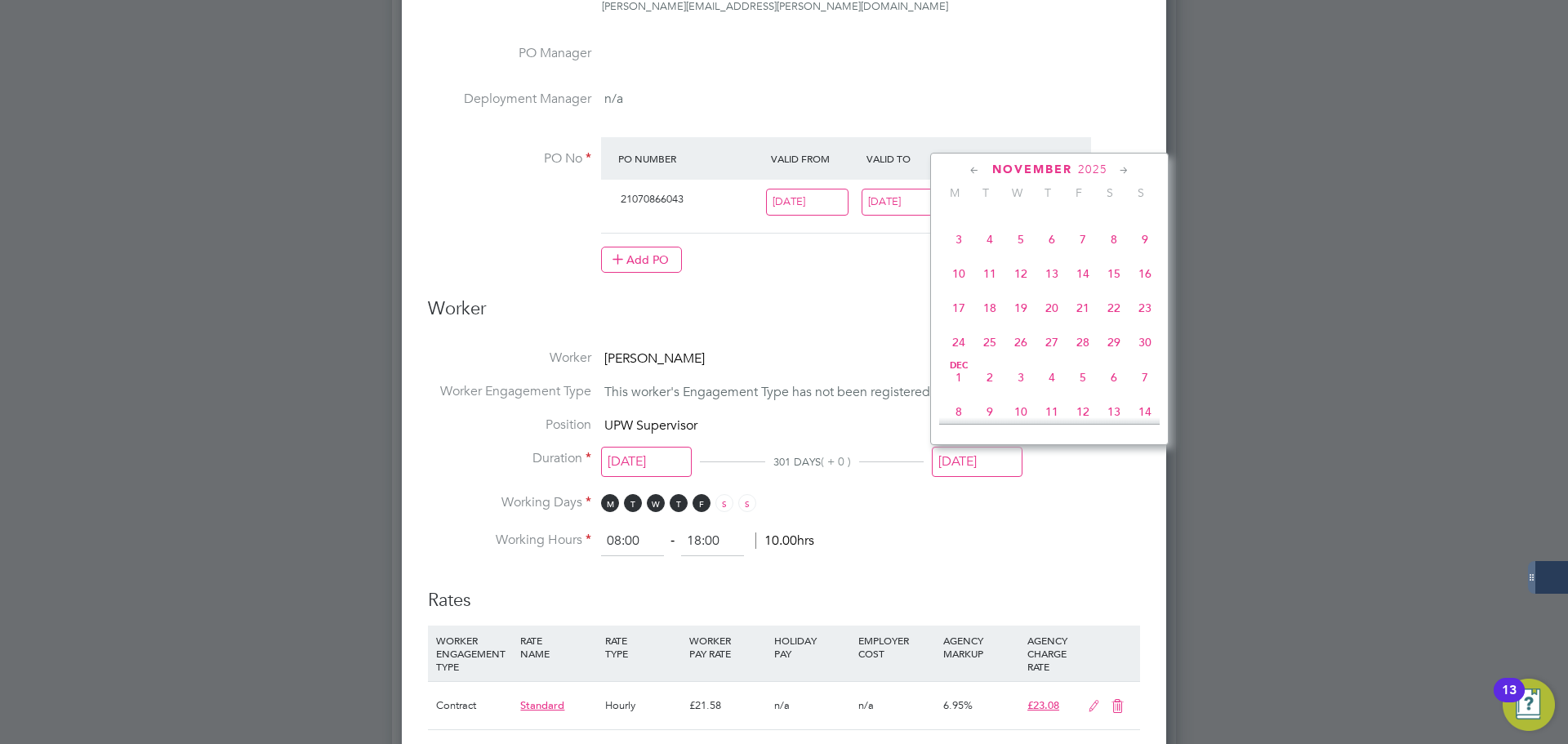
click at [1149, 357] on span "30" at bounding box center [1145, 341] width 31 height 31
type input "30 Nov 2025"
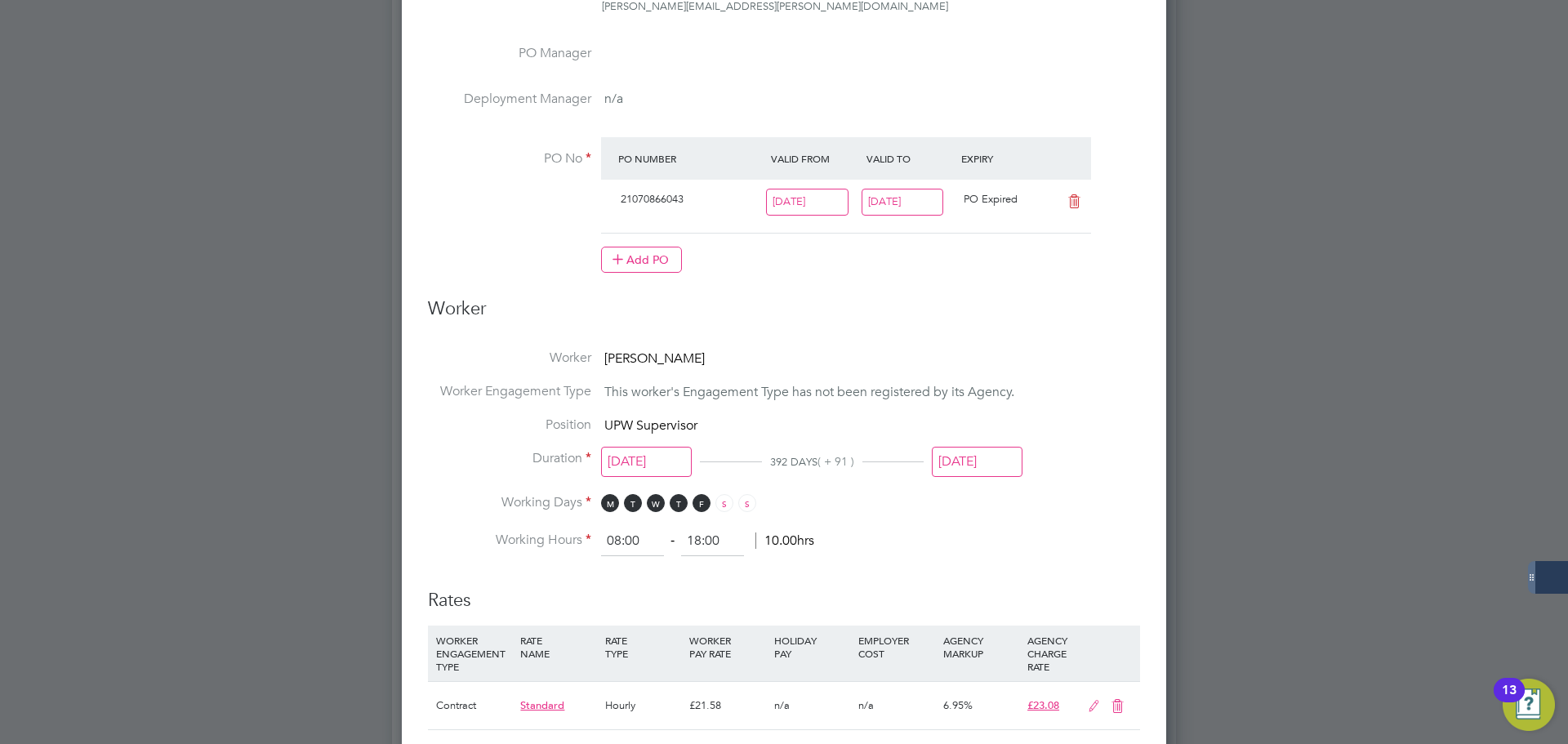
click at [1100, 534] on li "Working Hours 08:00 ‐ 18:00 10.00hrs" at bounding box center [784, 541] width 712 height 29
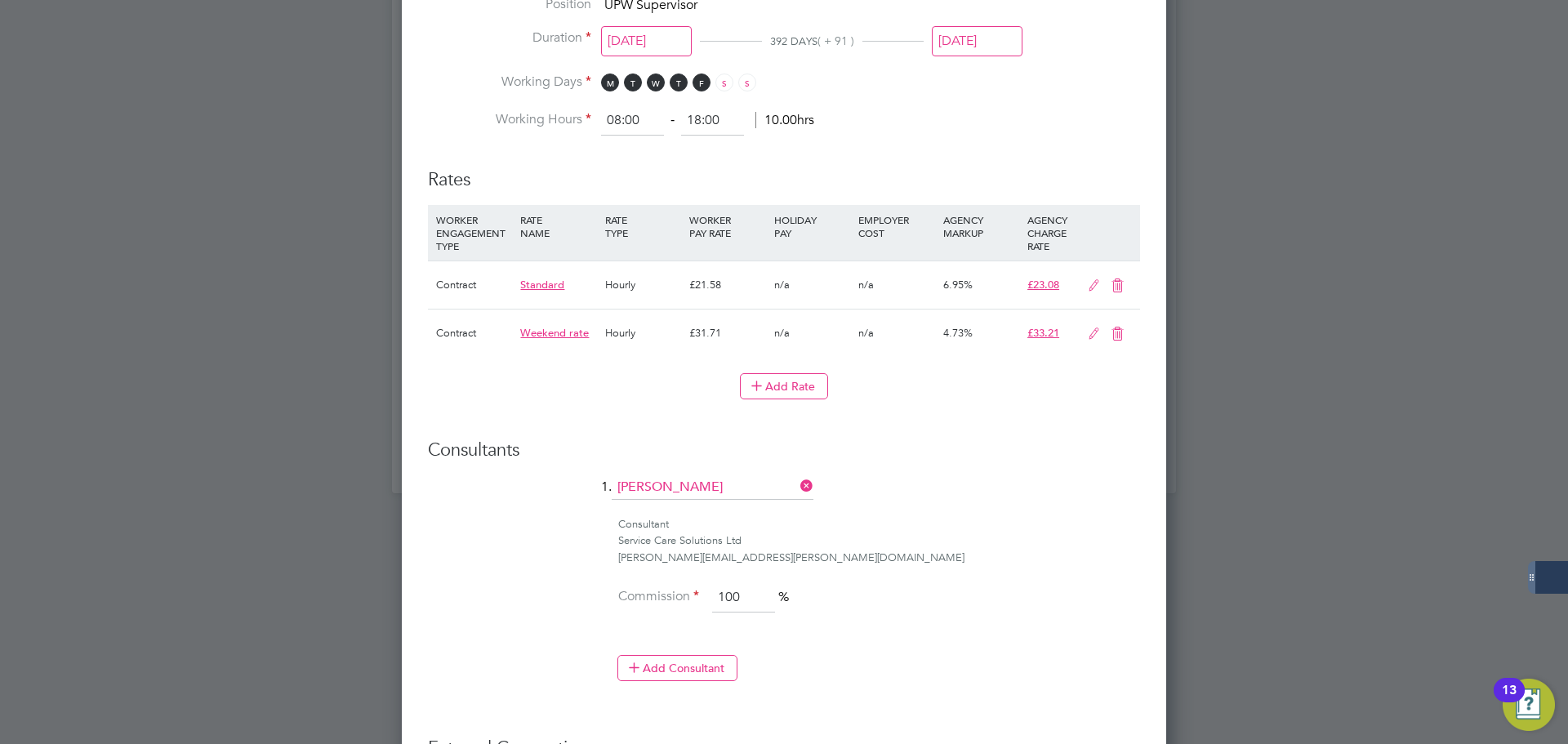
scroll to position [1401, 0]
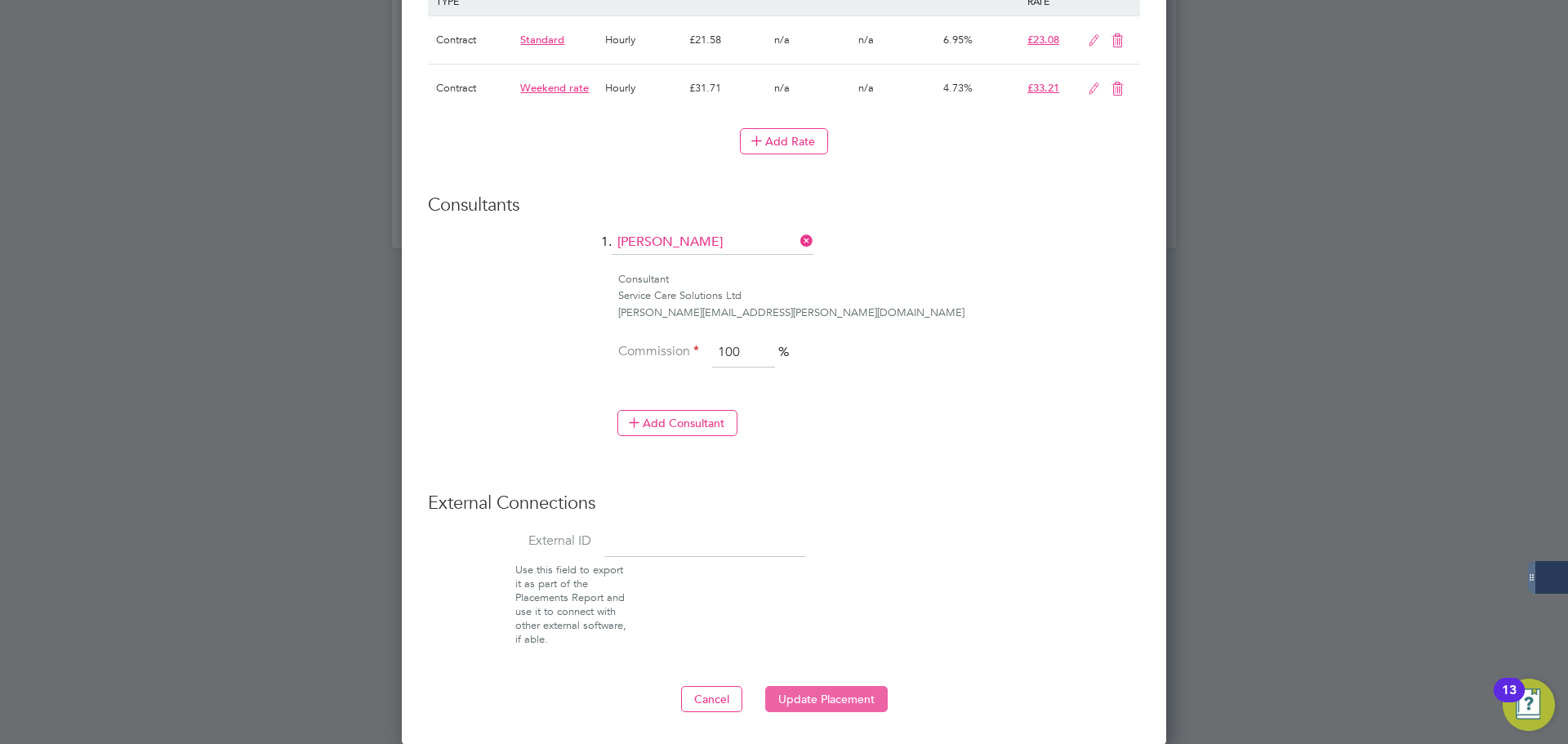
click at [847, 694] on button "Update Placement" at bounding box center [826, 699] width 122 height 26
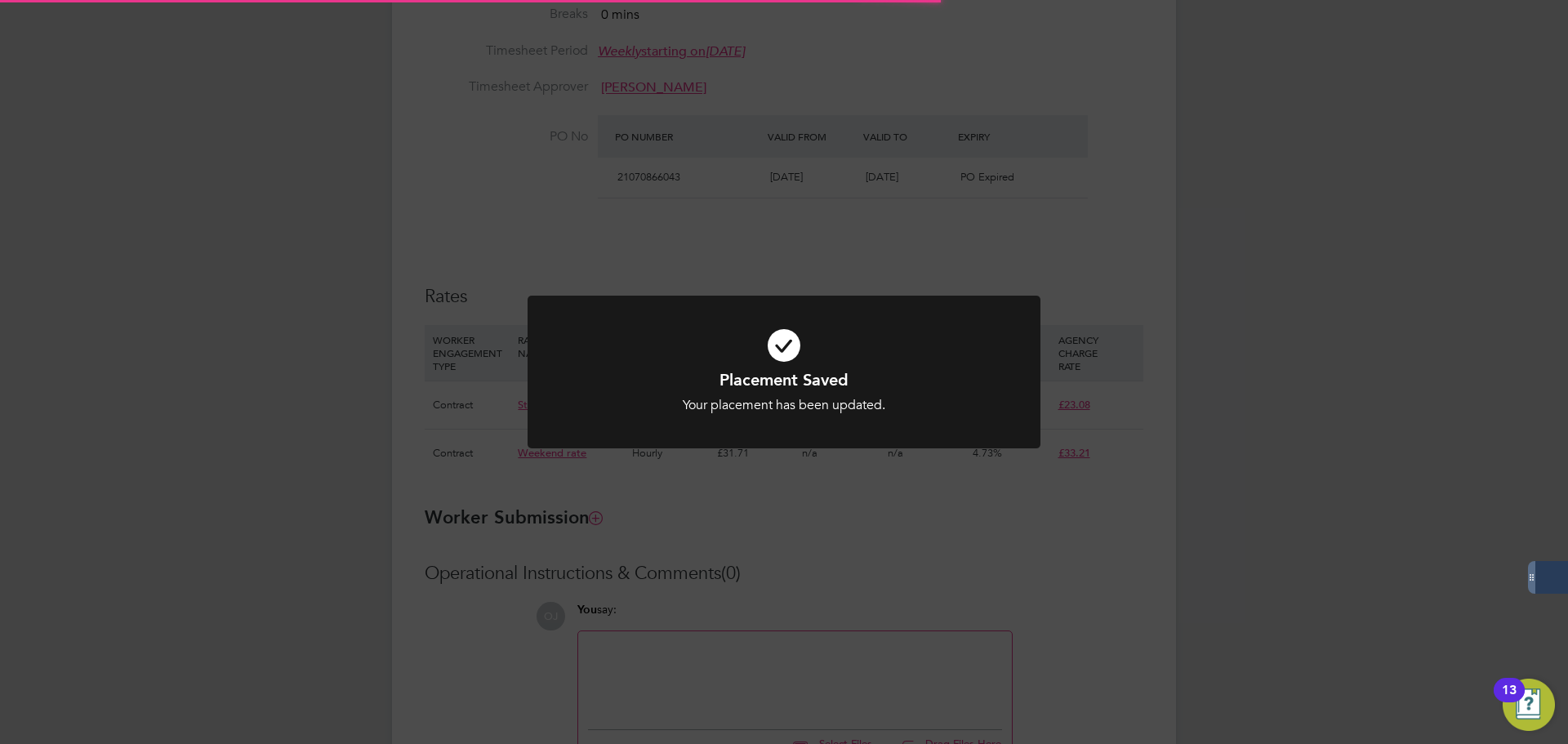
scroll to position [0, 0]
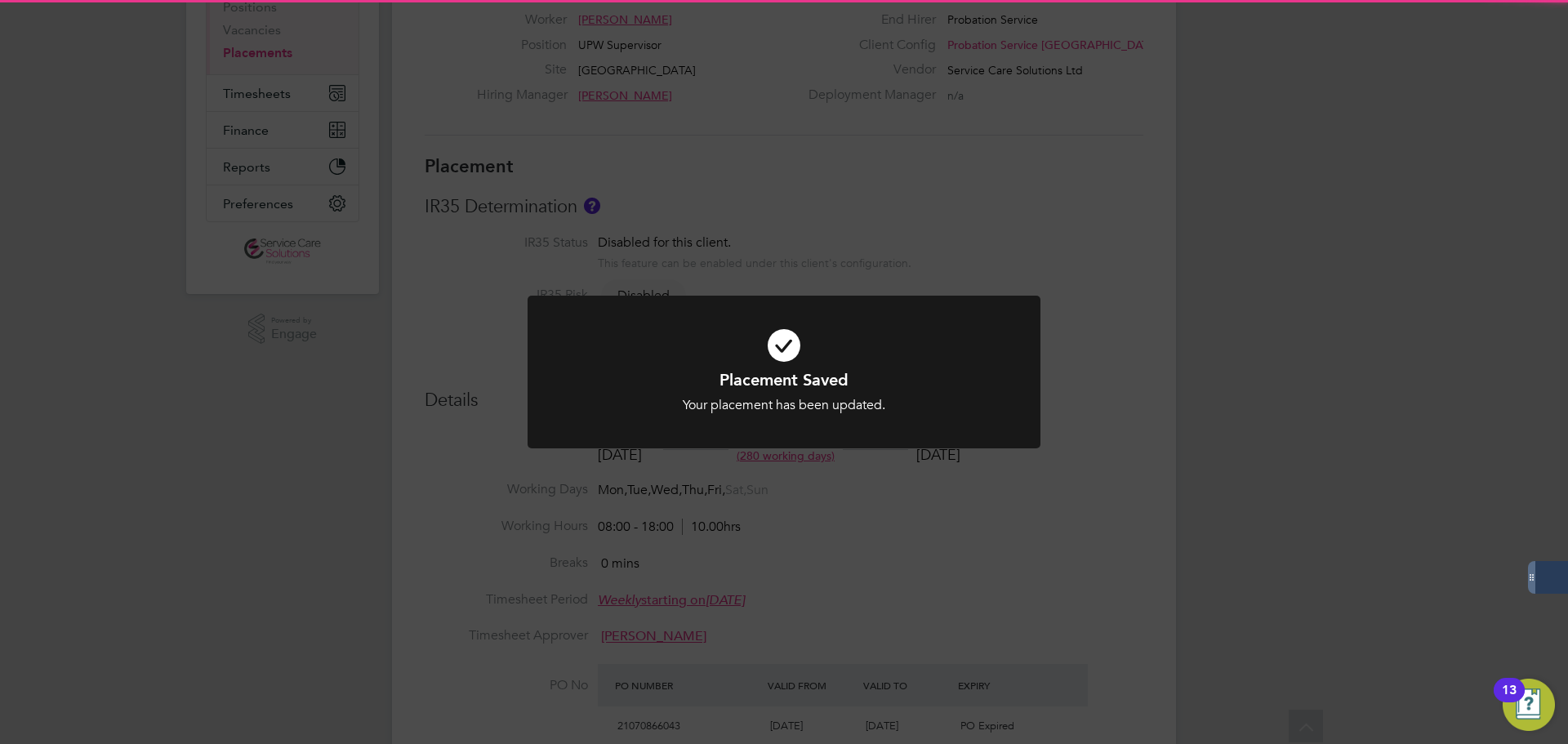
click at [1034, 536] on div "Placement Saved Your placement has been updated. Cancel Okay" at bounding box center [784, 372] width 1568 height 744
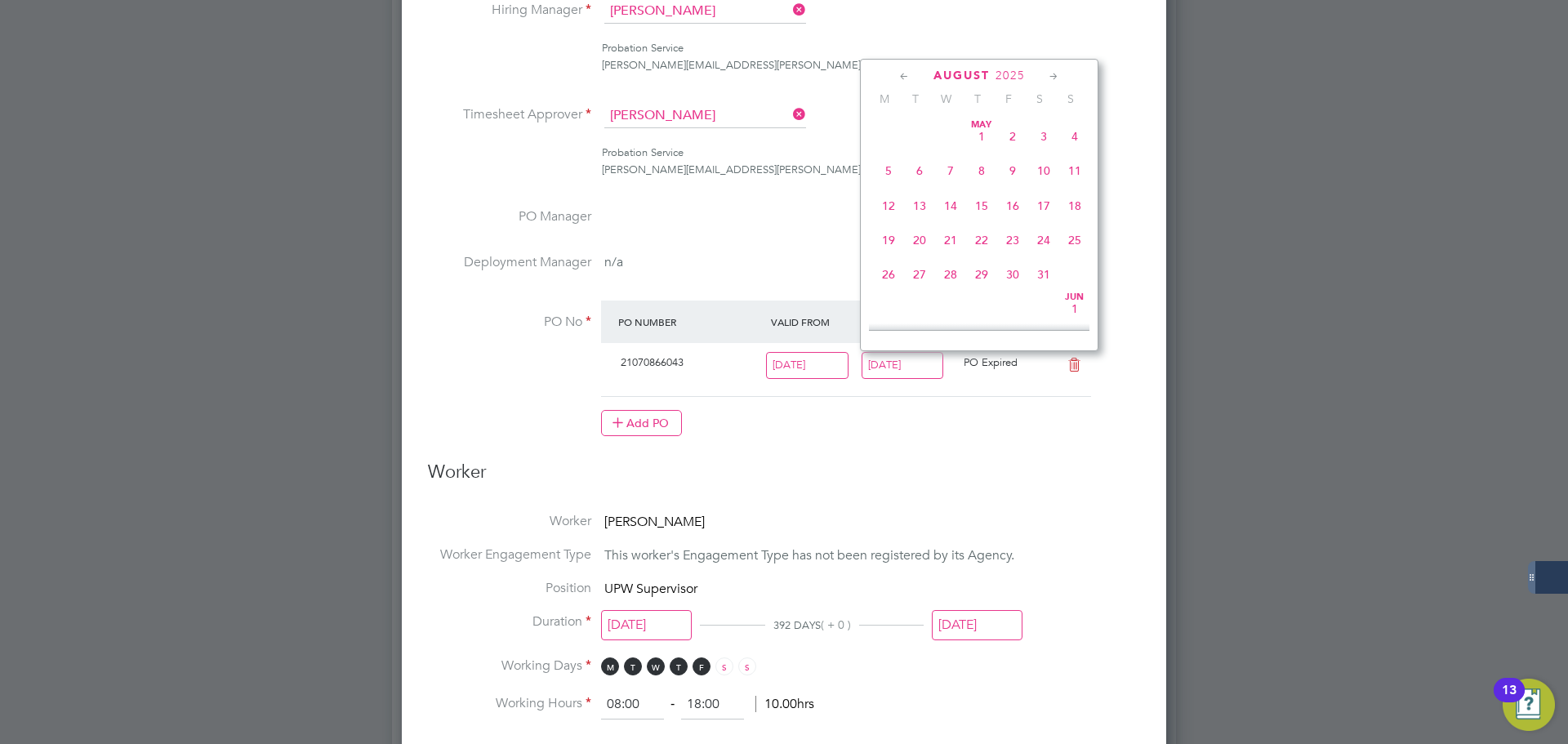
click at [927, 366] on input "[DATE]" at bounding box center [903, 365] width 83 height 27
click at [1048, 70] on icon at bounding box center [1053, 76] width 15 height 18
click at [1049, 70] on icon at bounding box center [1053, 76] width 15 height 18
click at [1052, 73] on icon at bounding box center [1053, 76] width 15 height 18
click at [1076, 264] on span "30" at bounding box center [1074, 248] width 31 height 31
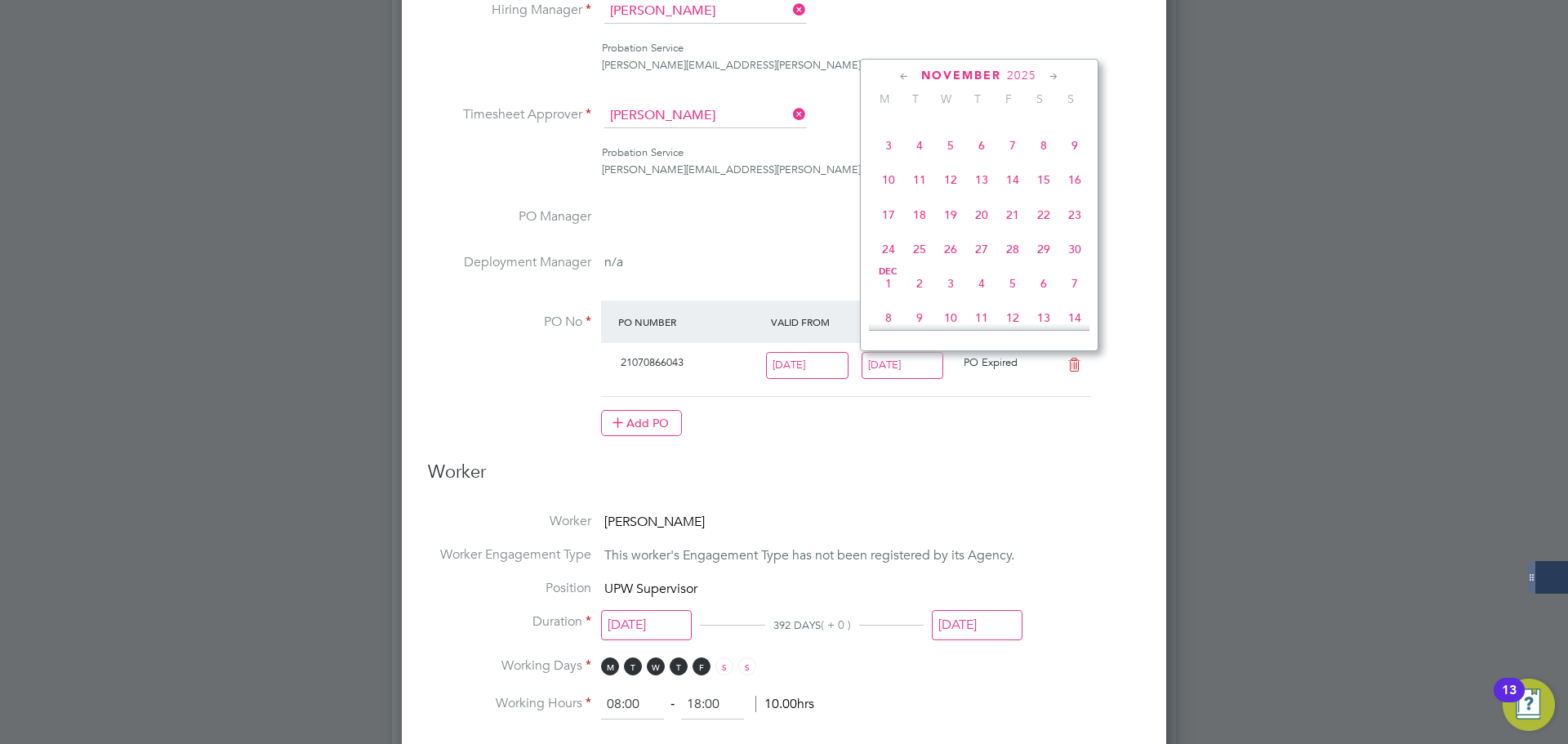
type input "30 Nov 2025"
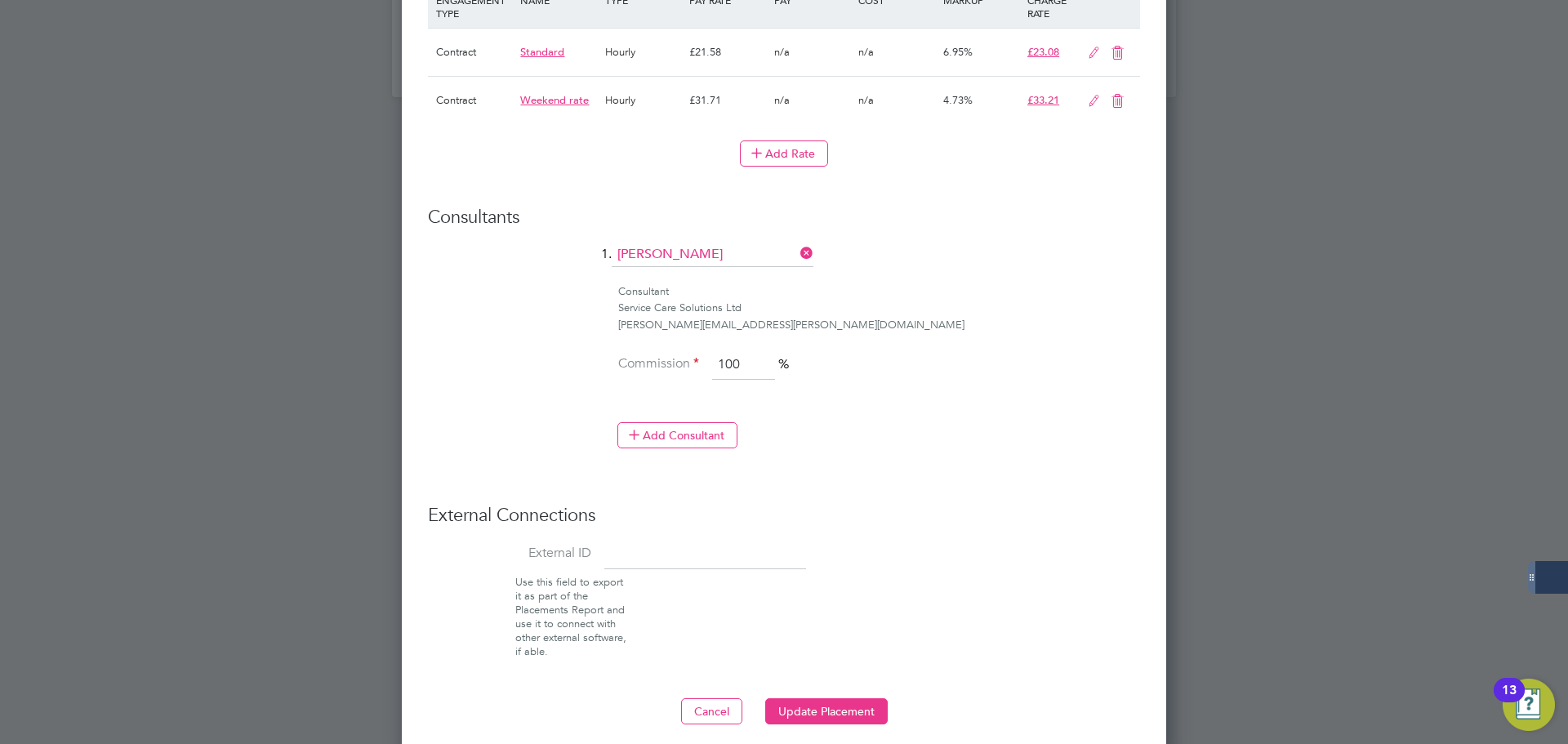
click at [831, 714] on button "Update Placement" at bounding box center [826, 711] width 122 height 26
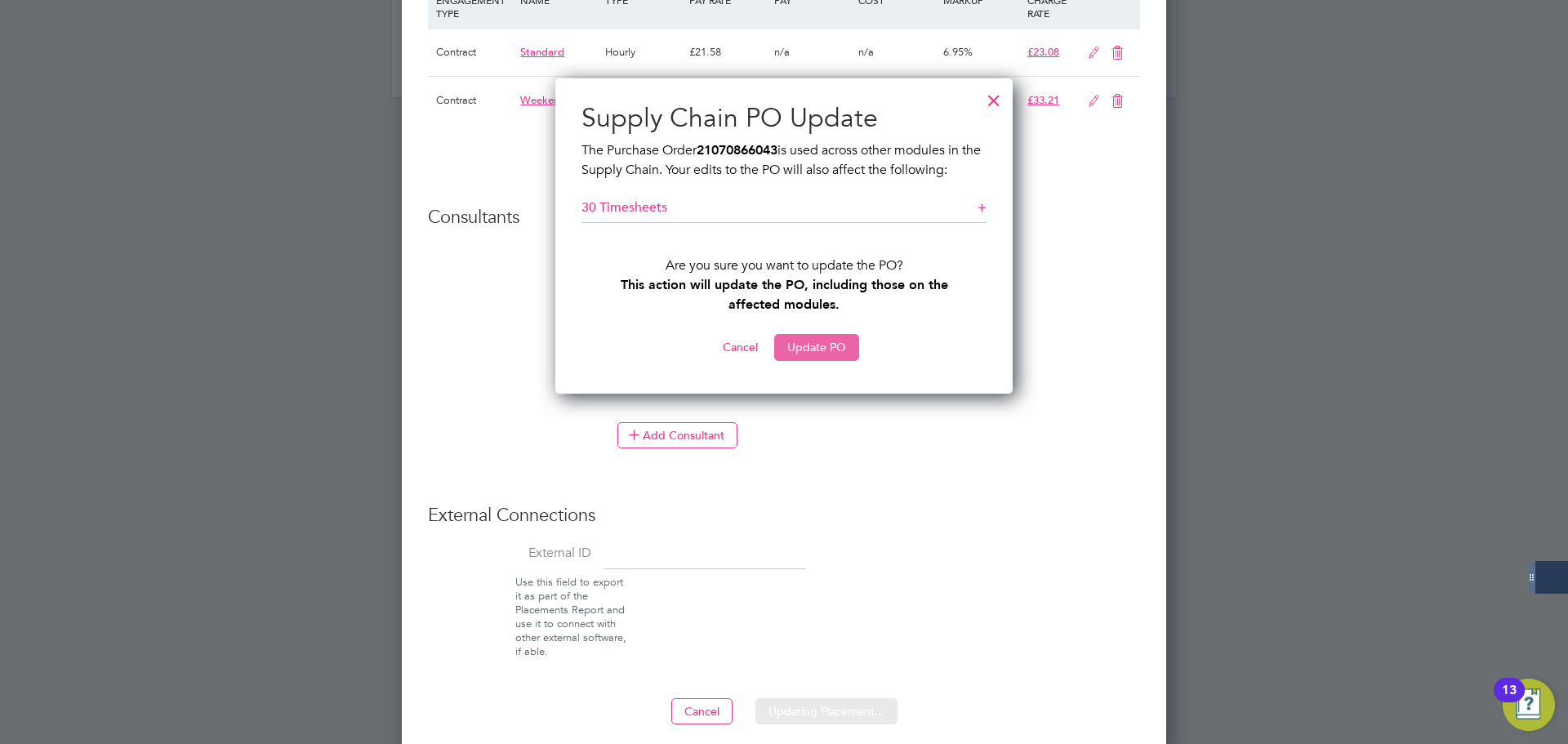
click at [833, 349] on button "Update PO" at bounding box center [816, 347] width 85 height 26
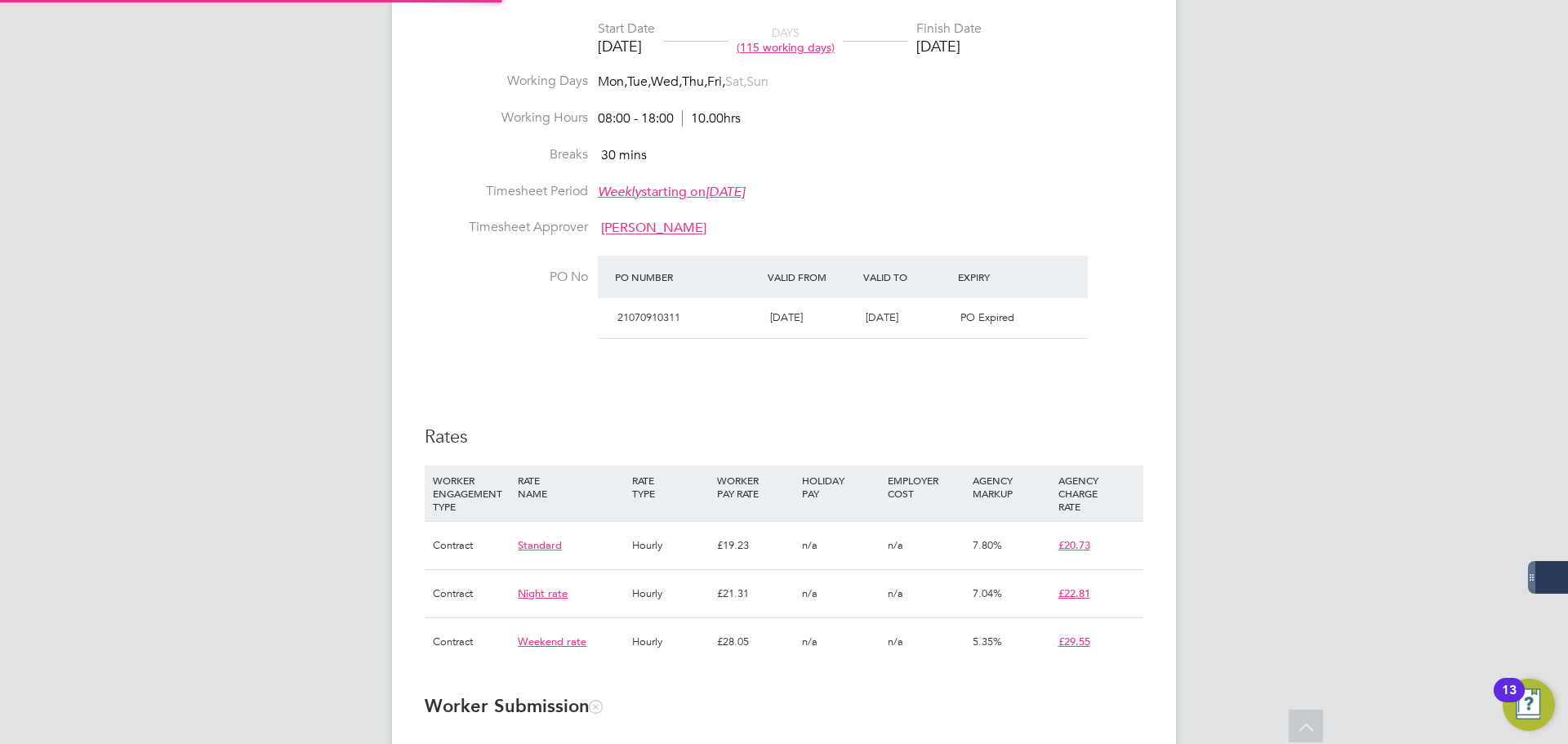
type input "Ben Edwards"
type input "24 Mar 2025"
type input "[DATE]"
type input "08:00"
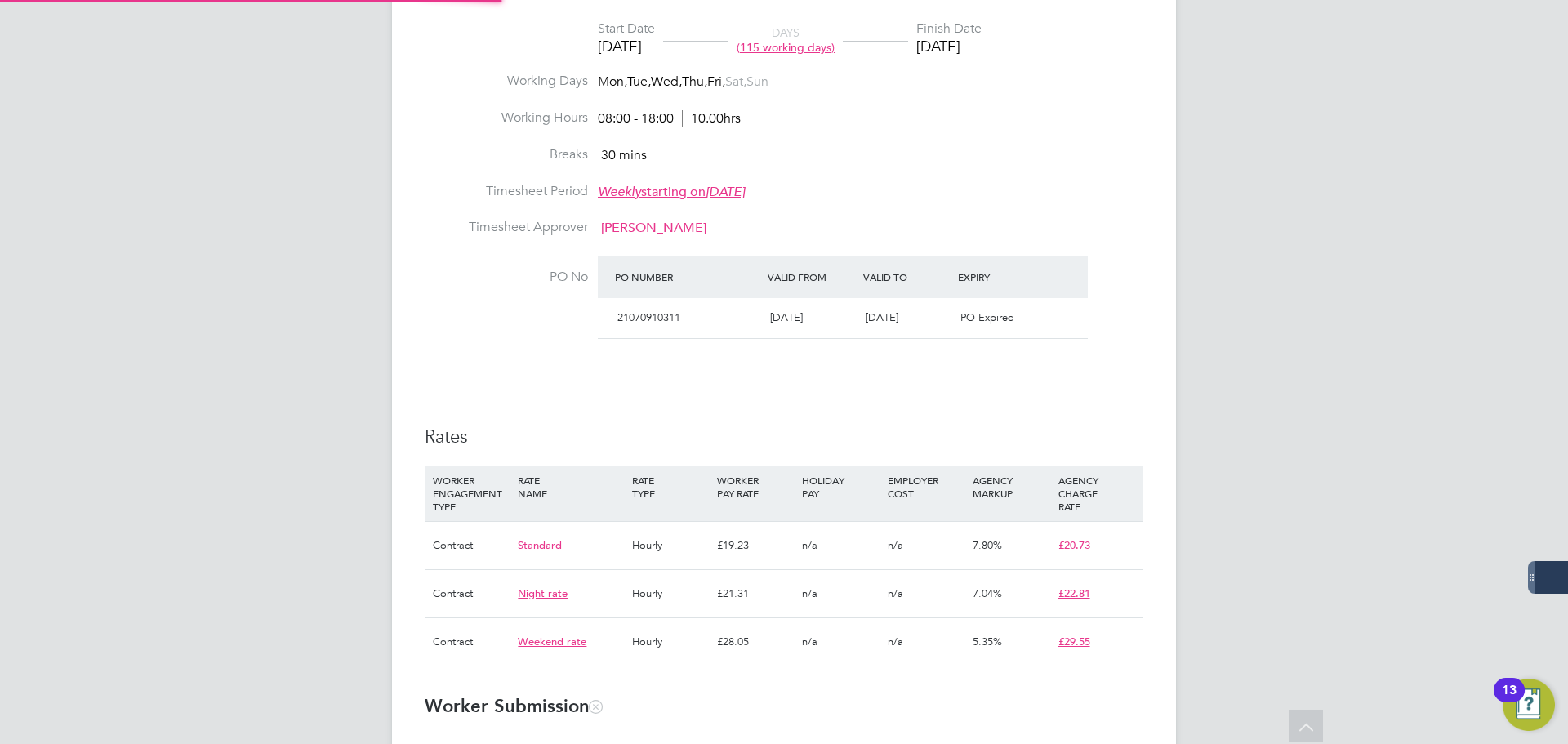
type input "18:00"
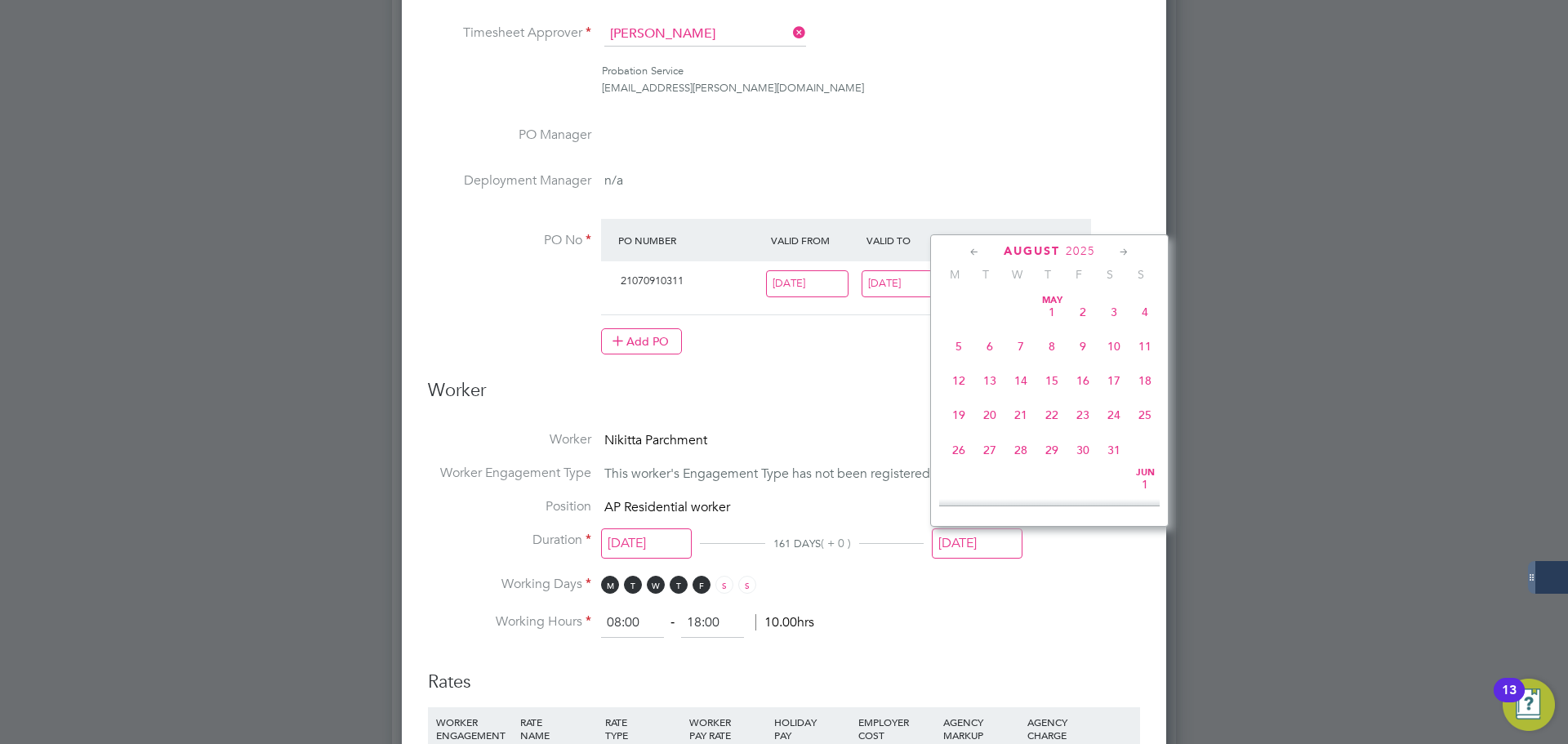
click at [982, 541] on input "[DATE]" at bounding box center [977, 544] width 90 height 30
click at [1128, 248] on icon at bounding box center [1124, 252] width 15 height 18
click at [1124, 256] on icon at bounding box center [1124, 252] width 15 height 18
click at [1148, 439] on span "30" at bounding box center [1145, 423] width 31 height 31
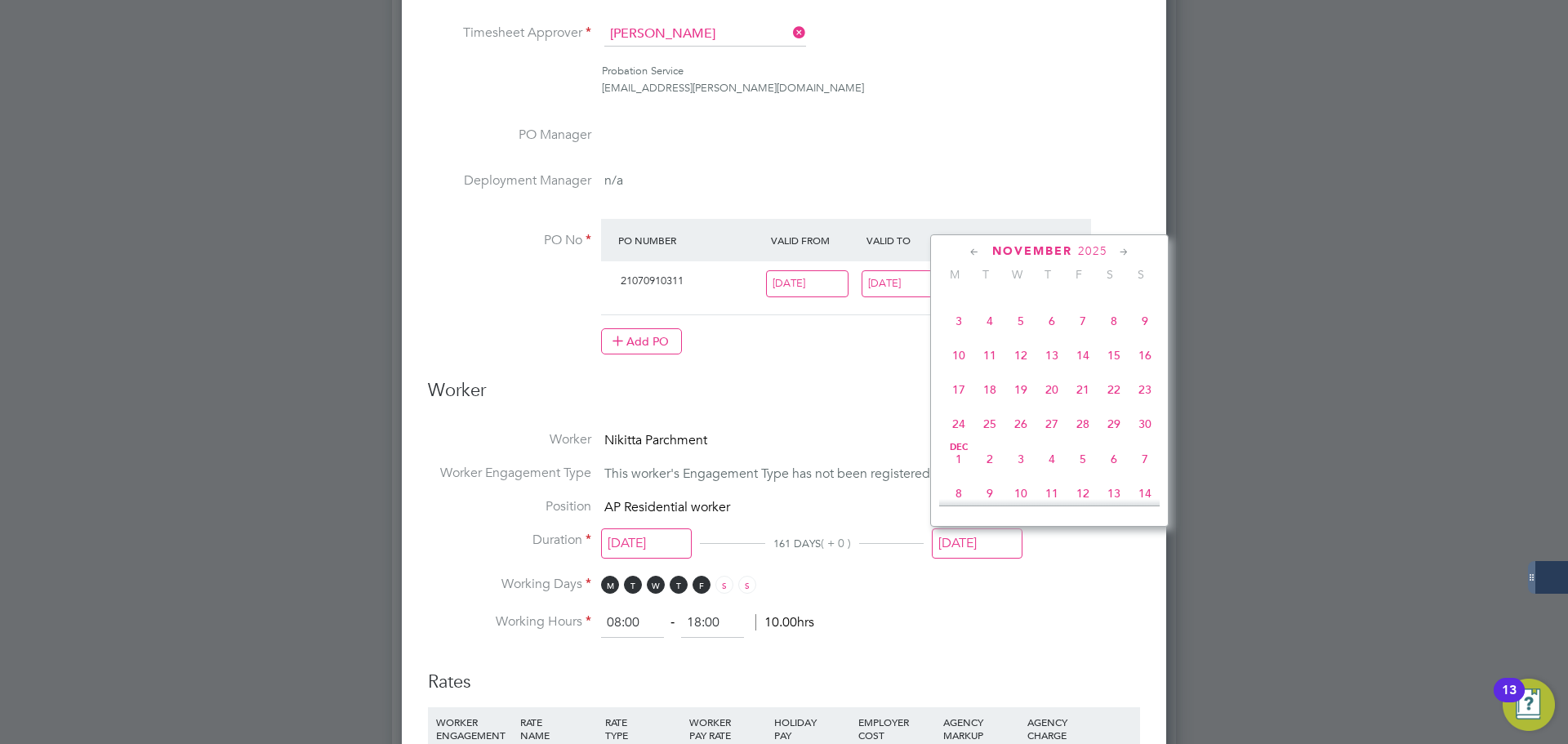
type input "30 Nov 2025"
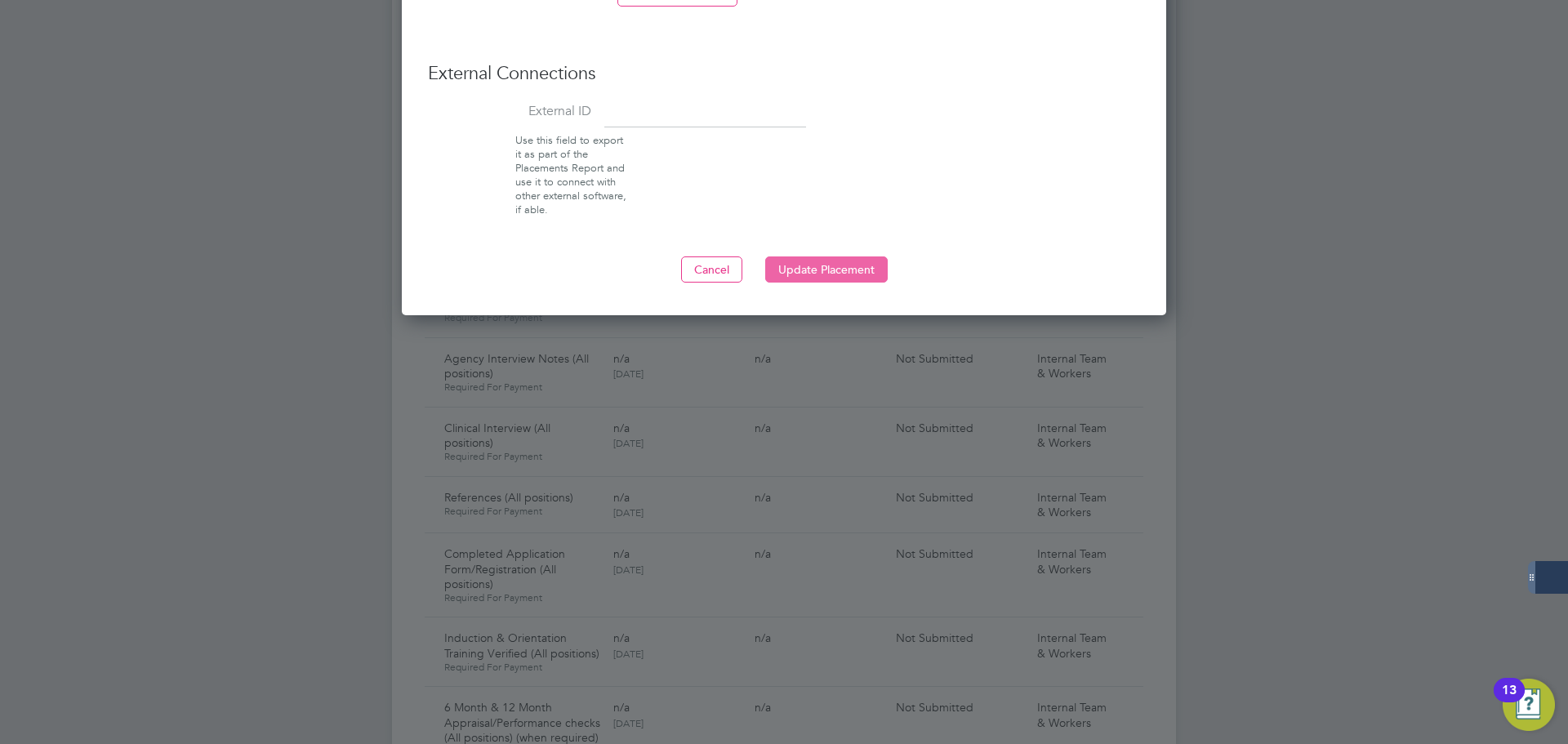
click at [853, 269] on button "Update Placement" at bounding box center [826, 270] width 122 height 26
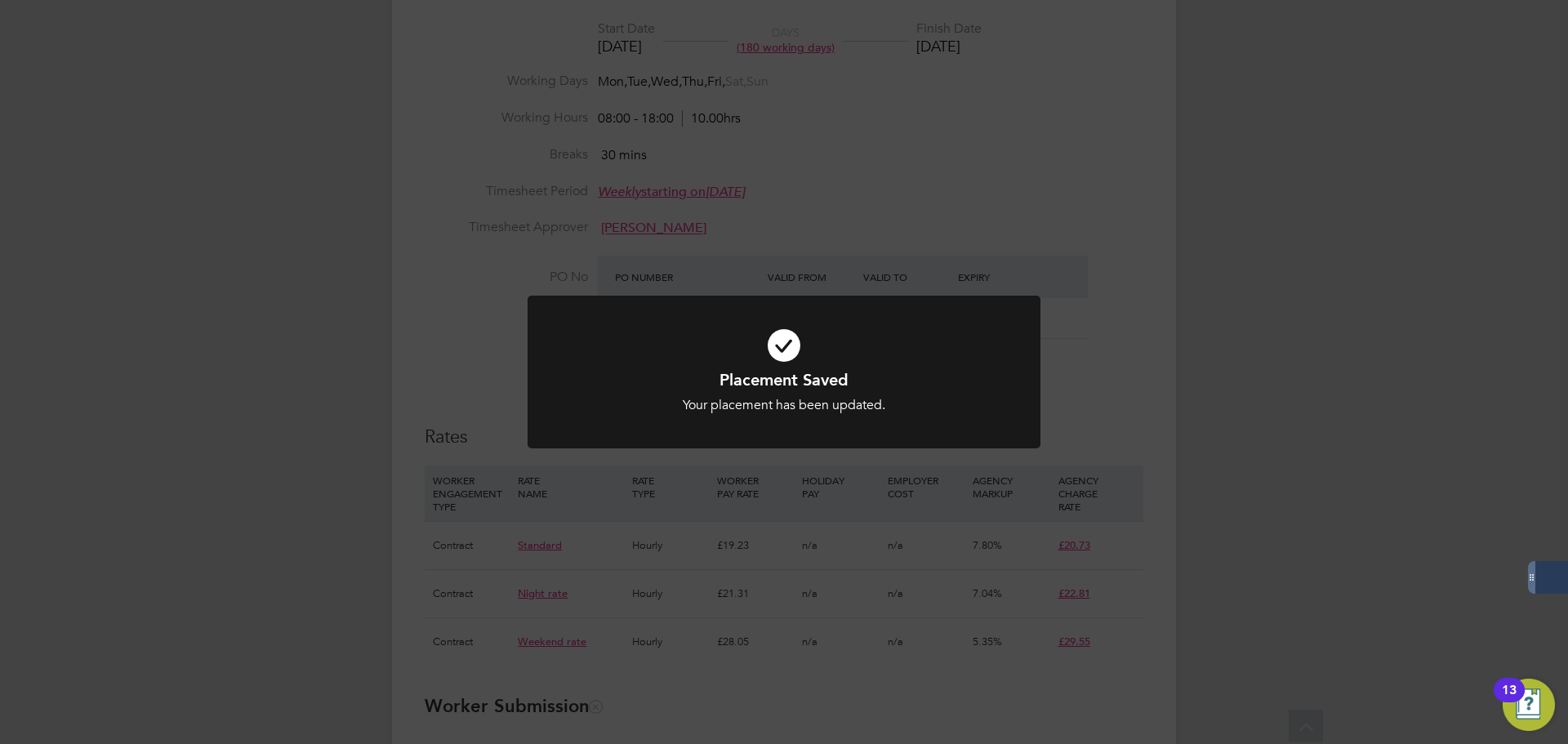
click at [1122, 302] on div "Placement Saved Your placement has been updated. Cancel Okay" at bounding box center [784, 372] width 1568 height 744
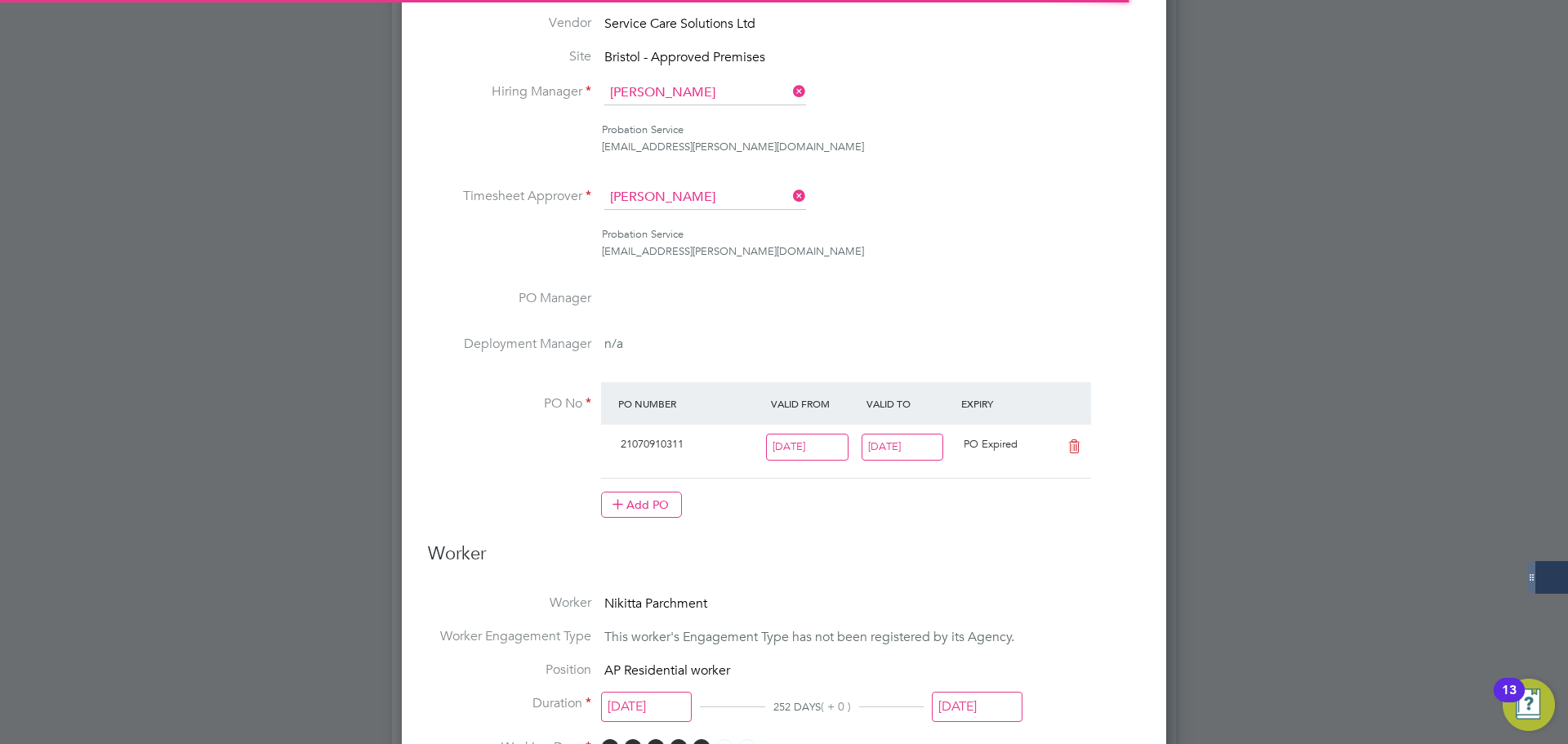
click at [940, 454] on input "[DATE]" at bounding box center [903, 447] width 83 height 27
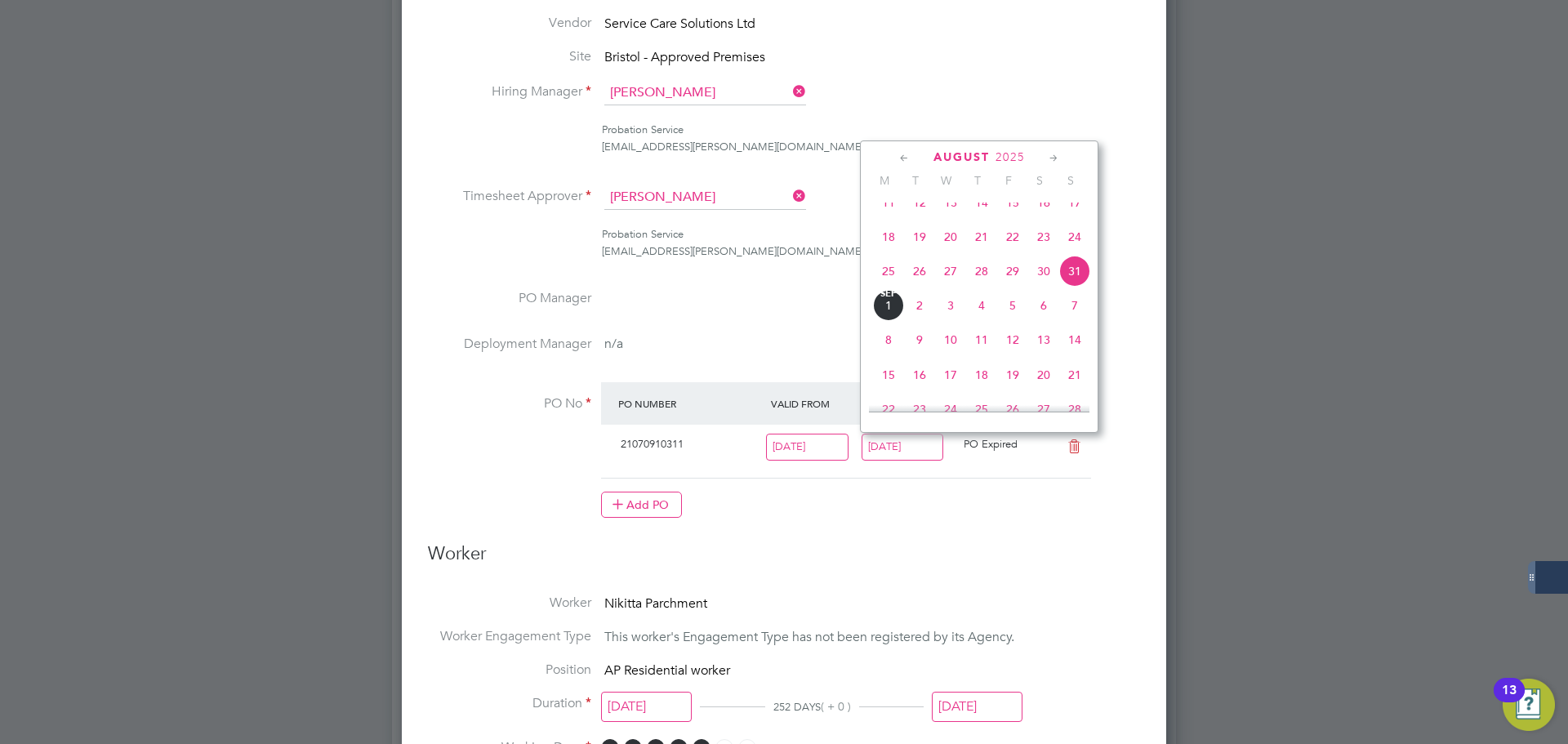
click at [1054, 158] on icon at bounding box center [1053, 158] width 15 height 18
click at [1077, 346] on span "30" at bounding box center [1074, 330] width 31 height 31
type input "30 Nov 2025"
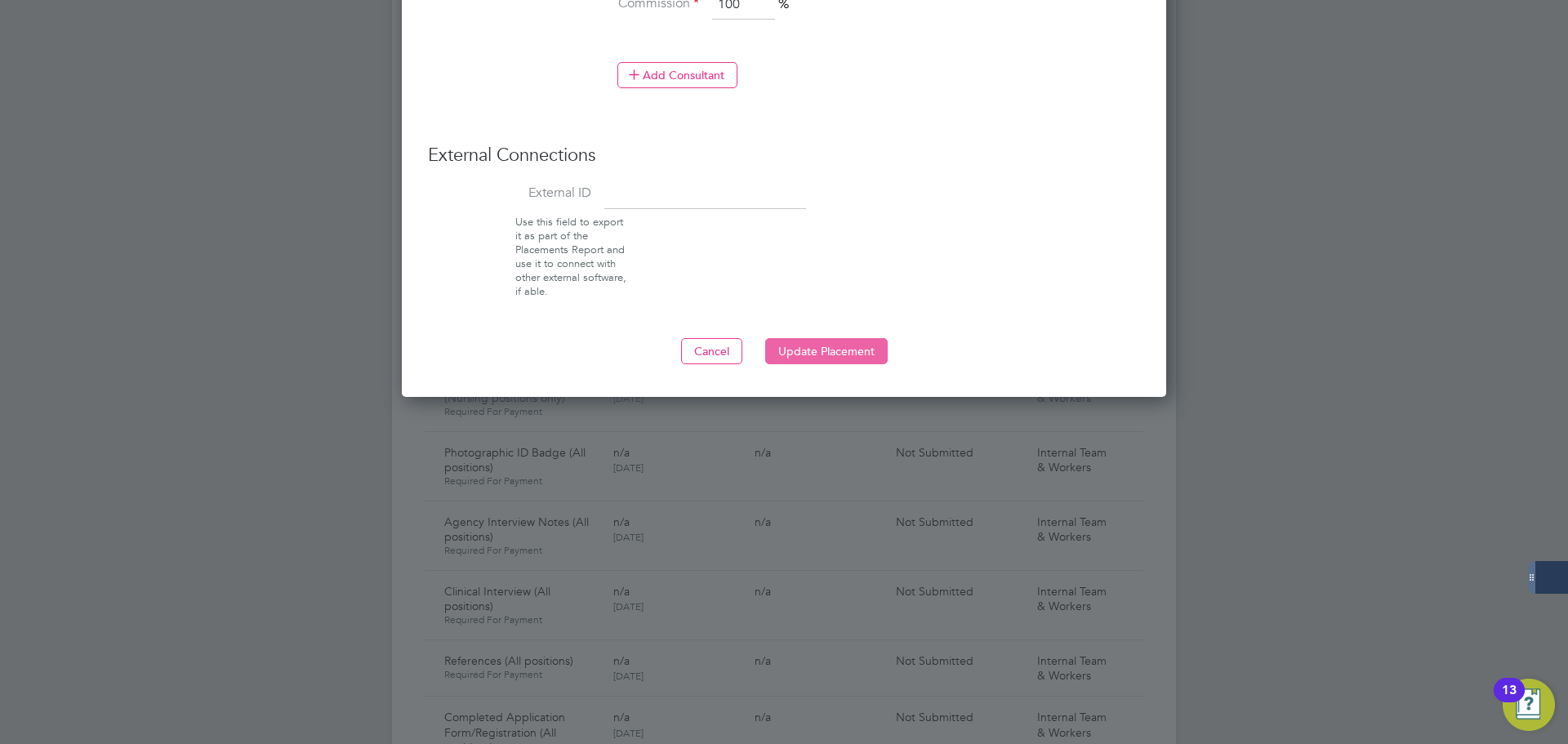
click at [874, 353] on button "Update Placement" at bounding box center [826, 351] width 122 height 26
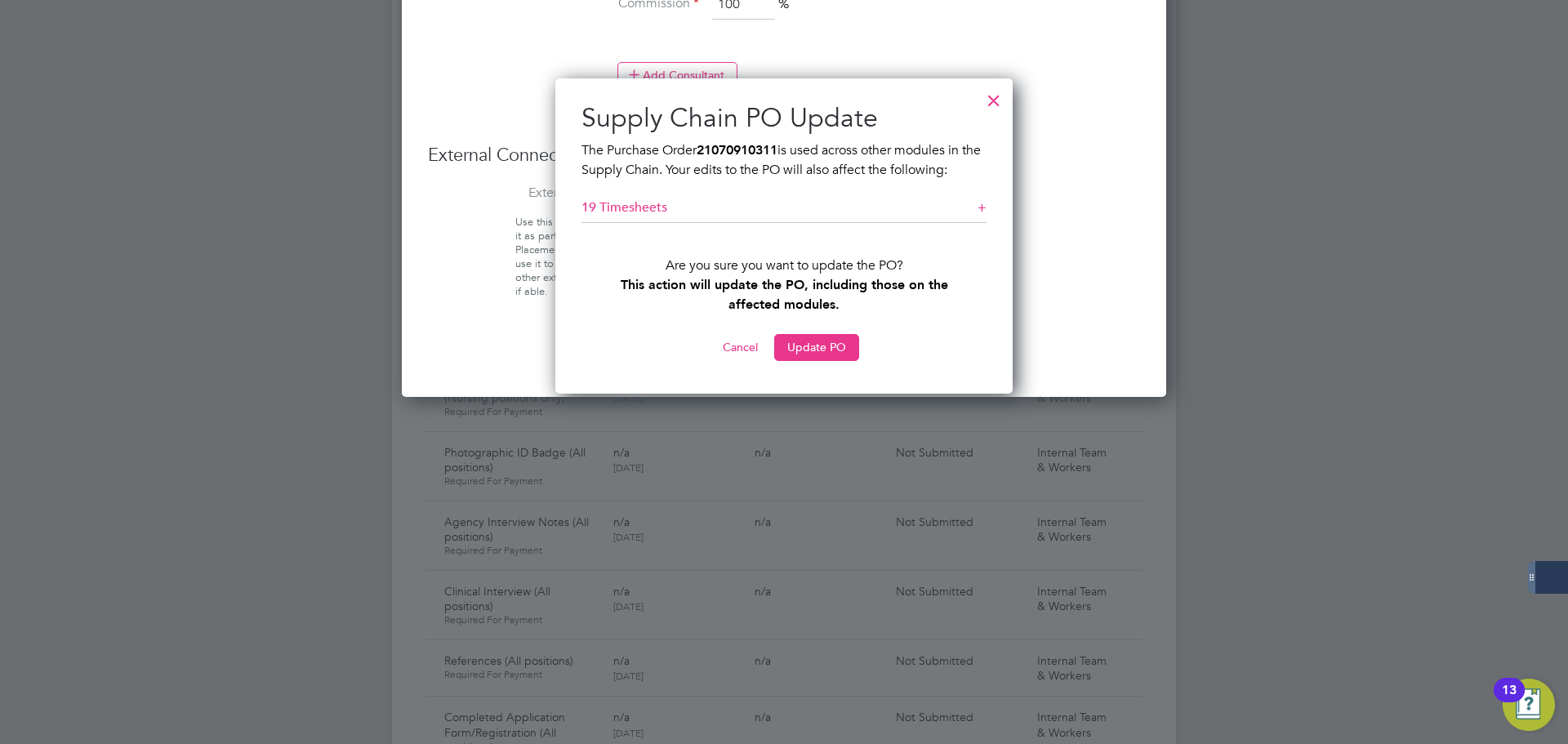
click at [802, 345] on button "Update PO" at bounding box center [816, 347] width 85 height 26
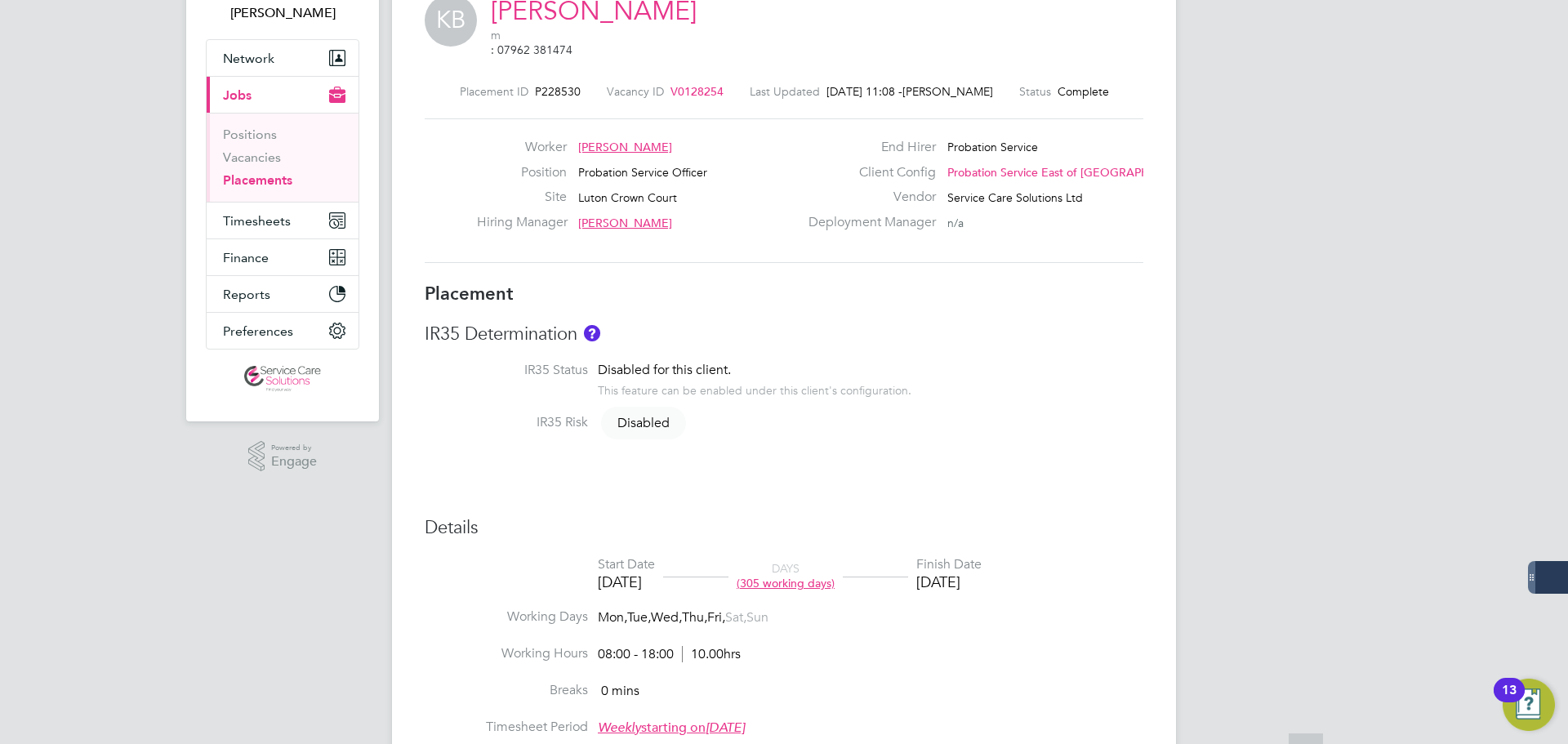
scroll to position [245, 0]
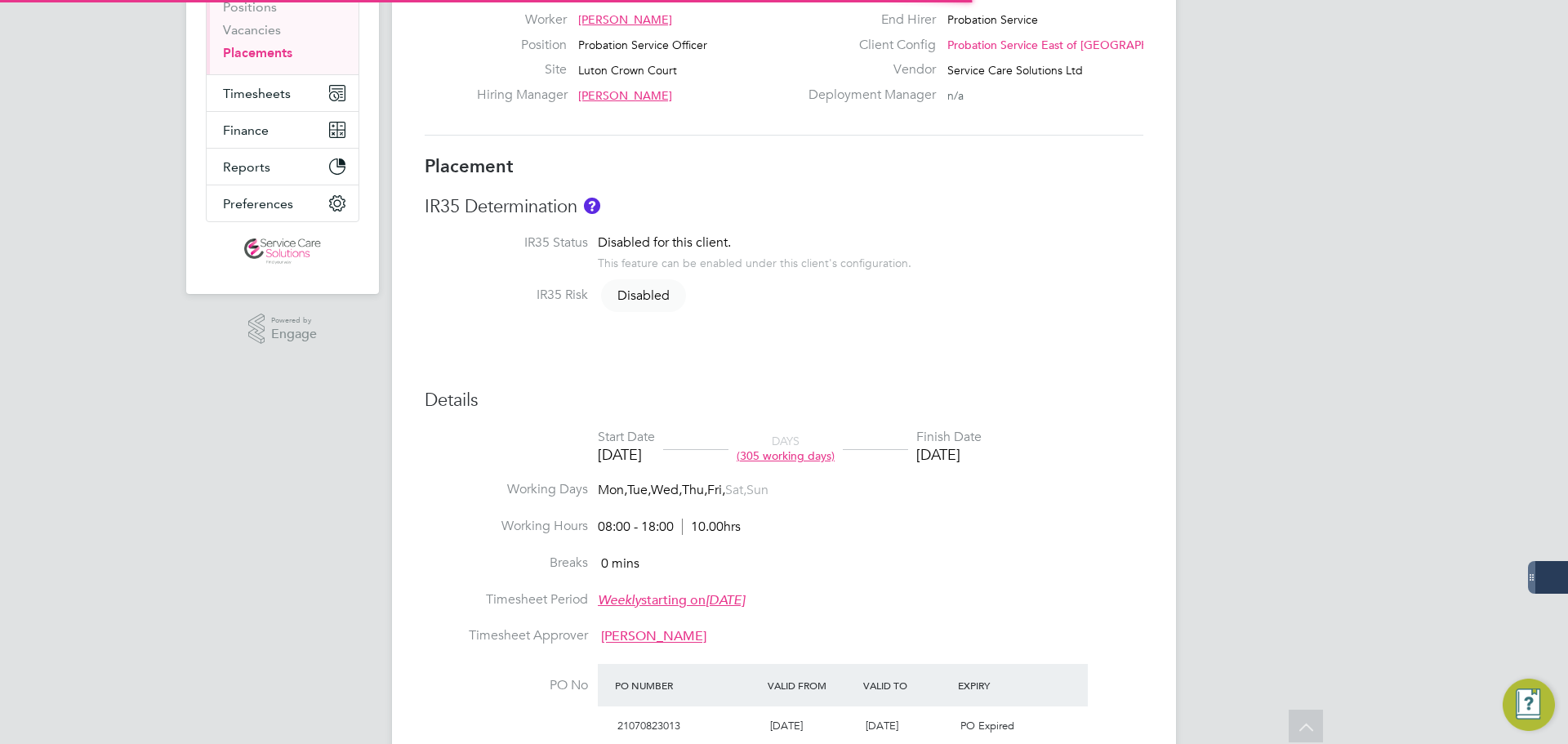
scroll to position [22, 713]
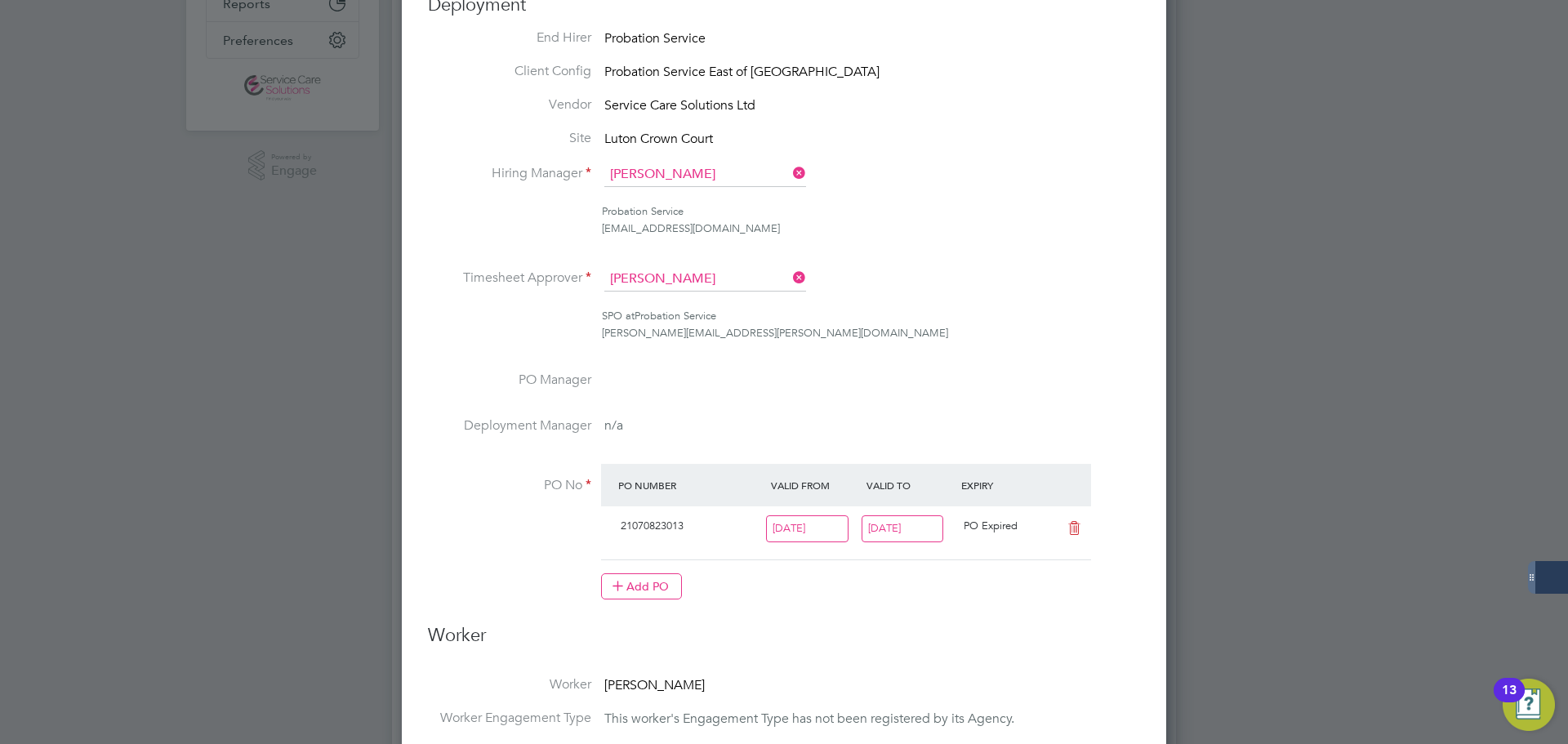
click at [929, 528] on input "[DATE]" at bounding box center [903, 529] width 83 height 27
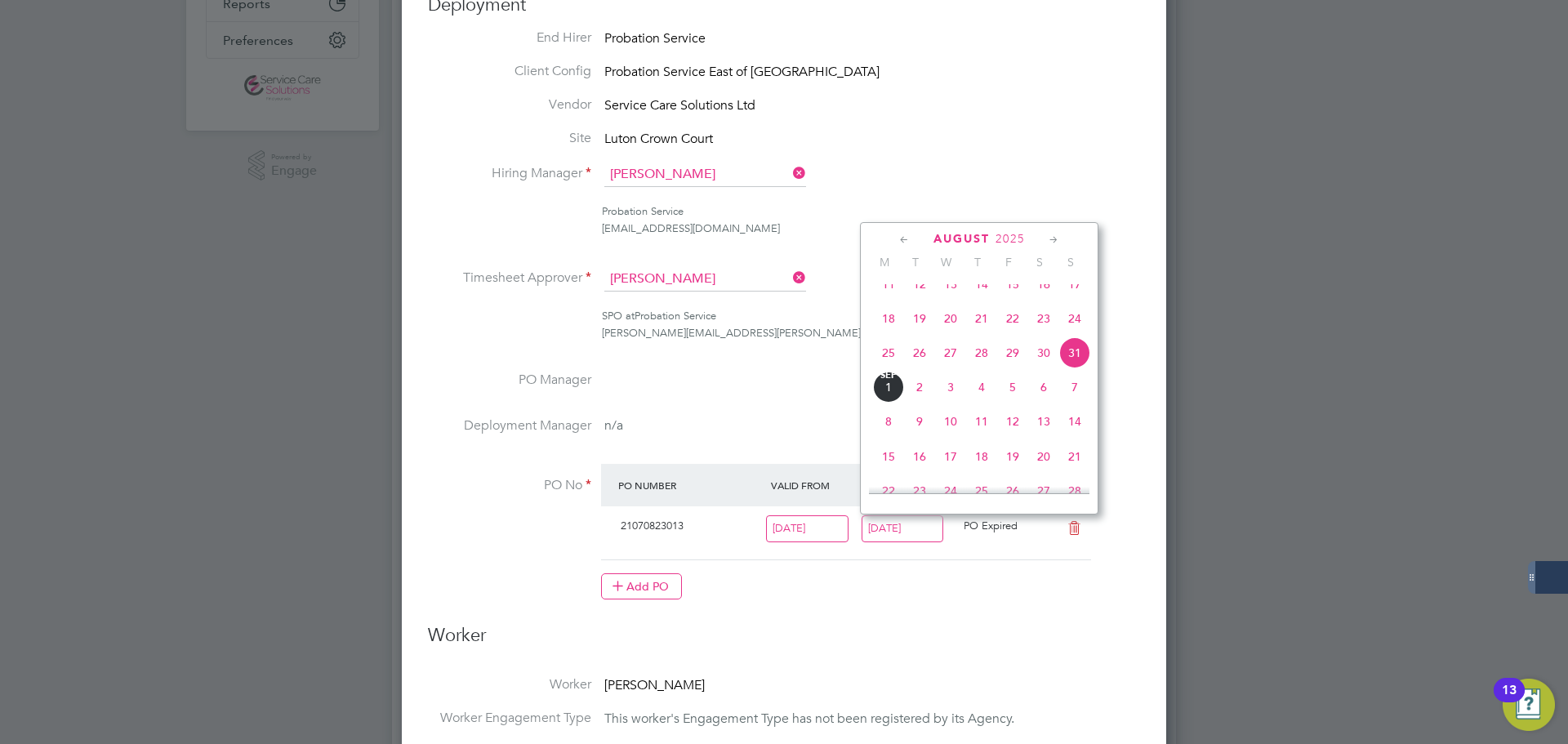
click at [1053, 239] on icon at bounding box center [1053, 240] width 15 height 18
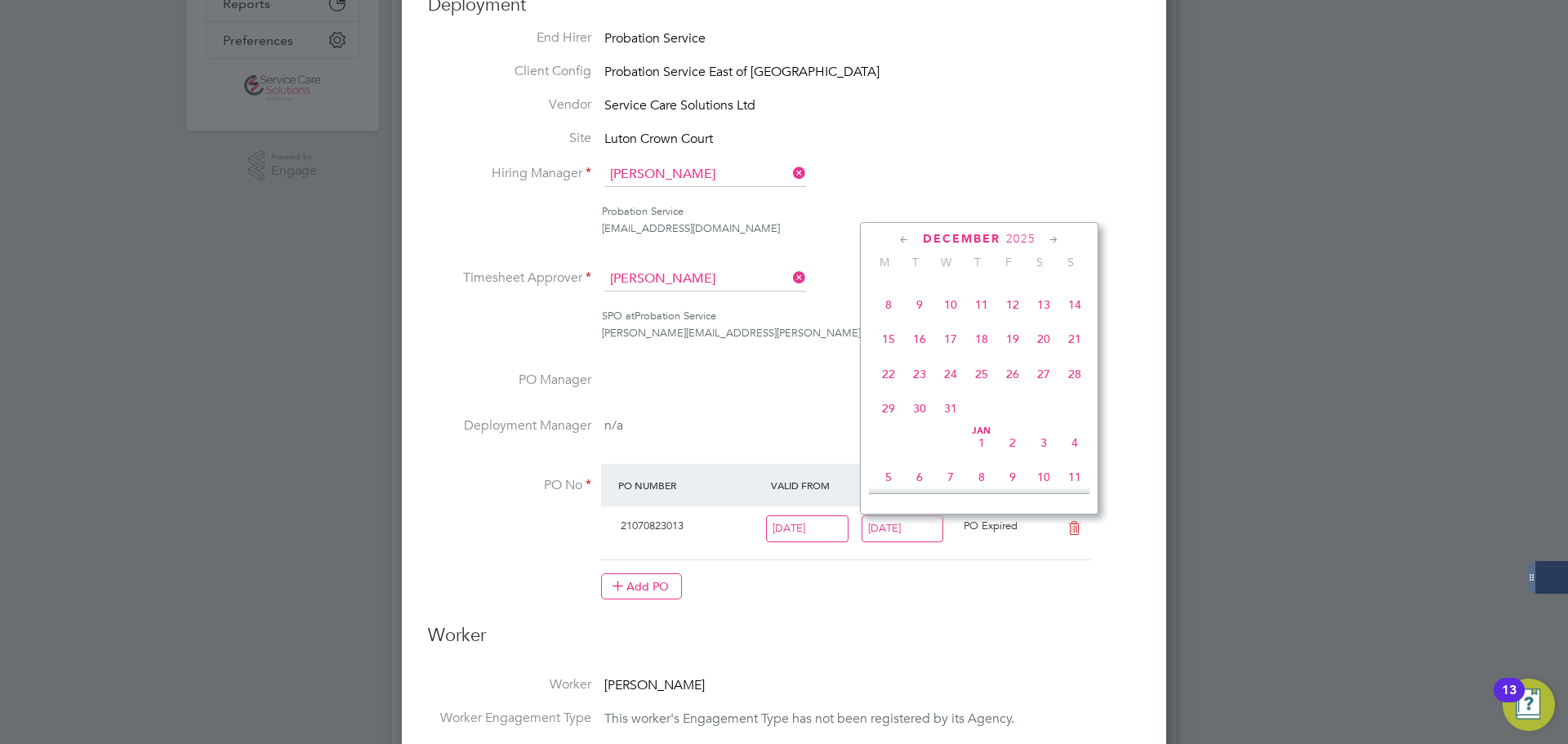
click at [1078, 458] on span "4" at bounding box center [1074, 442] width 31 height 31
type input "[DATE]"
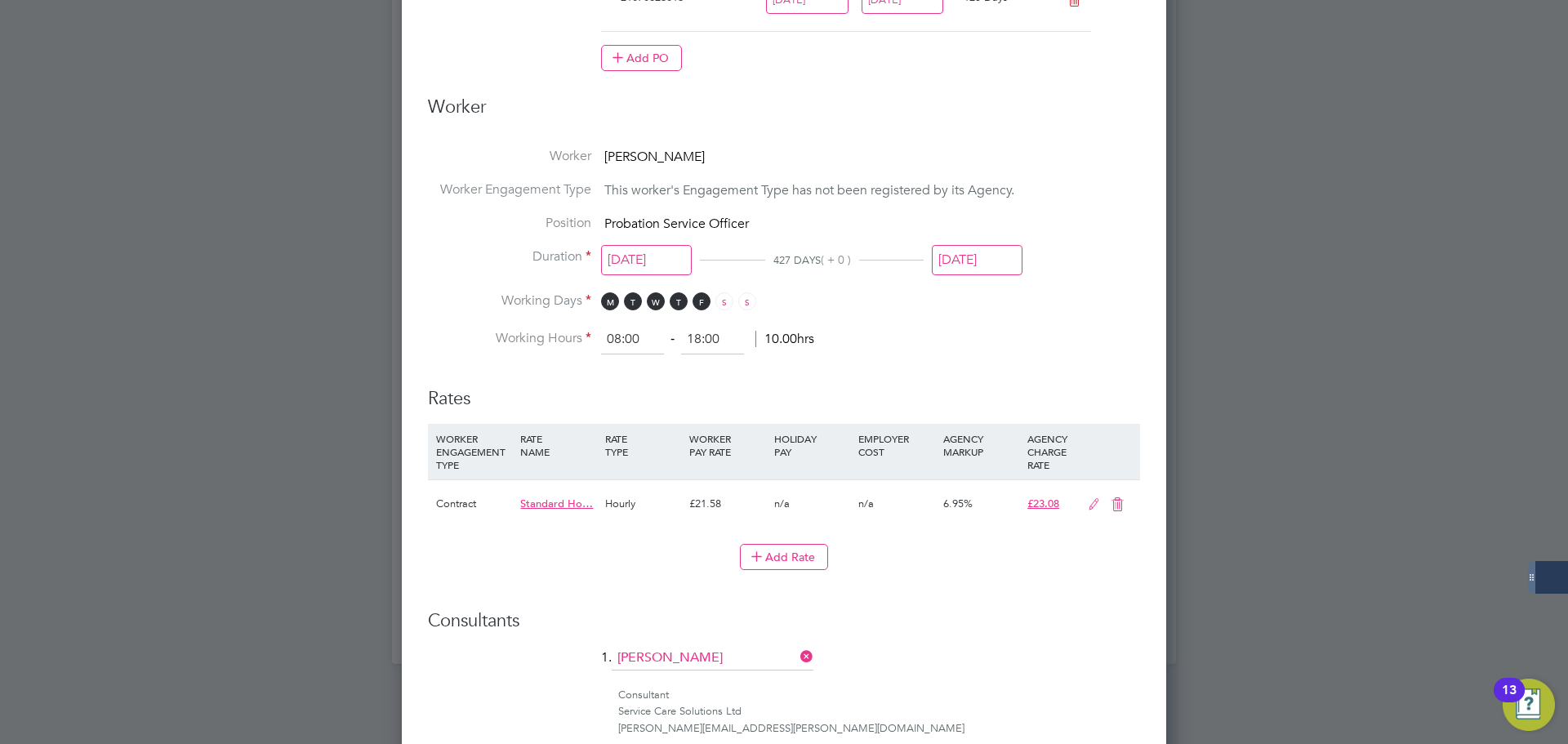
scroll to position [1062, 0]
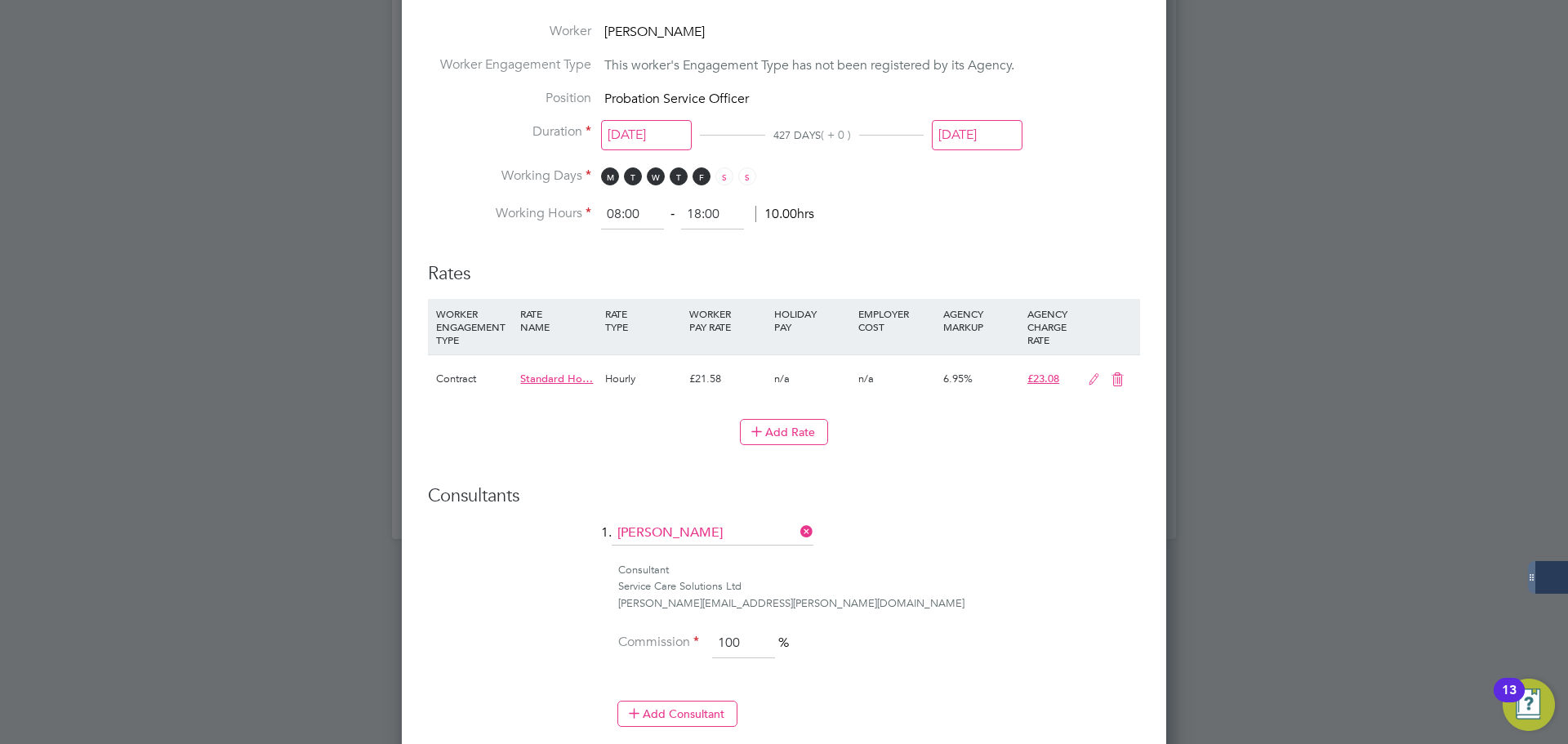
click at [1006, 134] on input "[DATE]" at bounding box center [977, 135] width 90 height 30
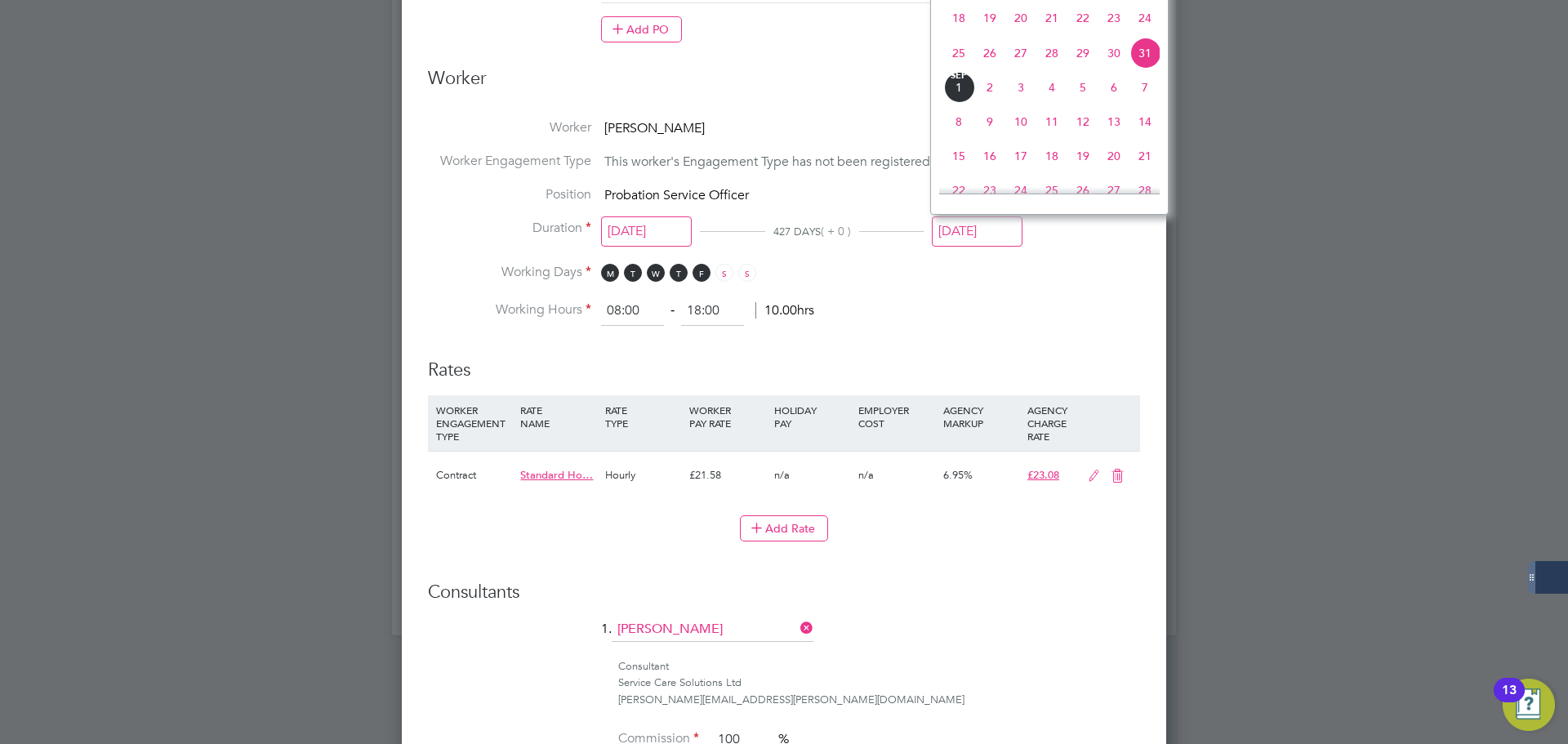
scroll to position [816, 0]
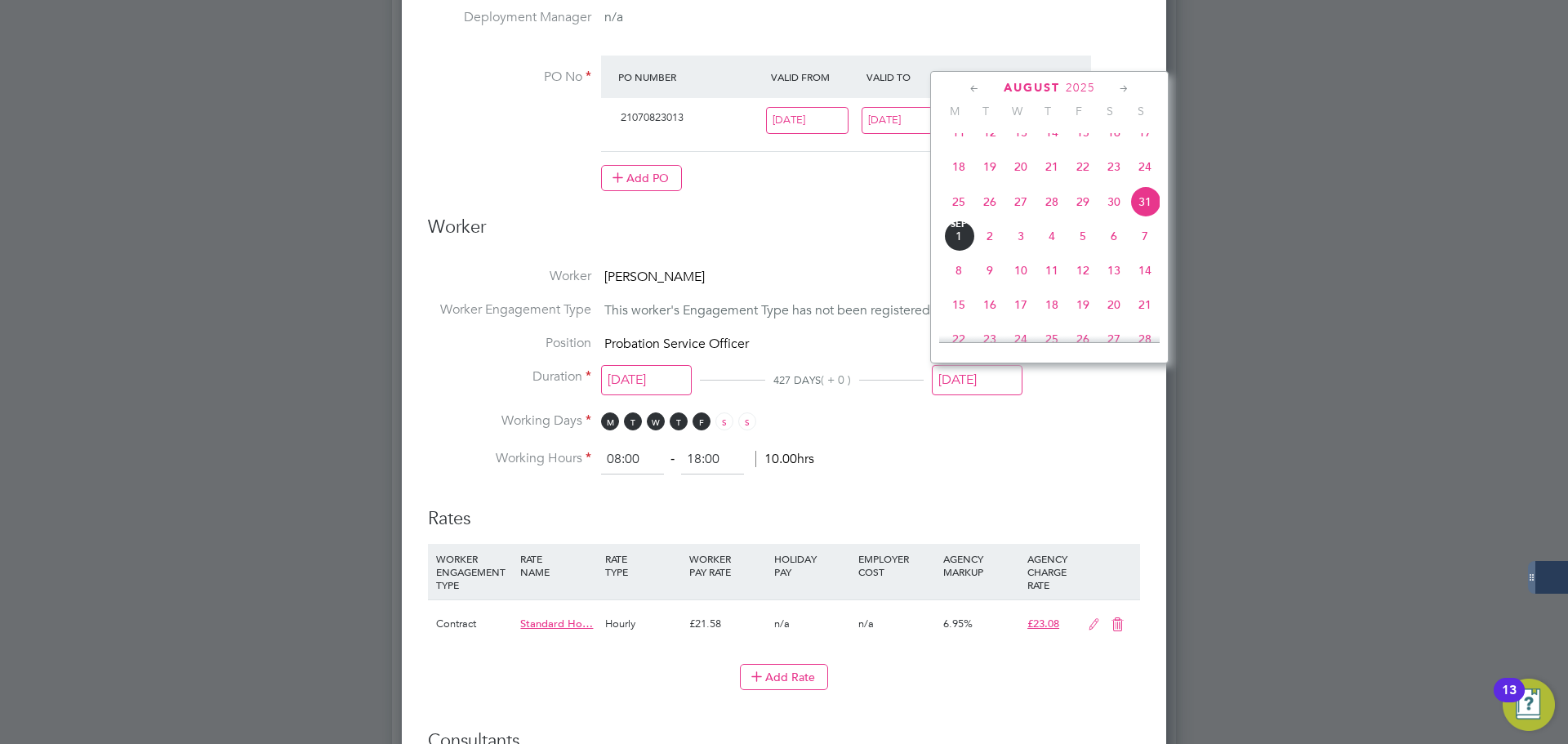
click at [1120, 88] on icon at bounding box center [1124, 88] width 15 height 18
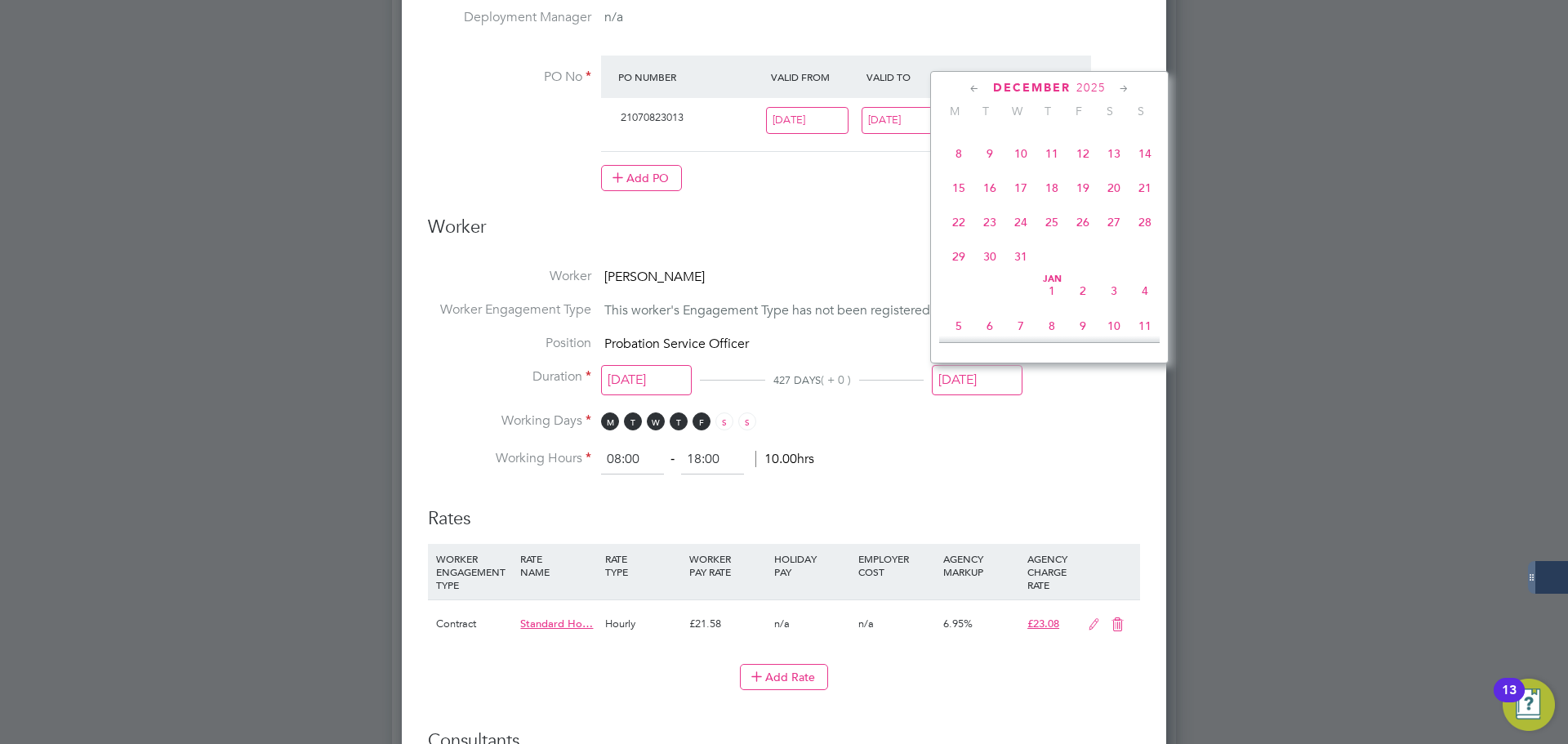
click at [1148, 307] on span "4" at bounding box center [1145, 291] width 31 height 31
type input "[DATE]"
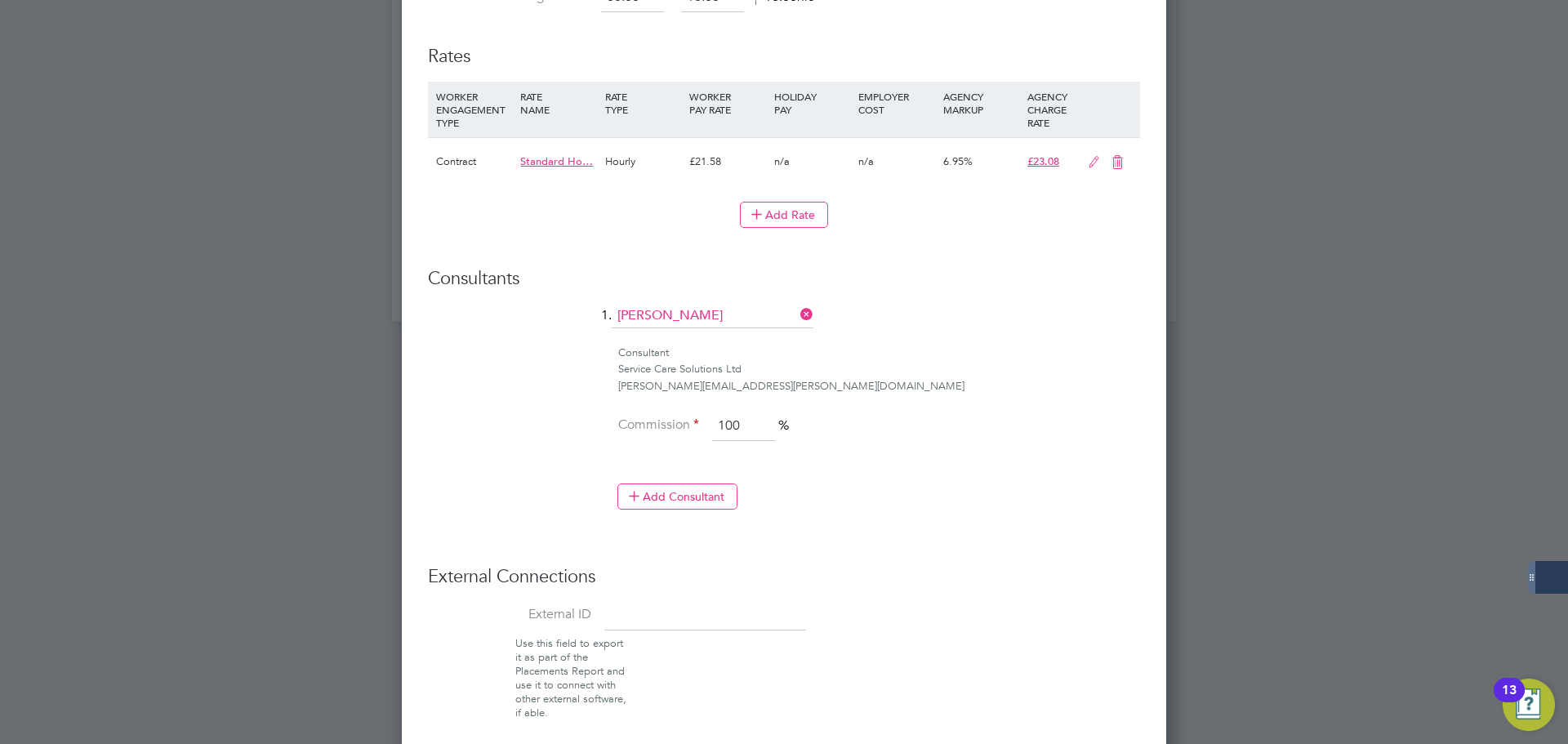
scroll to position [1353, 0]
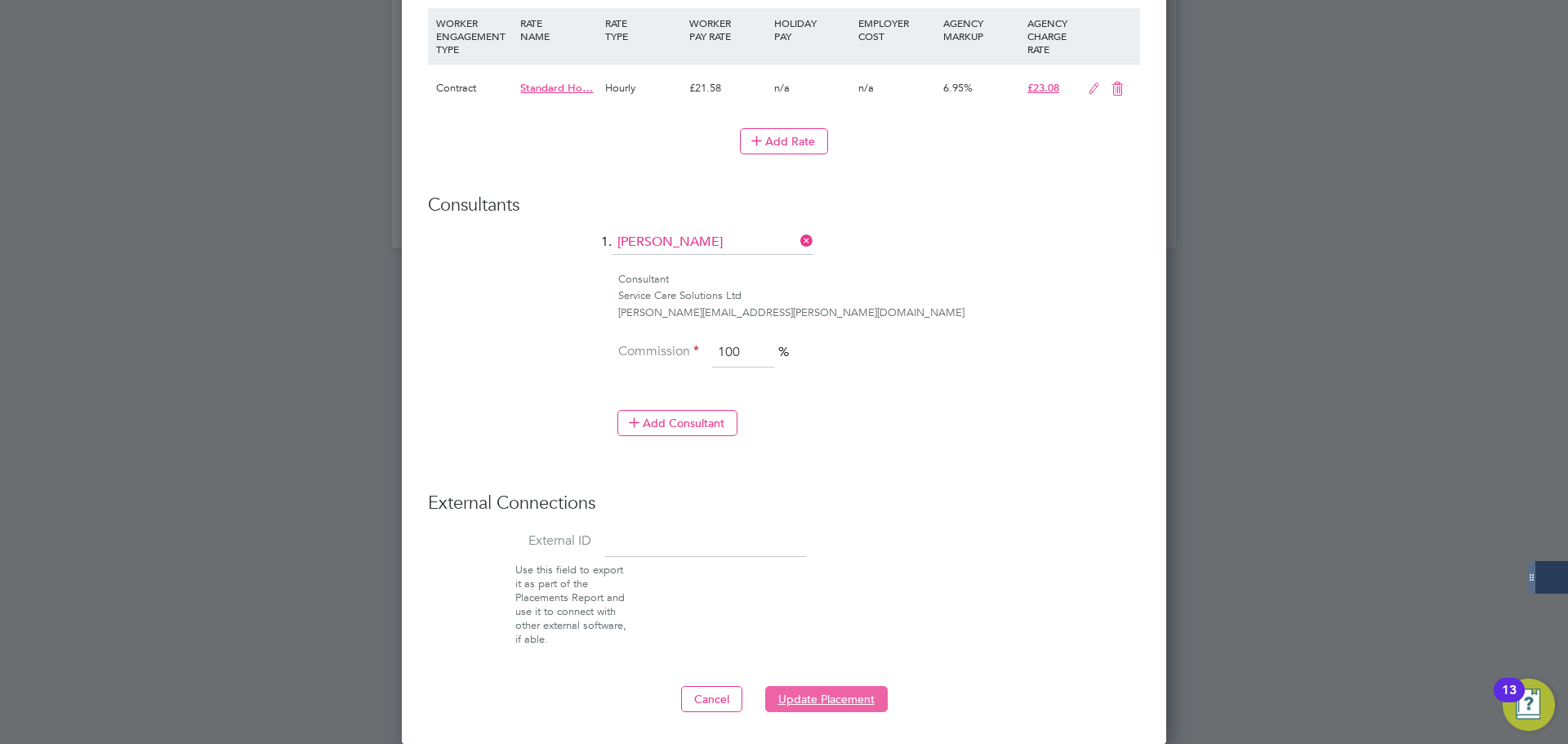
click at [808, 699] on button "Update Placement" at bounding box center [826, 699] width 122 height 26
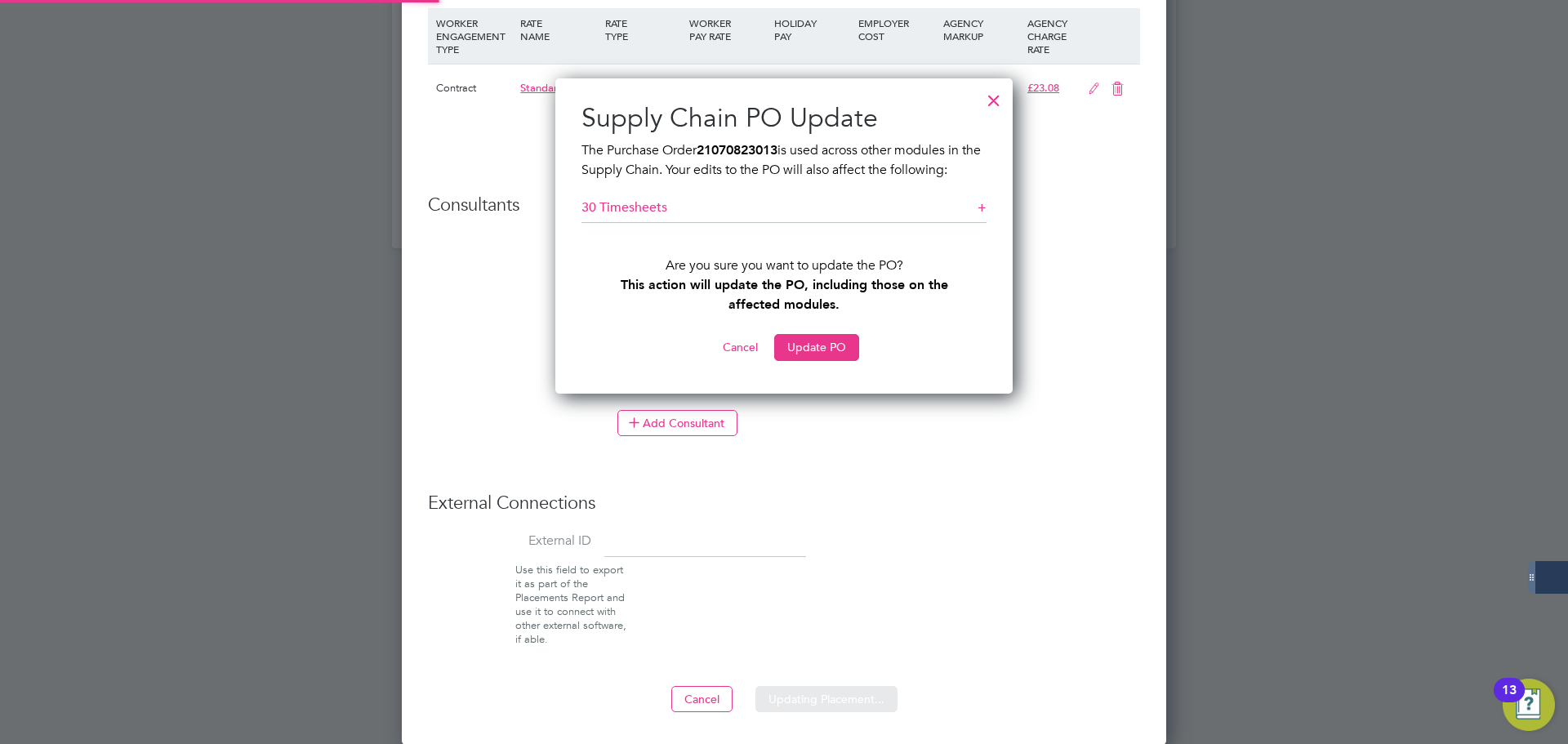
scroll to position [8, 8]
click at [815, 350] on button "Update PO" at bounding box center [816, 347] width 85 height 26
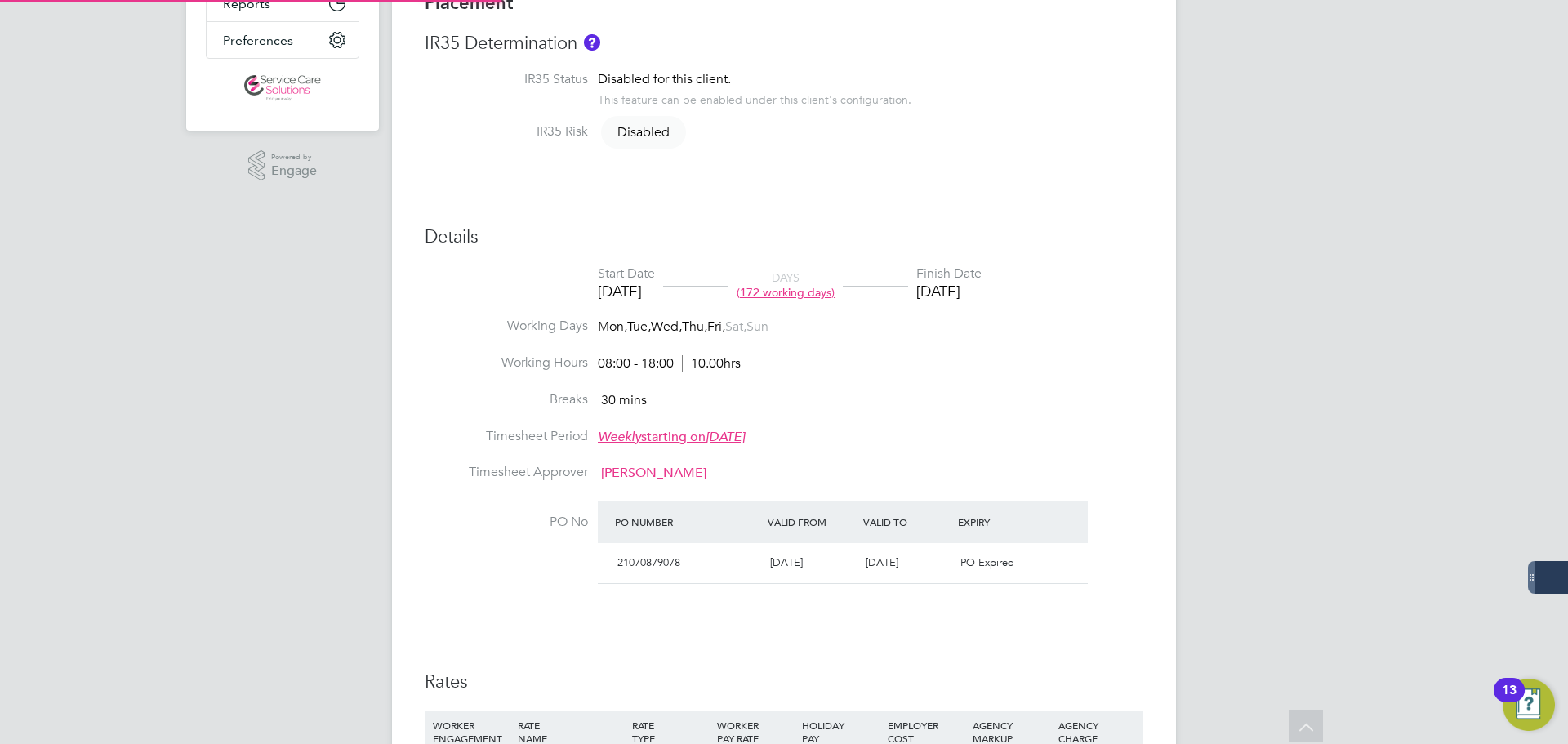
type input "[PERSON_NAME]"
type input "[DATE]"
type input "08:00"
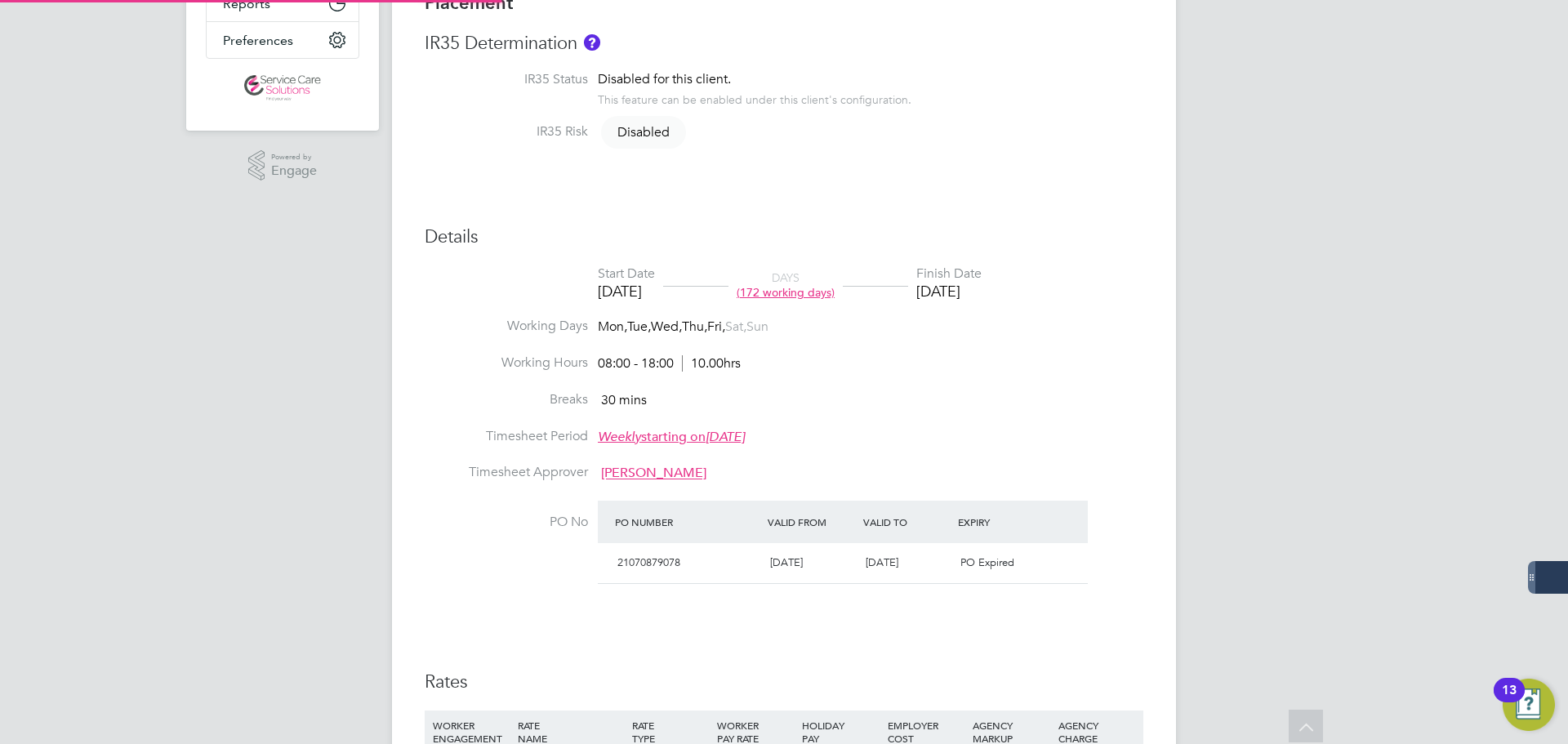
type input "18:00"
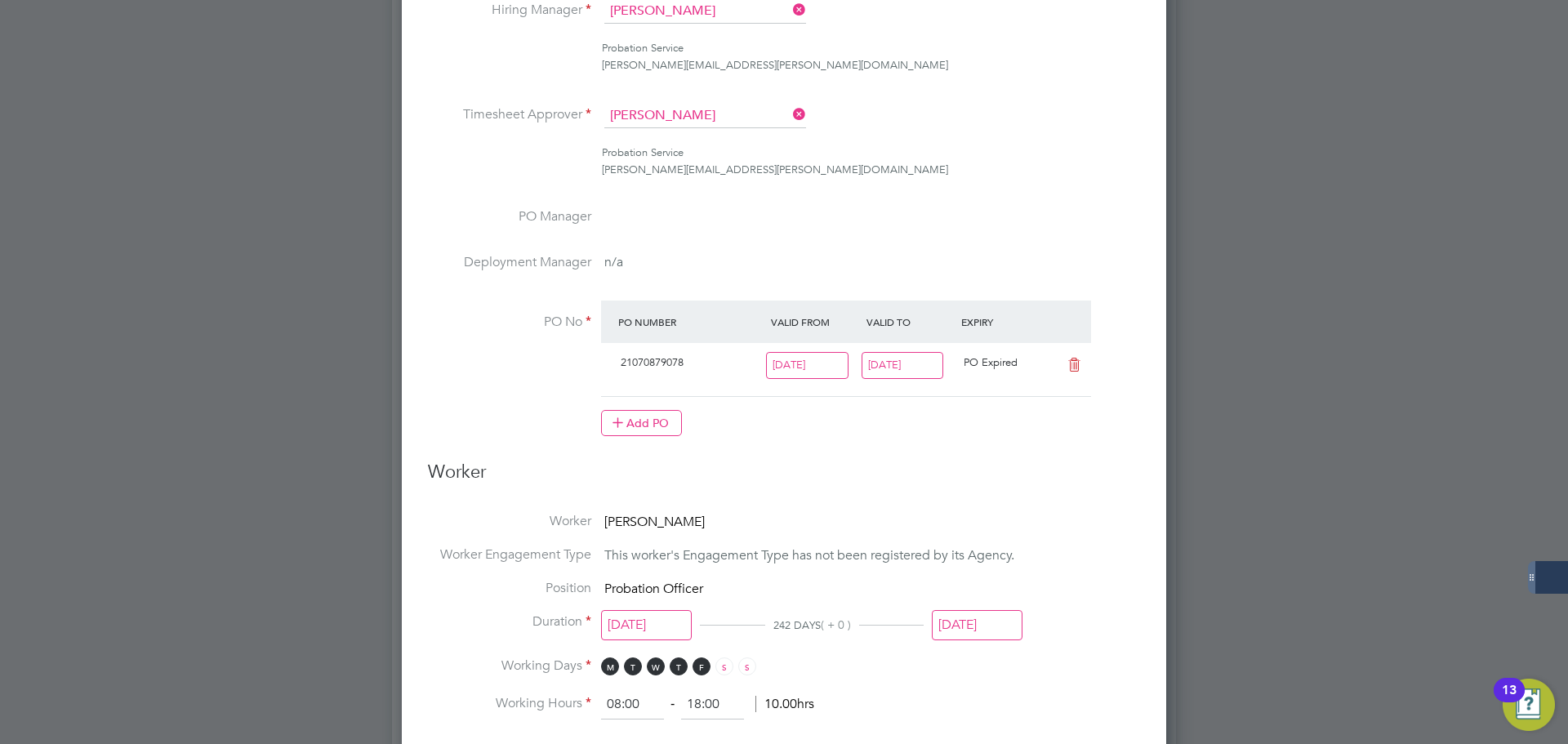
click at [902, 363] on input "[DATE]" at bounding box center [903, 365] width 83 height 27
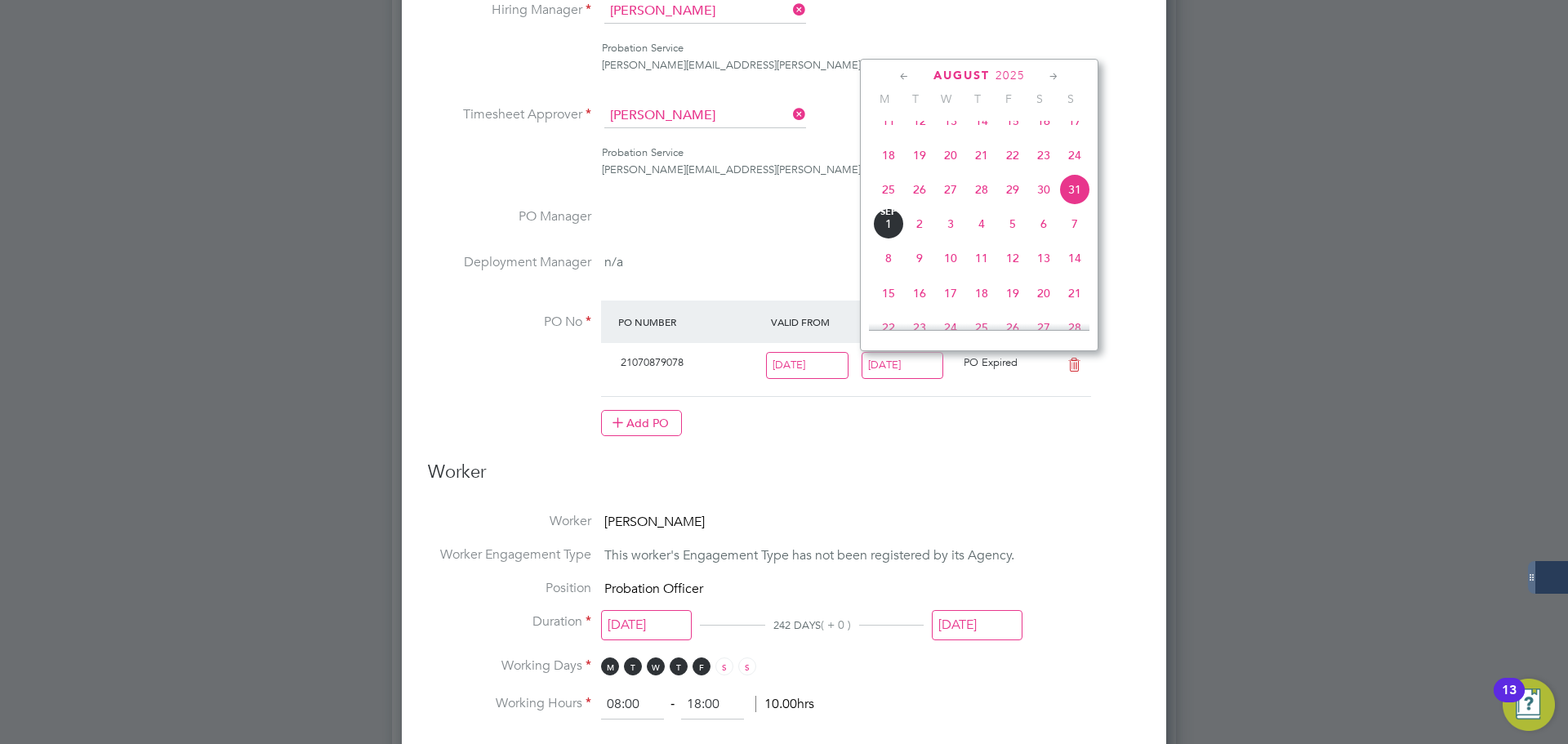
click at [1053, 76] on icon at bounding box center [1053, 76] width 15 height 18
click at [1081, 294] on span "4" at bounding box center [1074, 278] width 31 height 31
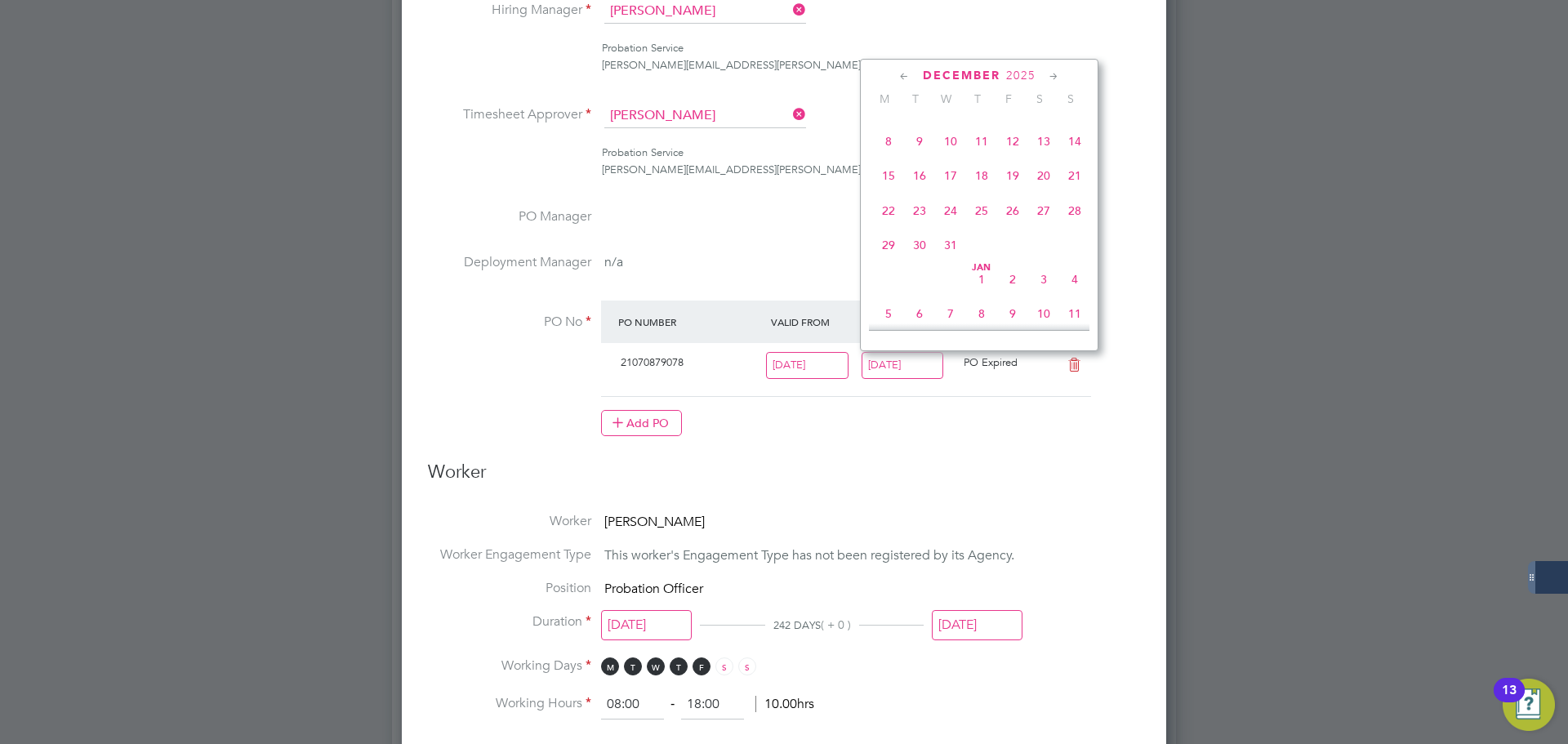
type input "[DATE]"
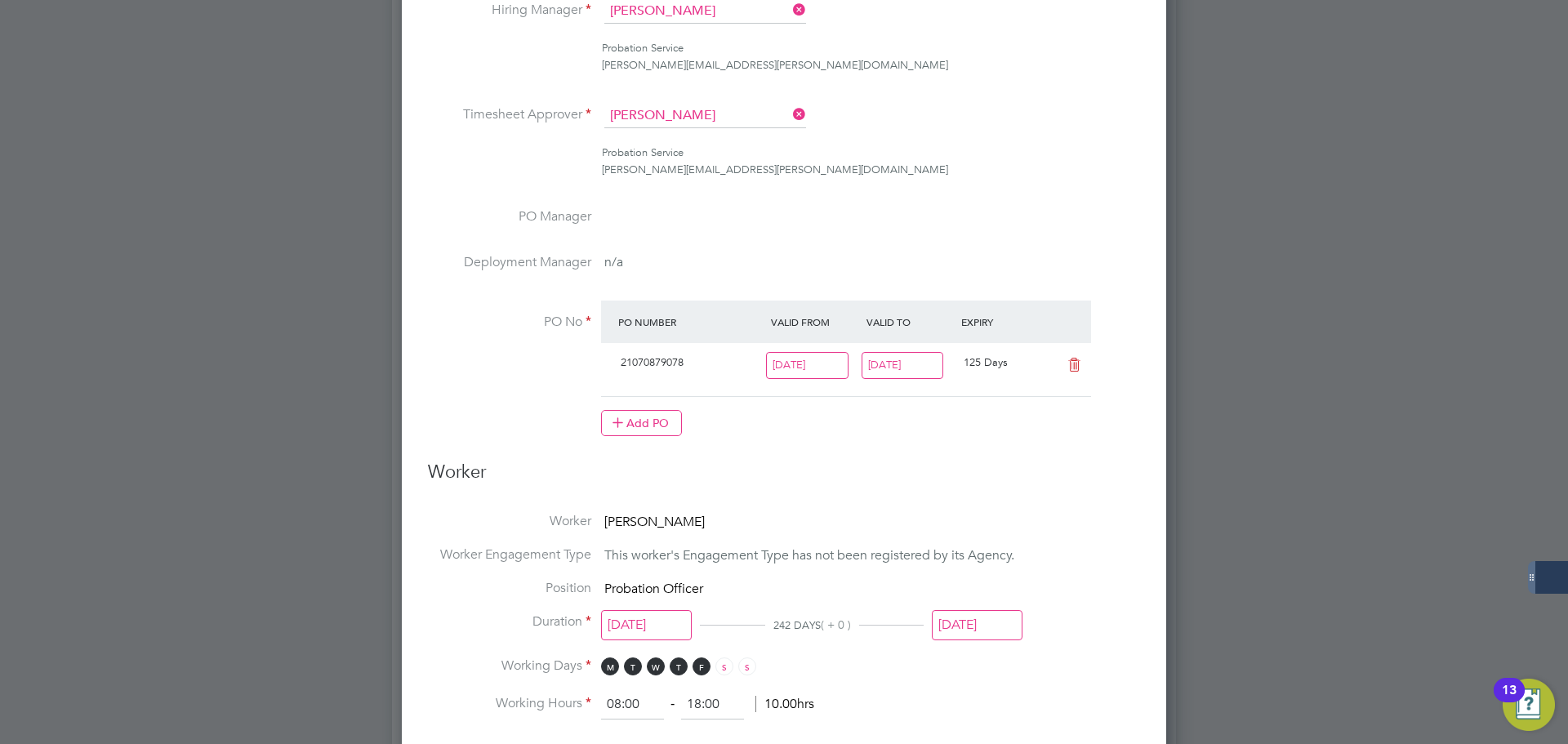
click at [963, 632] on input "31 Aug 2025" at bounding box center [977, 625] width 90 height 30
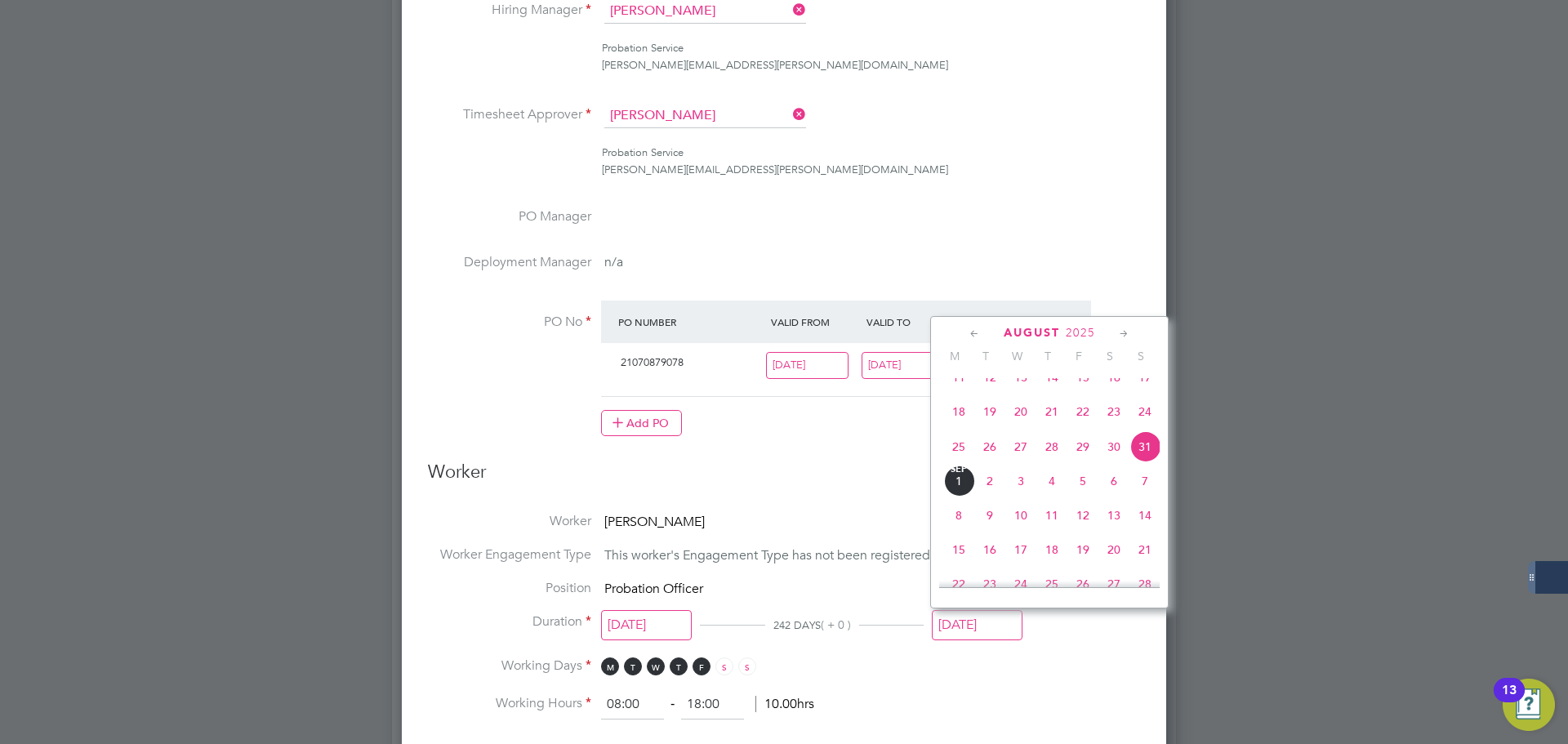
click at [1118, 332] on icon at bounding box center [1124, 334] width 15 height 18
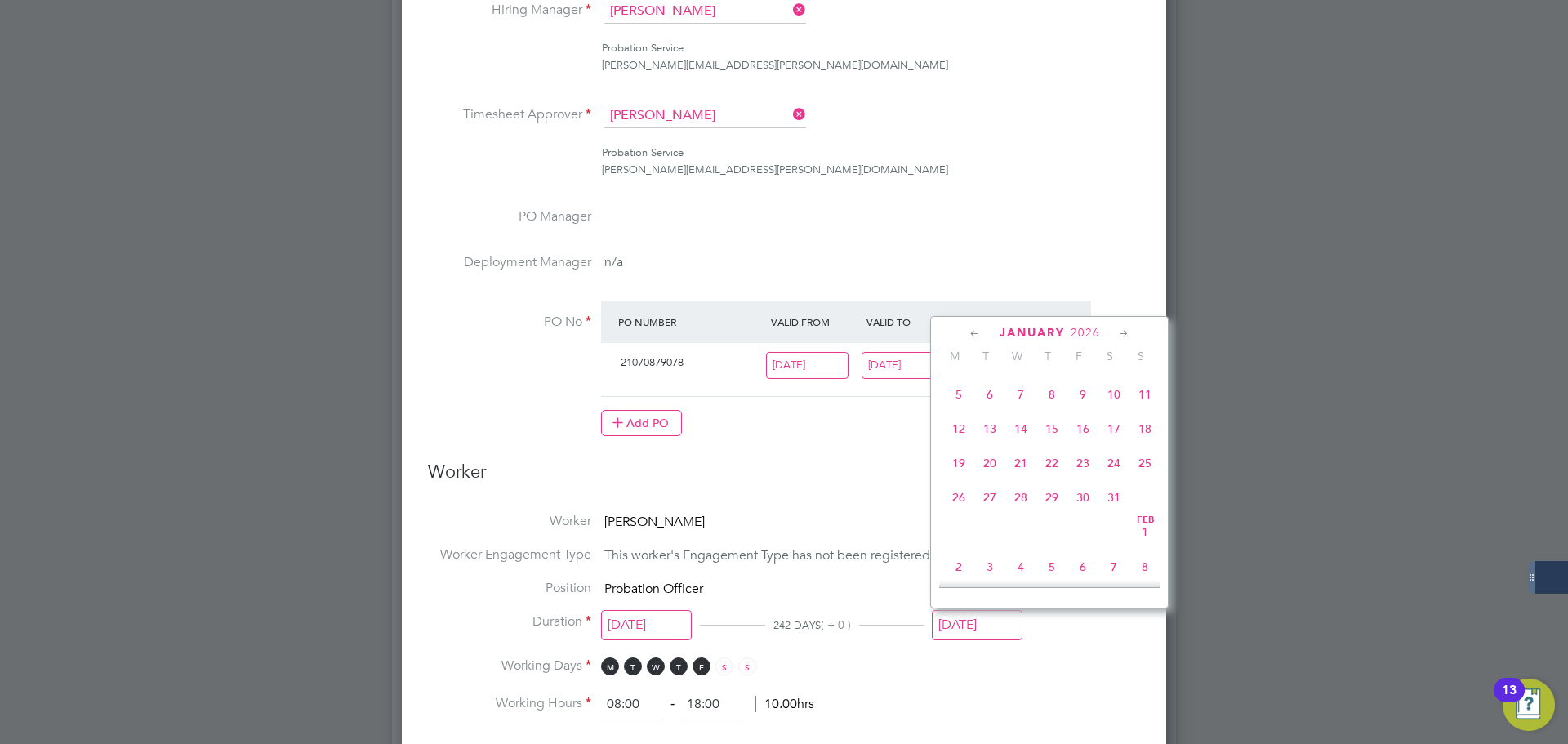
click at [1146, 374] on span "4" at bounding box center [1145, 359] width 31 height 31
type input "04 Jan 2026"
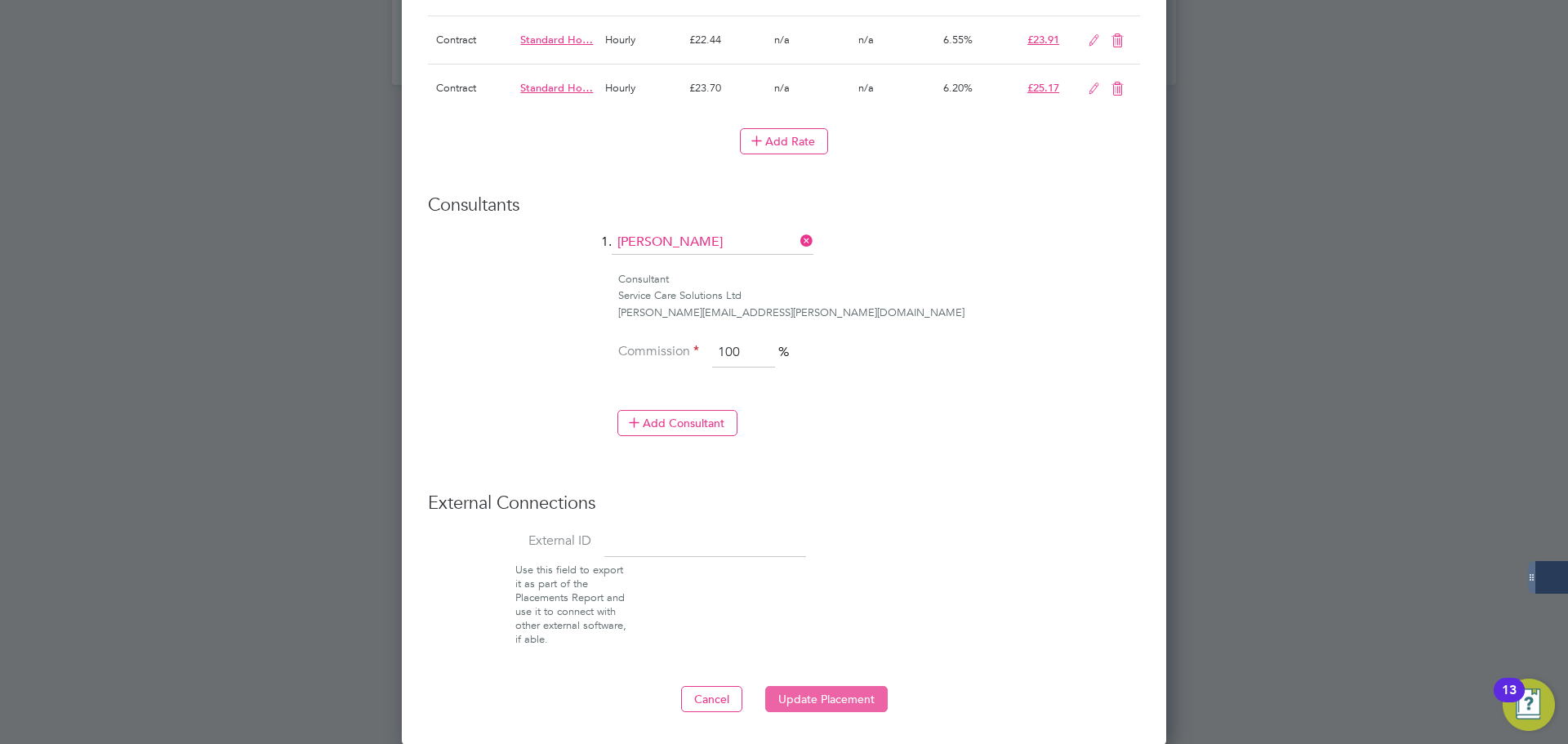
click at [868, 701] on button "Update Placement" at bounding box center [826, 699] width 122 height 26
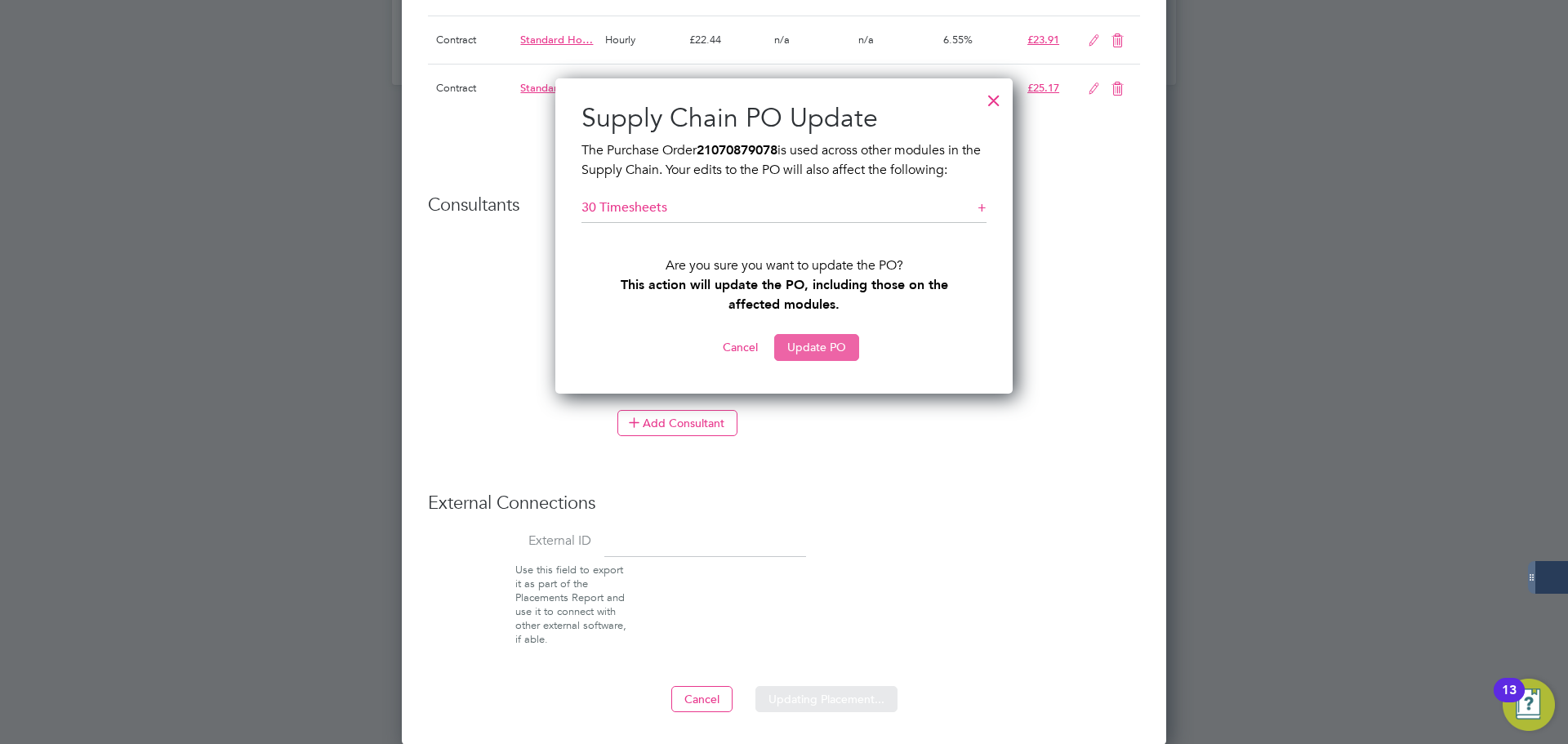
click at [823, 346] on button "Update PO" at bounding box center [816, 347] width 85 height 26
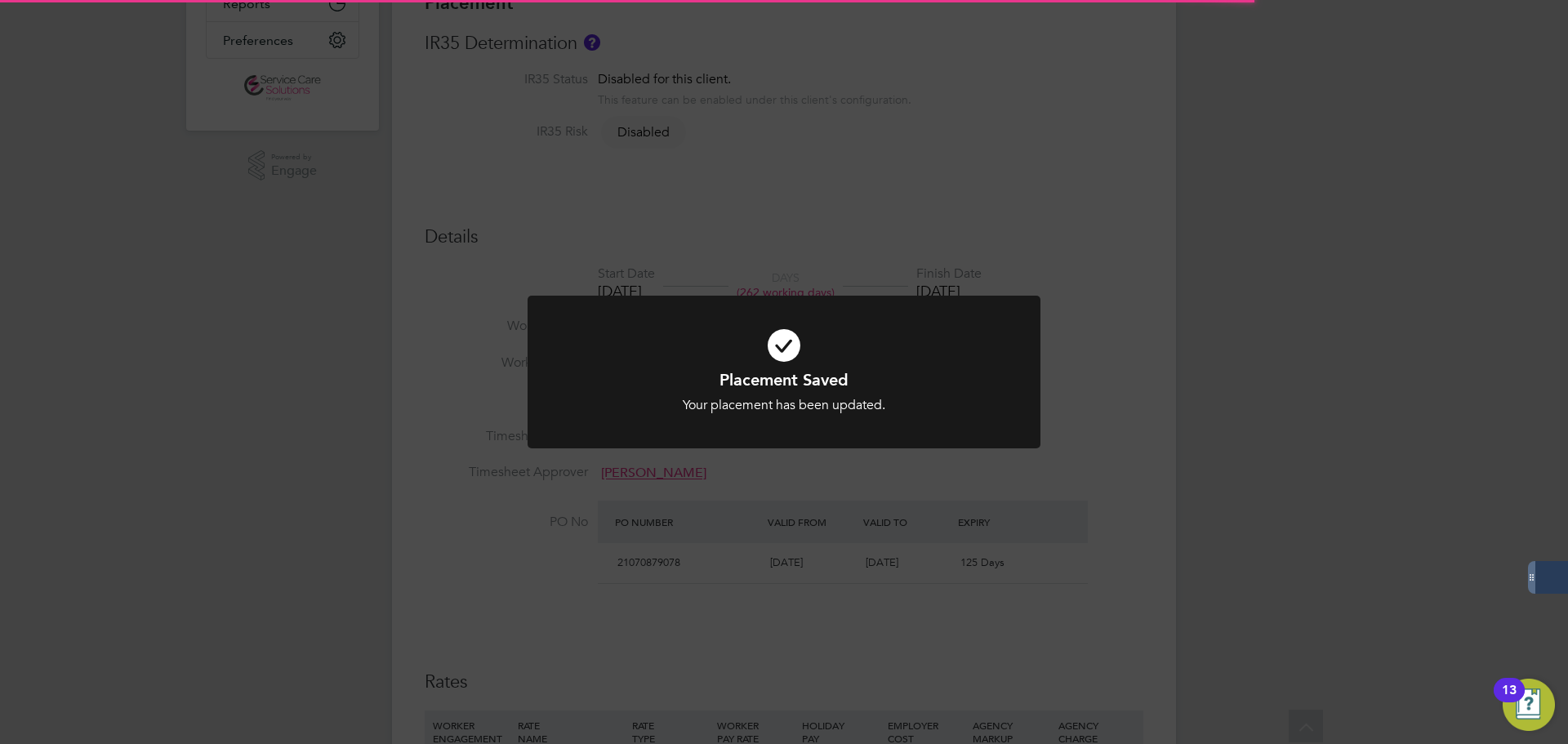
click at [1087, 212] on div "Placement Saved Your placement has been updated. Cancel Okay" at bounding box center [784, 372] width 1568 height 744
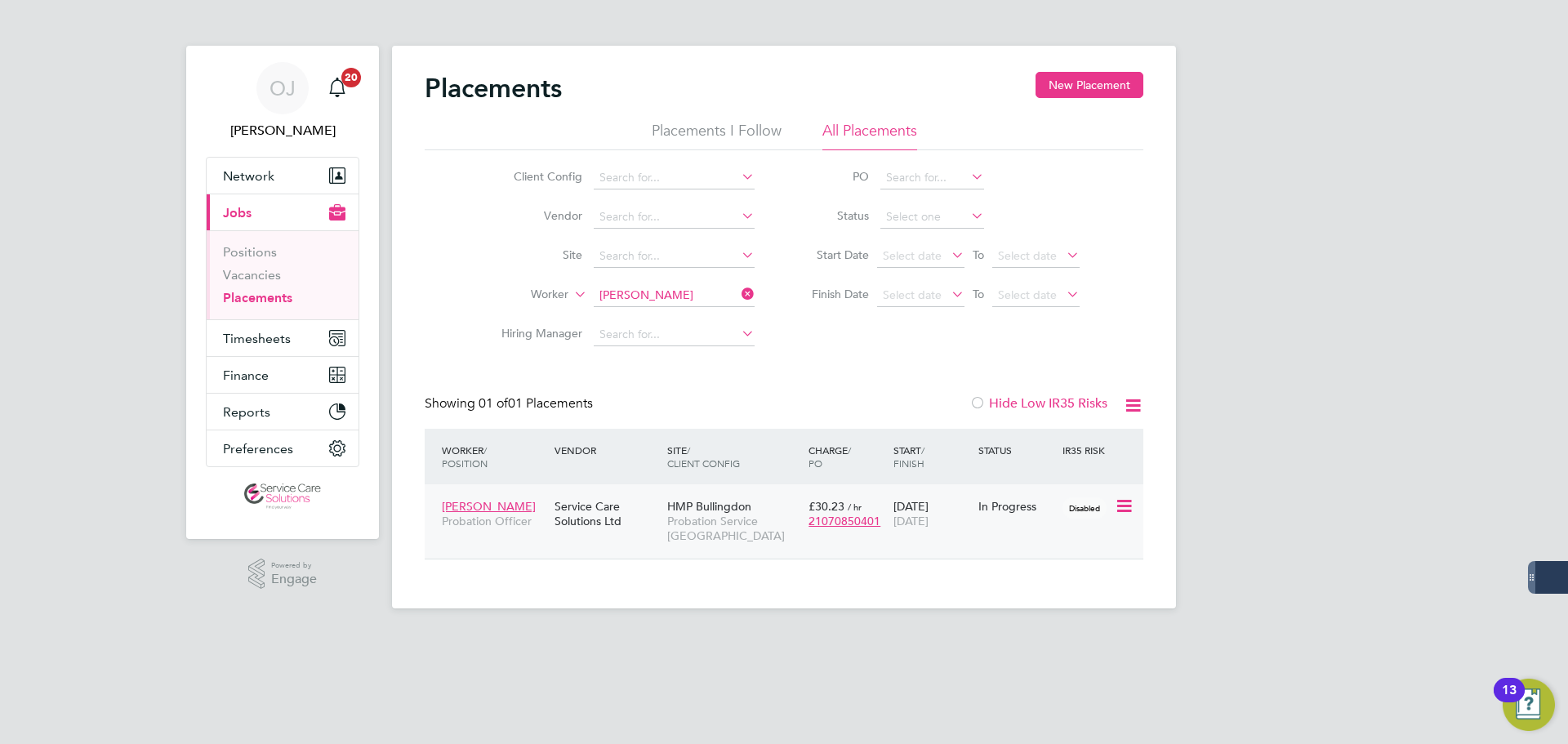
scroll to position [15, 77]
click at [658, 289] on input "Kim Day" at bounding box center [673, 295] width 161 height 23
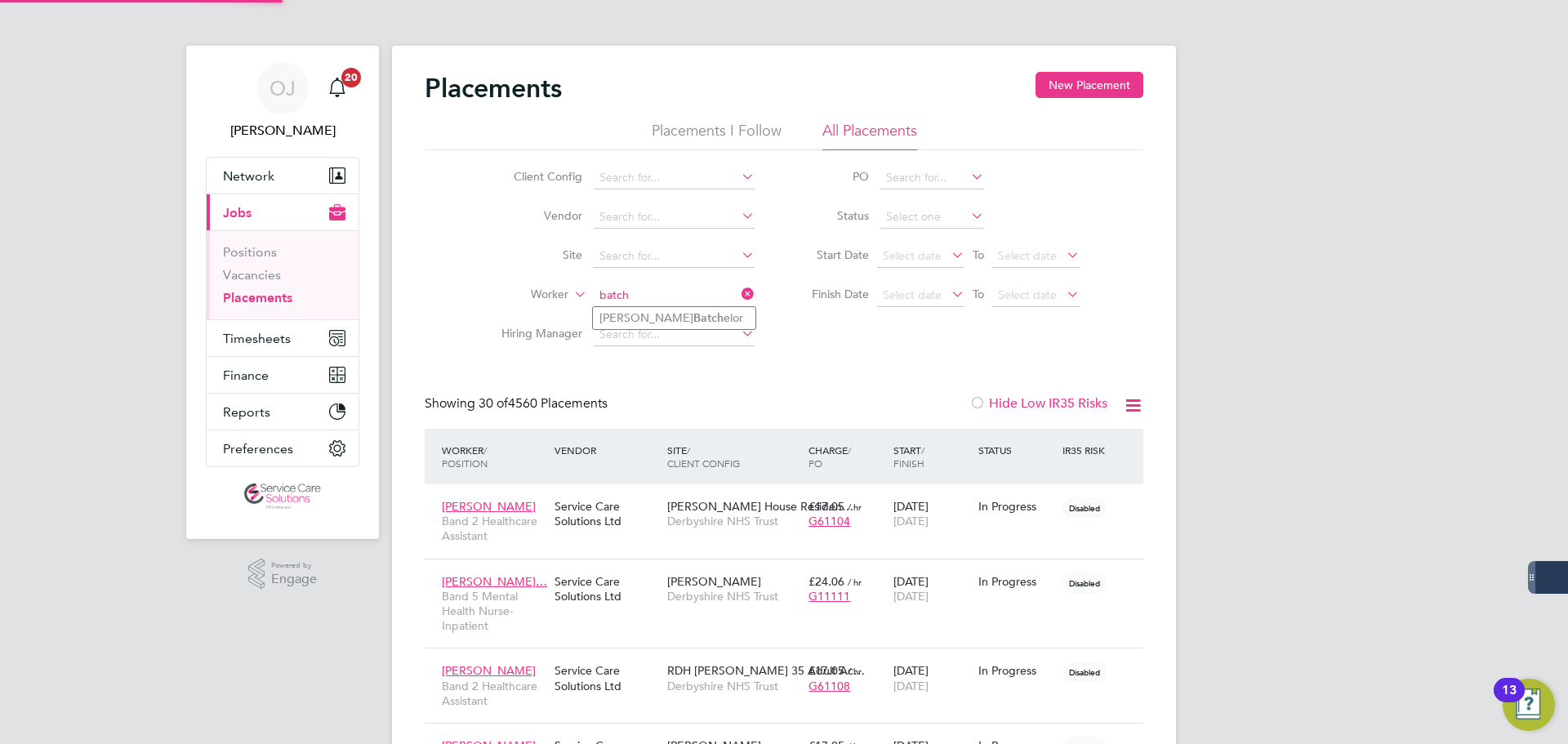
drag, startPoint x: 654, startPoint y: 325, endPoint x: 954, endPoint y: 461, distance: 329.4
click at [654, 325] on li "Ken Batch elor" at bounding box center [673, 317] width 163 height 22
type input "Ken Batchelor"
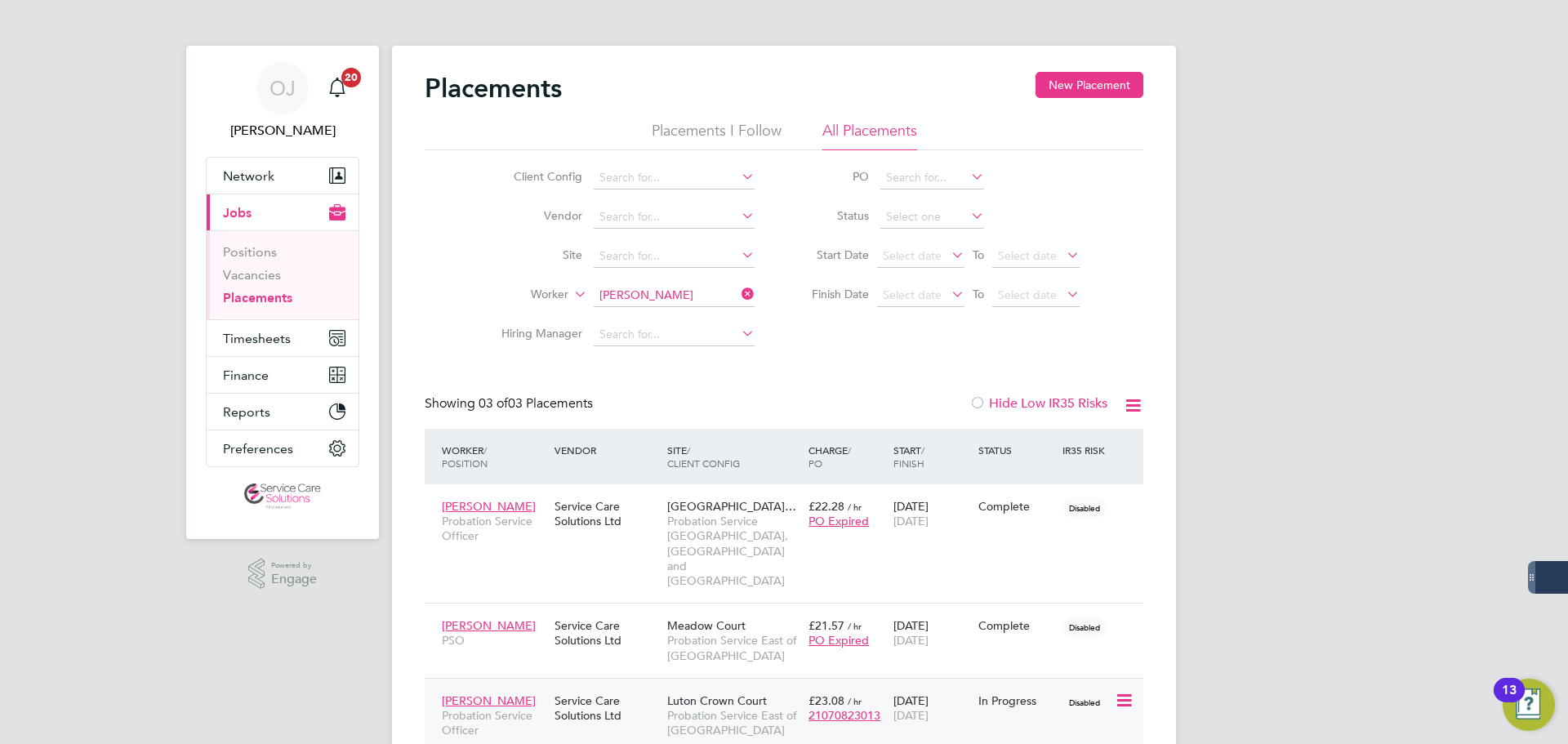
click at [973, 685] on div "01 Jul 2024 04 Jan 2026" at bounding box center [931, 707] width 85 height 46
click at [294, 356] on button "Finance" at bounding box center [282, 374] width 151 height 36
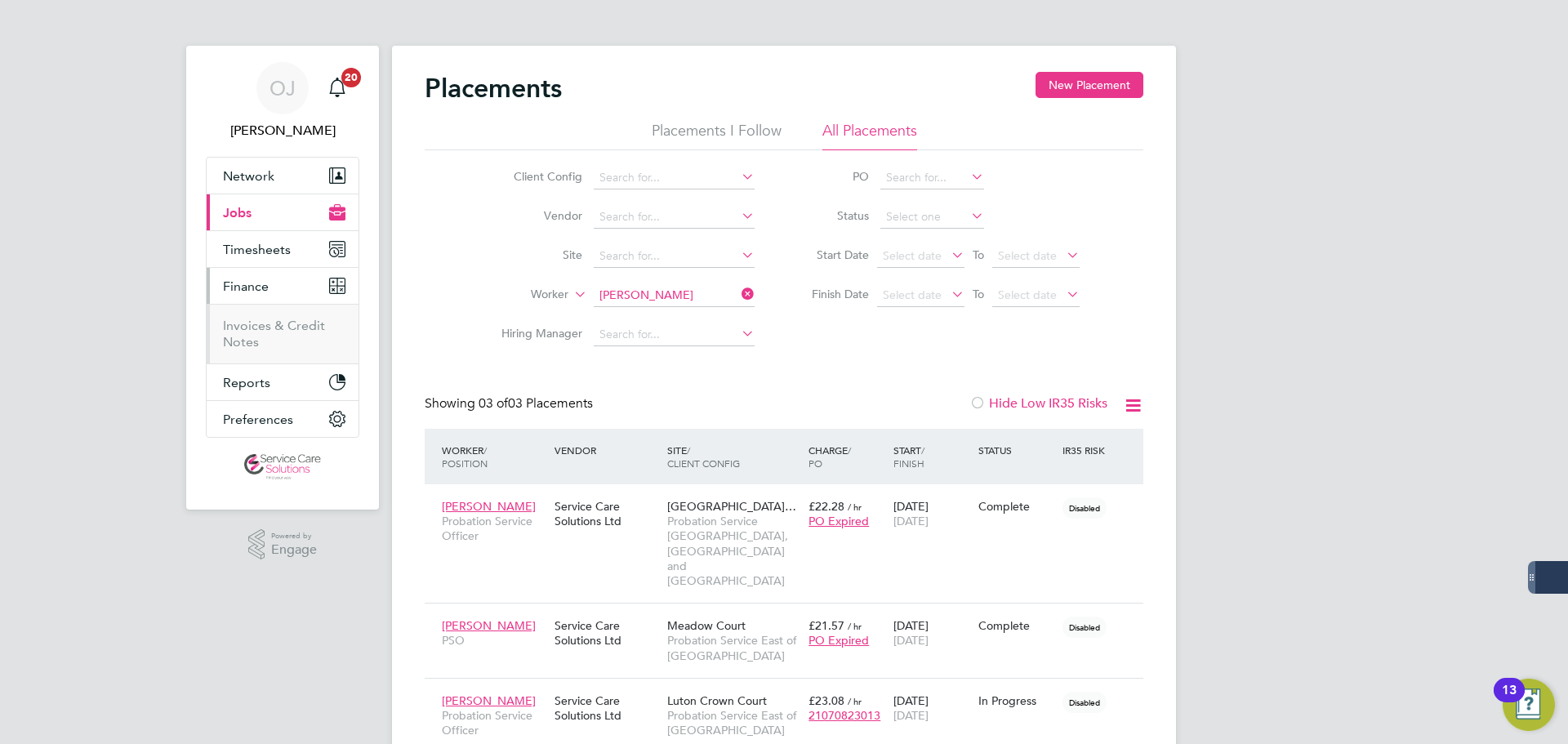
click at [277, 338] on li "Invoices & Credit Notes" at bounding box center [284, 334] width 122 height 33
click at [281, 255] on span "Timesheets" at bounding box center [257, 249] width 68 height 15
click at [256, 302] on li "Timesheets" at bounding box center [284, 293] width 122 height 23
click at [256, 288] on link "Timesheets" at bounding box center [257, 289] width 68 height 15
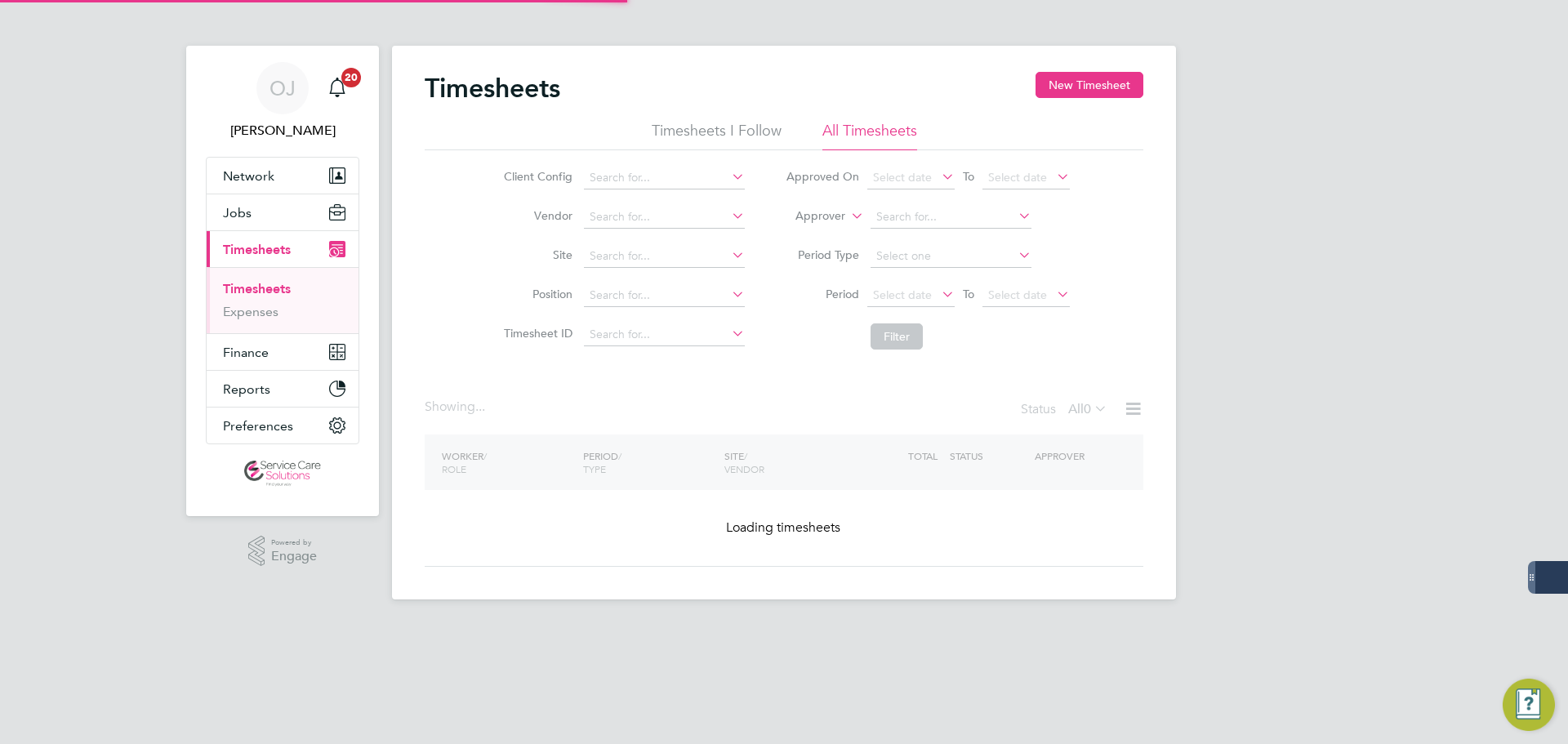
click at [825, 210] on label "Approver" at bounding box center [808, 215] width 73 height 16
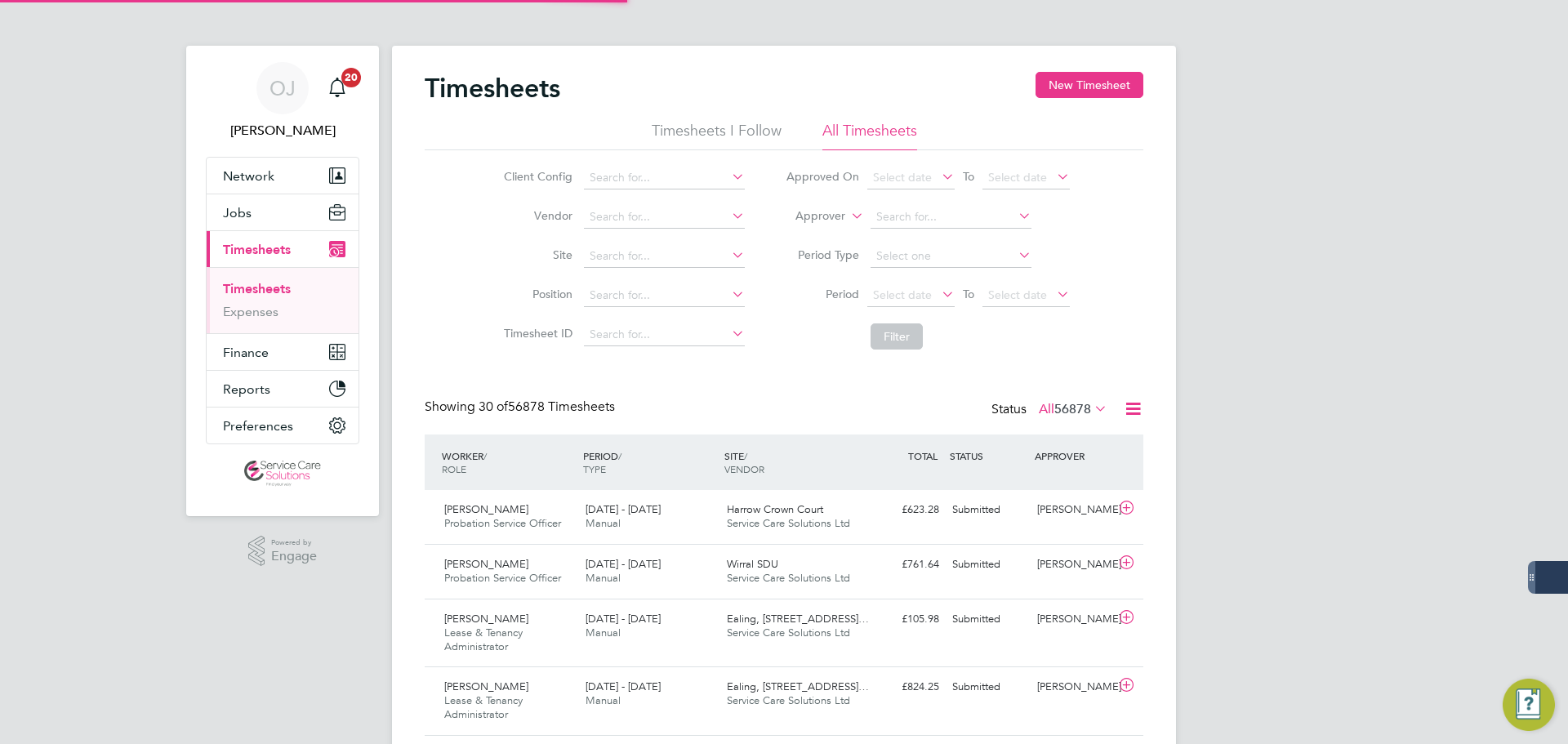
click at [821, 221] on label "Approver" at bounding box center [808, 215] width 73 height 16
click at [808, 234] on li "Worker" at bounding box center [805, 235] width 81 height 22
click at [927, 210] on input at bounding box center [950, 217] width 161 height 23
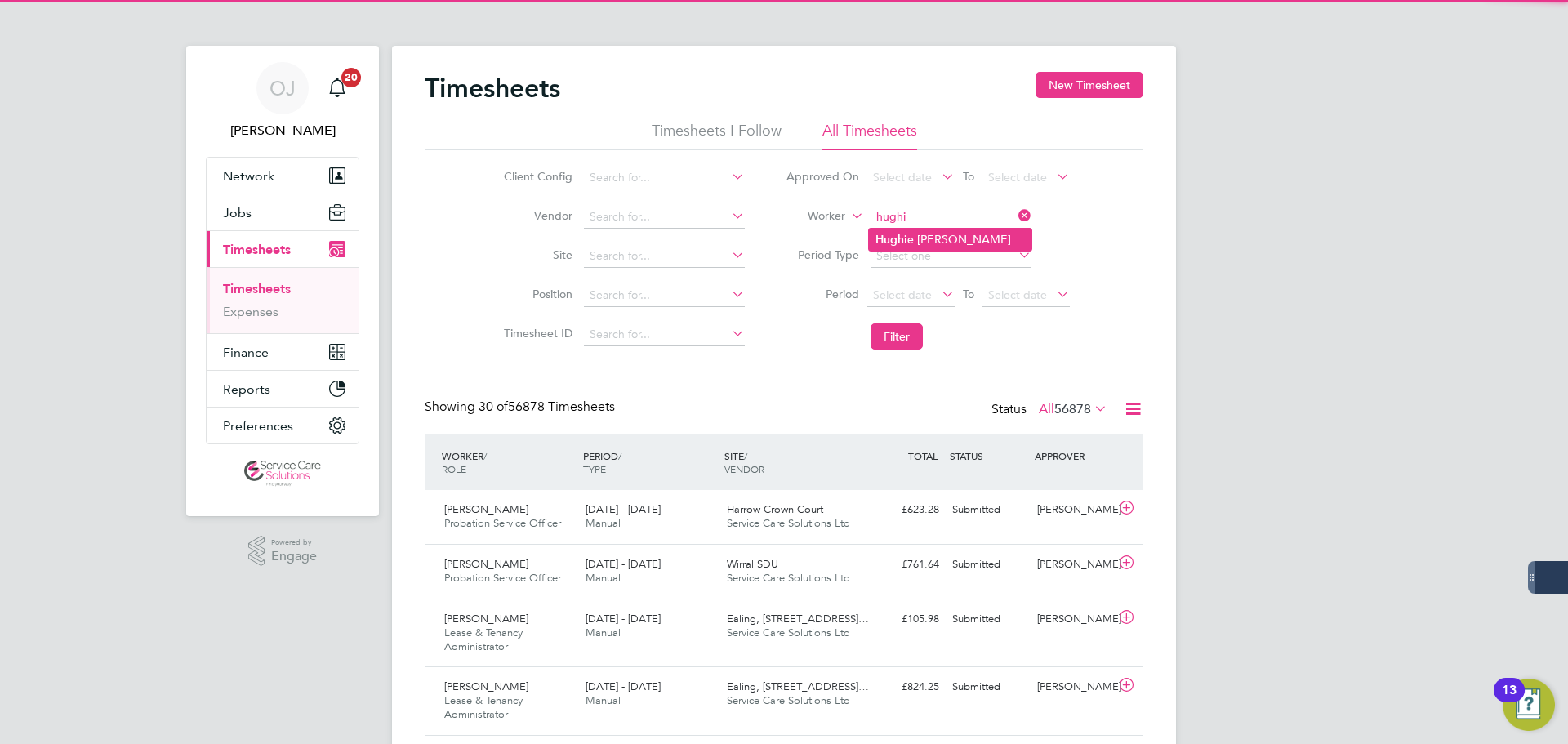
click at [931, 234] on li "Hughi e Solomon" at bounding box center [950, 239] width 163 height 22
type input "Hughie Solomon"
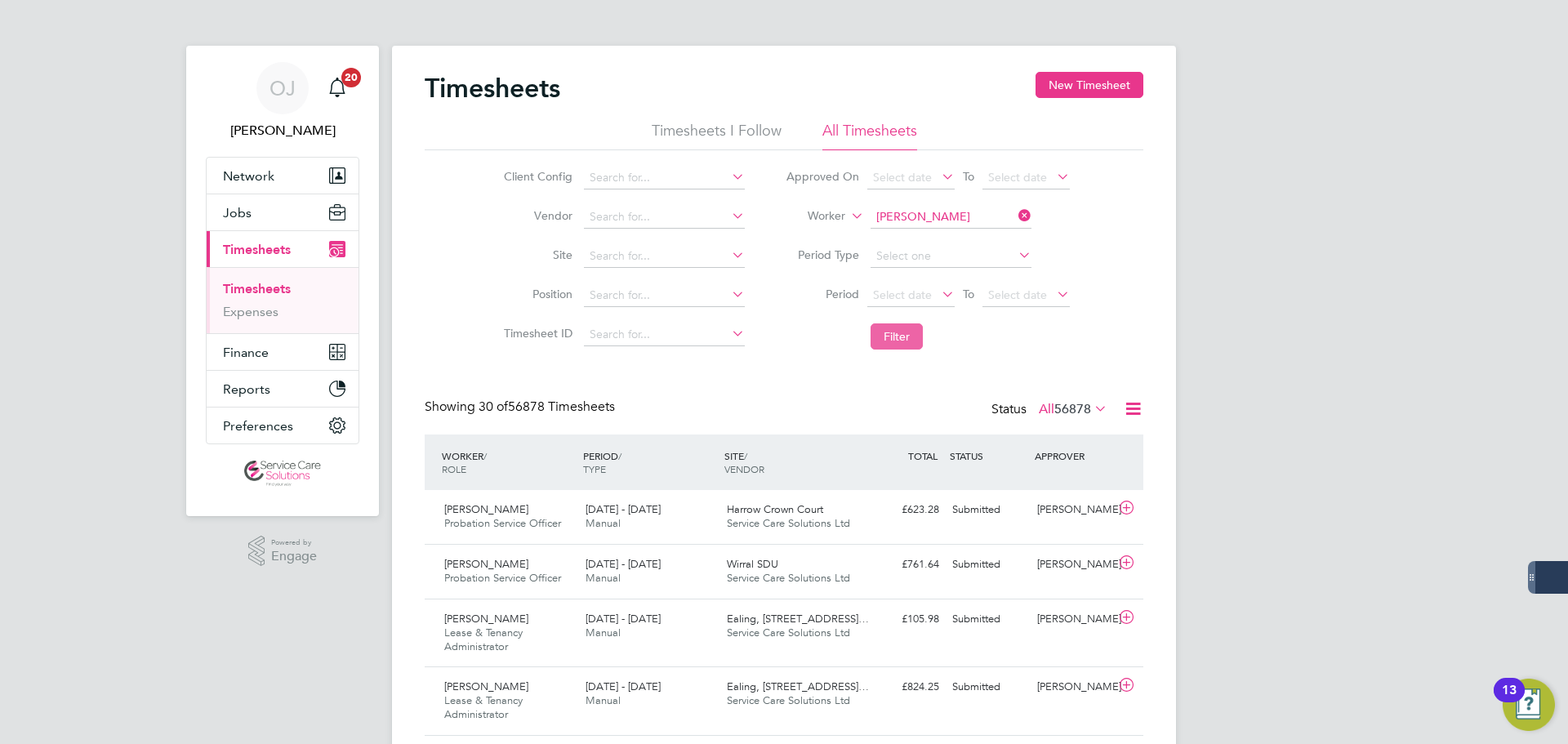
click at [915, 344] on button "Filter" at bounding box center [896, 337] width 53 height 26
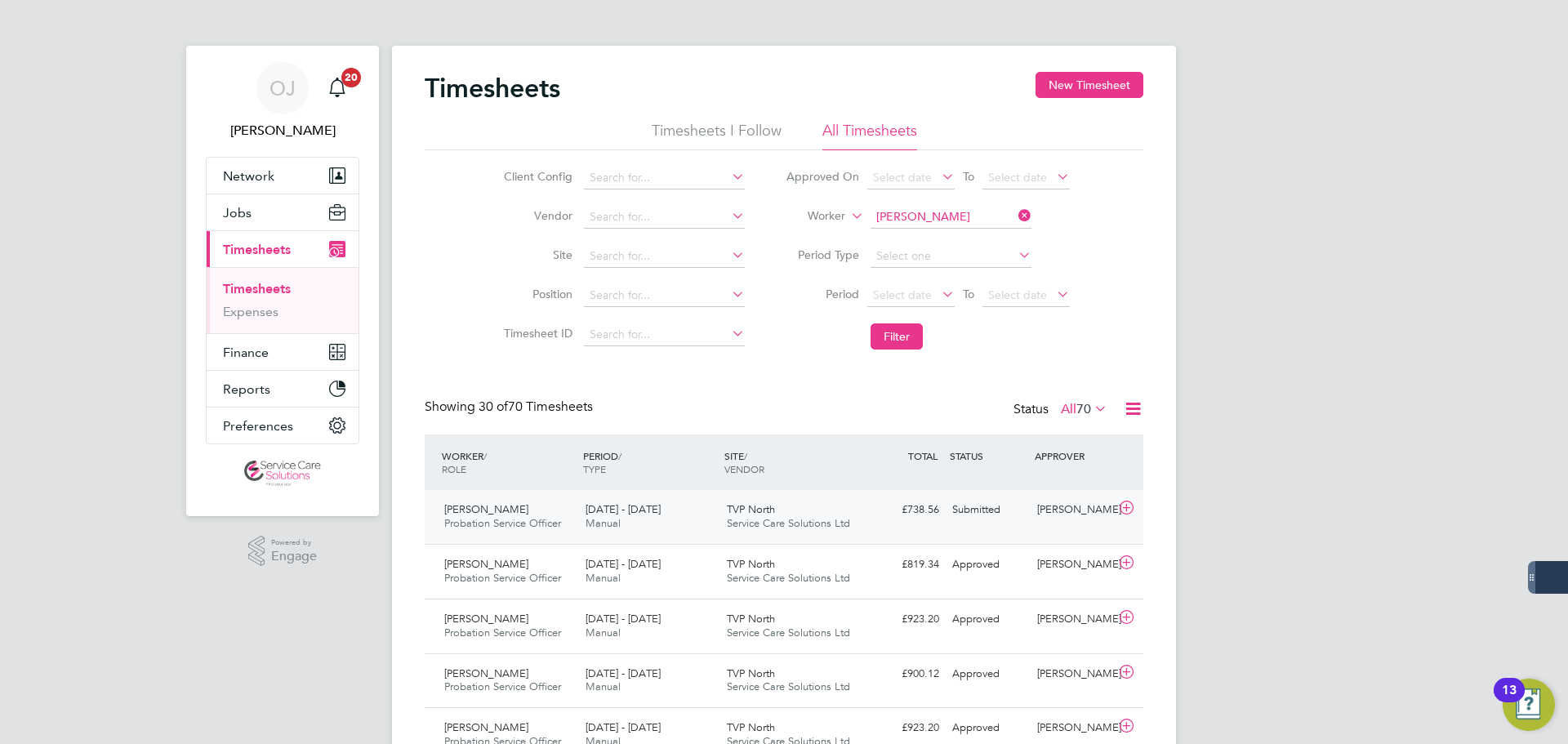
click at [787, 502] on div "TVP North Service Care Solutions Ltd" at bounding box center [791, 516] width 141 height 40
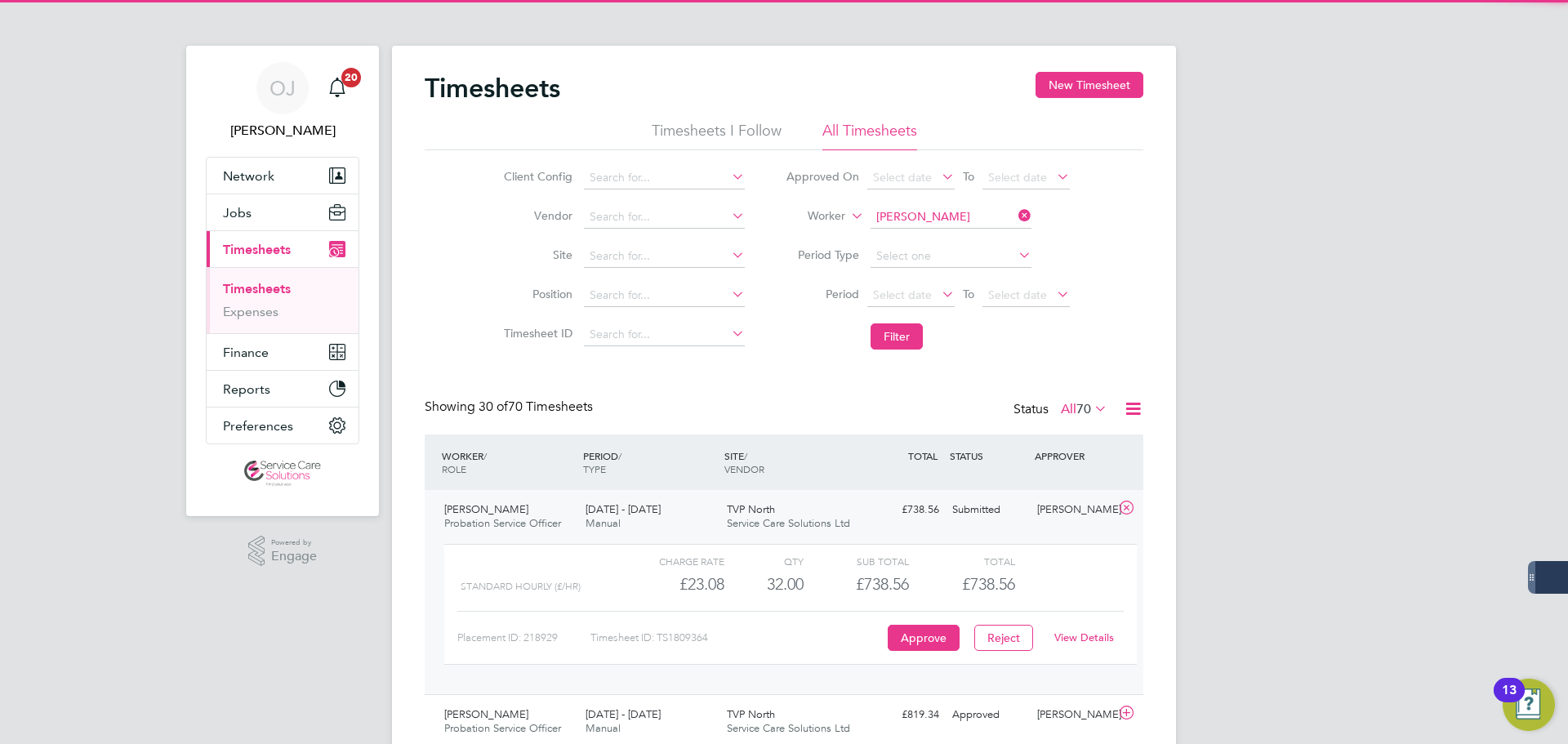
click at [1096, 641] on link "View Details" at bounding box center [1084, 637] width 59 height 14
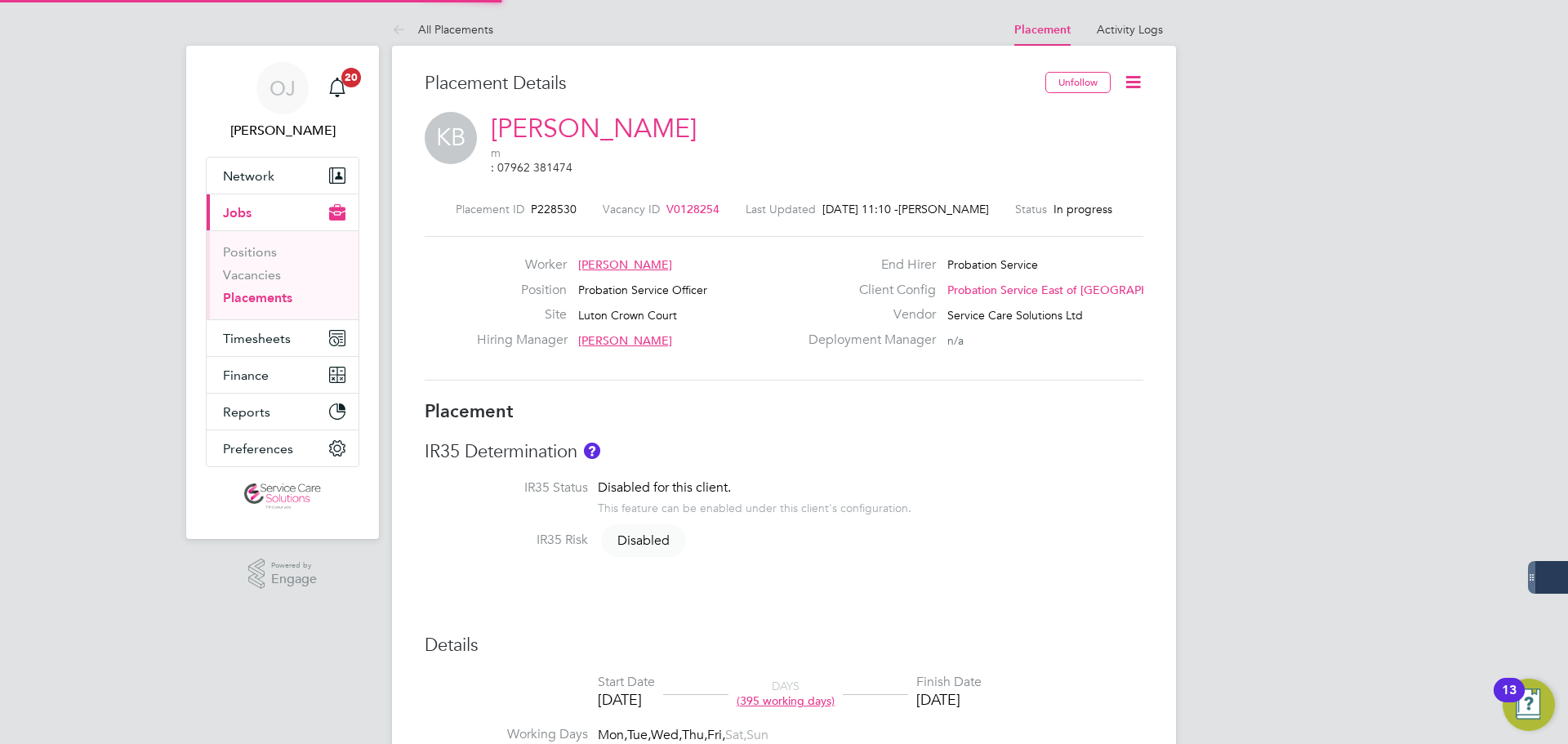
type input "Nazia Mir"
type input "Helen Flavell"
type input "01 Jul 2024"
type input "04 Jan 2026"
type input "08:00"
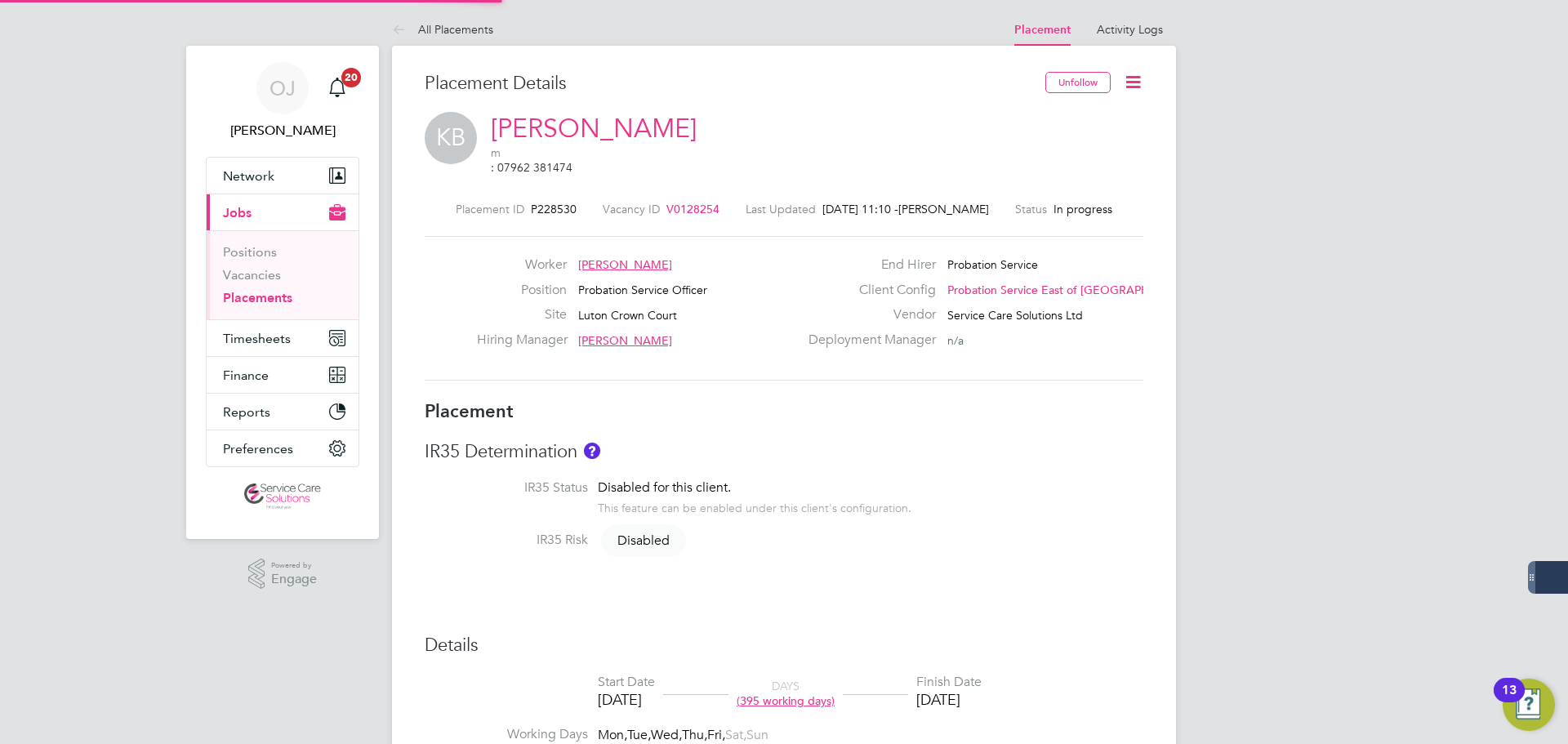
type input "18:00"
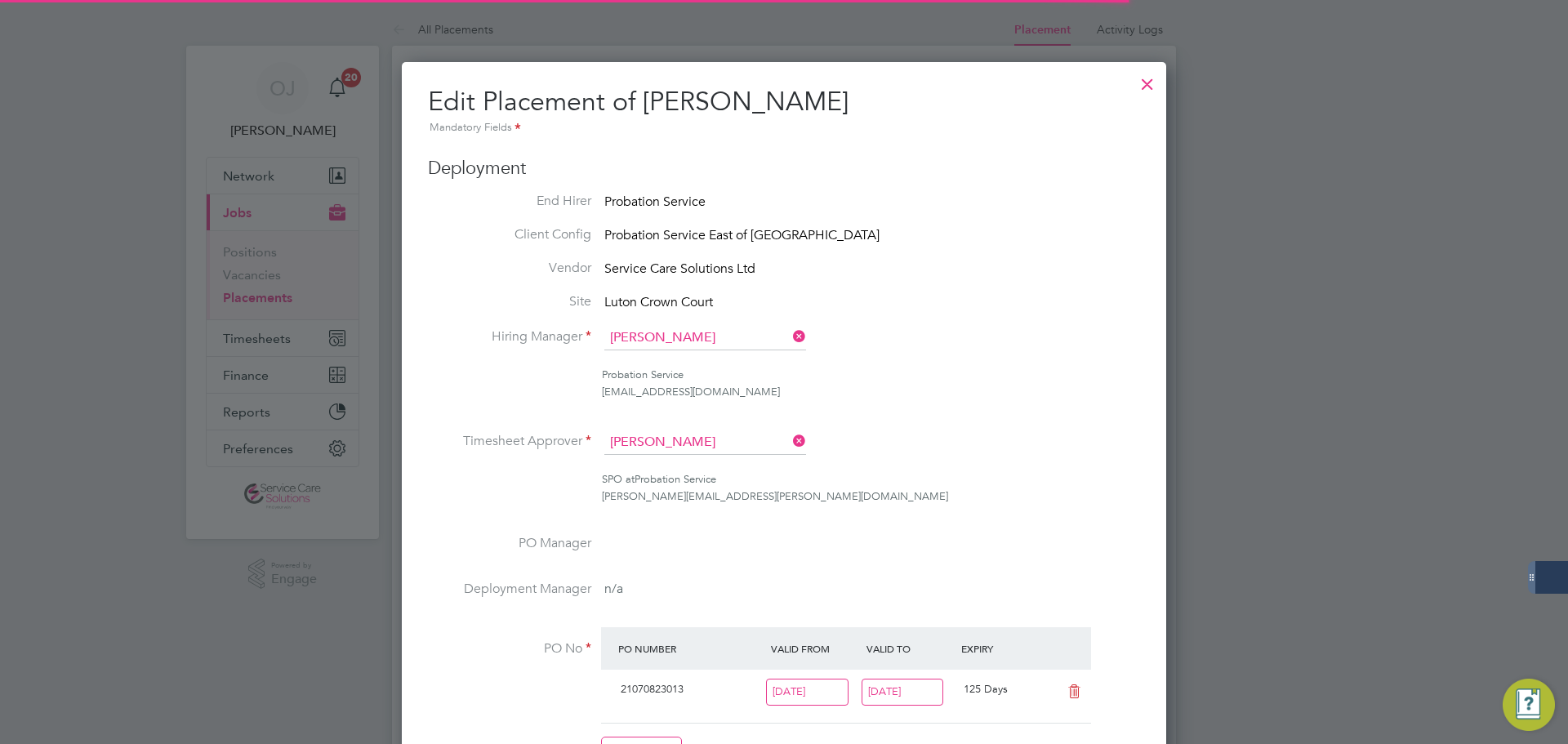
scroll to position [8, 8]
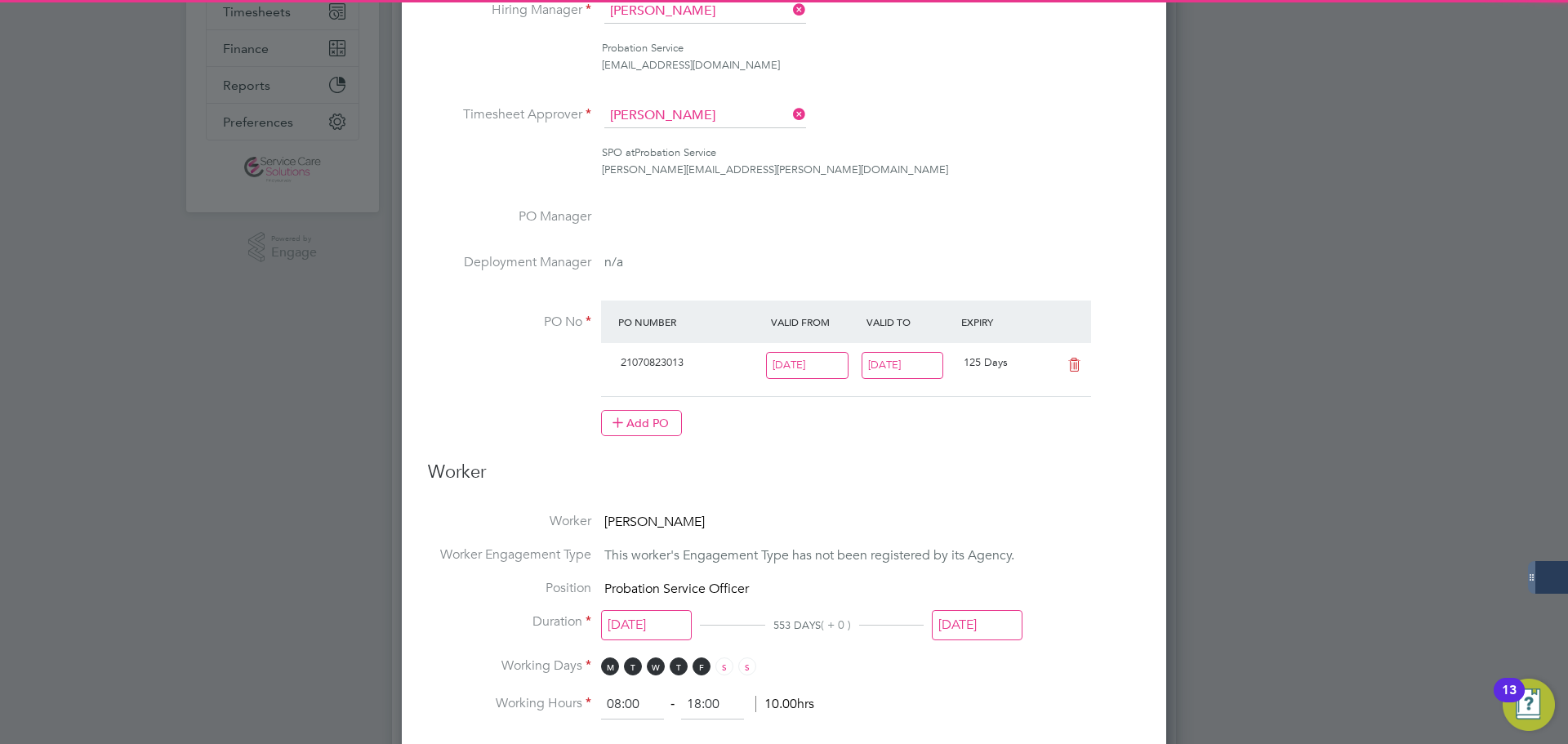
click at [917, 388] on div "04 Jan 2026" at bounding box center [911, 370] width 96 height 40
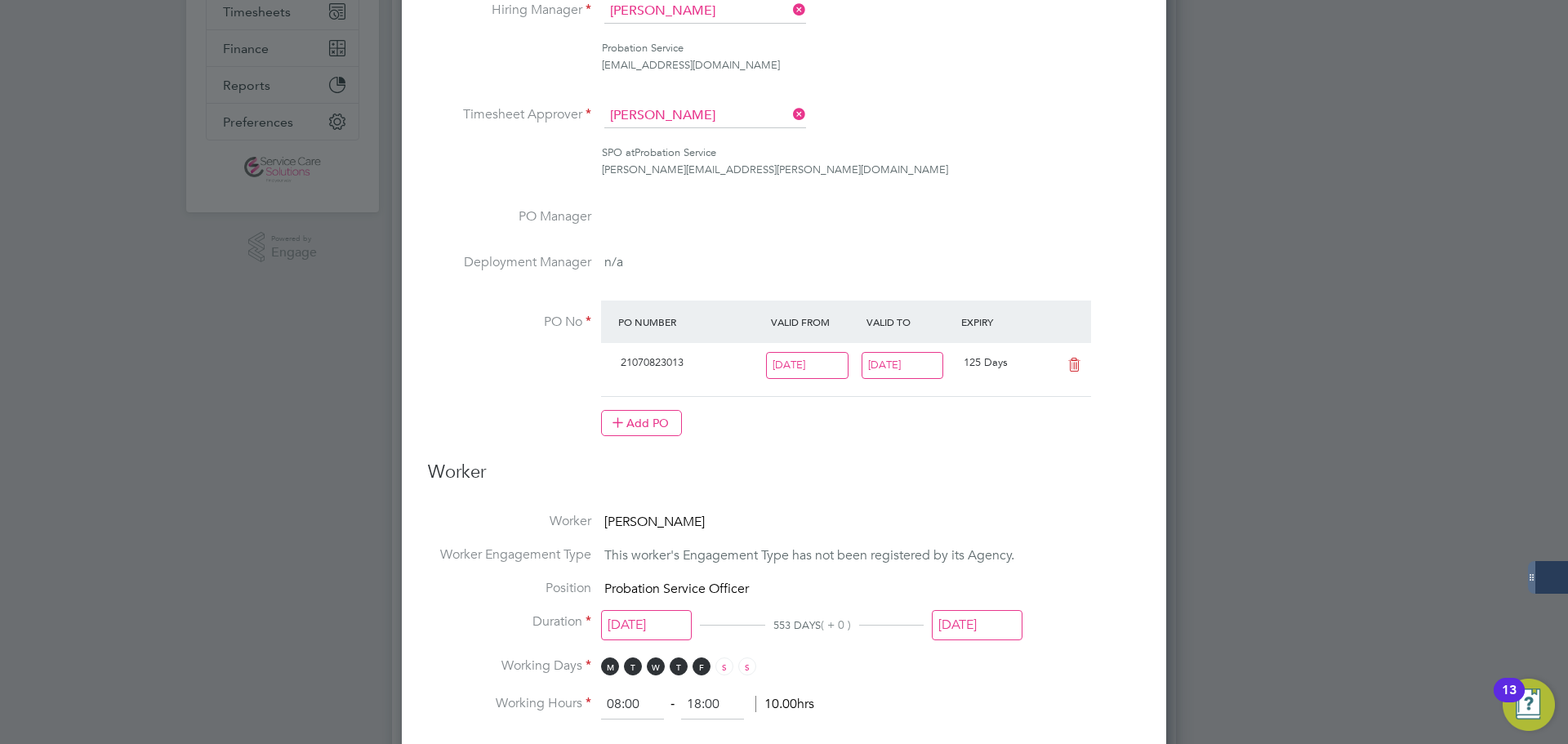
click at [927, 369] on input "04 Jan 2026" at bounding box center [903, 365] width 83 height 27
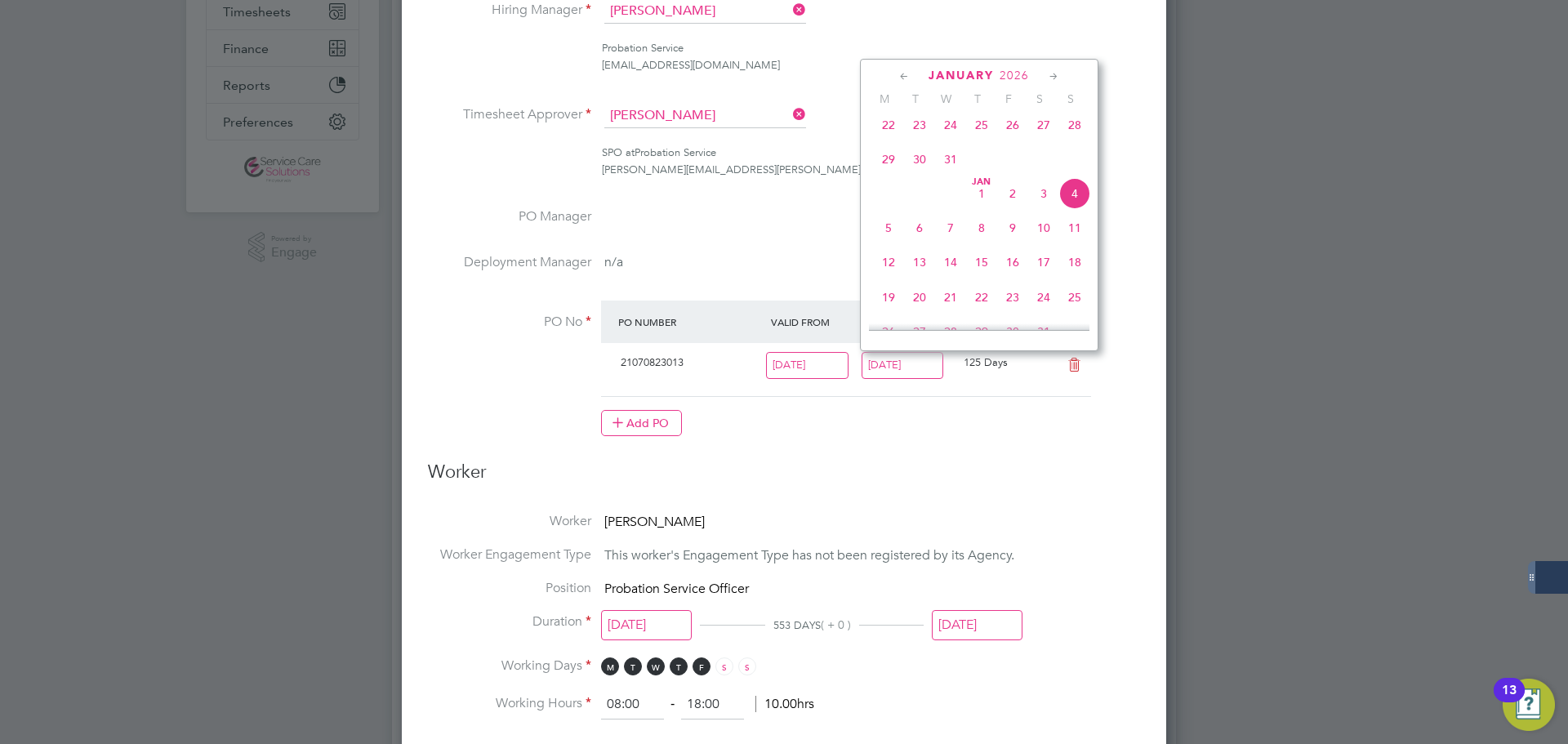
click at [899, 73] on icon at bounding box center [904, 76] width 15 height 18
click at [1077, 239] on span "28" at bounding box center [1074, 240] width 31 height 31
type input "28 Sep 2025"
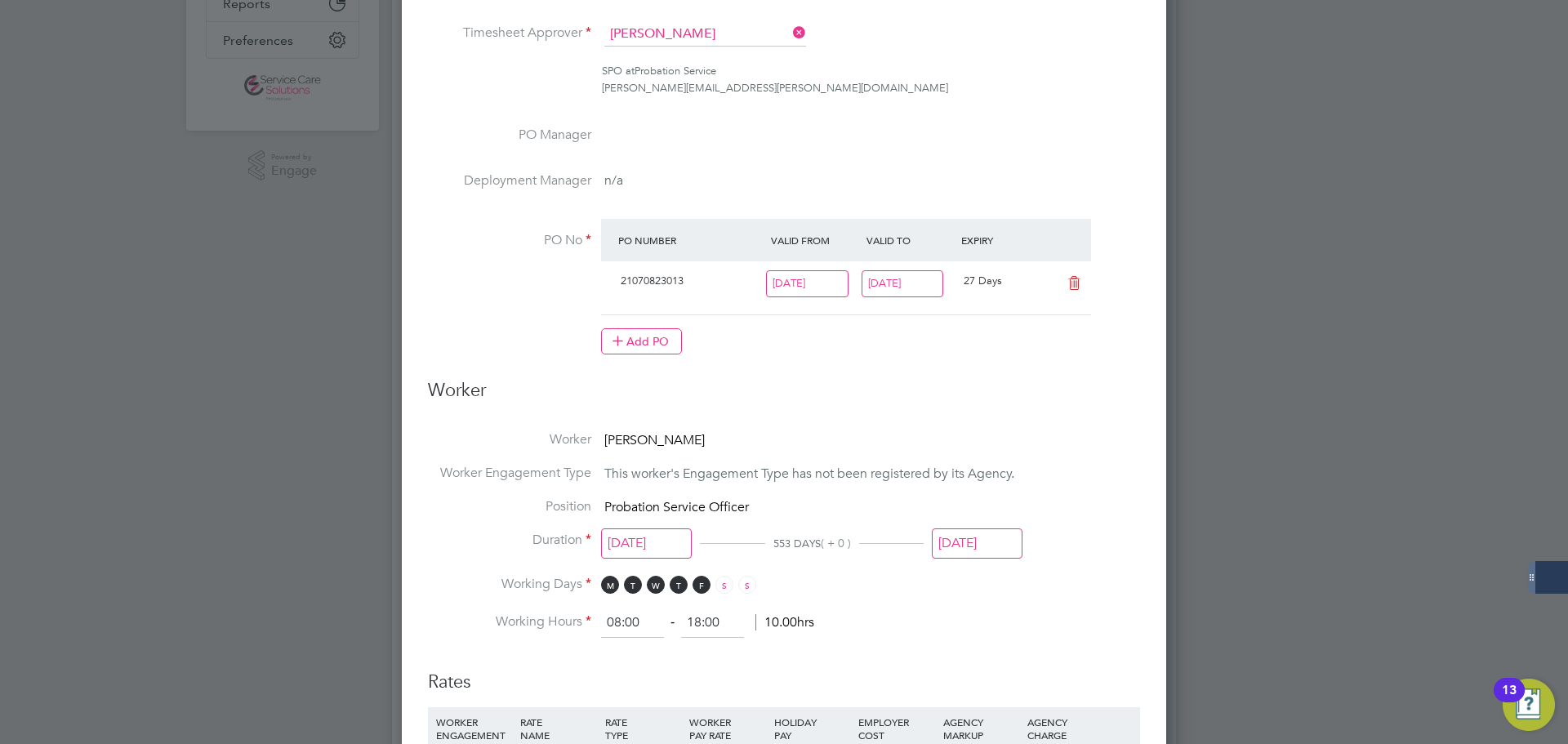
click at [988, 548] on input "04 Jan 2026" at bounding box center [977, 544] width 90 height 30
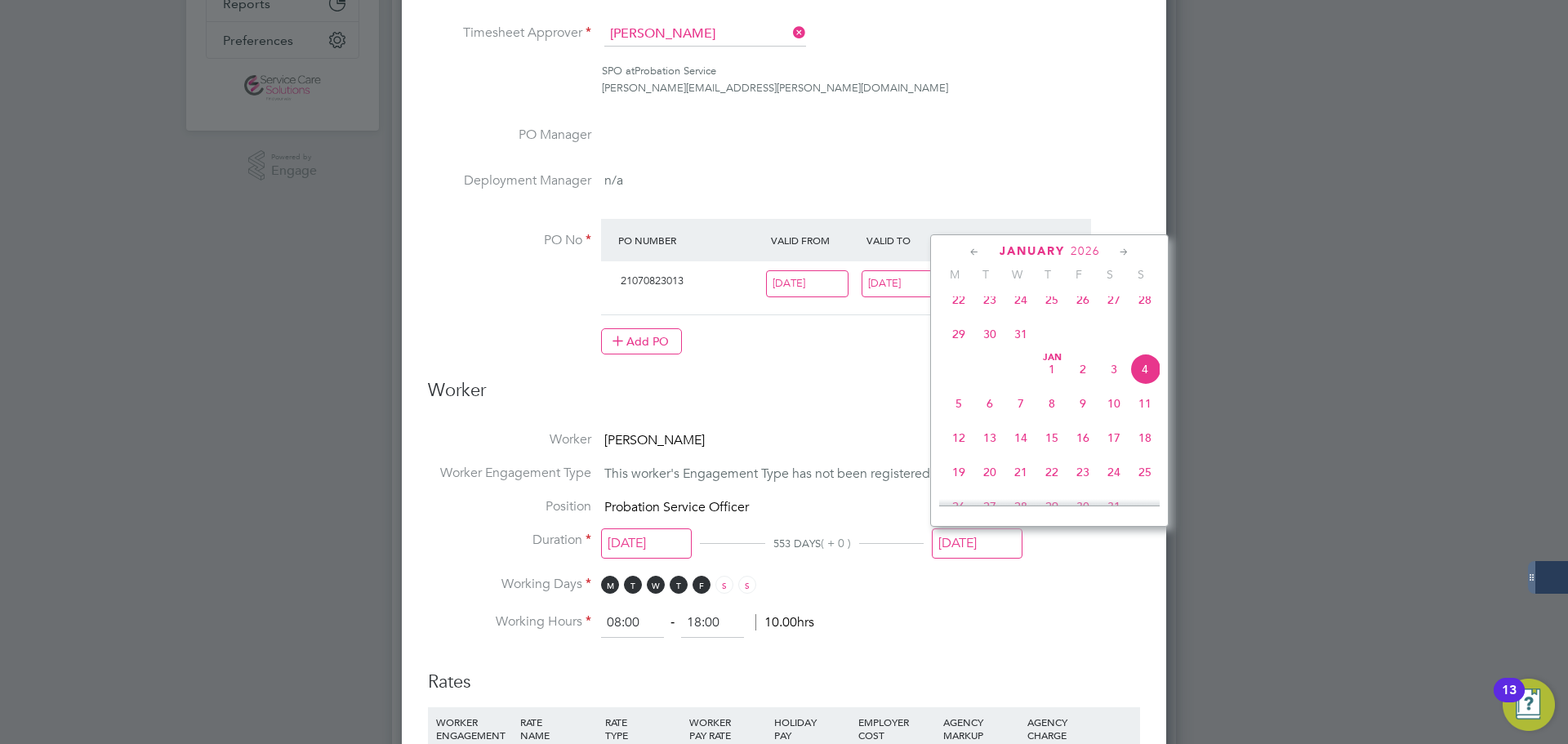
click at [974, 252] on icon at bounding box center [974, 252] width 15 height 18
click at [976, 252] on icon at bounding box center [974, 252] width 15 height 18
click at [1148, 412] on span "28" at bounding box center [1145, 415] width 31 height 31
type input "28 Sep 2025"
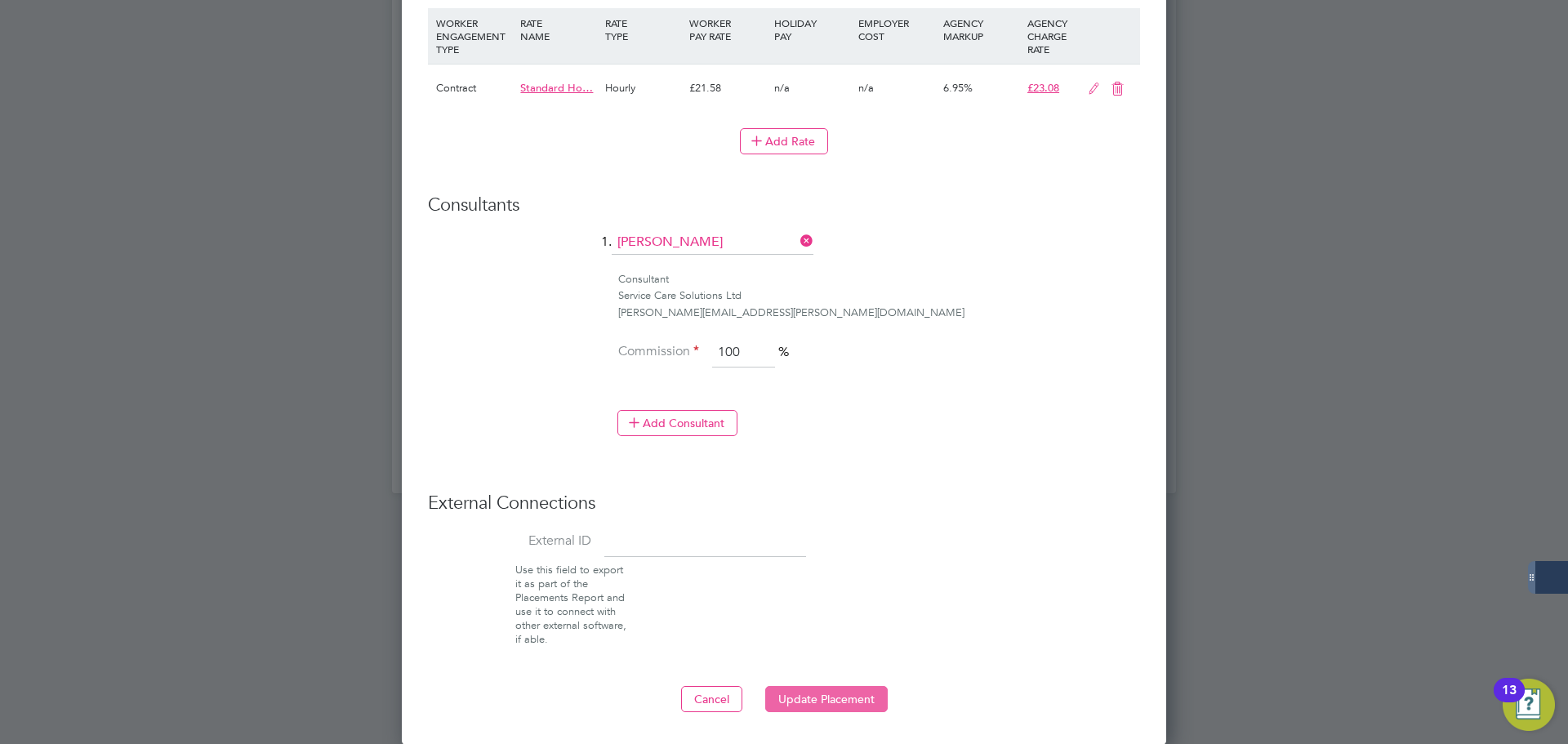
click at [793, 704] on button "Update Placement" at bounding box center [826, 699] width 122 height 26
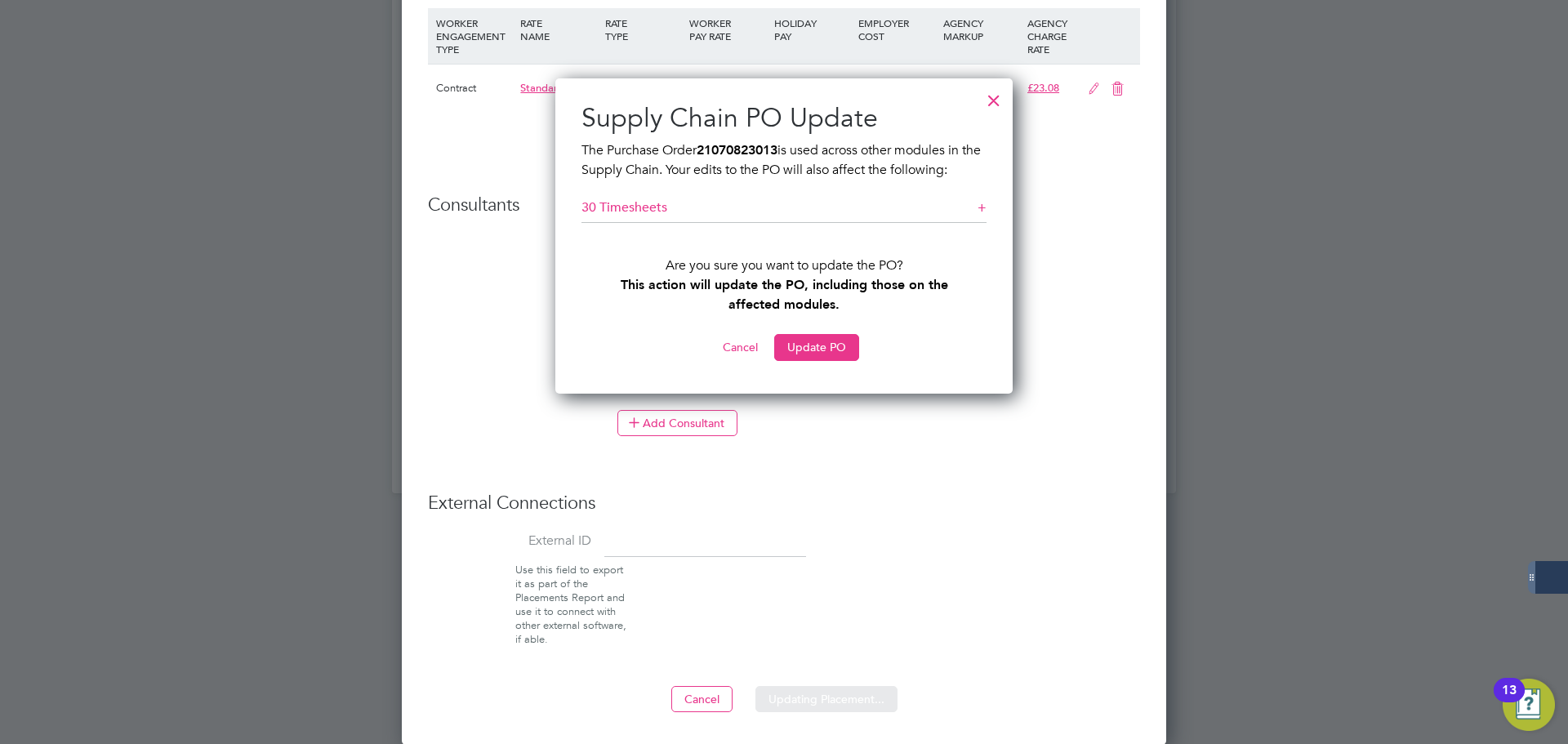
click at [836, 340] on button "Update PO" at bounding box center [816, 347] width 85 height 26
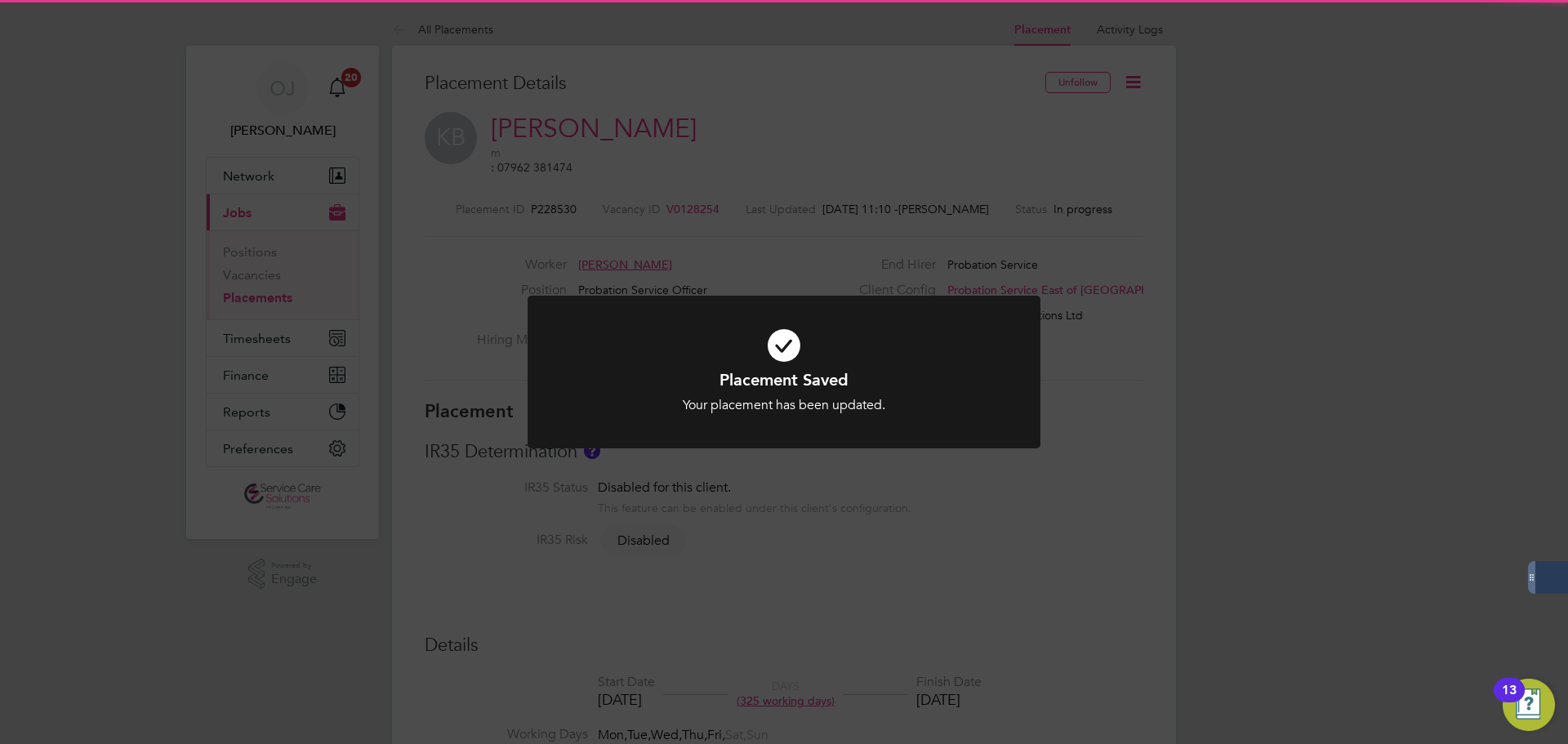
click at [1110, 462] on div "Placement Saved Your placement has been updated. Cancel Okay" at bounding box center [784, 372] width 1568 height 744
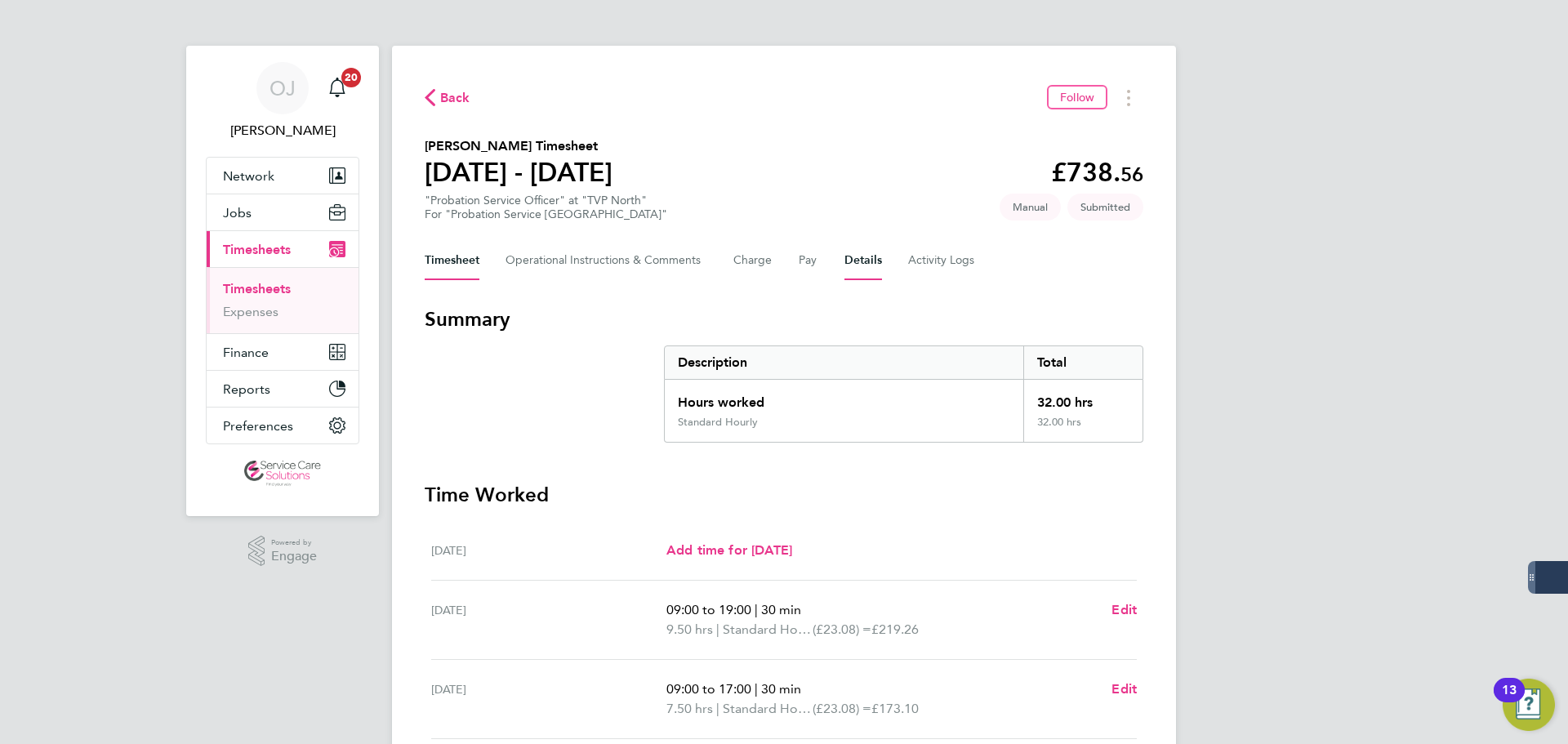
click at [860, 270] on button "Details" at bounding box center [863, 261] width 38 height 40
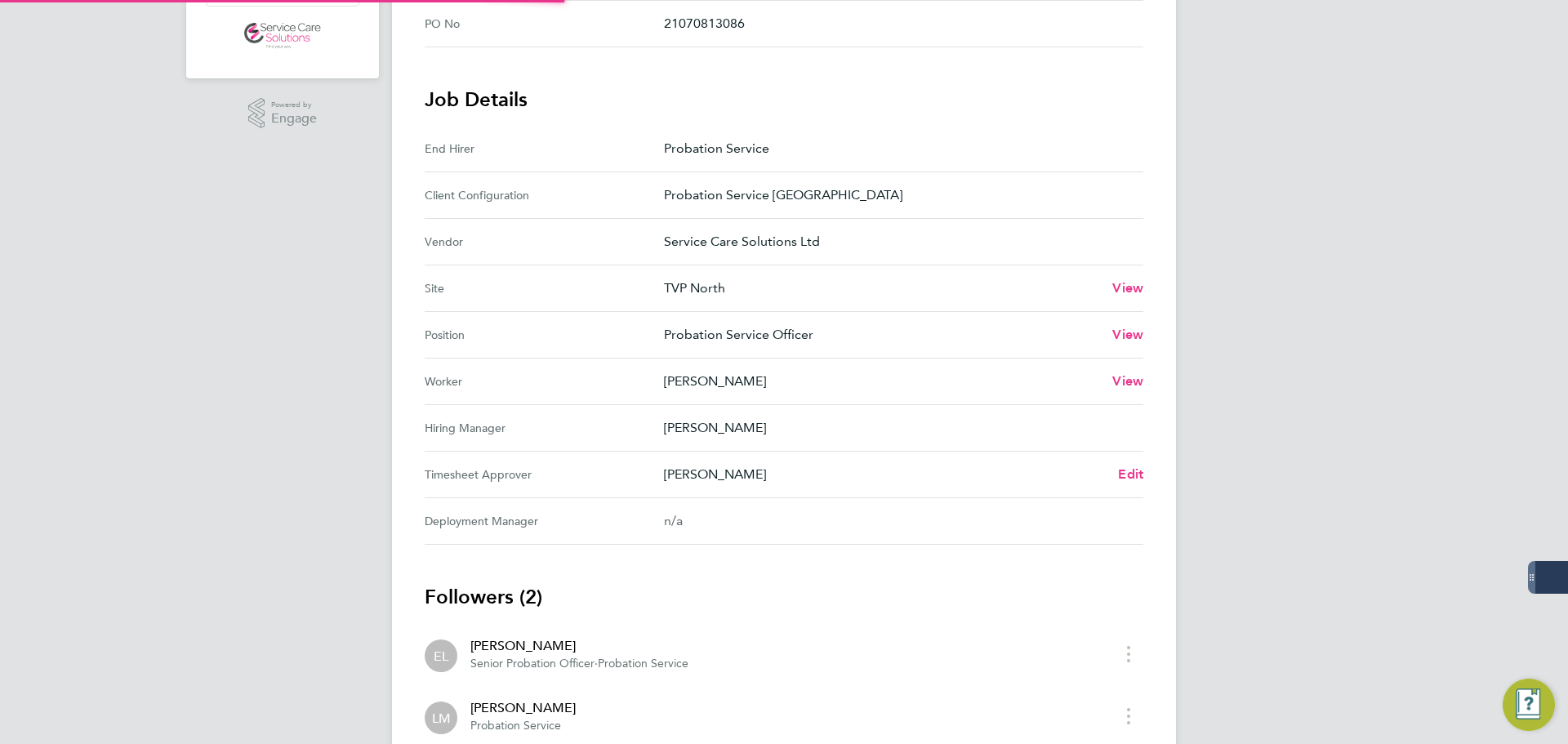
scroll to position [552, 0]
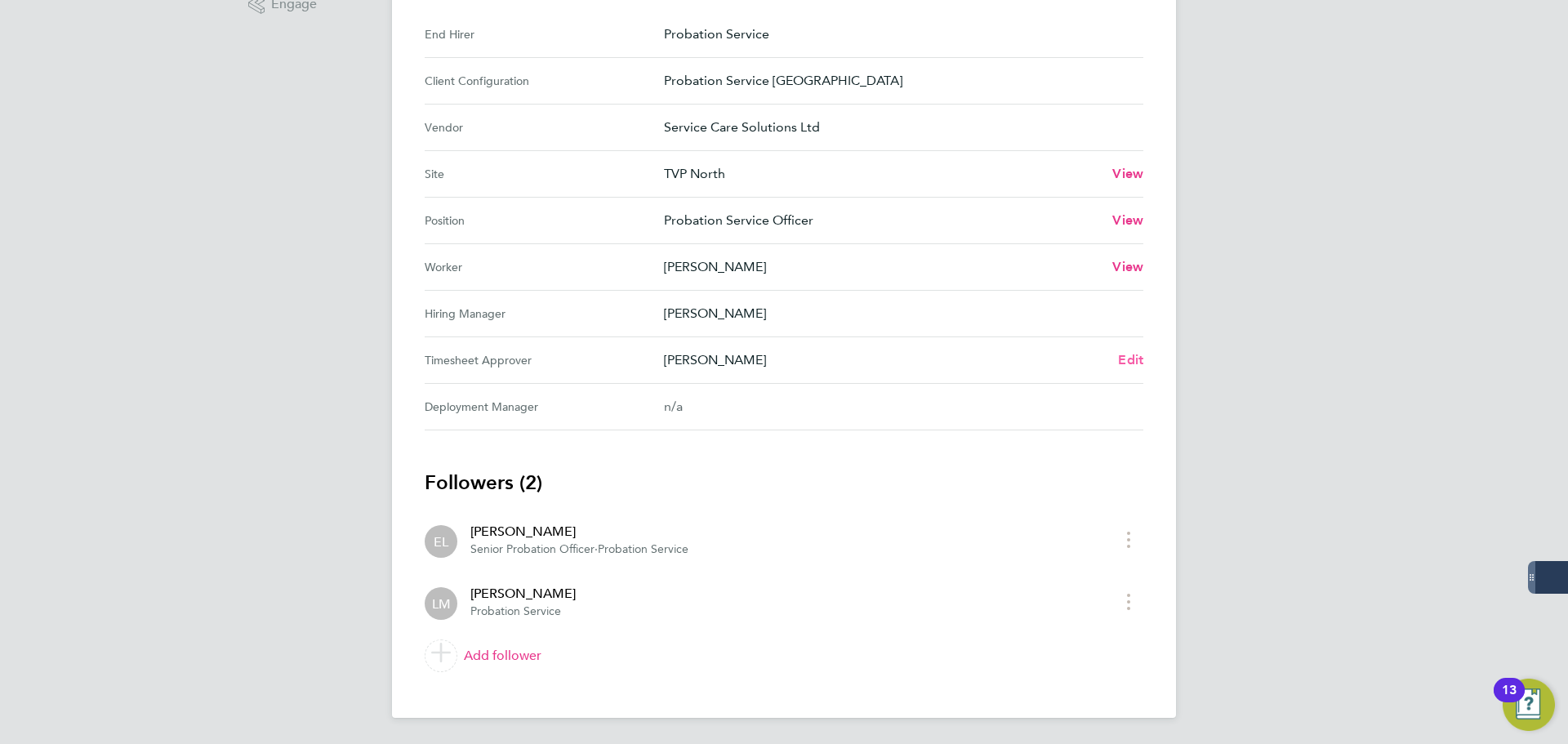
click at [1139, 356] on span "Edit" at bounding box center [1131, 359] width 25 height 15
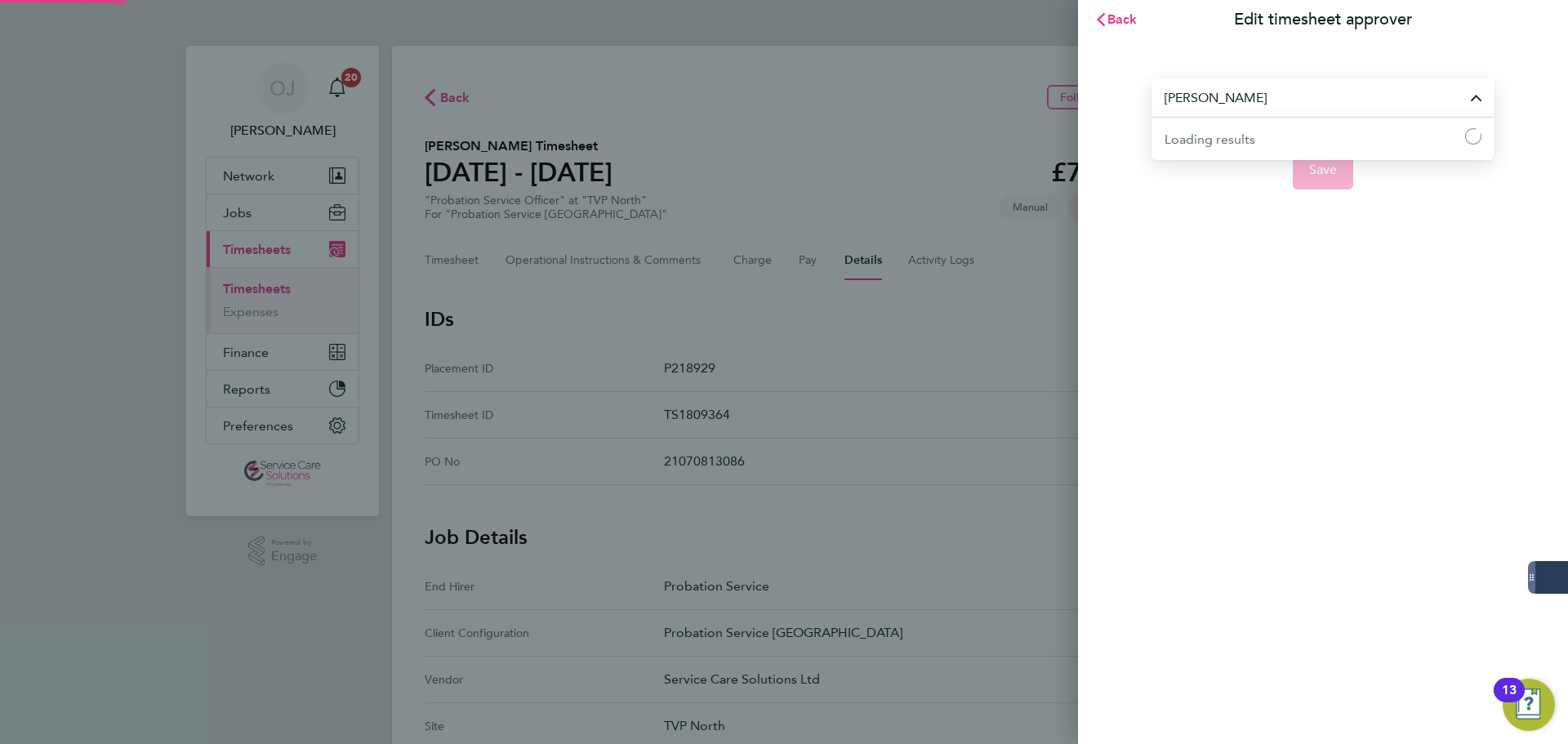
click at [1298, 99] on input "[PERSON_NAME]" at bounding box center [1323, 97] width 343 height 39
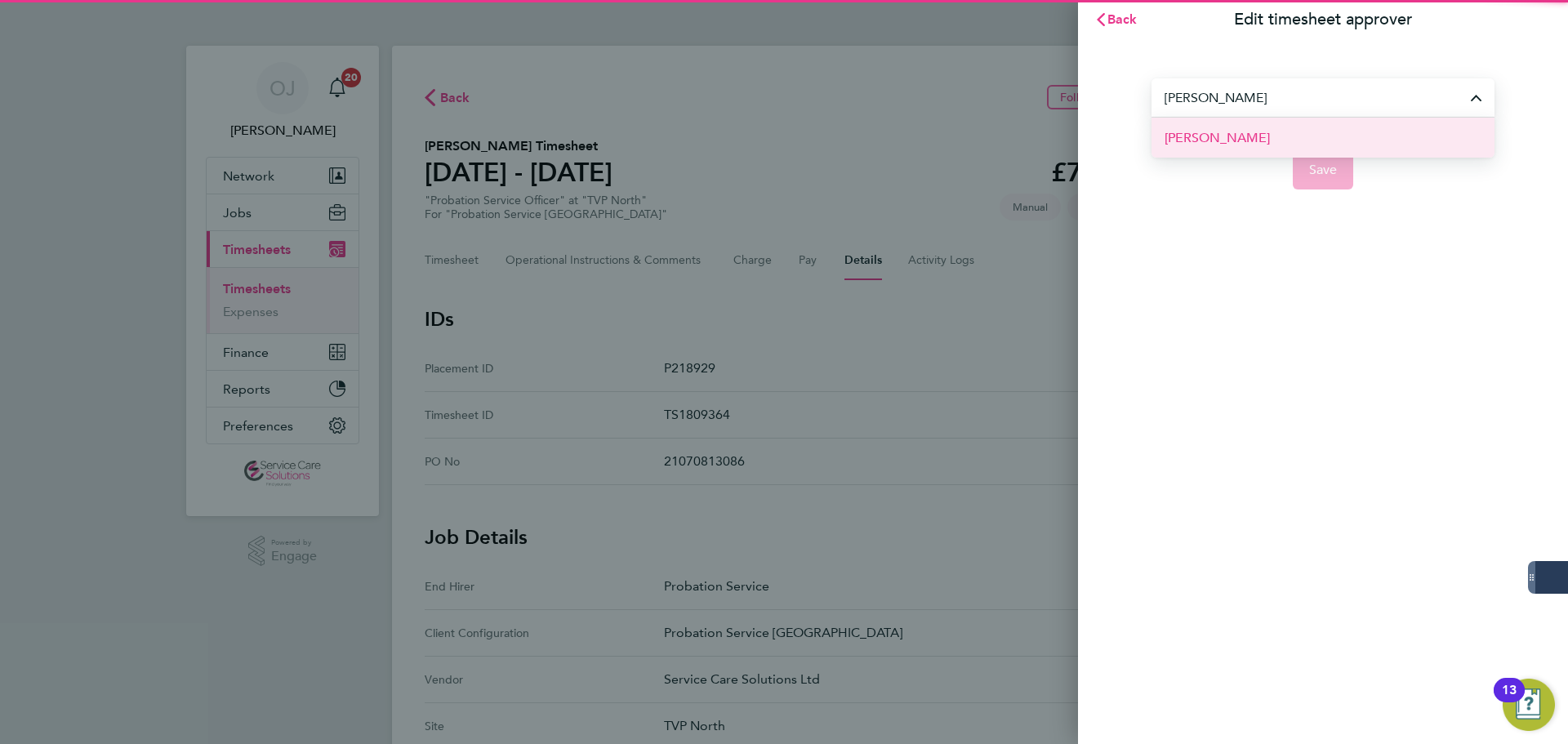
click at [1291, 134] on li "[PERSON_NAME]" at bounding box center [1323, 137] width 343 height 40
type input "[PERSON_NAME]"
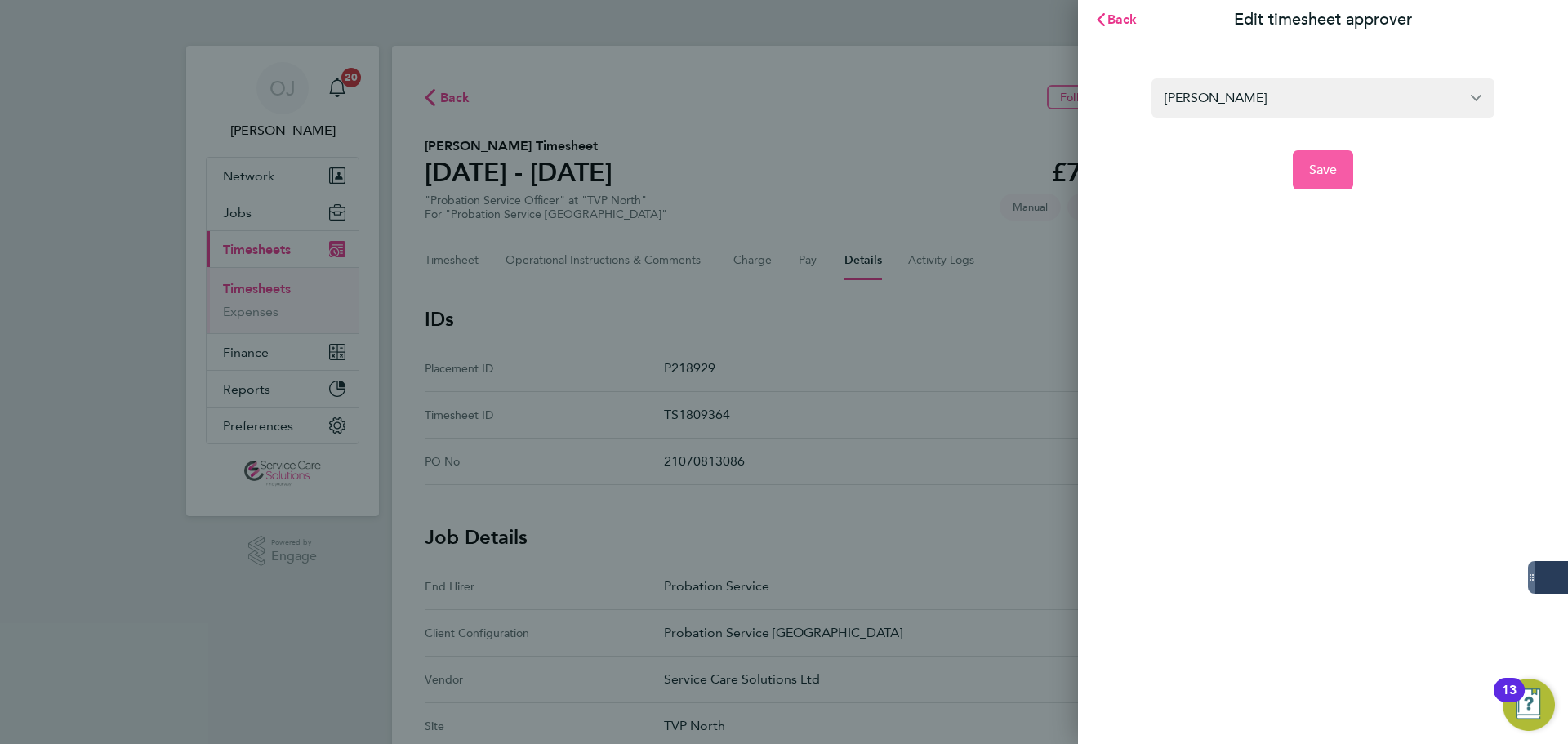
click at [1311, 177] on span "Save" at bounding box center [1323, 169] width 28 height 16
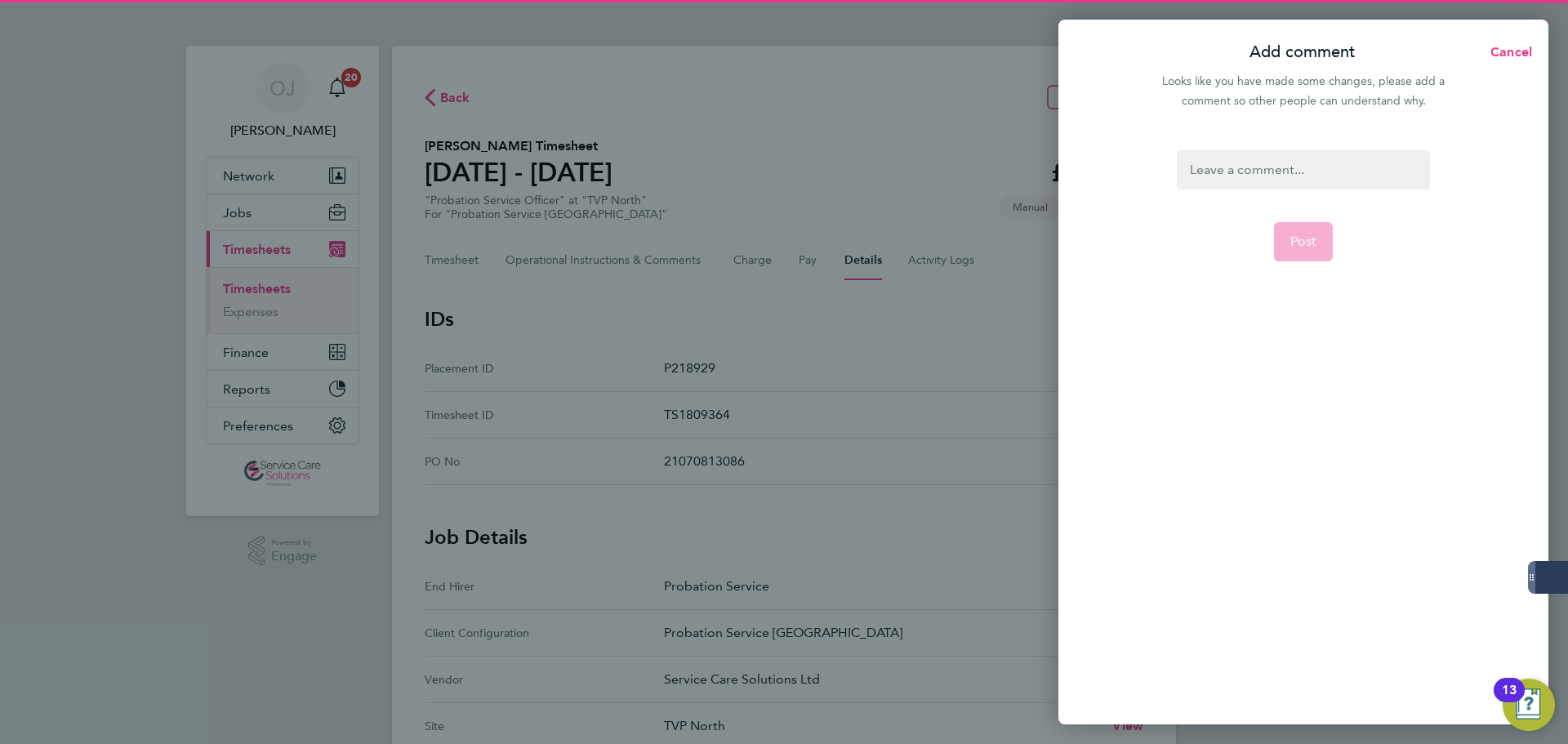
click at [1261, 182] on div at bounding box center [1303, 170] width 252 height 40
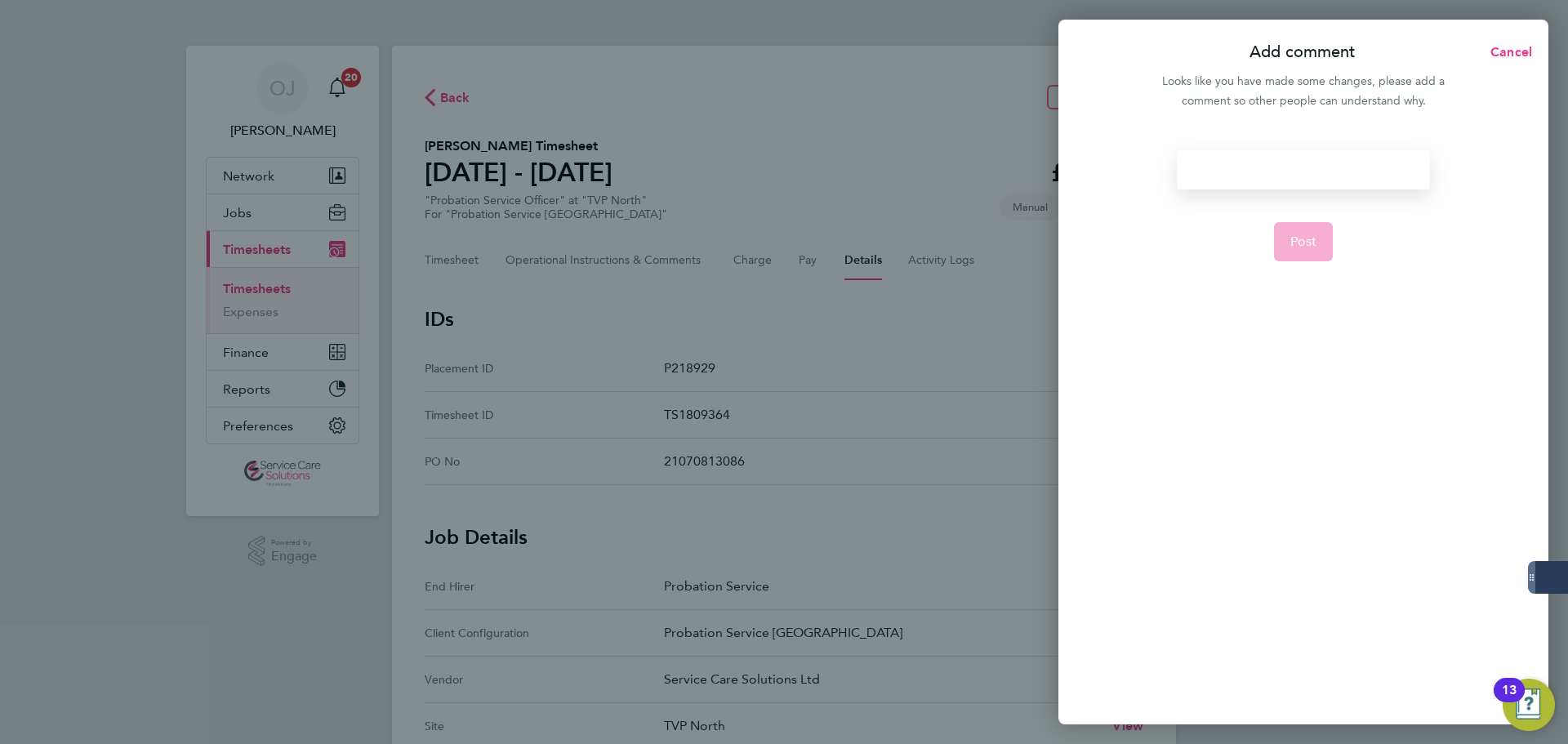
click at [1207, 173] on div at bounding box center [1303, 170] width 252 height 40
click at [1312, 245] on span "Post" at bounding box center [1304, 241] width 27 height 16
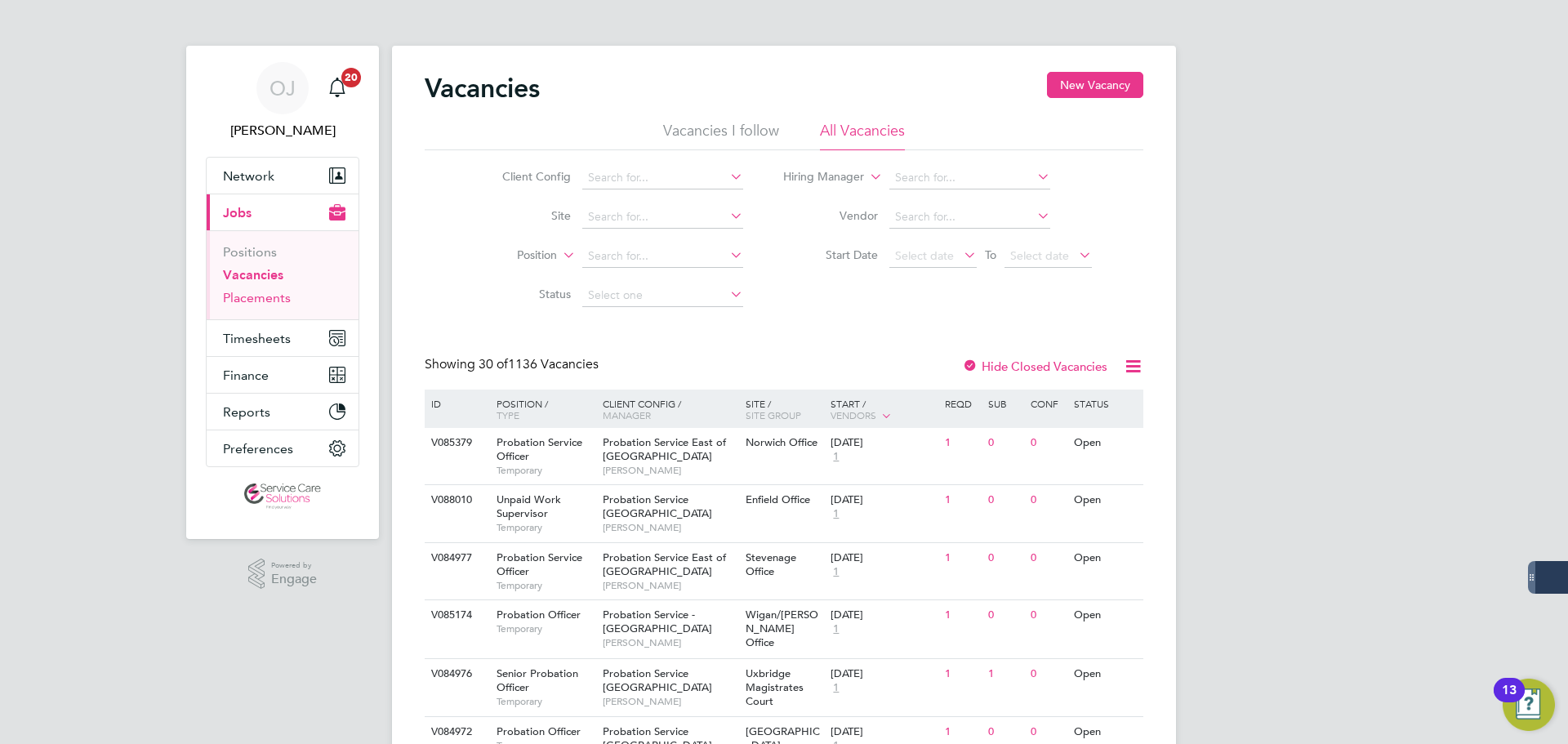
click at [269, 293] on link "Placements" at bounding box center [257, 297] width 68 height 15
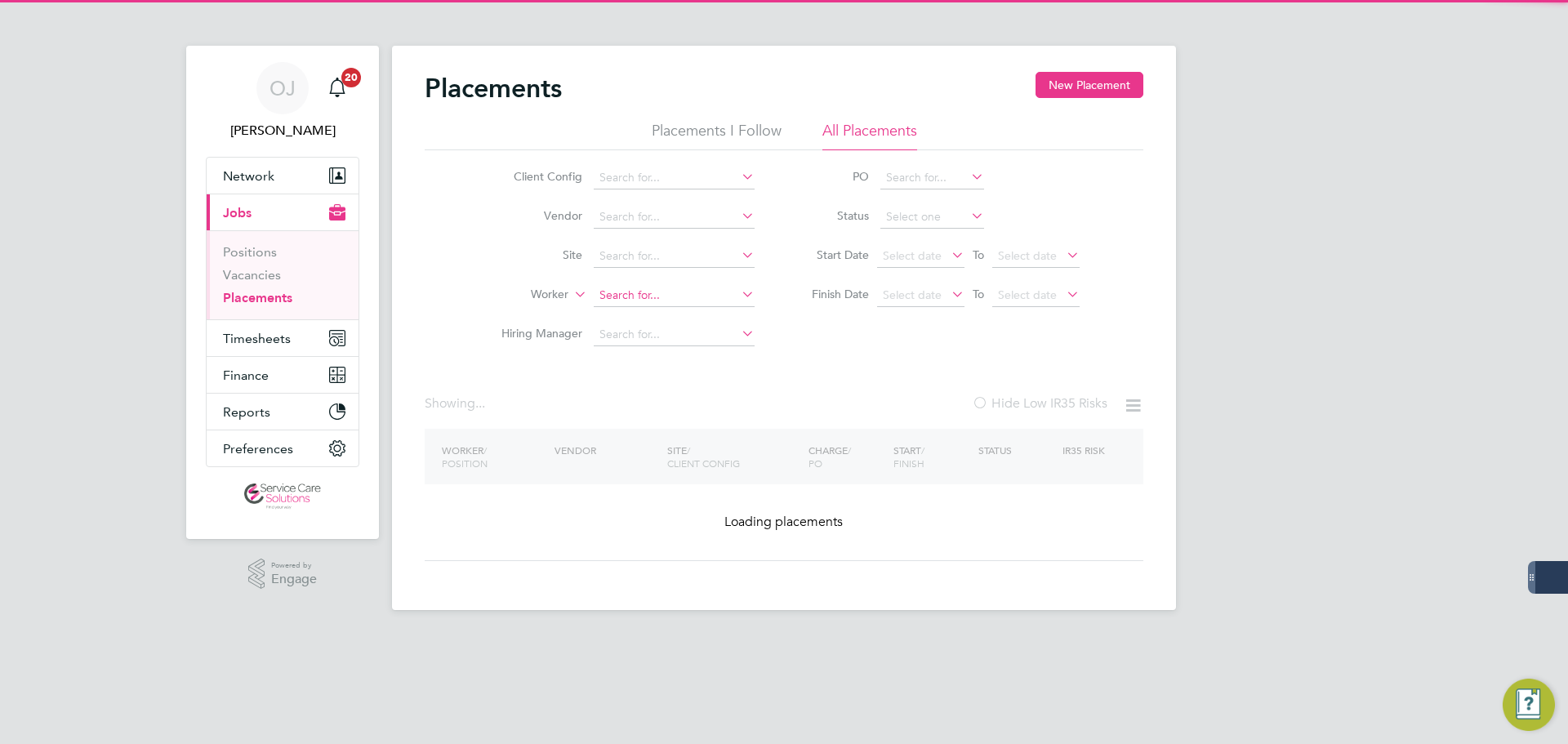
click at [625, 295] on input at bounding box center [673, 295] width 161 height 23
